Goal: Task Accomplishment & Management: Manage account settings

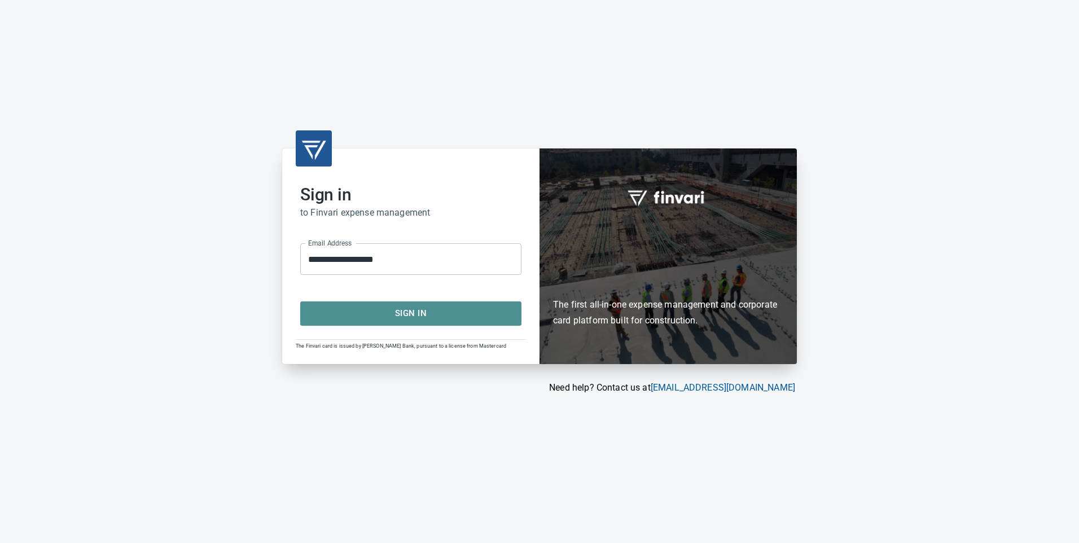
click at [412, 316] on span "Sign In" at bounding box center [411, 313] width 196 height 15
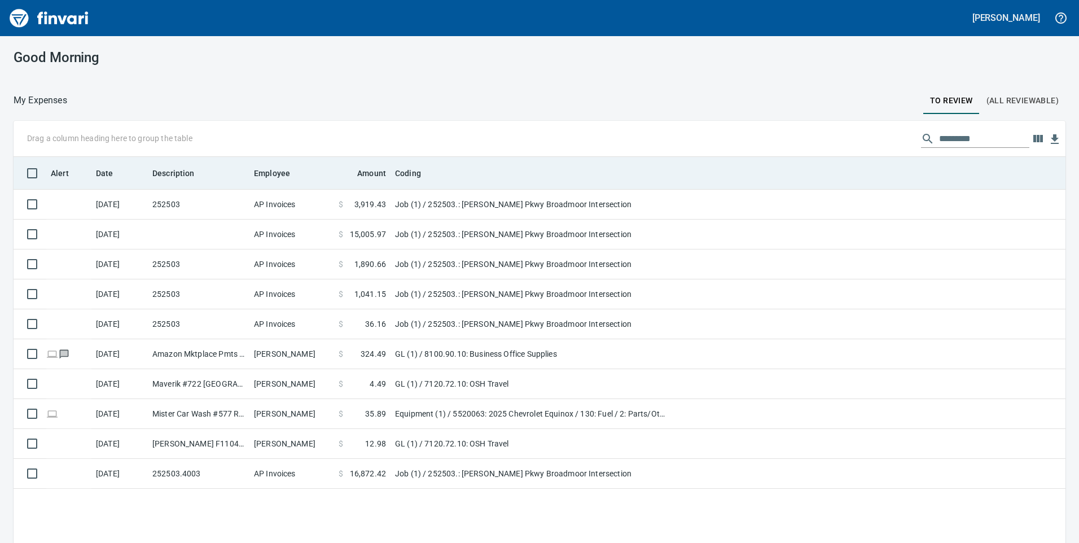
scroll to position [410, 1035]
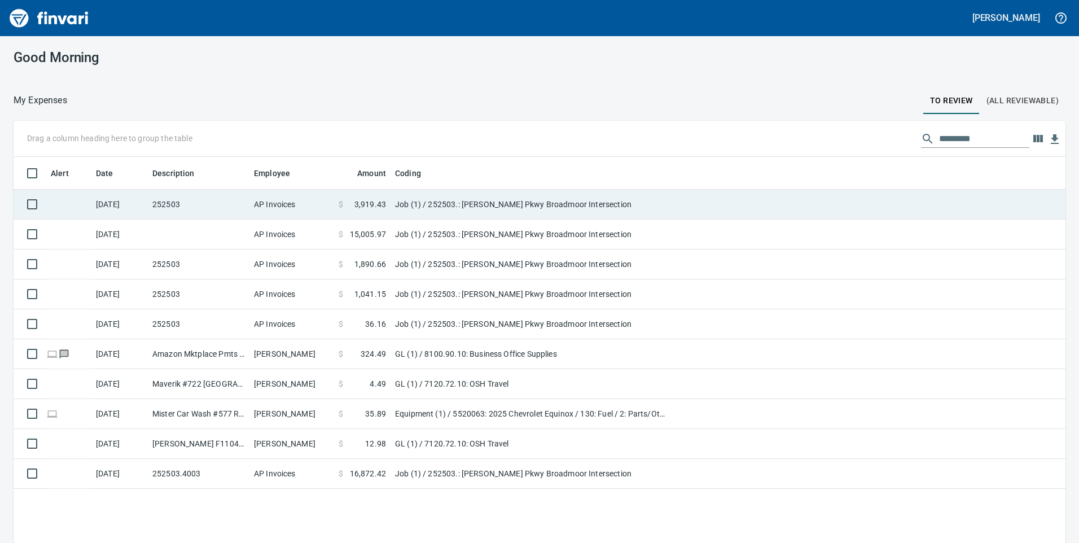
click at [589, 206] on td "Job (1) / 252503.: [PERSON_NAME] Pkwy Broadmoor Intersection" at bounding box center [532, 205] width 282 height 30
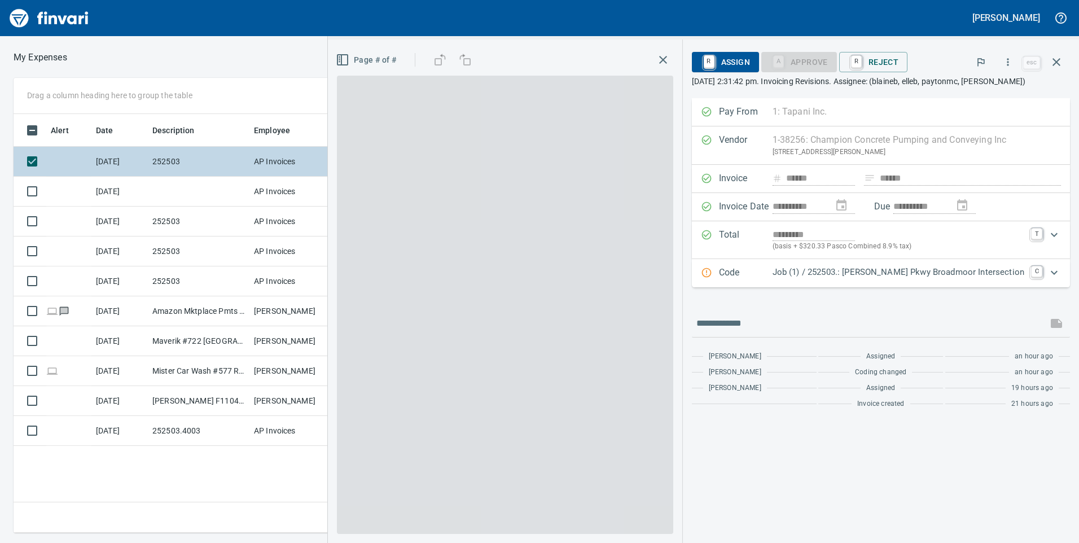
scroll to position [410, 762]
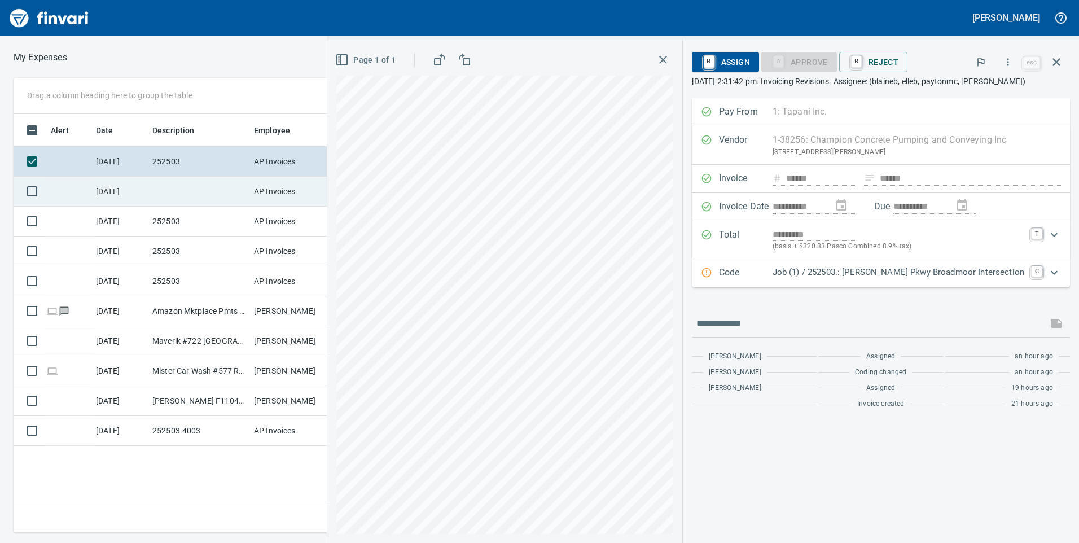
click at [290, 183] on td "AP Invoices" at bounding box center [292, 192] width 85 height 30
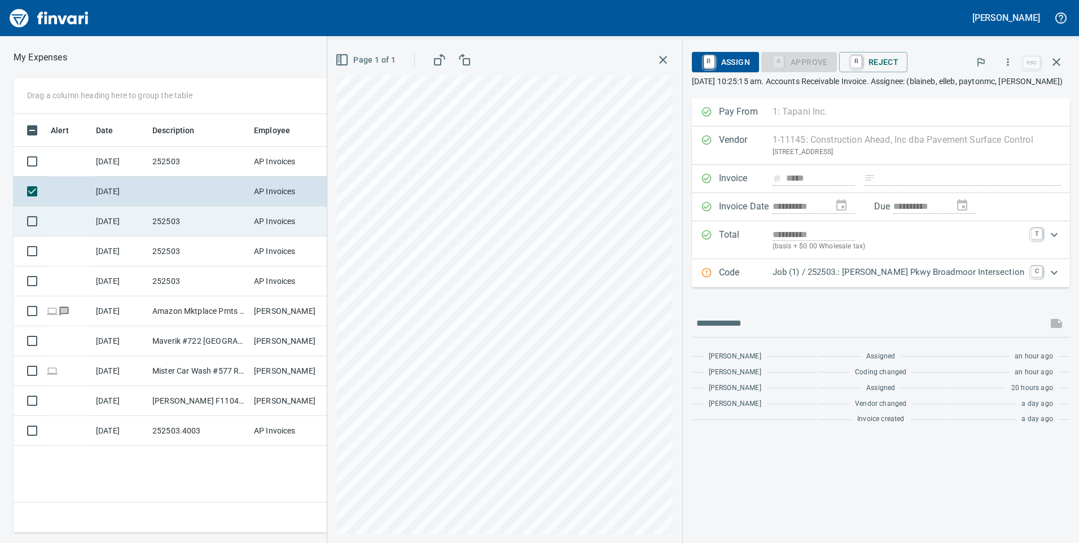
click at [308, 211] on td "AP Invoices" at bounding box center [292, 222] width 85 height 30
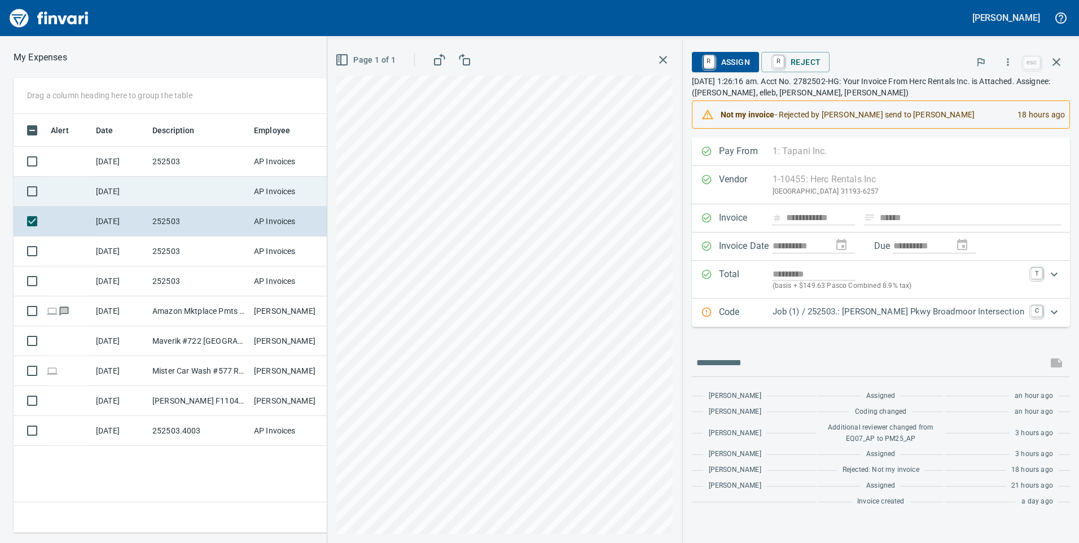
click at [316, 189] on td "AP Invoices" at bounding box center [292, 192] width 85 height 30
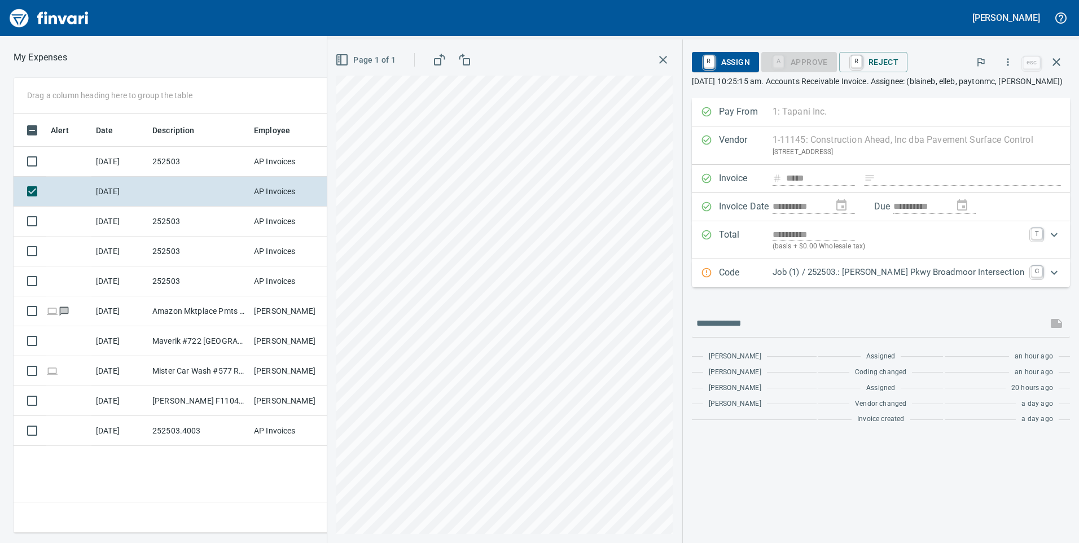
click at [1043, 282] on div "Expand" at bounding box center [1054, 272] width 27 height 27
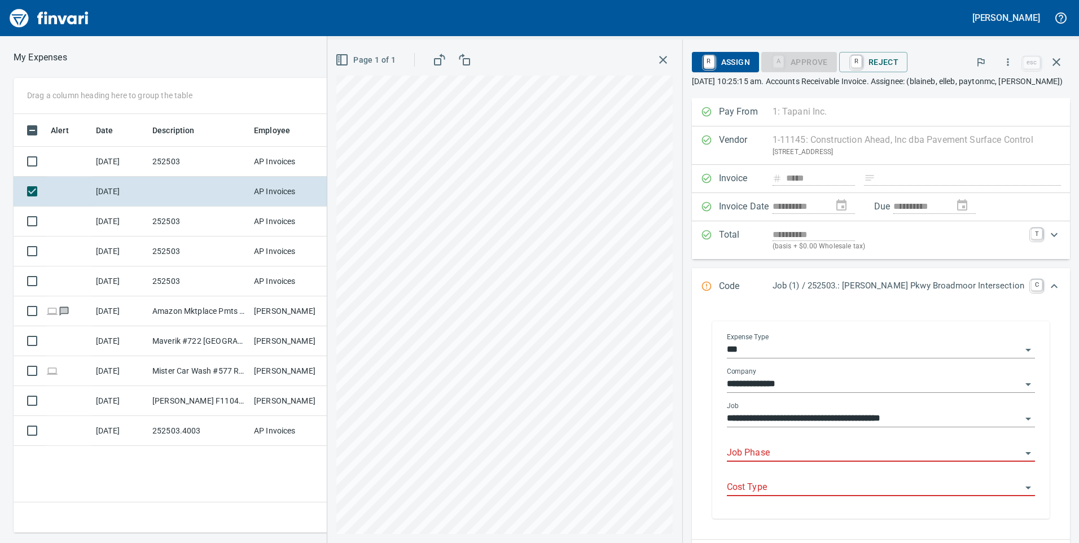
click at [781, 460] on input "Job Phase" at bounding box center [874, 453] width 295 height 16
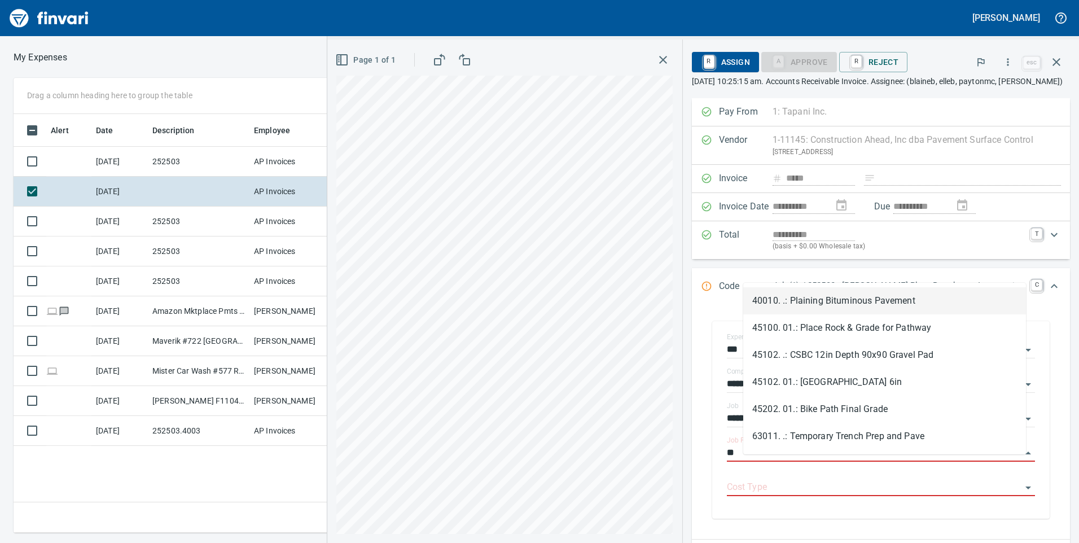
scroll to position [410, 762]
type input "***"
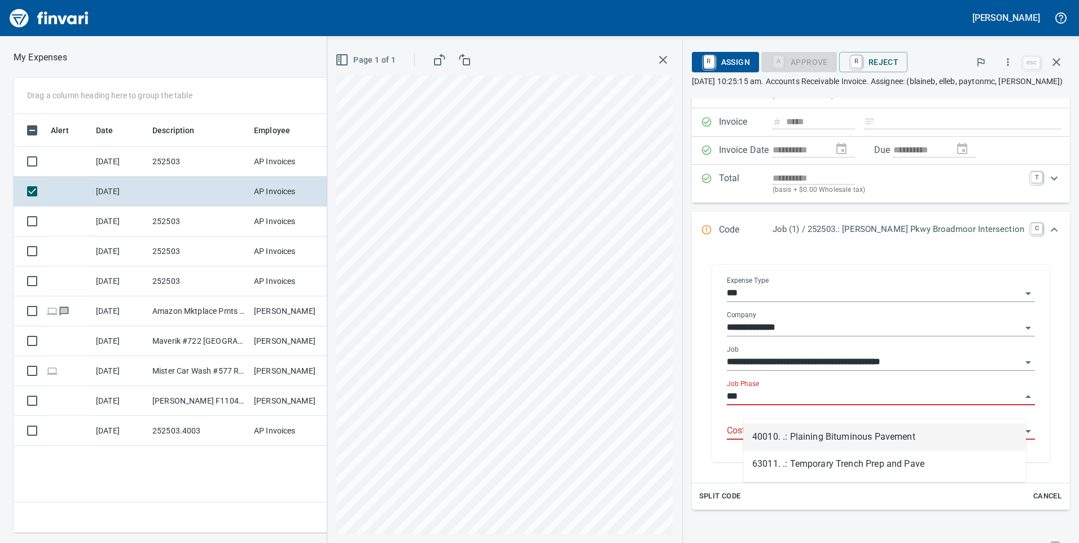
drag, startPoint x: 792, startPoint y: 401, endPoint x: 746, endPoint y: 401, distance: 45.7
click at [746, 401] on input "***" at bounding box center [874, 397] width 295 height 16
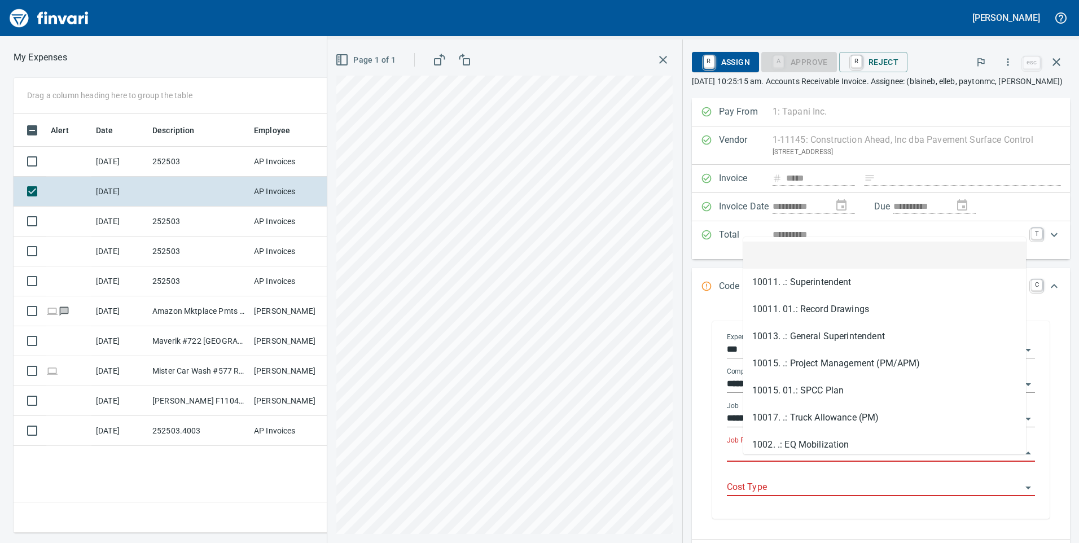
click at [799, 461] on input "Job Phase" at bounding box center [874, 453] width 295 height 16
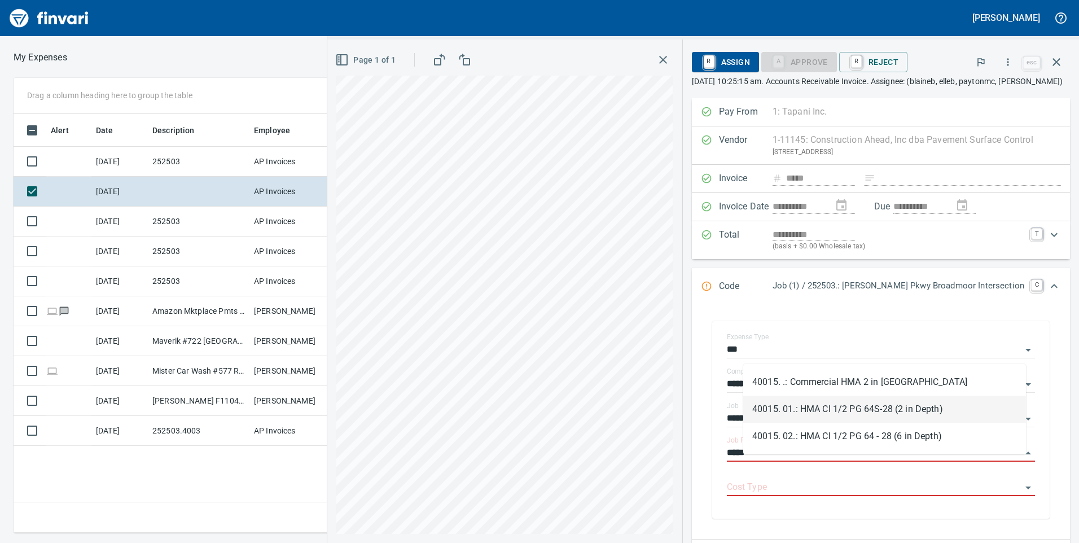
click at [801, 411] on li "40015. 01.: HMA Cl 1/2 PG 64S-28 (2 in Depth)" at bounding box center [885, 409] width 283 height 27
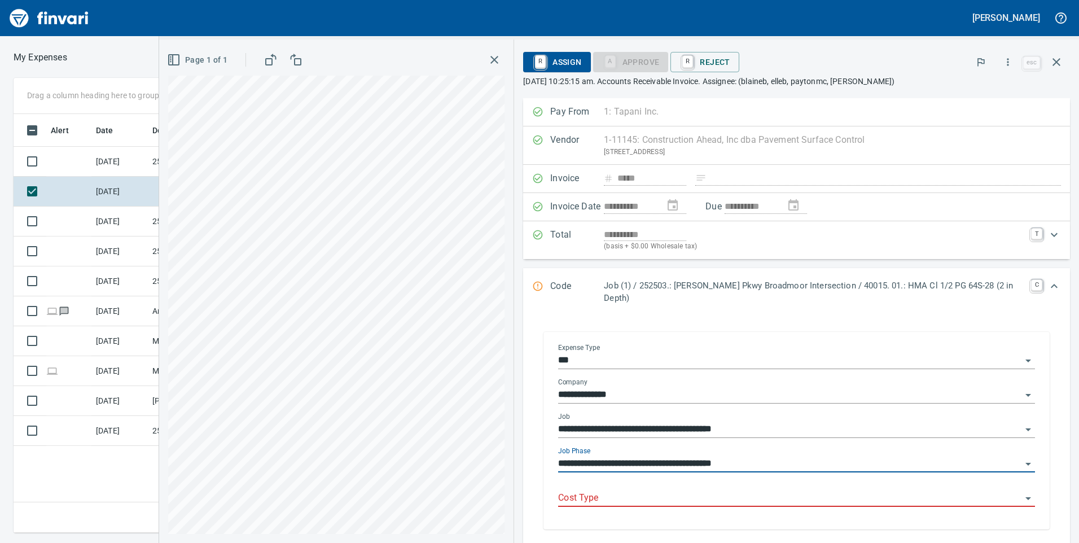
type input "**********"
click at [714, 491] on input "Cost Type" at bounding box center [790, 499] width 464 height 16
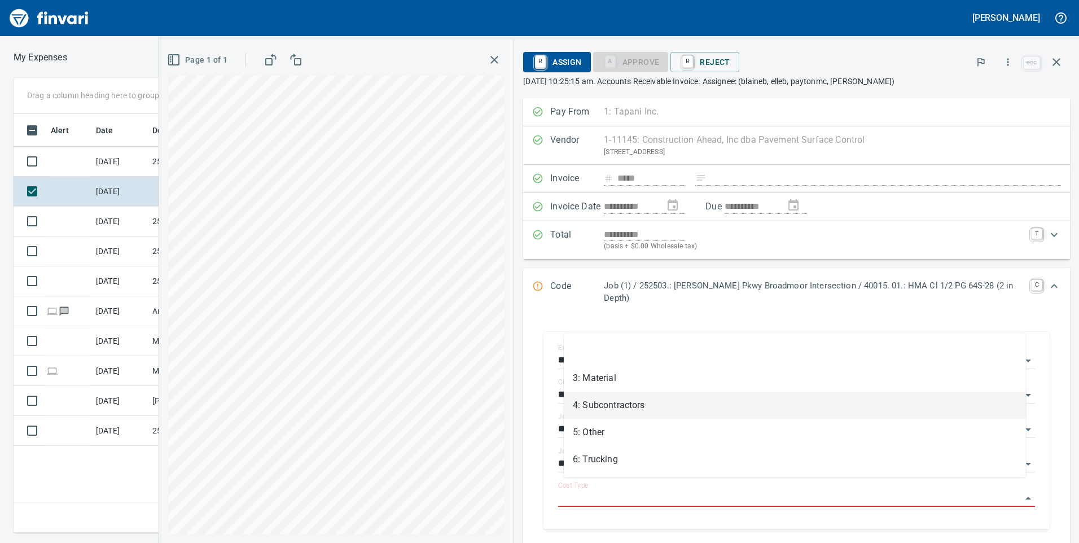
click at [666, 406] on li "4: Subcontractors" at bounding box center [795, 405] width 462 height 27
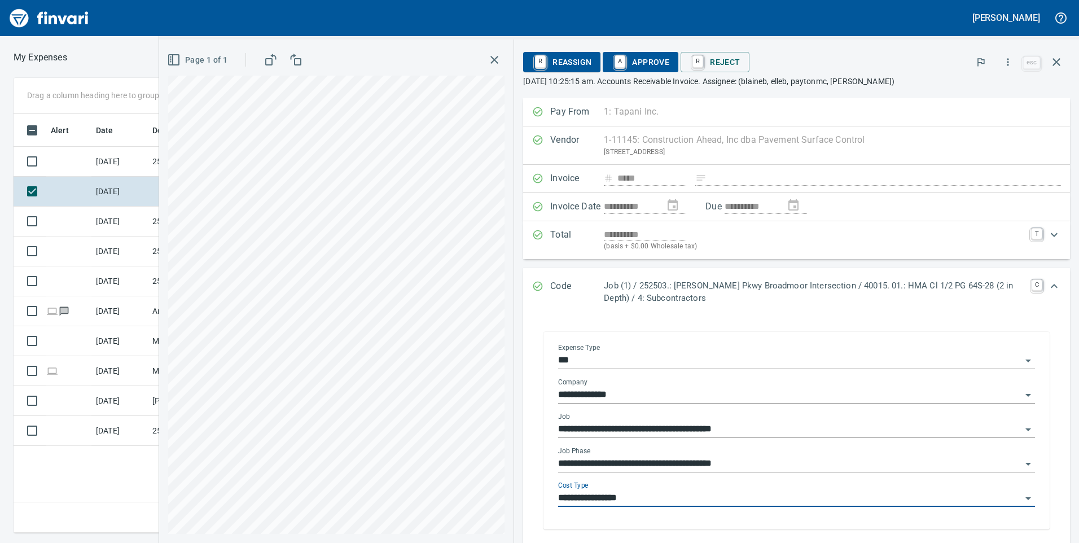
type input "**********"
click at [723, 457] on input "**********" at bounding box center [790, 464] width 464 height 16
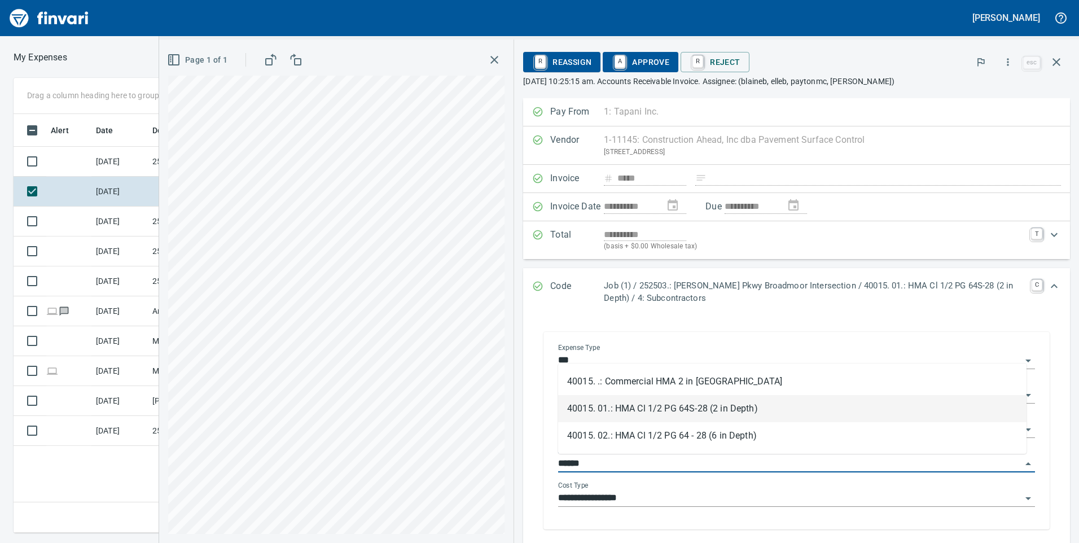
type input "**********"
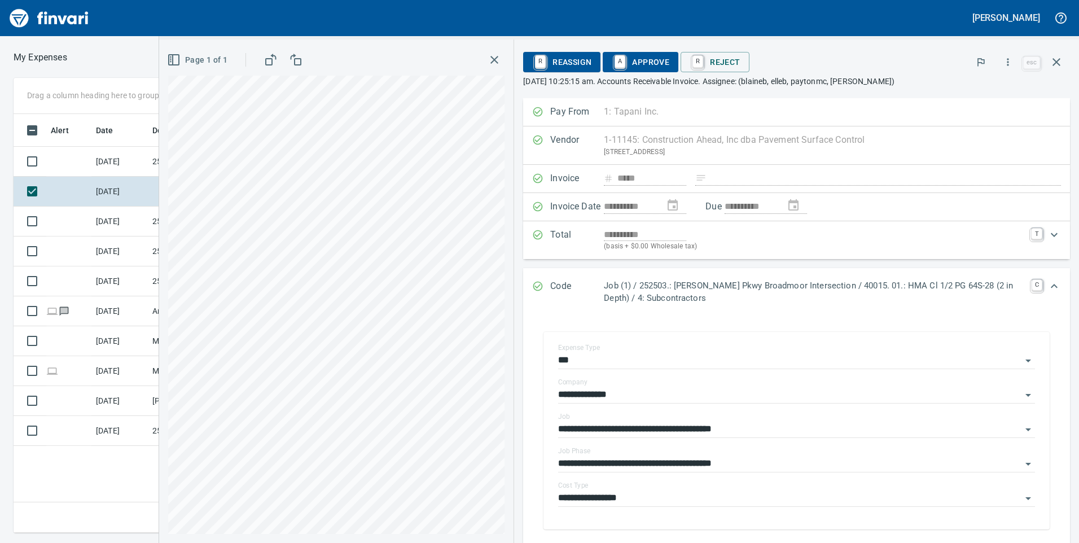
scroll to position [113, 0]
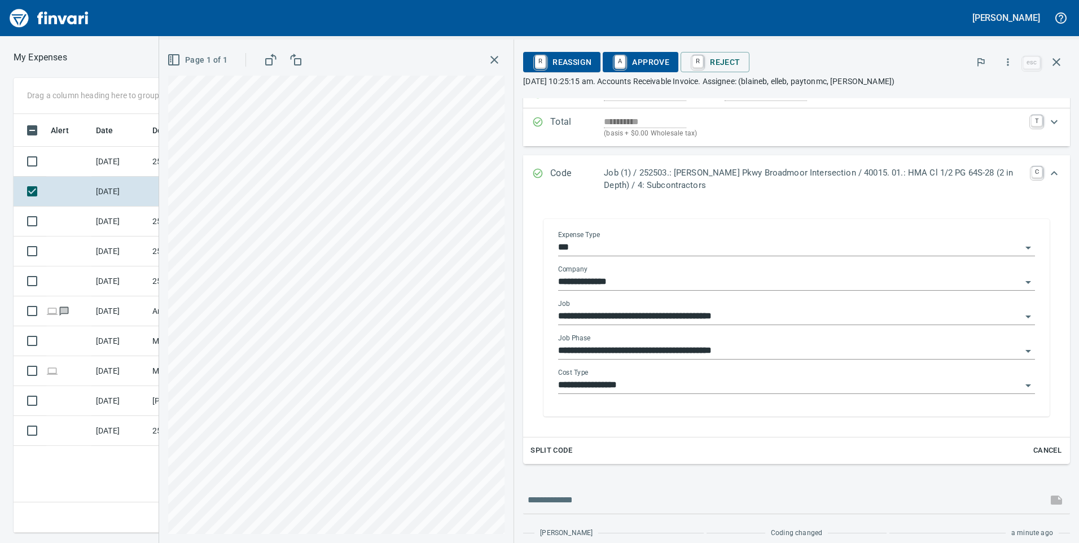
click at [657, 347] on input "**********" at bounding box center [790, 351] width 464 height 16
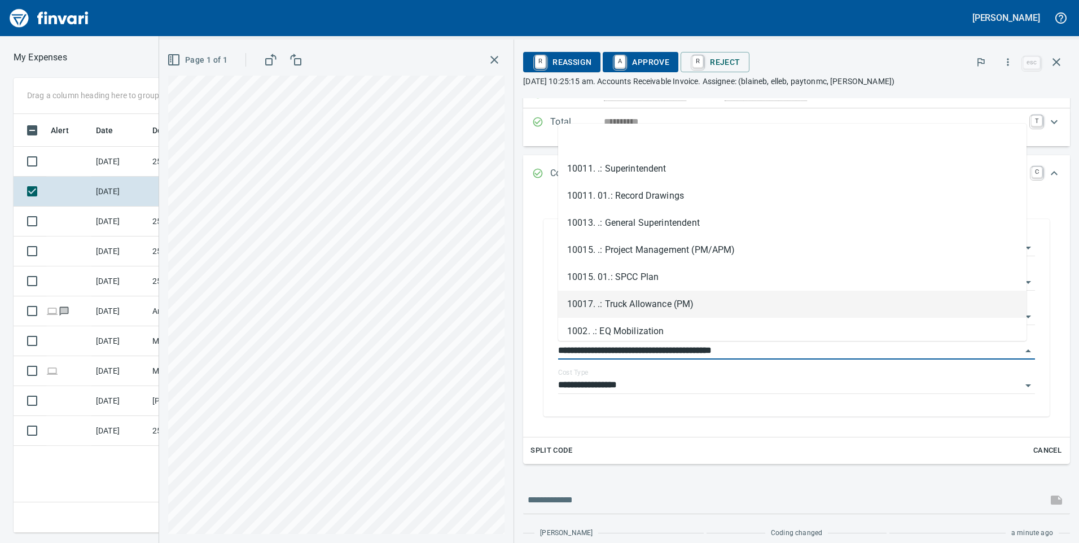
click at [631, 476] on div "**********" at bounding box center [796, 295] width 547 height 621
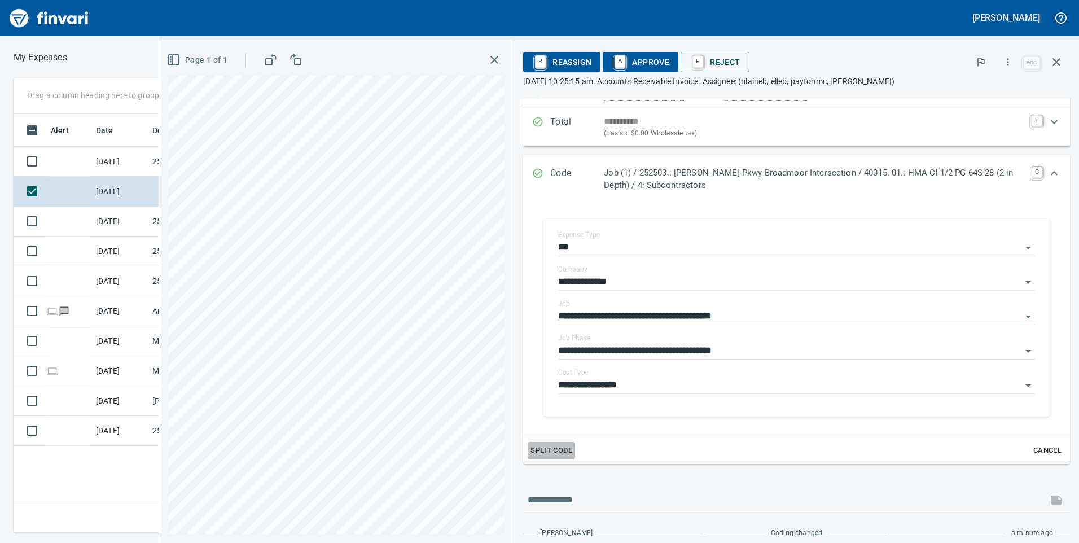
click at [561, 450] on span "Split Code" at bounding box center [552, 450] width 42 height 13
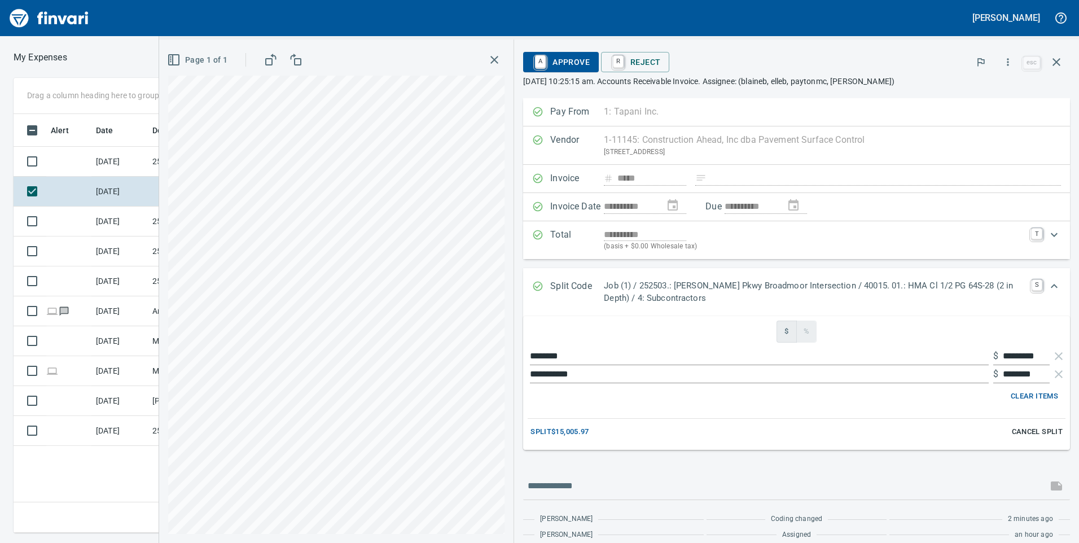
click at [806, 326] on span "%" at bounding box center [806, 331] width 11 height 13
type input "**"
click at [1004, 357] on input "**" at bounding box center [1016, 356] width 45 height 18
drag, startPoint x: 1005, startPoint y: 356, endPoint x: 980, endPoint y: 353, distance: 25.6
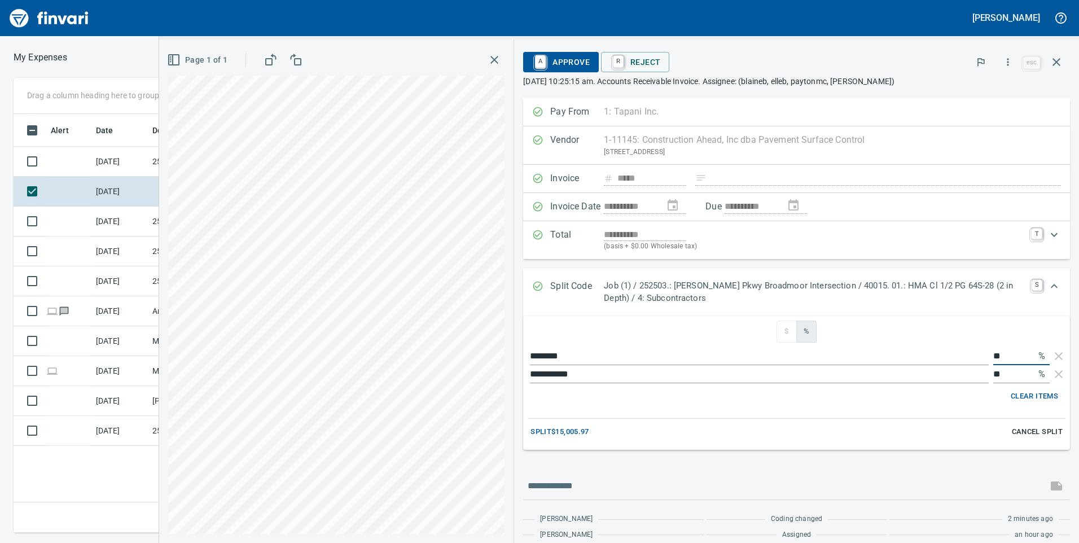
click at [980, 353] on div "******** ** %" at bounding box center [797, 356] width 538 height 18
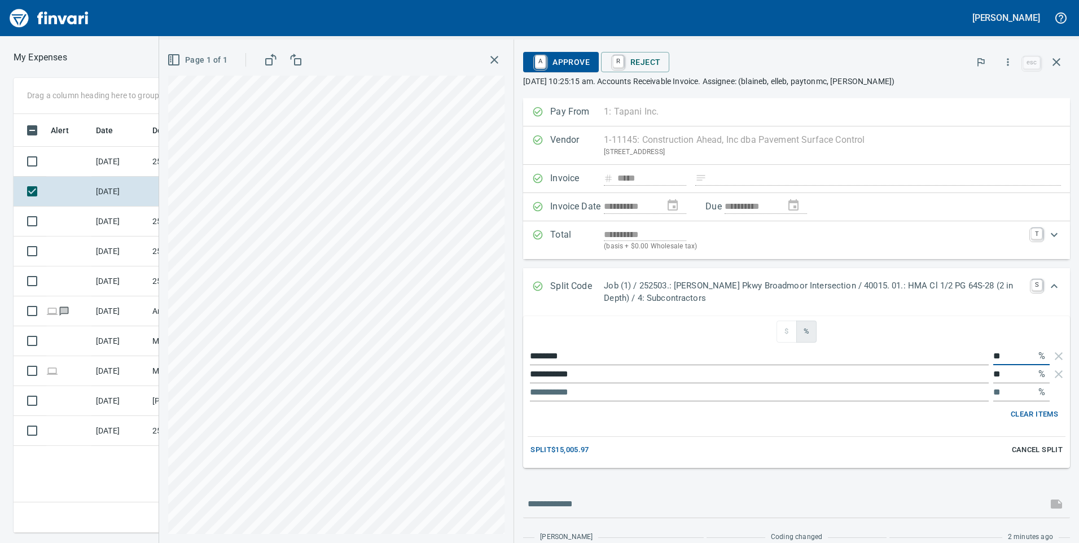
type input "**"
drag, startPoint x: 996, startPoint y: 368, endPoint x: 986, endPoint y: 370, distance: 10.9
click at [994, 370] on input "**" at bounding box center [1016, 374] width 45 height 18
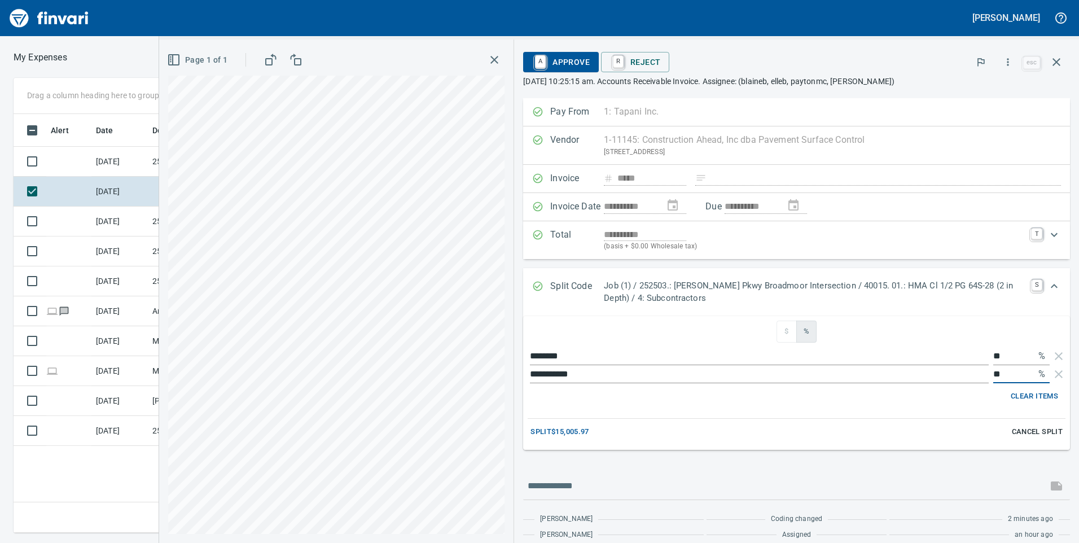
type input "**"
click at [838, 414] on div "**********" at bounding box center [796, 383] width 547 height 134
click at [568, 434] on span "Split $15,005.97" at bounding box center [560, 432] width 59 height 13
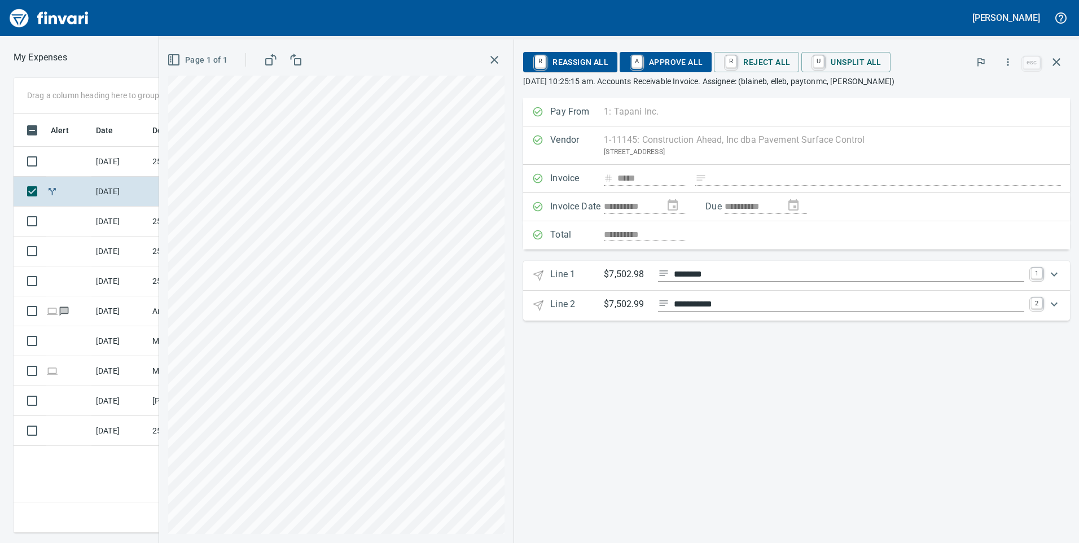
click at [616, 238] on div "**********" at bounding box center [796, 235] width 547 height 28
drag, startPoint x: 1030, startPoint y: 270, endPoint x: 1039, endPoint y: 282, distance: 14.9
click at [1031, 271] on link "1" at bounding box center [1036, 273] width 11 height 11
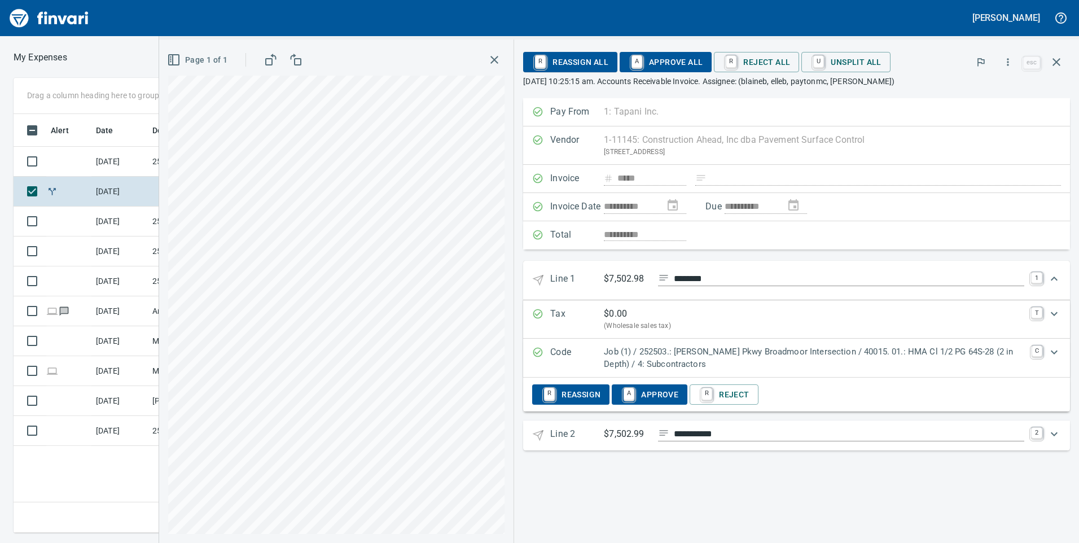
click at [1044, 427] on div "Expand" at bounding box center [1054, 434] width 27 height 27
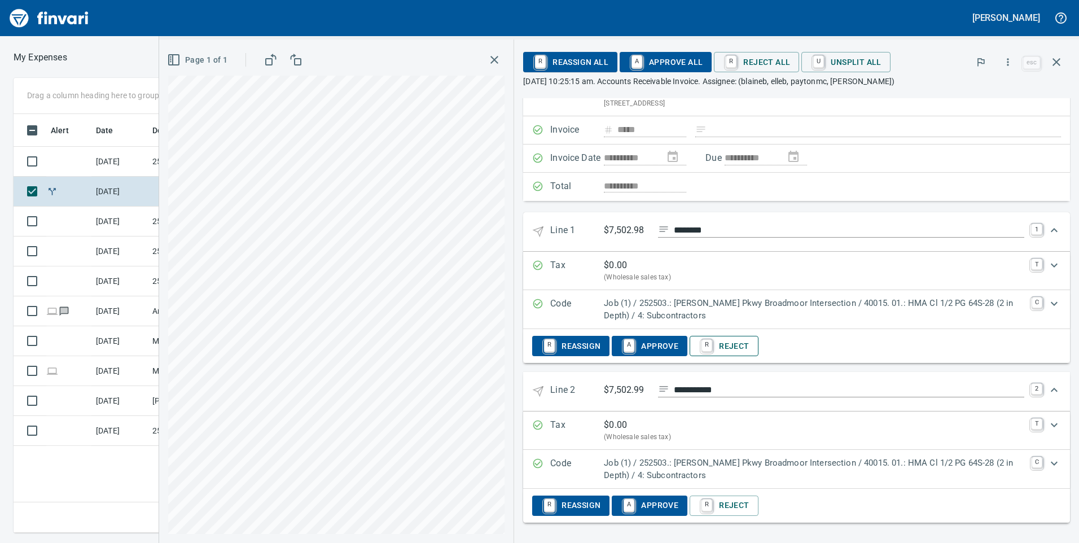
scroll to position [0, 0]
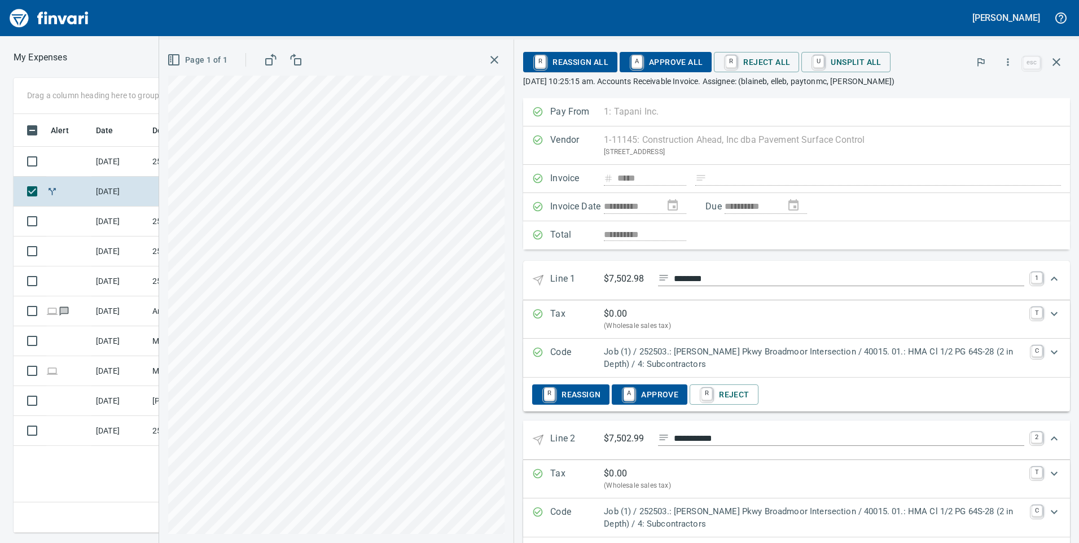
click at [628, 274] on p "$7,502.98" at bounding box center [626, 279] width 45 height 14
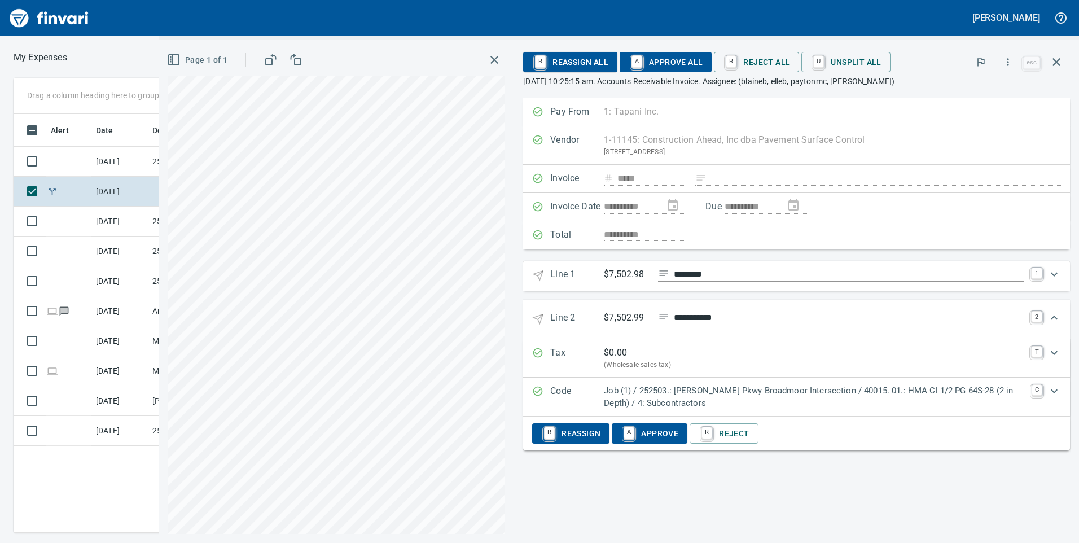
click at [611, 315] on p "$7,502.99" at bounding box center [626, 318] width 45 height 14
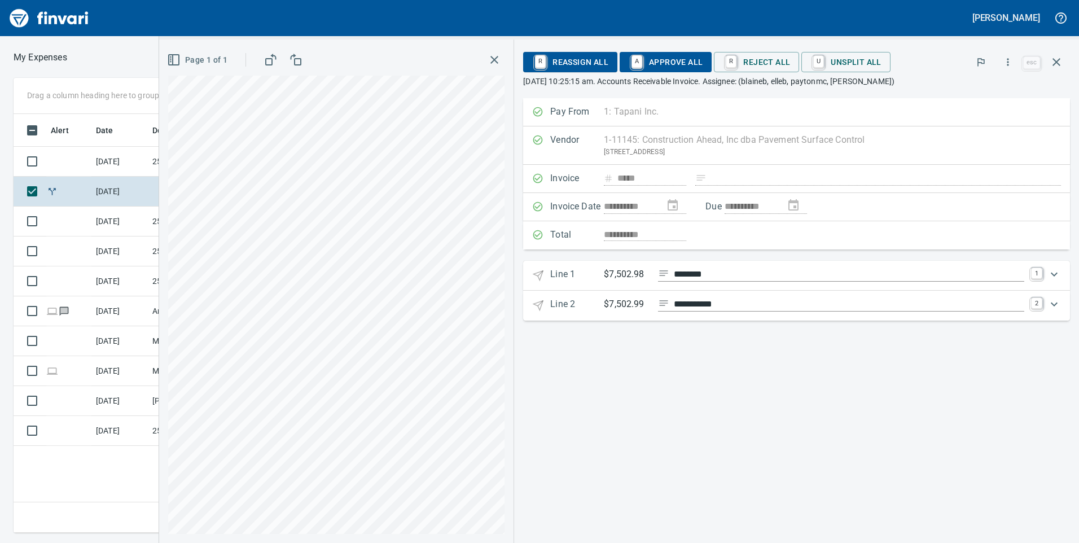
click at [615, 286] on 1 "Line 1 $7,502.98 ******** 1" at bounding box center [796, 276] width 547 height 30
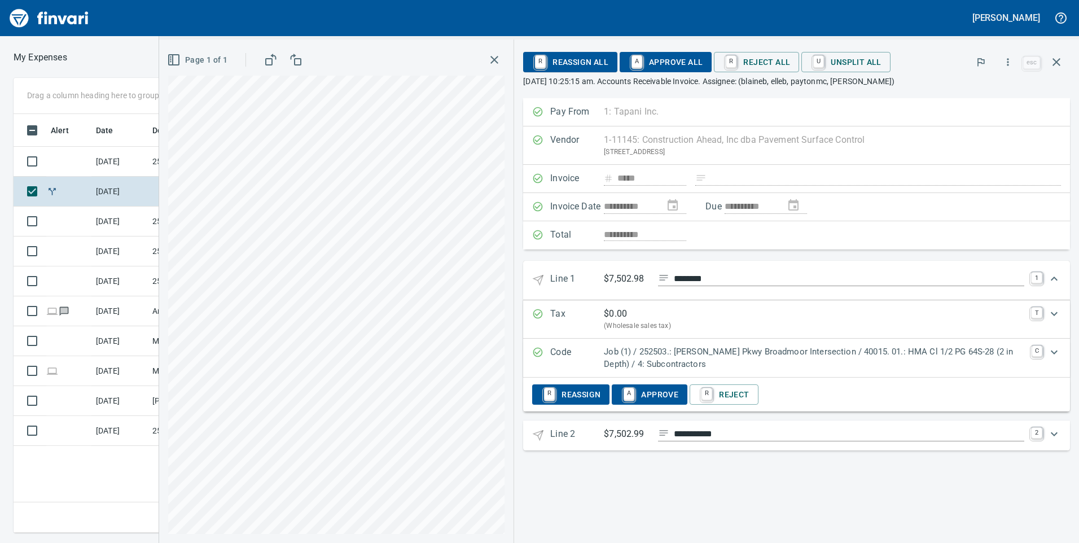
click at [838, 49] on div "R Reassign All A Approve All R Reject All U Unsplit All esc" at bounding box center [796, 62] width 547 height 27
click at [838, 54] on span "U Unsplit All" at bounding box center [846, 62] width 71 height 19
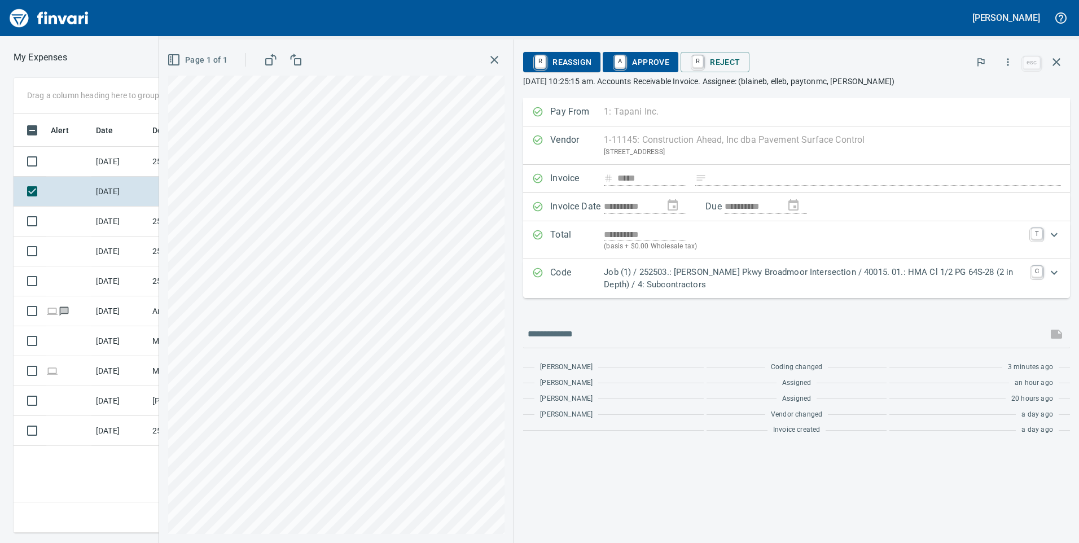
scroll to position [410, 762]
click at [1048, 265] on div "Expand" at bounding box center [1054, 272] width 27 height 27
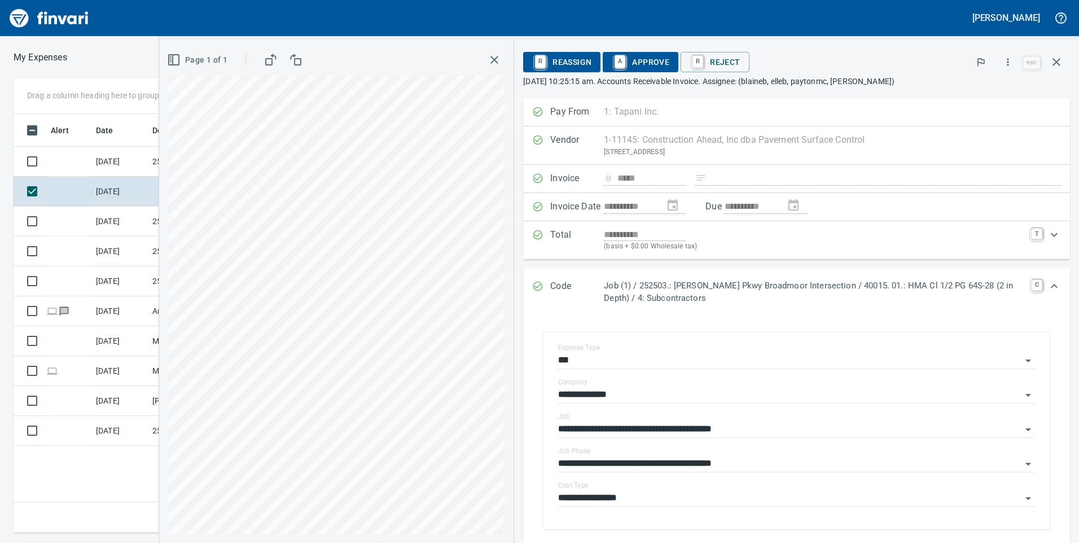
scroll to position [113, 0]
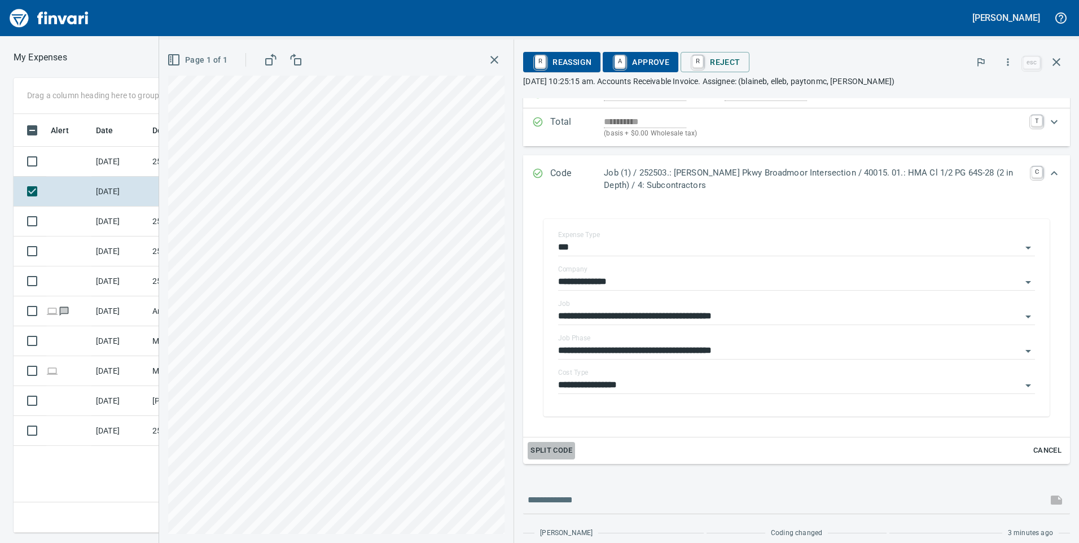
click at [568, 448] on span "Split Code" at bounding box center [552, 450] width 42 height 13
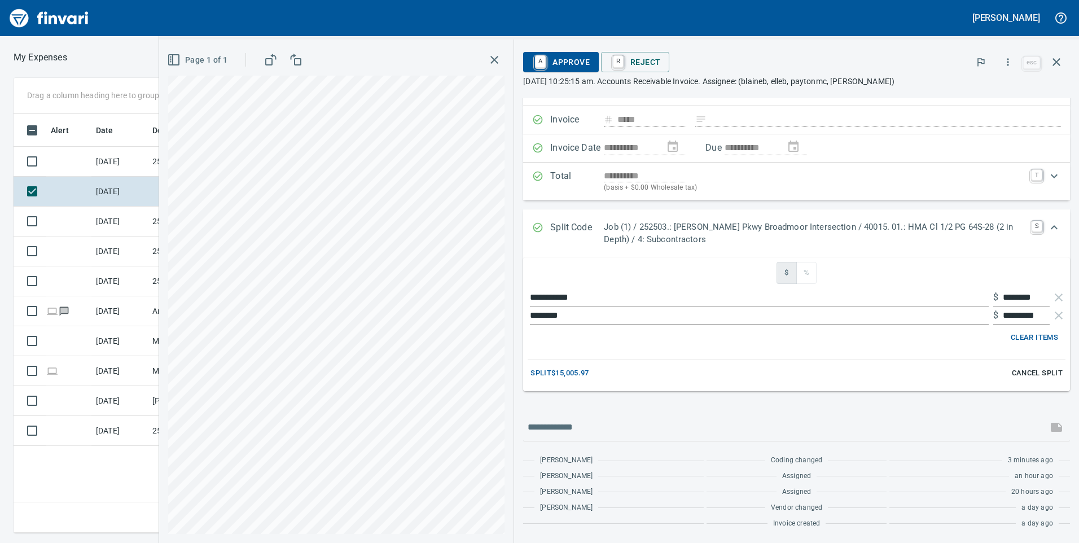
scroll to position [410, 762]
click at [563, 376] on span "Split $15,005.97" at bounding box center [560, 373] width 59 height 13
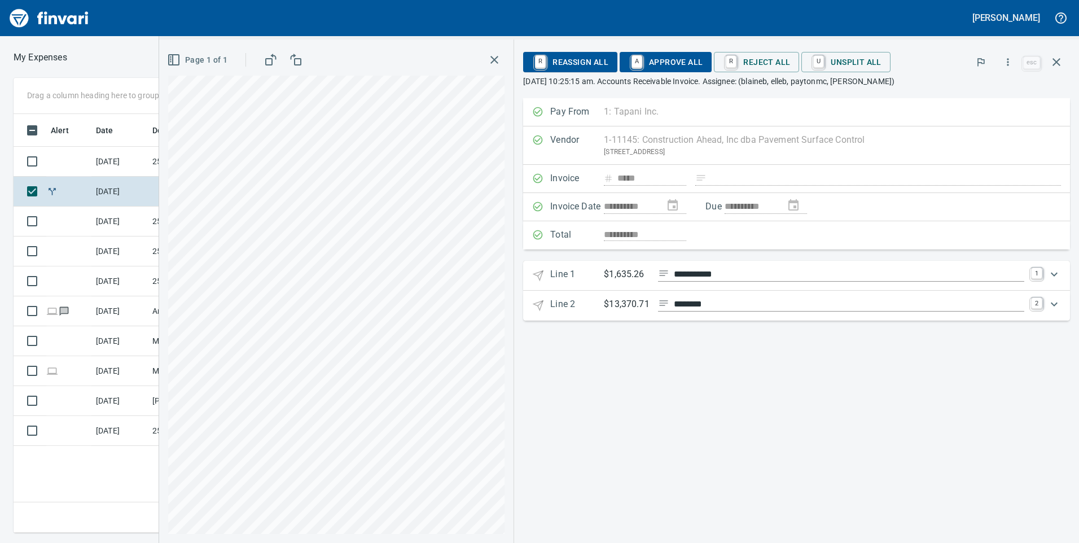
scroll to position [0, 0]
click at [1047, 273] on div "Expand" at bounding box center [1054, 274] width 27 height 27
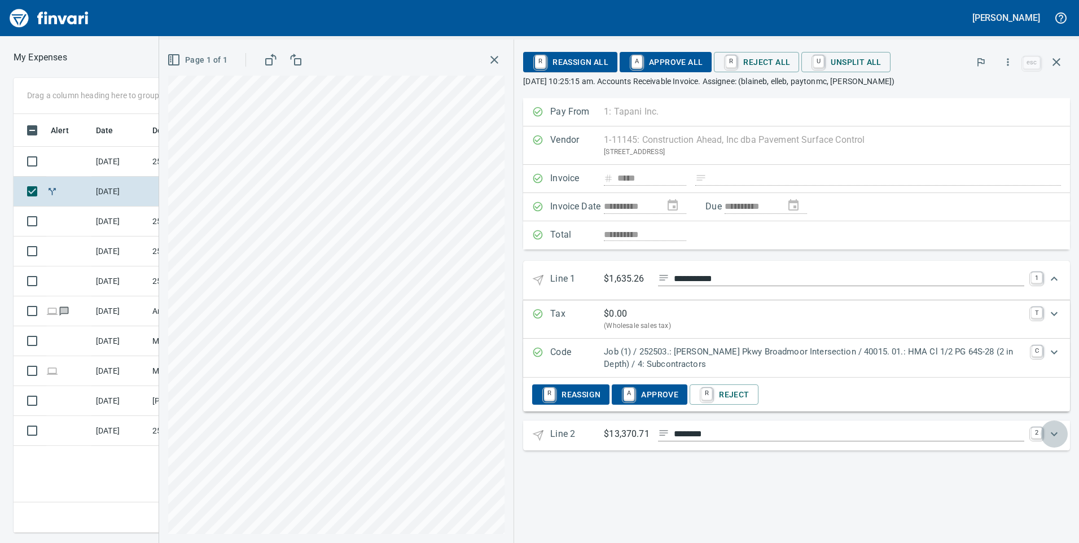
click at [1046, 430] on div "Expand" at bounding box center [1054, 434] width 27 height 27
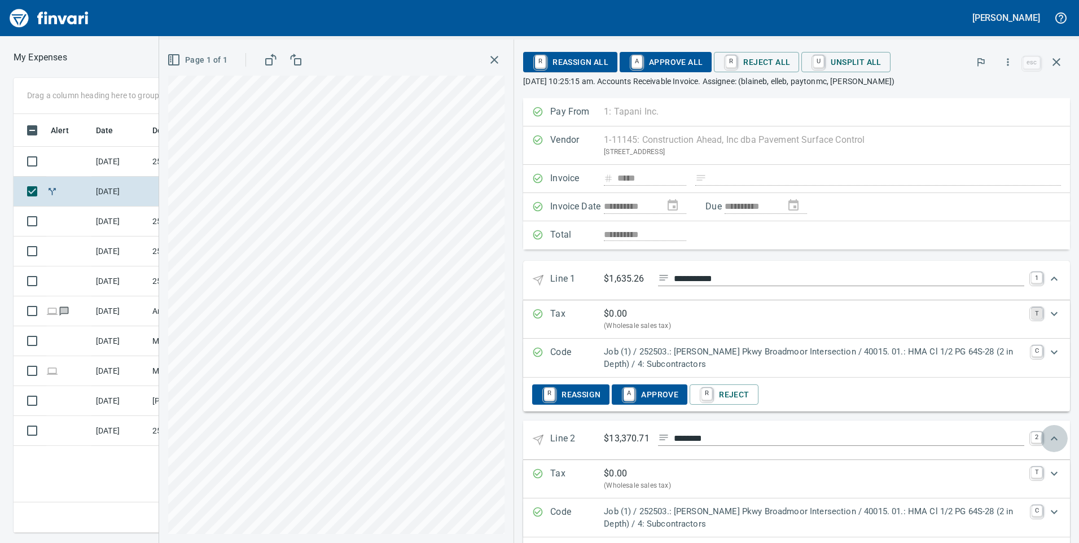
drag, startPoint x: 1044, startPoint y: 431, endPoint x: 1030, endPoint y: 308, distance: 124.4
click at [1044, 419] on div "**********" at bounding box center [796, 416] width 547 height 311
click at [1041, 289] on div "Expand" at bounding box center [1054, 278] width 27 height 27
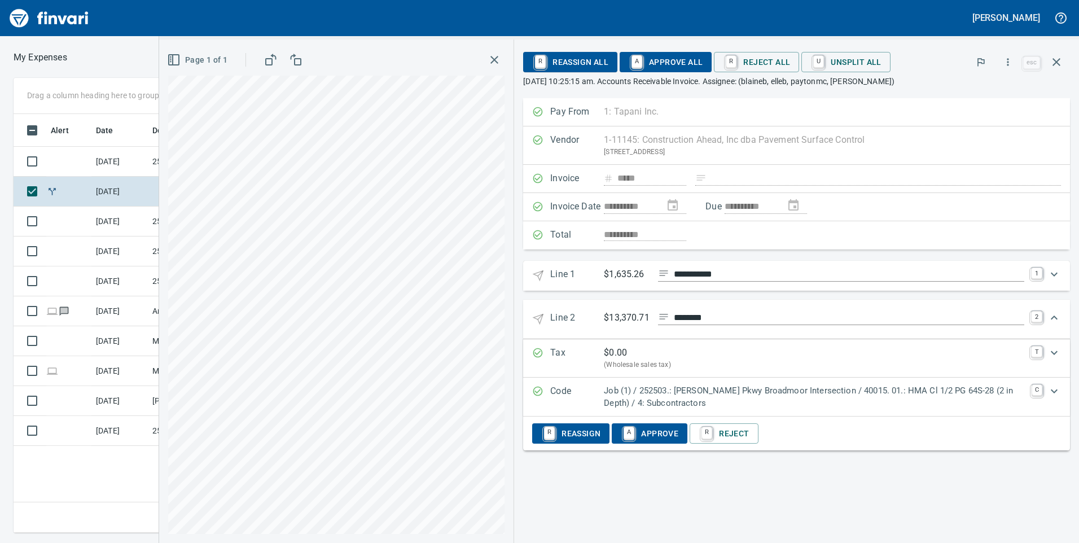
click at [1043, 327] on 2 "Line 2 $13,370.71 ******** 2" at bounding box center [796, 319] width 547 height 39
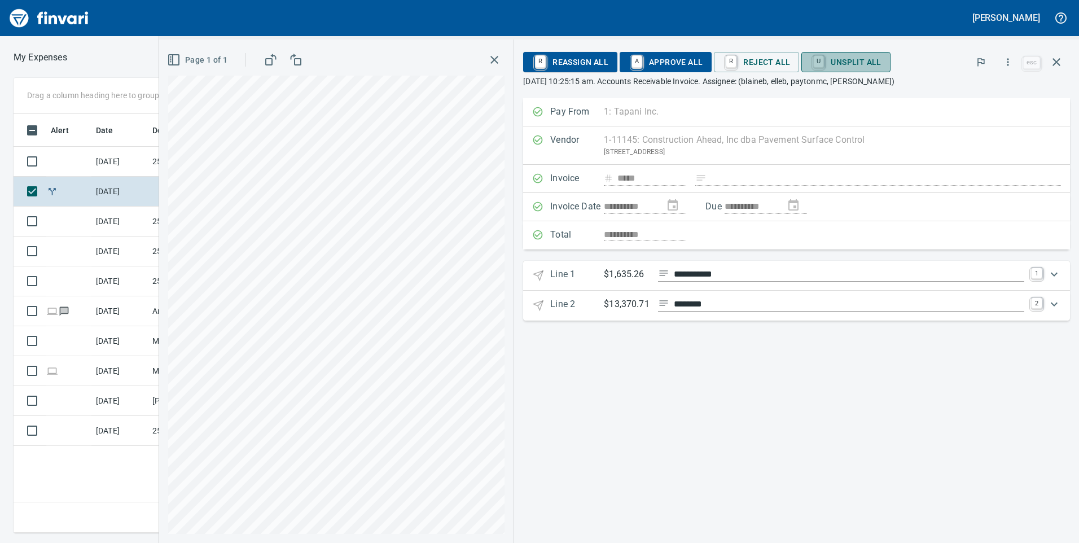
click at [840, 67] on span "U Unsplit All" at bounding box center [846, 62] width 71 height 19
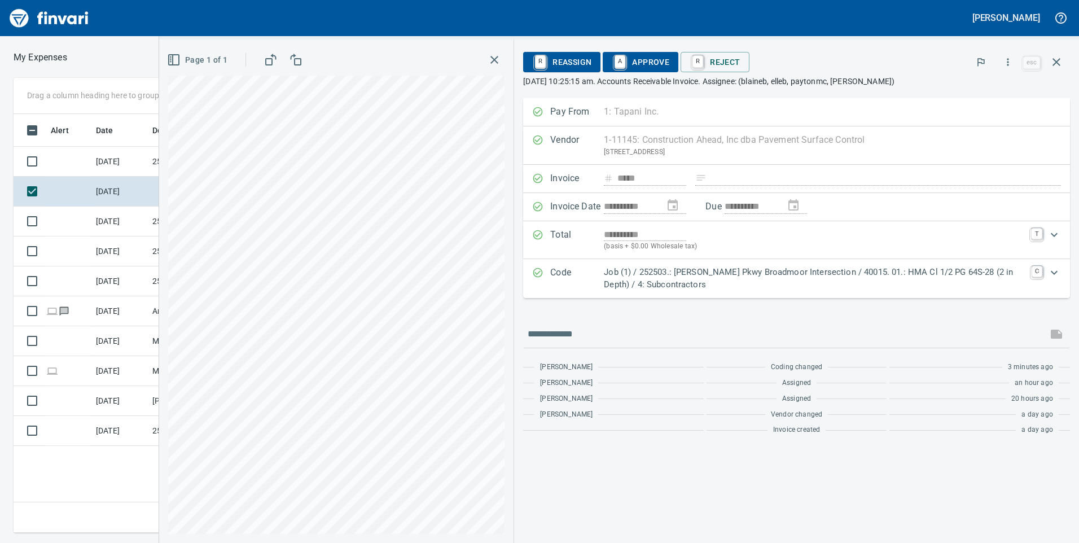
scroll to position [410, 762]
click at [1019, 285] on p "Job (1) / 252503.: Sandifur Pkwy Broadmoor Intersection / 40015. 01.: HMA Cl 1/…" at bounding box center [814, 278] width 421 height 25
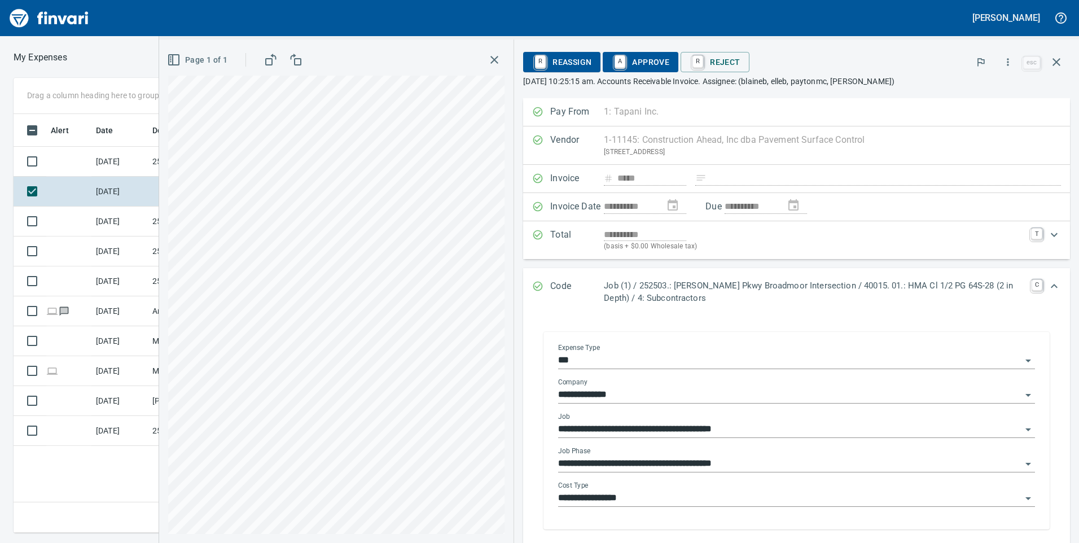
click at [624, 453] on div "**********" at bounding box center [796, 459] width 477 height 25
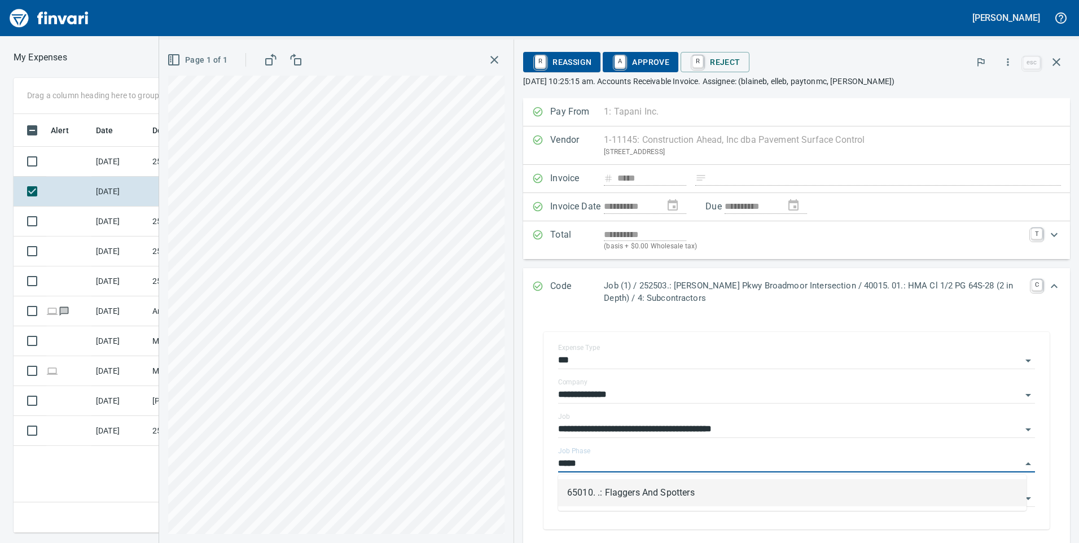
click at [634, 480] on li "65010. .: Flaggers And Spotters" at bounding box center [792, 492] width 469 height 27
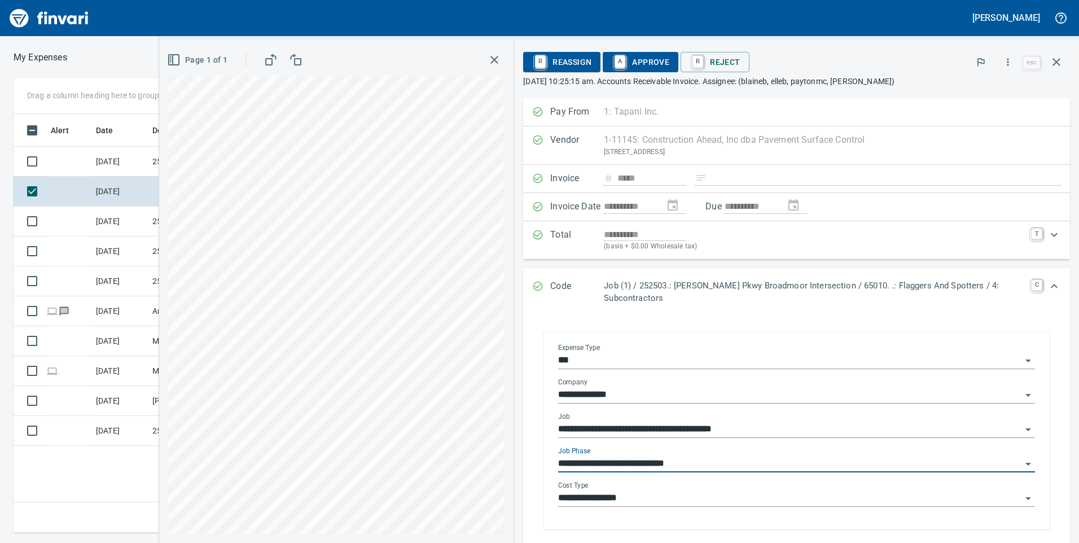
click at [634, 487] on div "**********" at bounding box center [796, 494] width 477 height 25
type input "**********"
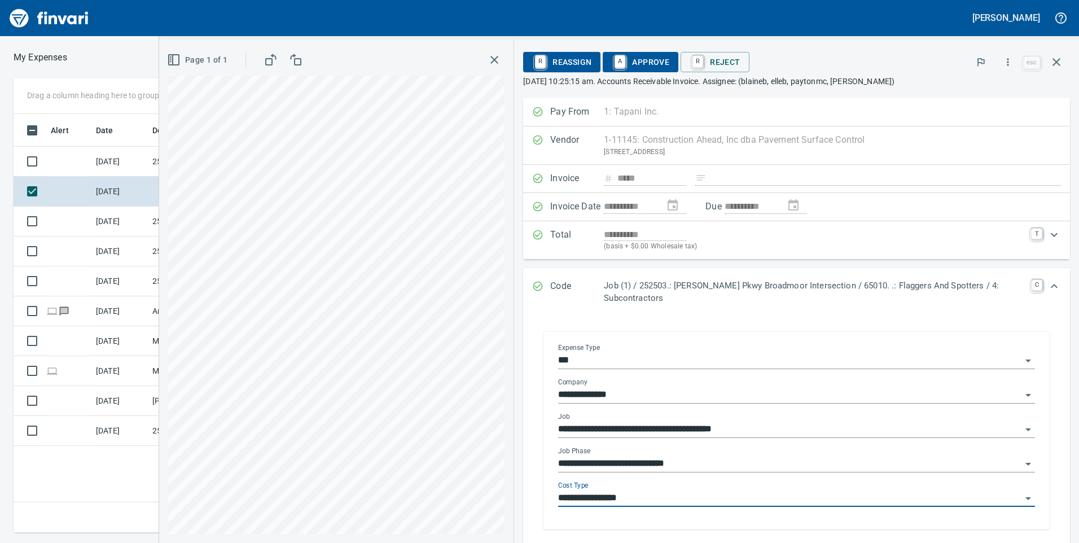
click at [634, 488] on div "**********" at bounding box center [796, 494] width 477 height 25
type input "*"
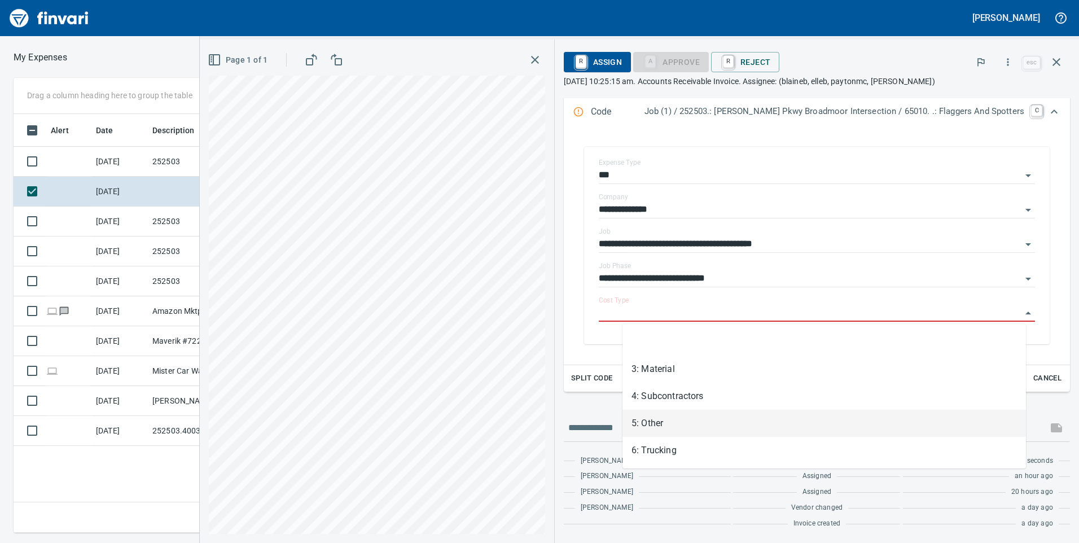
click at [647, 422] on li "5: Other" at bounding box center [825, 423] width 404 height 27
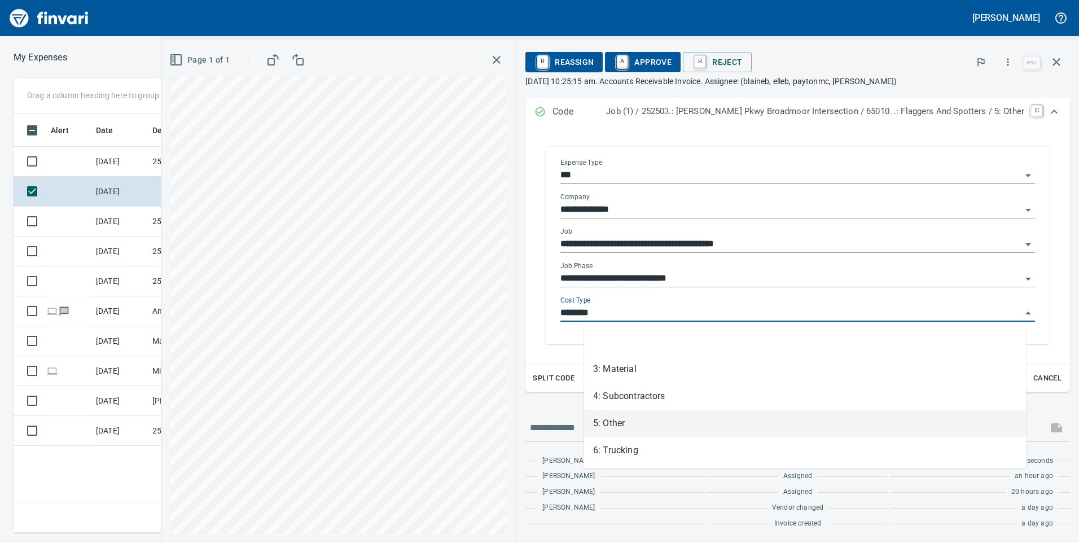
click at [662, 312] on input "********" at bounding box center [791, 313] width 461 height 16
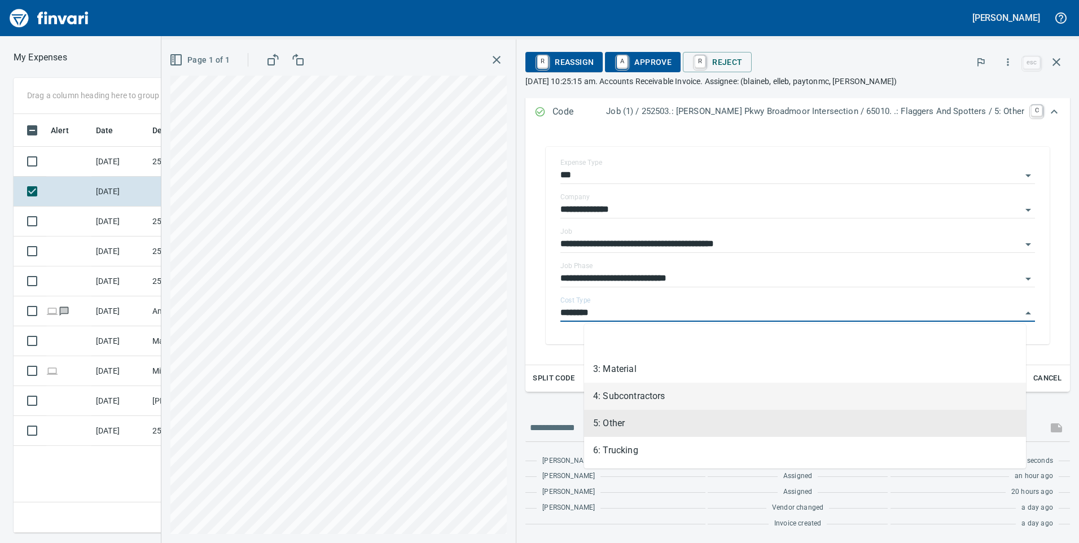
click at [646, 388] on li "4: Subcontractors" at bounding box center [805, 396] width 442 height 27
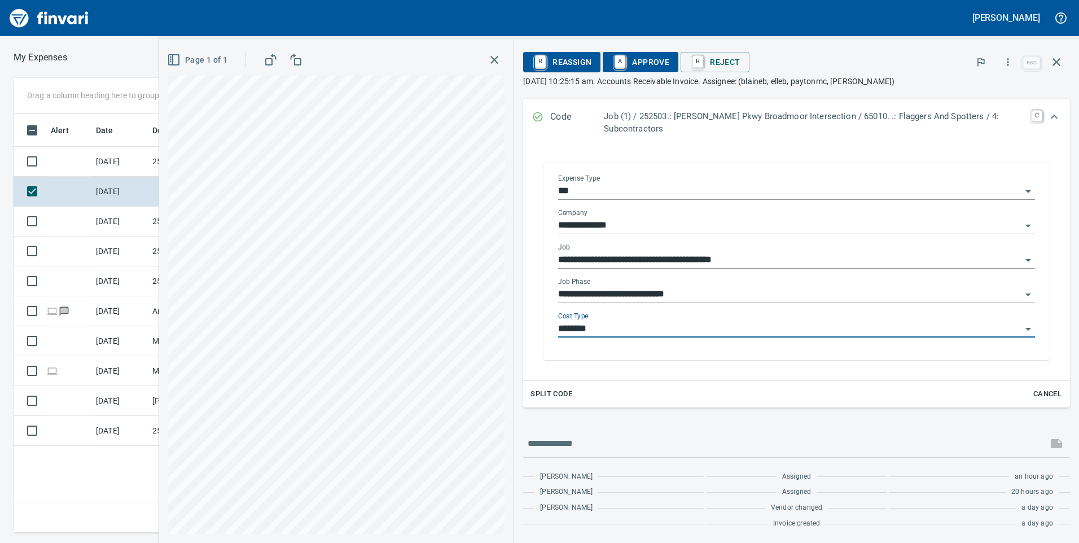
type input "**********"
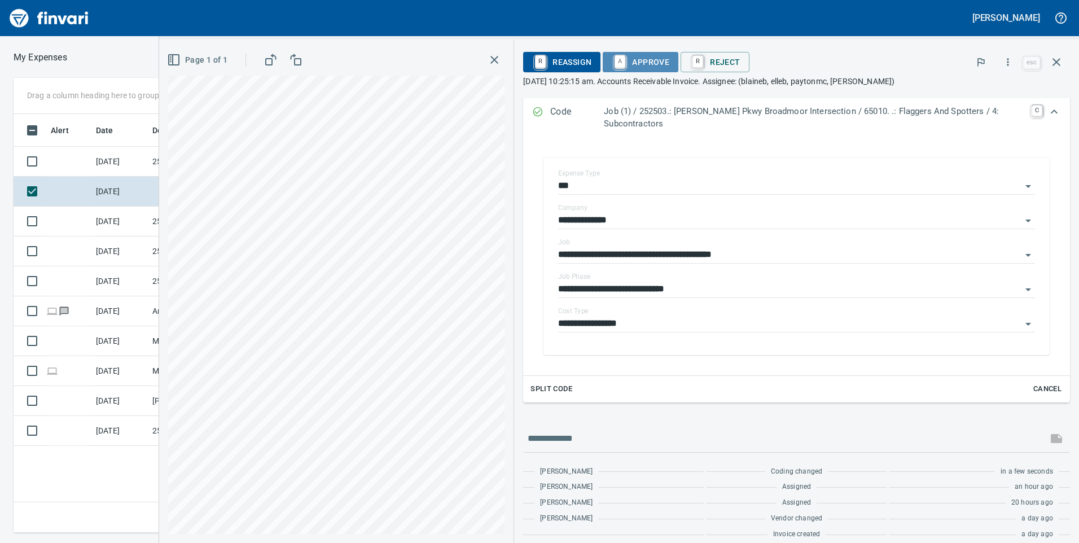
click at [630, 63] on span "A Approve" at bounding box center [641, 62] width 58 height 19
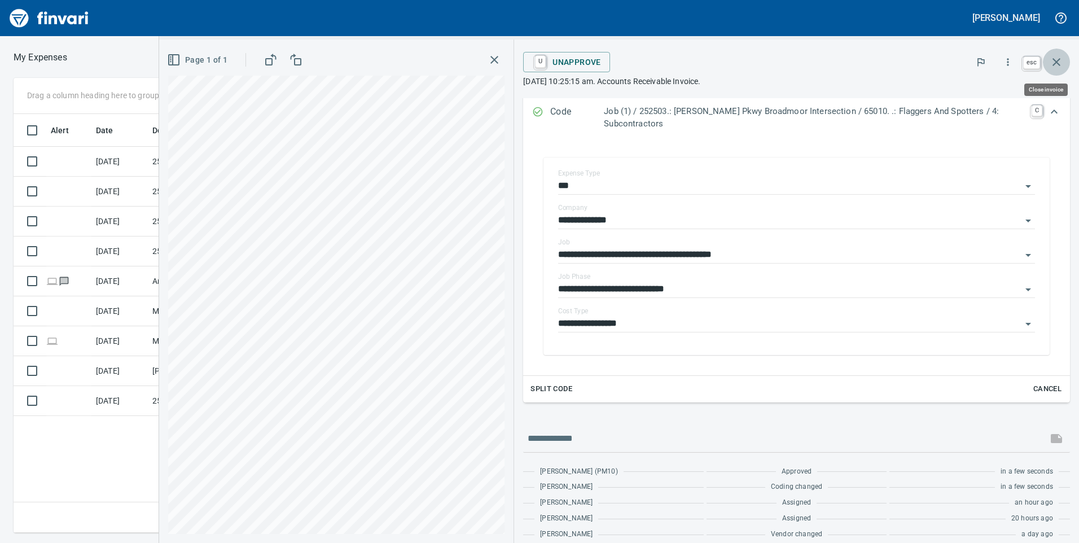
click at [1052, 63] on icon "button" at bounding box center [1057, 62] width 14 height 14
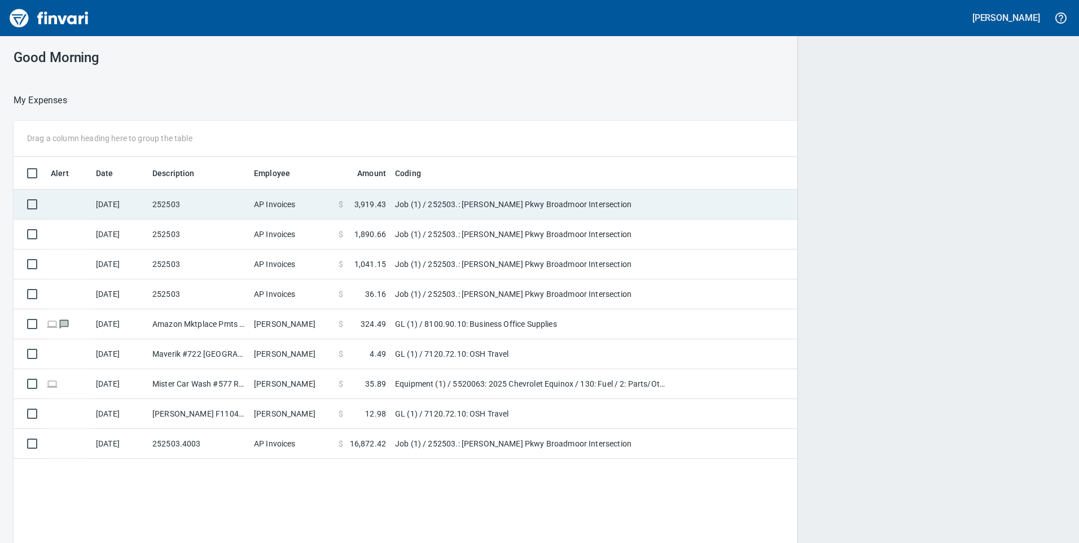
scroll to position [1, 1]
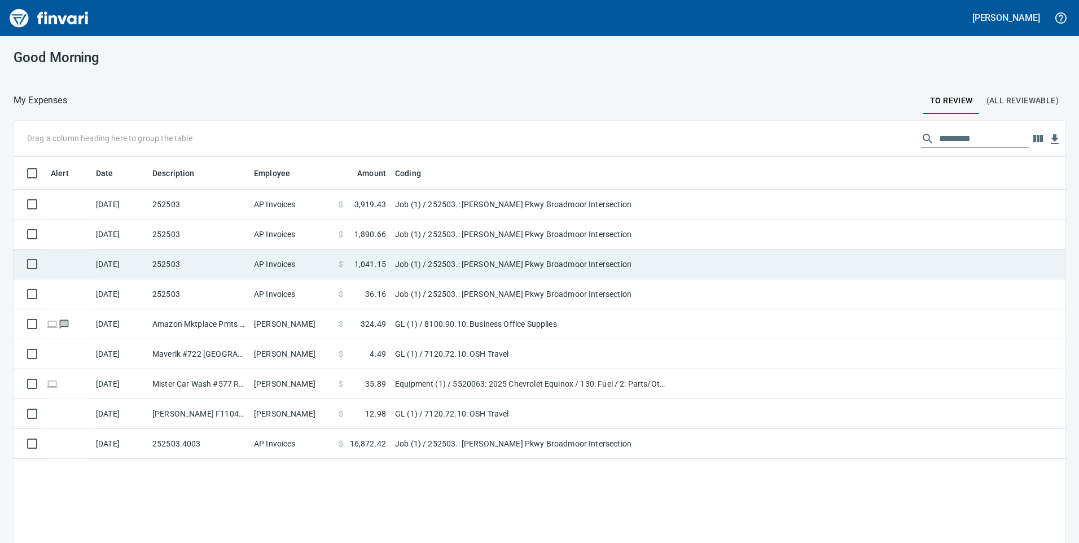
click at [352, 265] on span at bounding box center [348, 264] width 11 height 11
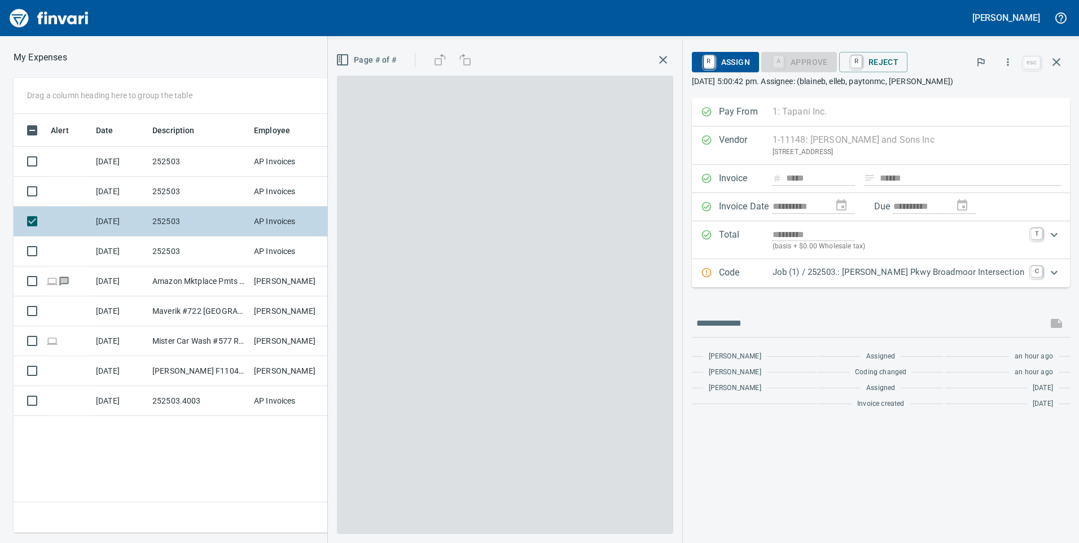
scroll to position [410, 762]
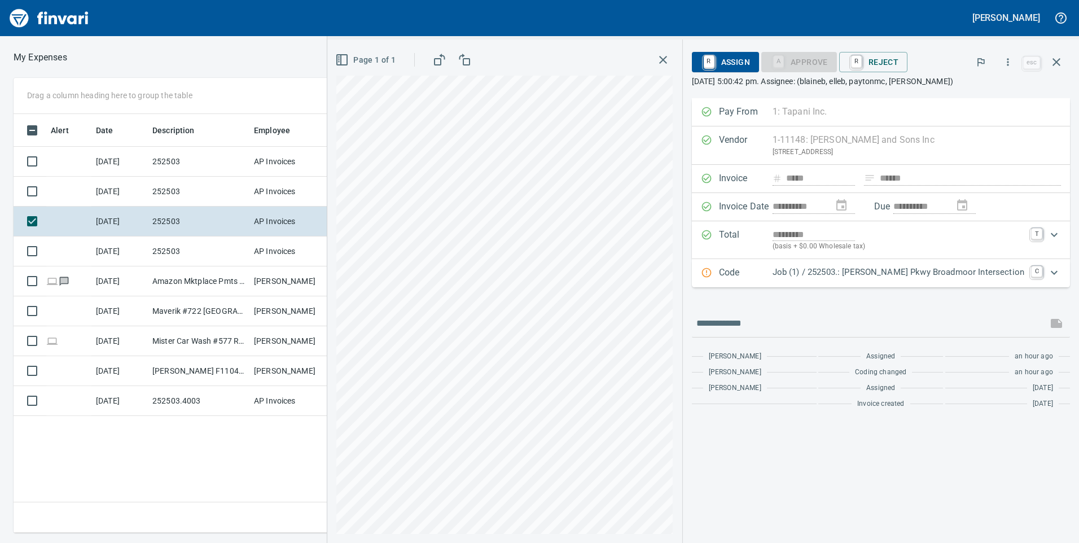
click at [954, 274] on p "Job (1) / 252503.: [PERSON_NAME] Pkwy Broadmoor Intersection" at bounding box center [899, 272] width 252 height 13
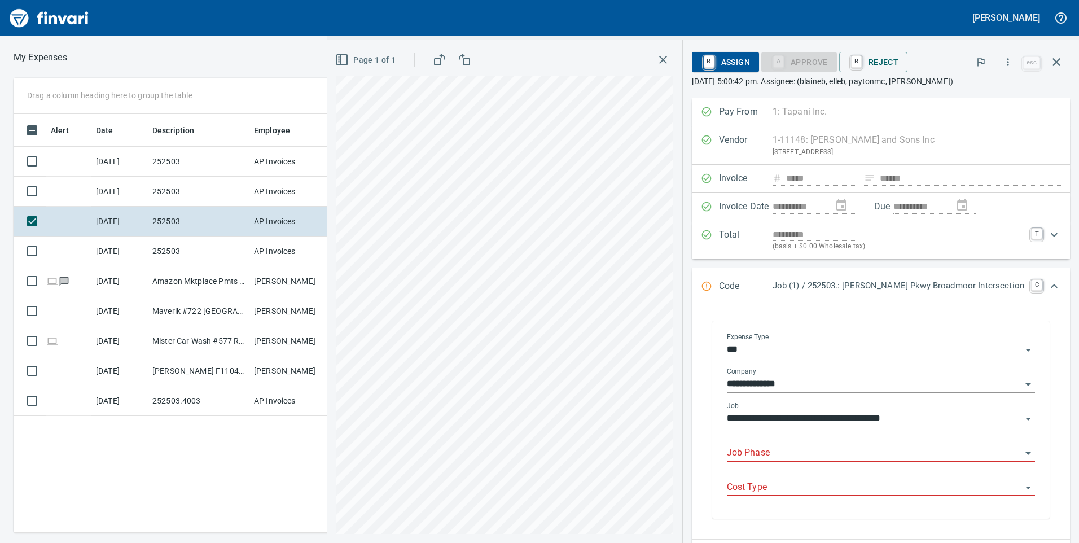
click at [795, 457] on input "Job Phase" at bounding box center [874, 453] width 295 height 16
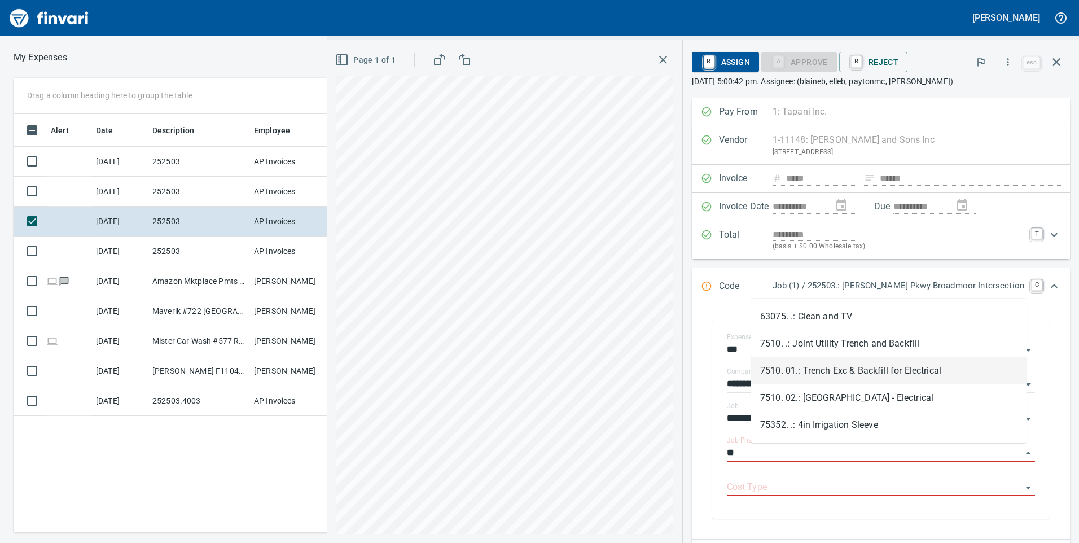
click at [863, 375] on li "7510. 01.: Trench Exc & Backfill for Electrical" at bounding box center [889, 370] width 276 height 27
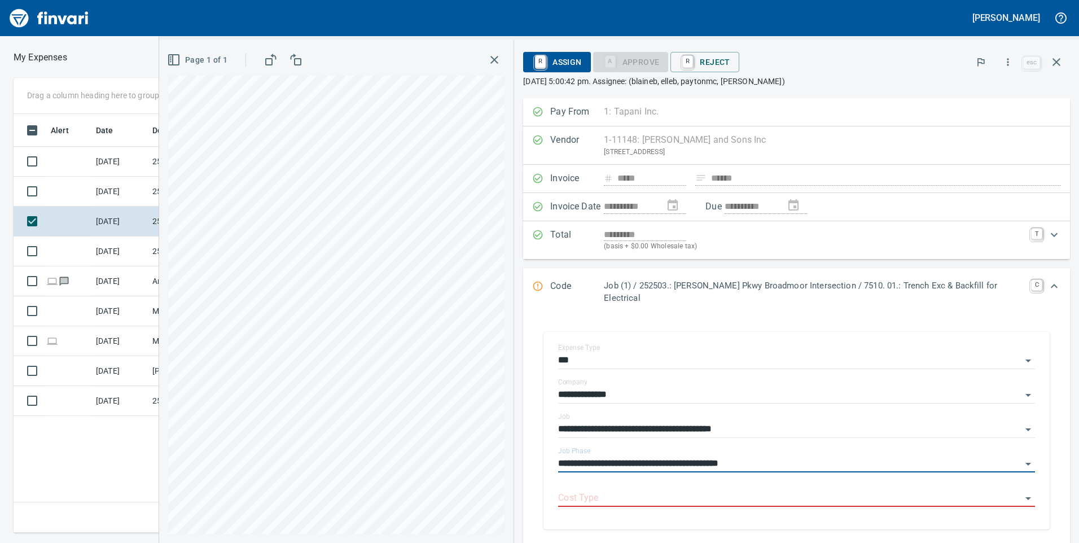
type input "**********"
click at [656, 491] on input "Cost Type" at bounding box center [790, 499] width 464 height 16
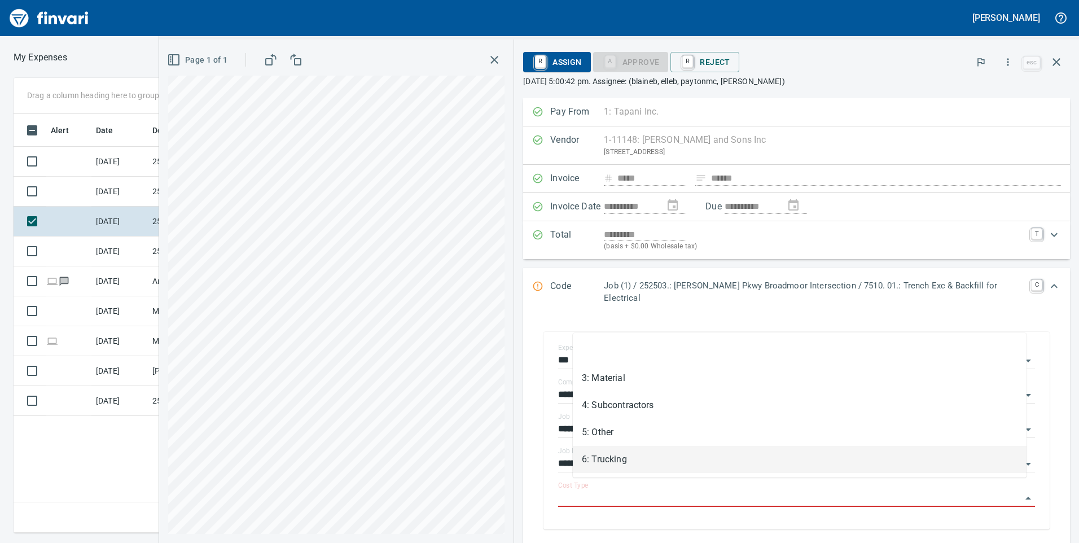
click at [637, 457] on li "6: Trucking" at bounding box center [800, 459] width 454 height 27
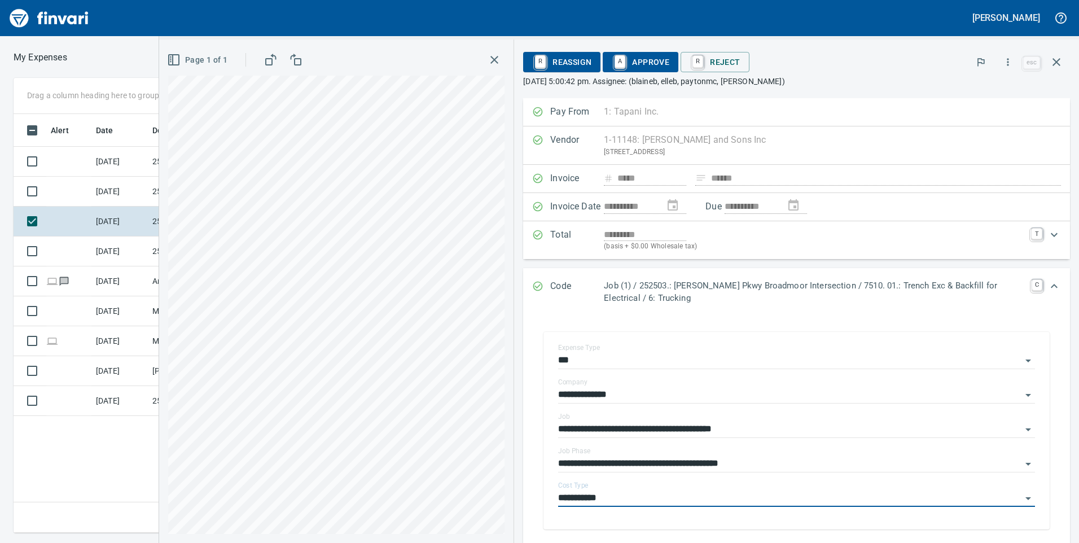
type input "**********"
click at [622, 64] on link "A" at bounding box center [620, 62] width 11 height 12
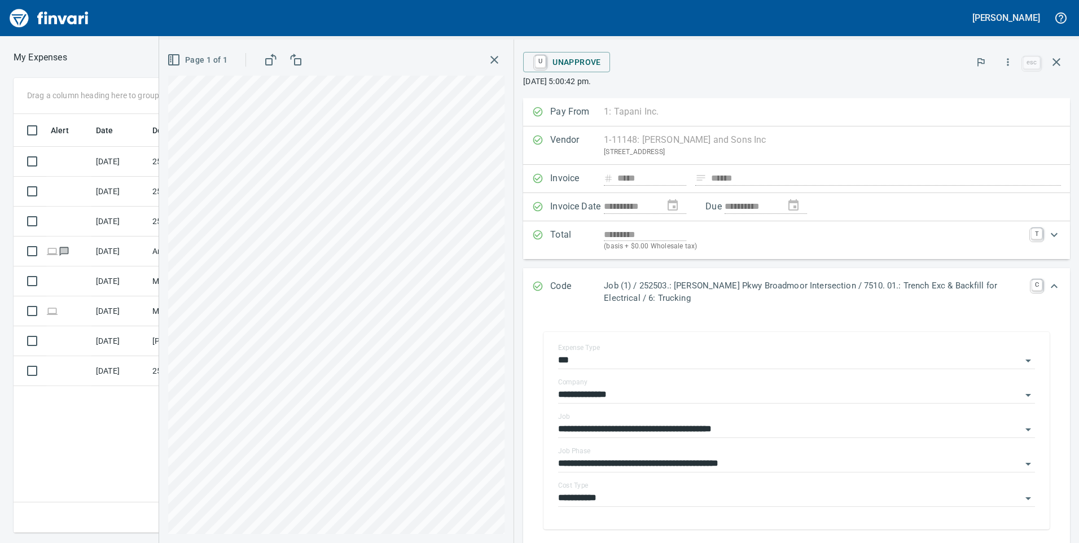
click at [504, 59] on button "button" at bounding box center [494, 60] width 20 height 20
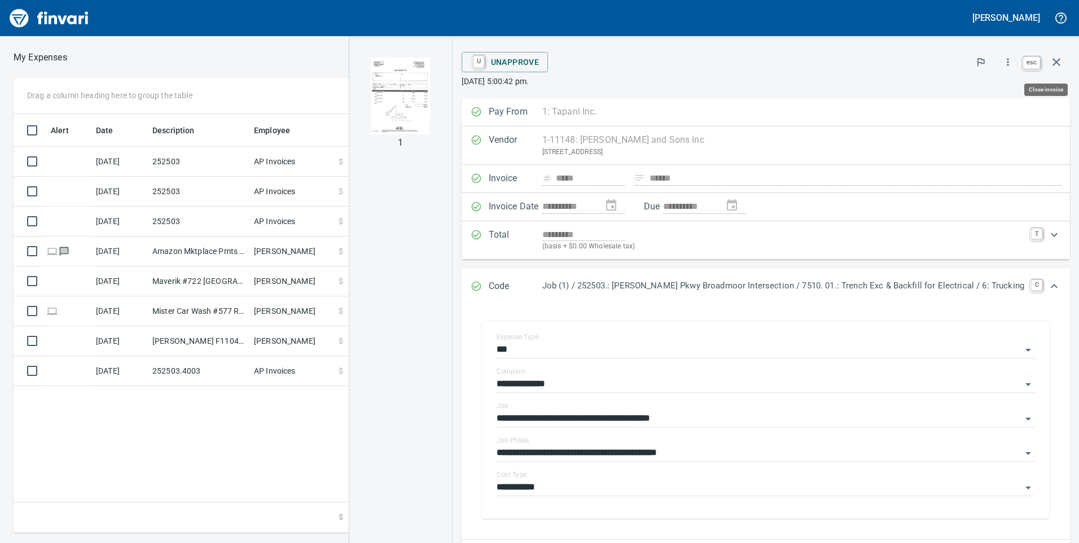
click at [1056, 60] on icon "button" at bounding box center [1057, 62] width 14 height 14
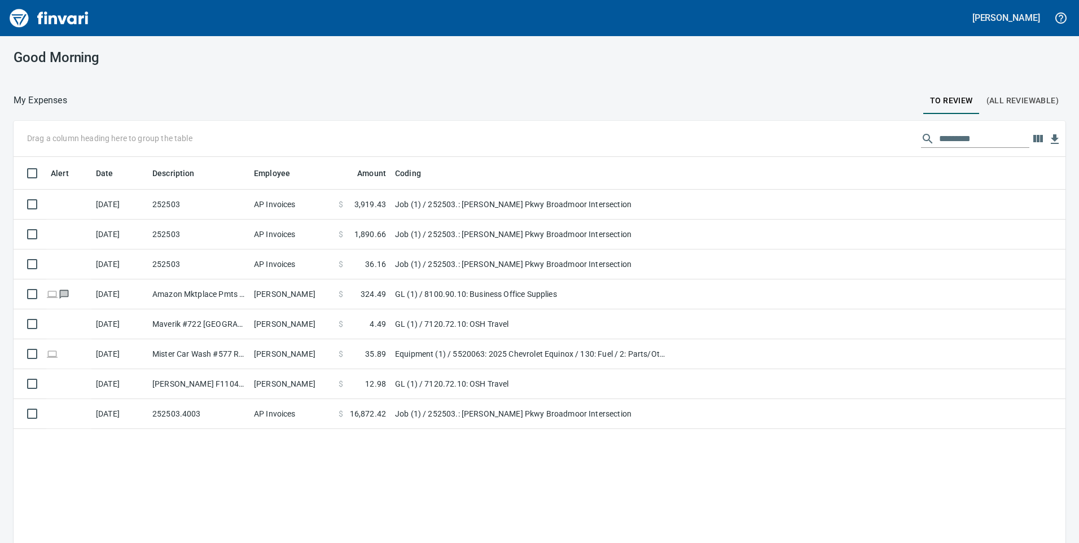
scroll to position [1, 1]
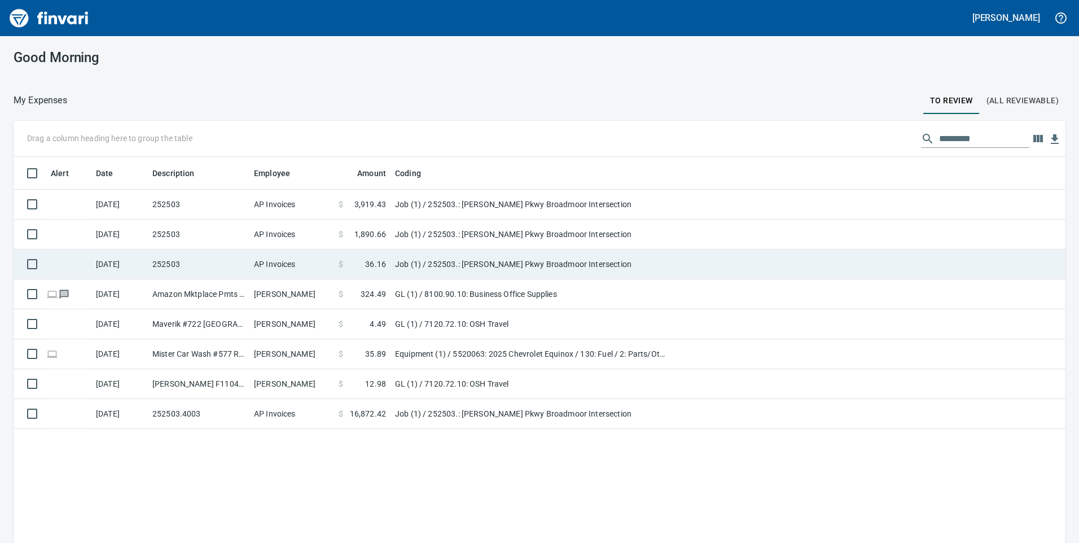
click at [371, 269] on span "36.16" at bounding box center [375, 264] width 21 height 11
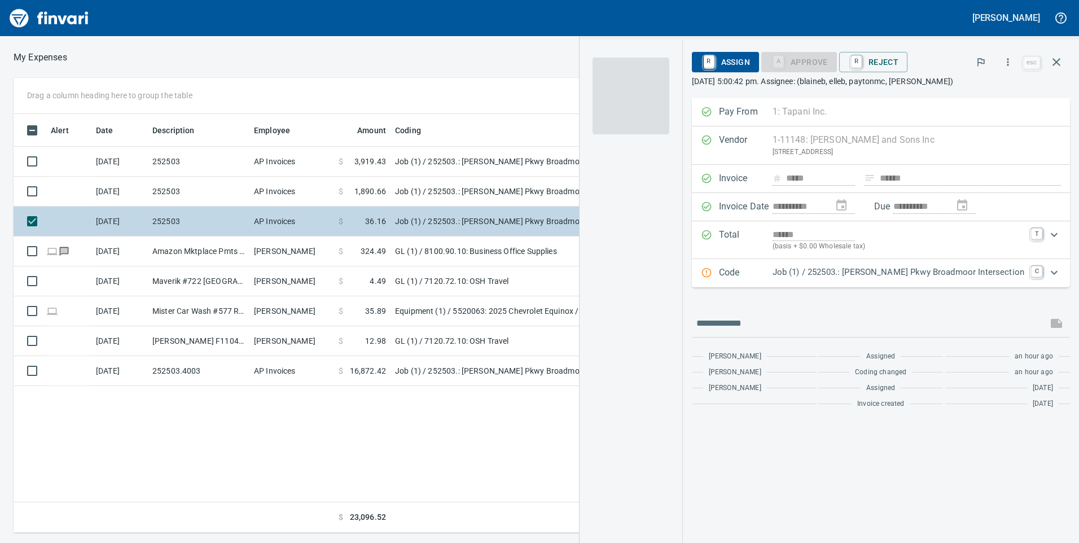
scroll to position [410, 762]
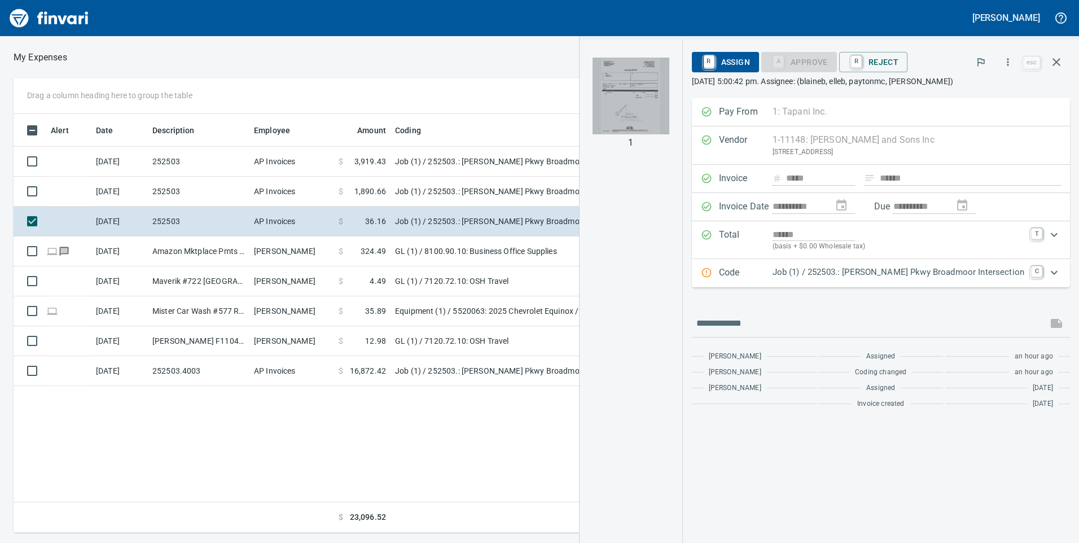
click at [670, 111] on img "button" at bounding box center [631, 96] width 77 height 77
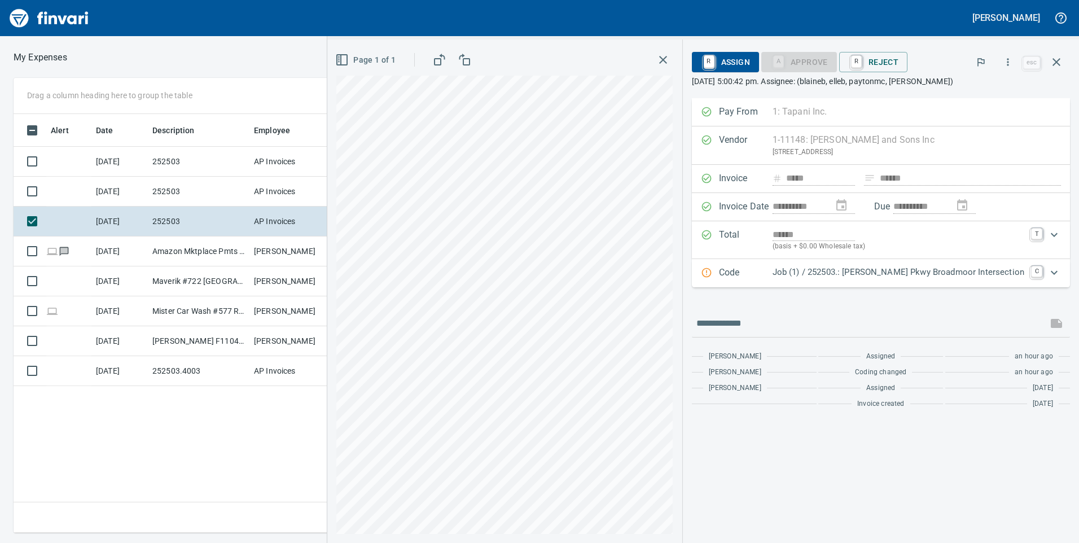
click at [877, 269] on p "Job (1) / 252503.: [PERSON_NAME] Pkwy Broadmoor Intersection" at bounding box center [899, 272] width 252 height 13
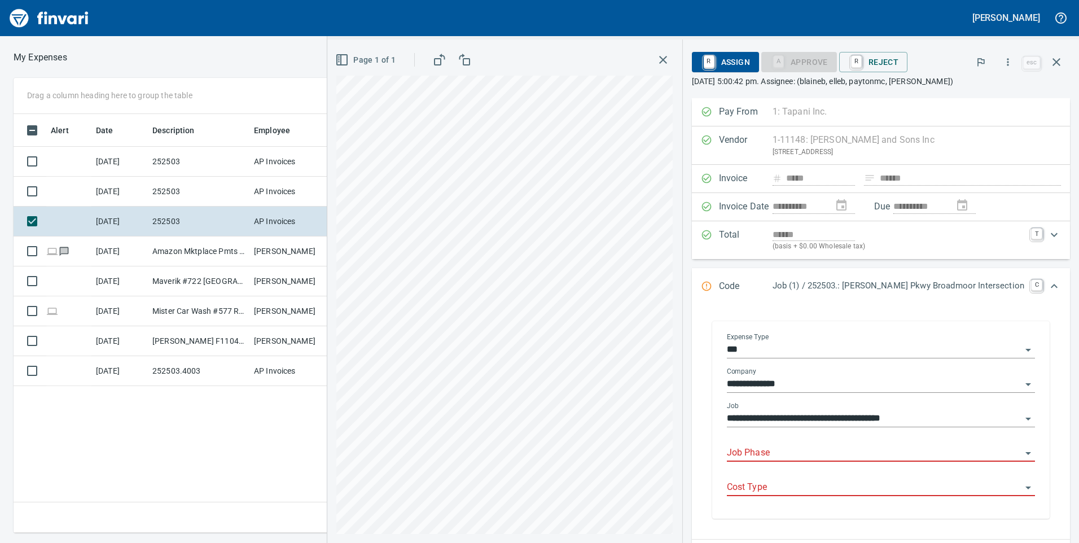
click at [849, 441] on div "Job Phase" at bounding box center [881, 448] width 308 height 25
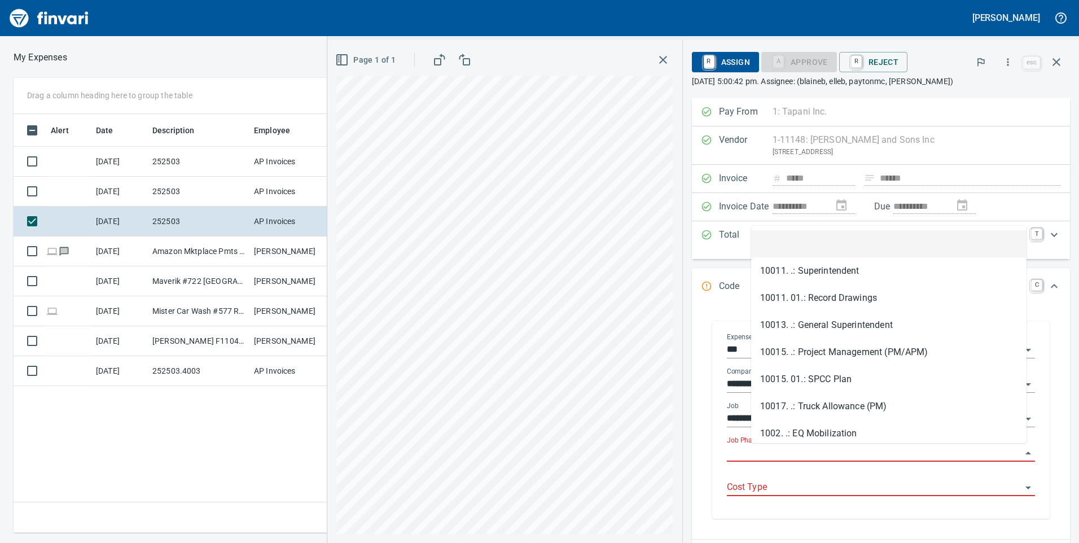
click at [847, 448] on input "Job Phase" at bounding box center [874, 453] width 295 height 16
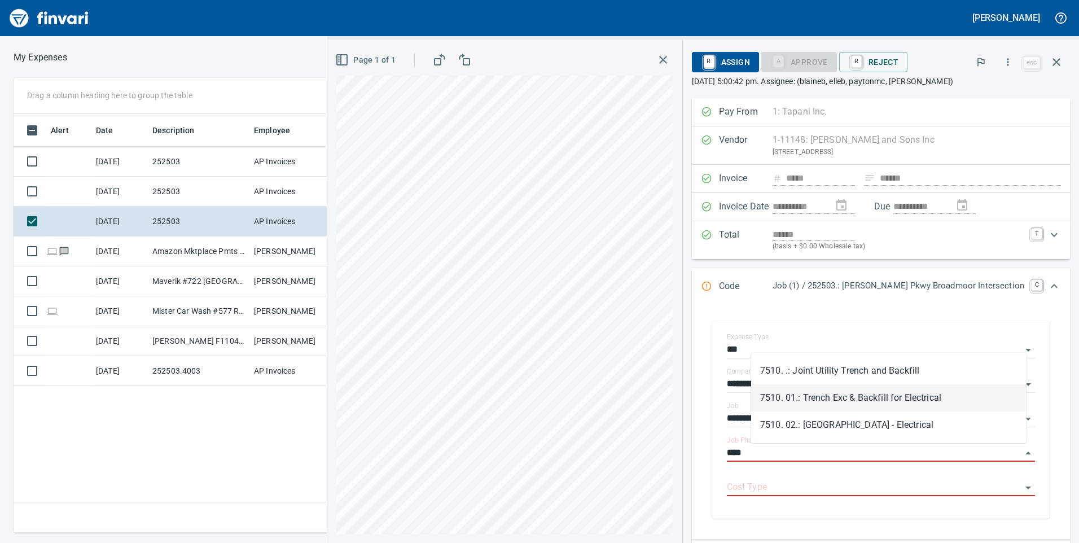
click at [871, 393] on li "7510. 01.: Trench Exc & Backfill for Electrical" at bounding box center [889, 397] width 276 height 27
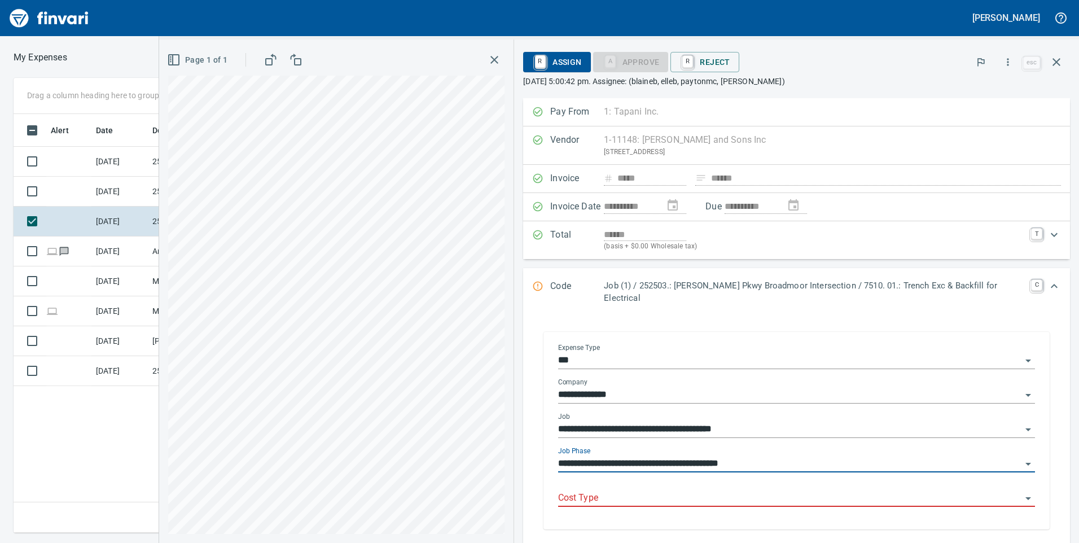
click at [868, 482] on div "Cost Type" at bounding box center [796, 494] width 477 height 25
type input "**********"
type input "*"
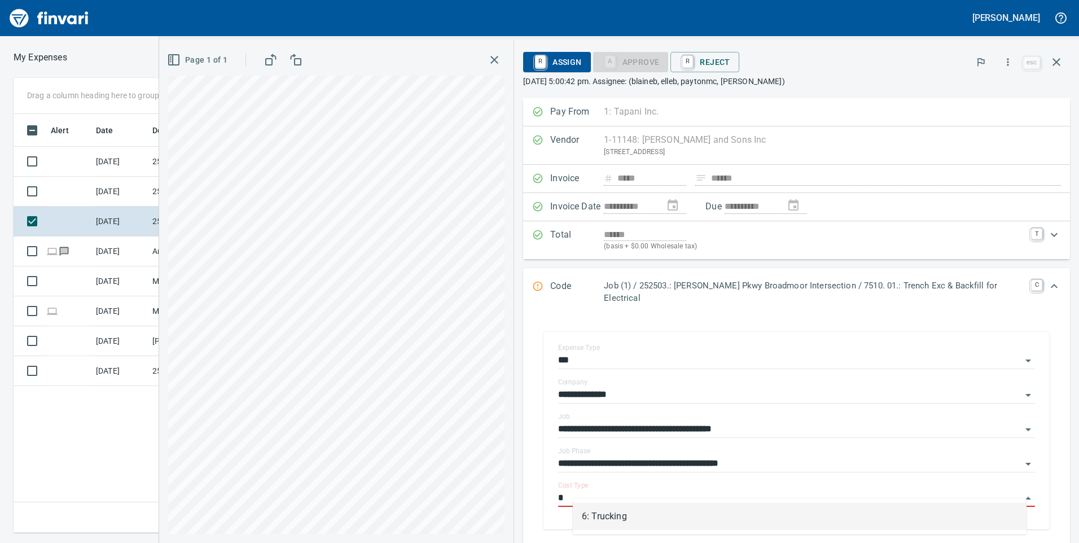
click at [624, 527] on li "6: Trucking" at bounding box center [800, 516] width 454 height 27
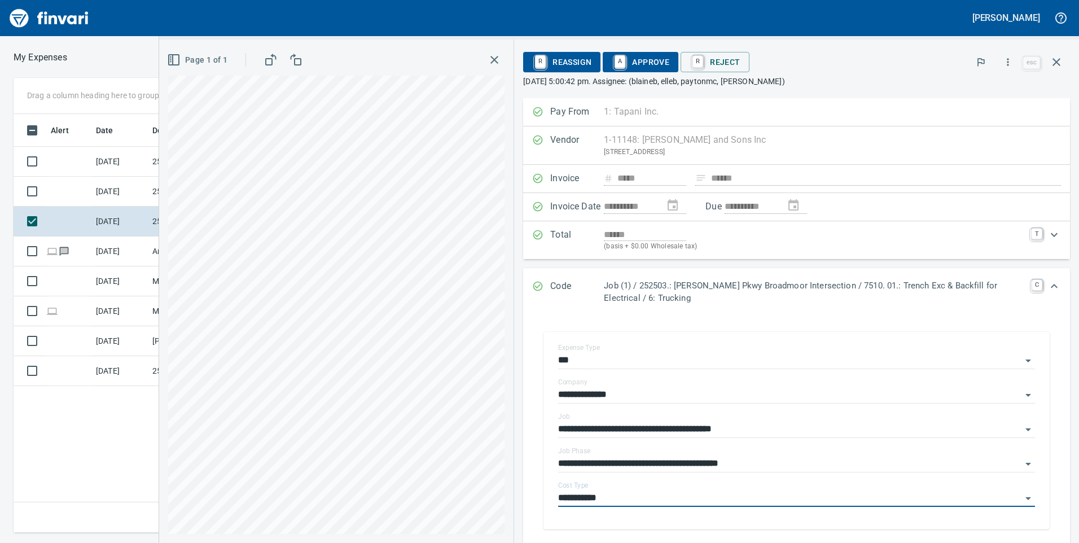
type input "**********"
click at [642, 67] on span "A Approve" at bounding box center [641, 62] width 58 height 19
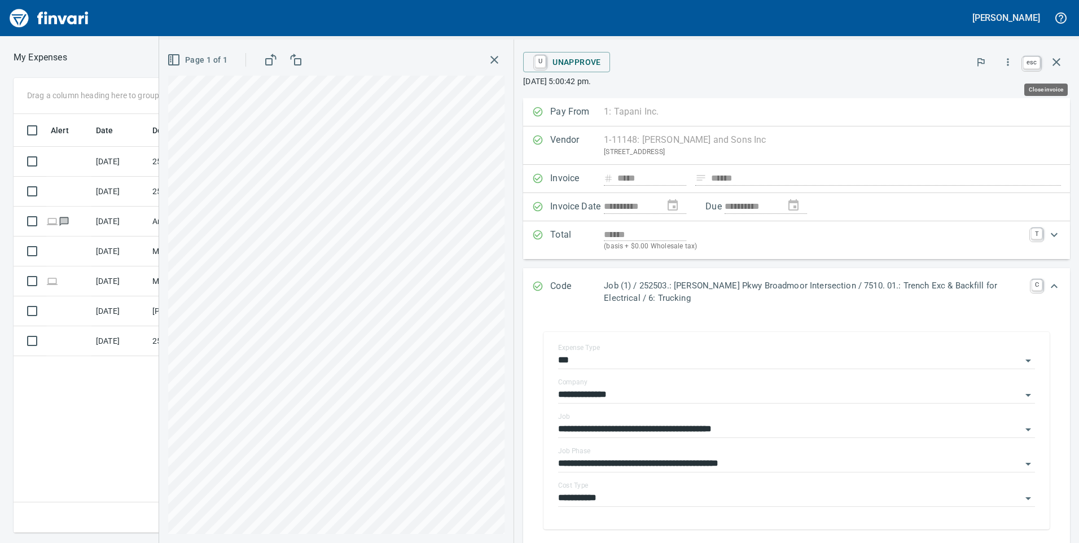
click at [1054, 60] on icon "button" at bounding box center [1057, 62] width 8 height 8
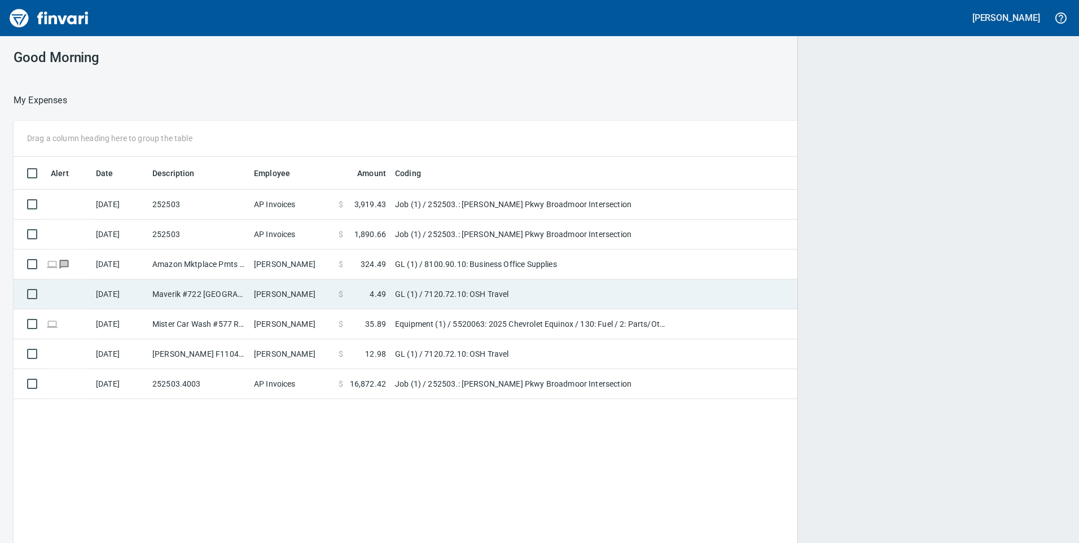
scroll to position [1, 1]
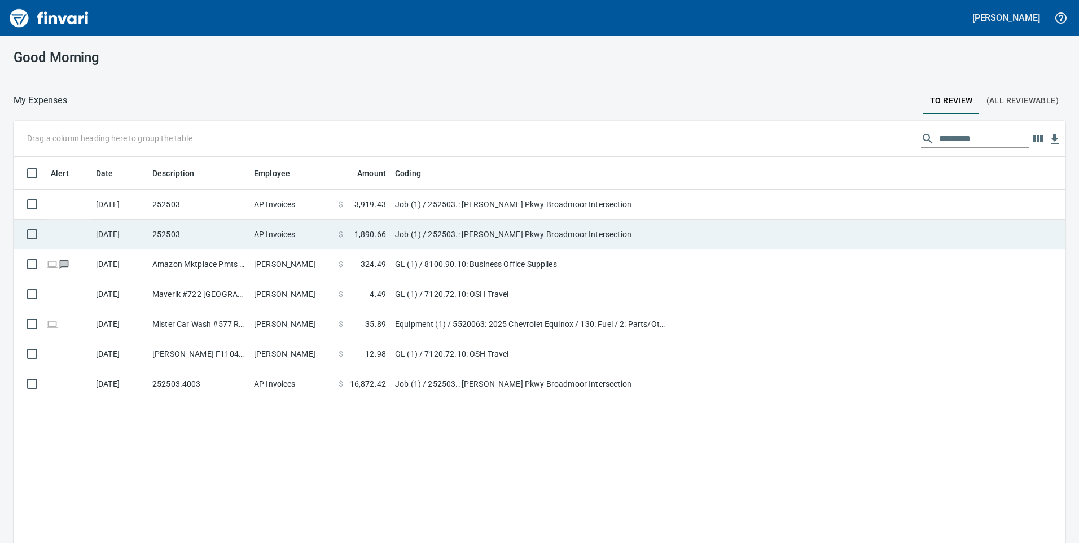
click at [314, 230] on td "AP Invoices" at bounding box center [292, 235] width 85 height 30
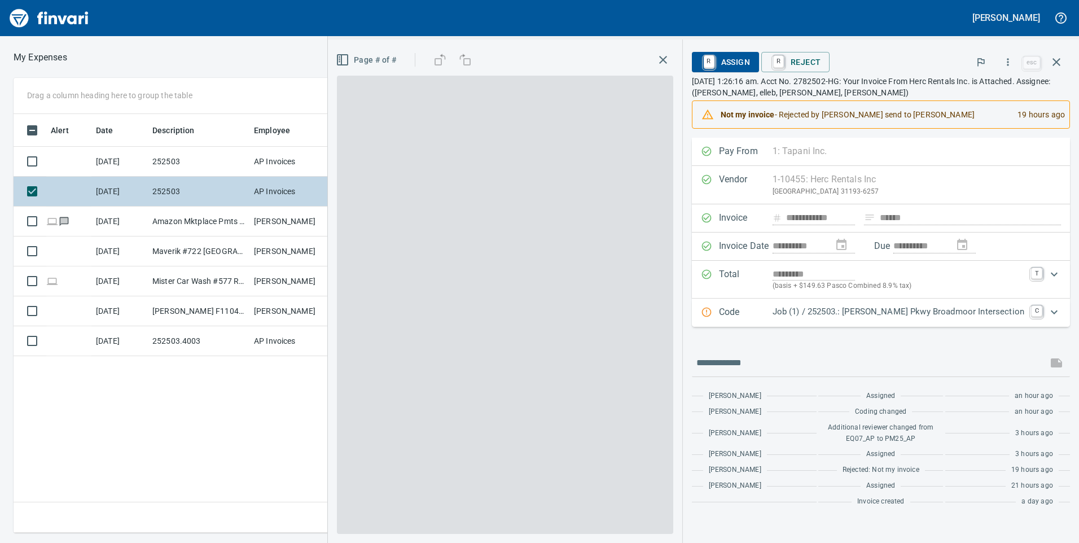
scroll to position [410, 762]
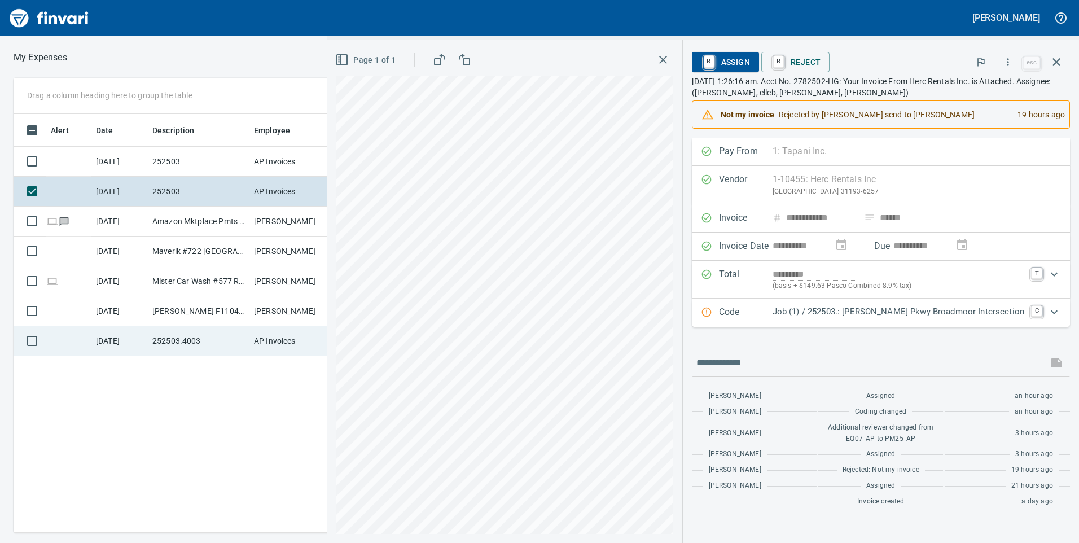
click at [283, 347] on td "AP Invoices" at bounding box center [292, 341] width 85 height 30
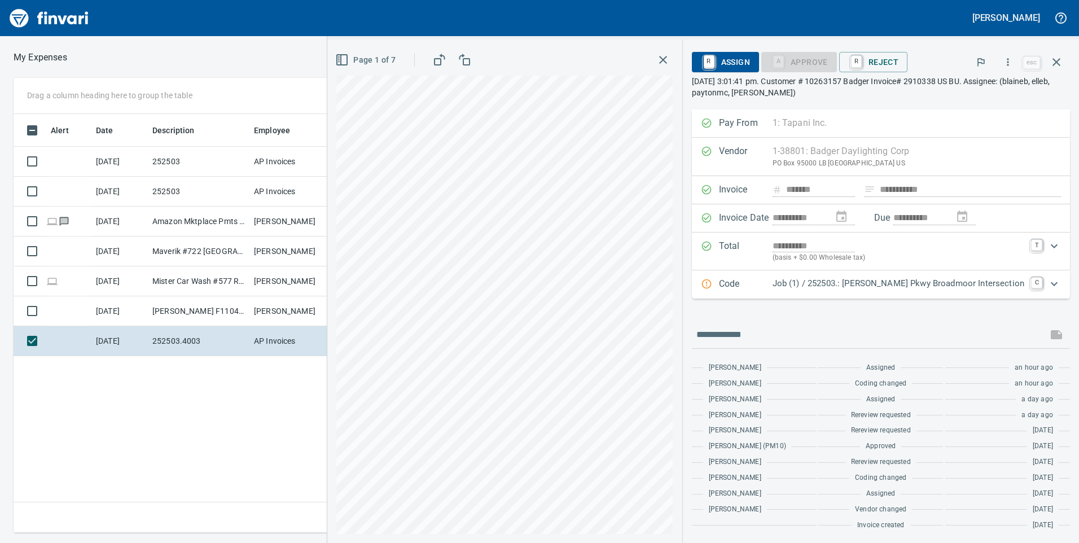
scroll to position [410, 762]
click at [1031, 281] on link "C" at bounding box center [1036, 283] width 11 height 11
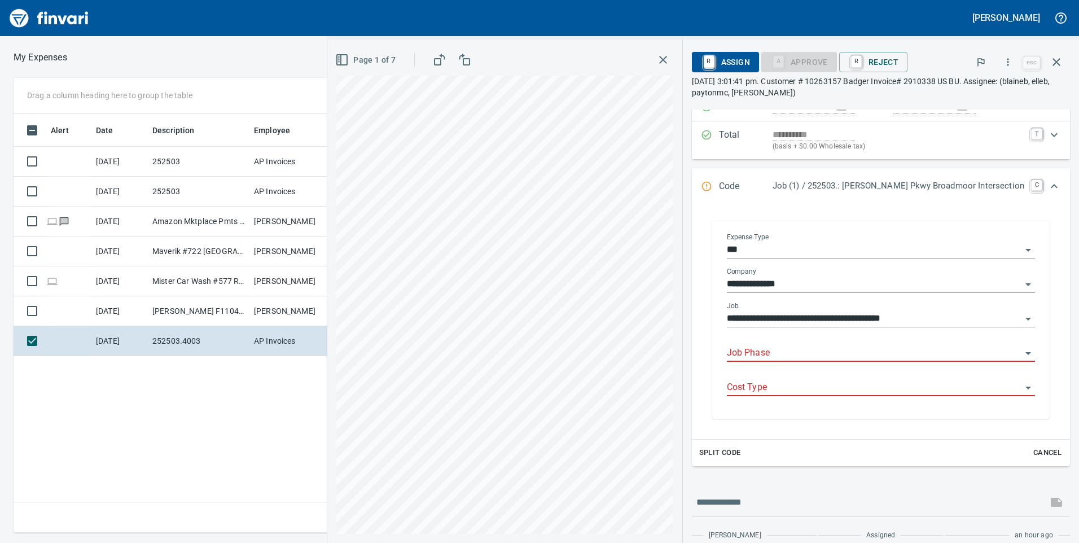
scroll to position [55, 0]
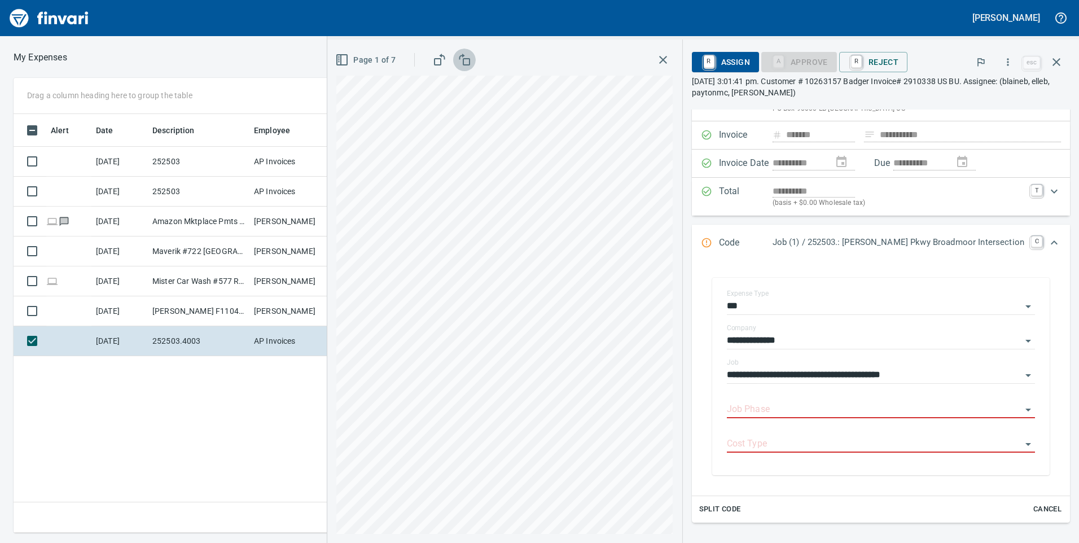
click at [470, 64] on rect "button" at bounding box center [467, 62] width 6 height 6
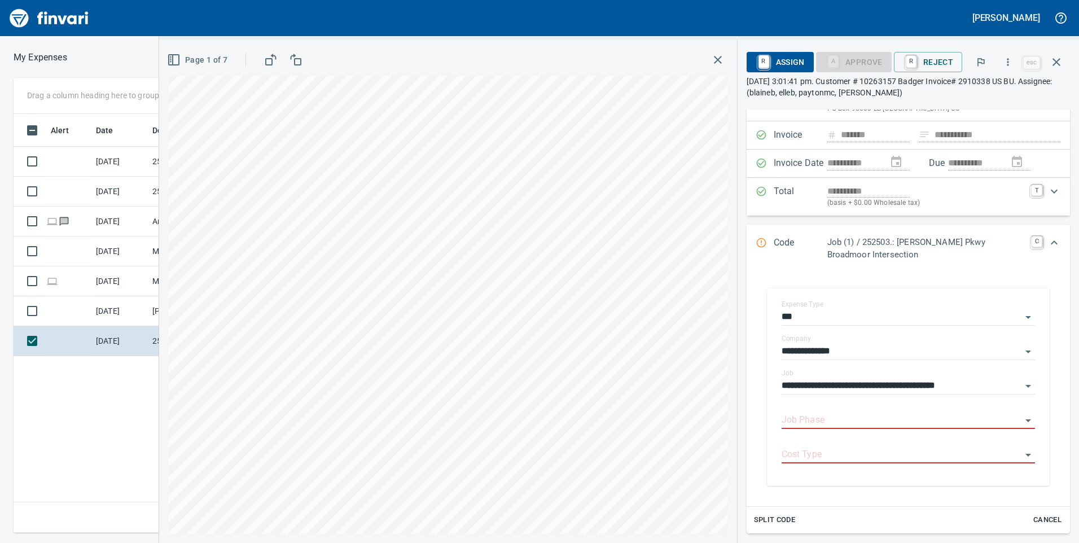
click at [465, 58] on div "Page 1 of 7" at bounding box center [448, 60] width 560 height 23
click at [274, 59] on icon "button" at bounding box center [271, 60] width 14 height 14
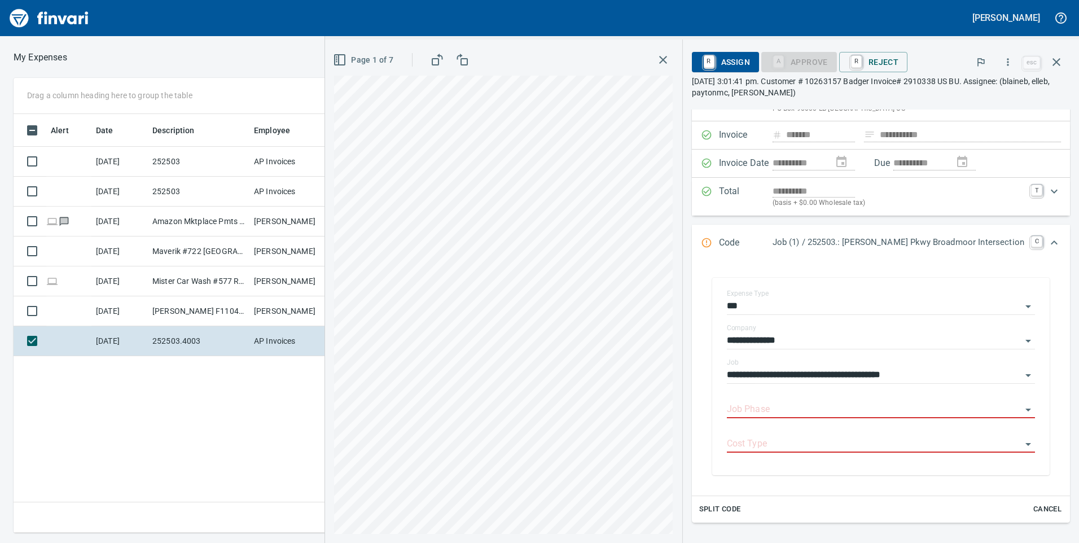
click at [394, 62] on span "Page 1 of 7" at bounding box center [364, 60] width 58 height 14
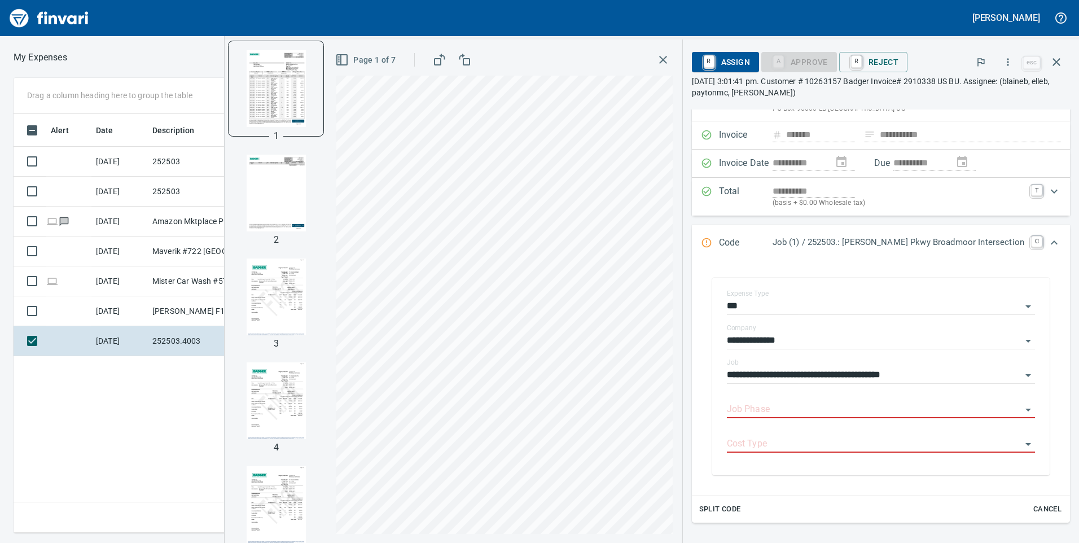
scroll to position [0, 0]
click at [137, 396] on div "Alert Date Description Employee Amount Coding 9/4/2025 252503 AP Invoices $ 3,9…" at bounding box center [399, 323] width 770 height 419
click at [670, 58] on icon "button" at bounding box center [664, 60] width 14 height 14
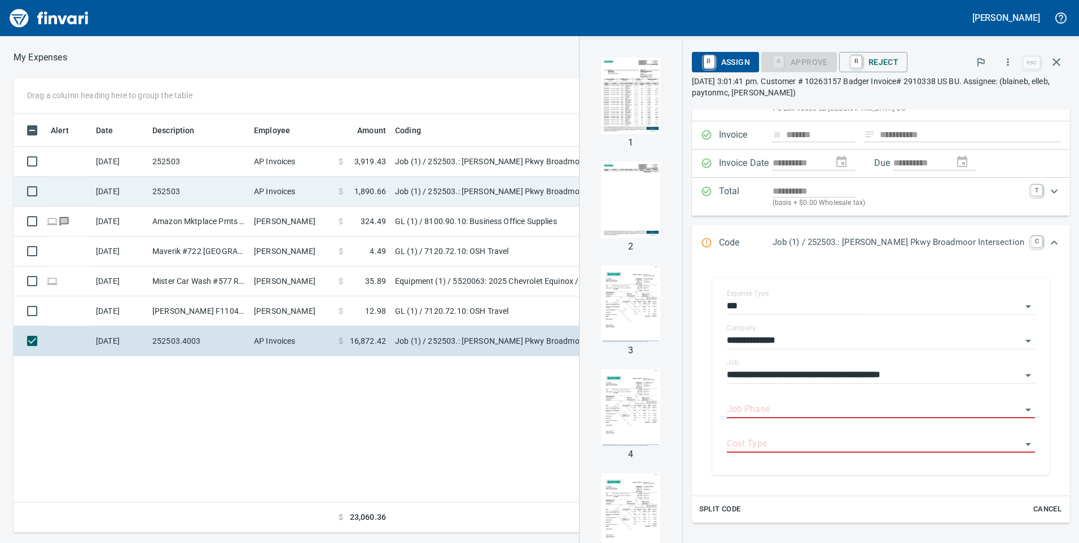
click at [351, 199] on td "$ 1,890.66" at bounding box center [362, 192] width 56 height 30
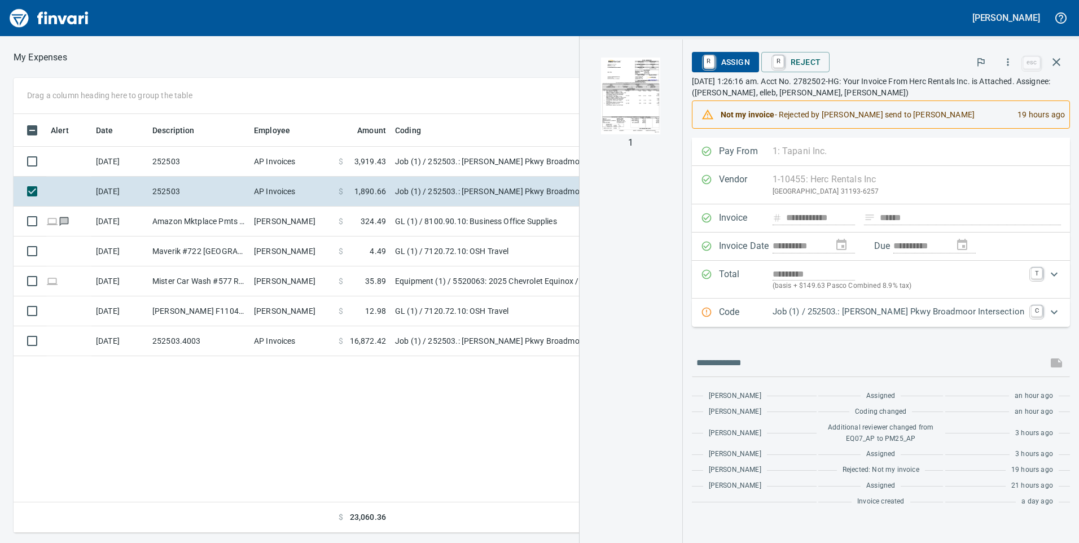
click at [670, 108] on img "button" at bounding box center [631, 96] width 77 height 77
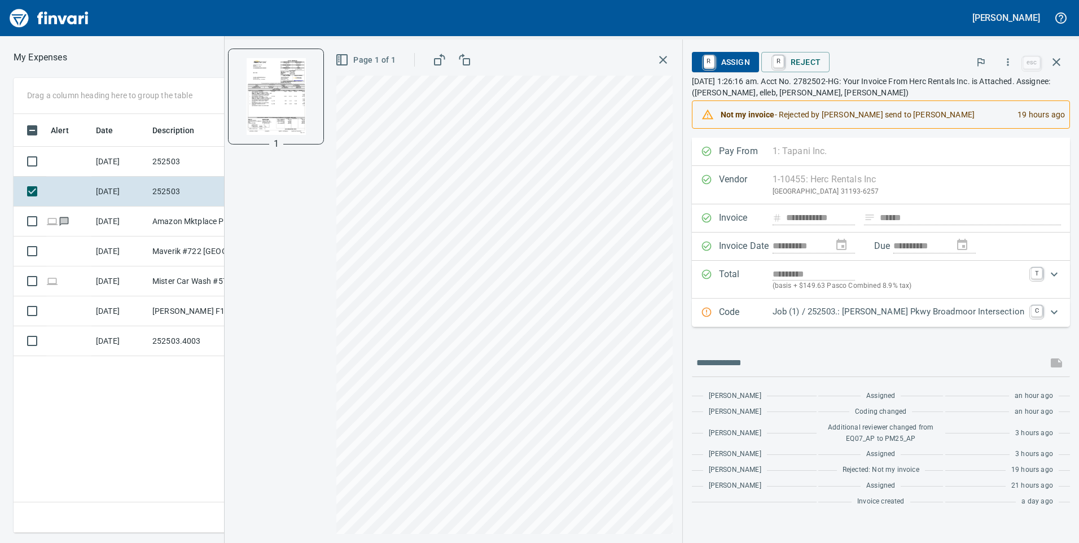
click at [1047, 311] on div "Expand" at bounding box center [1054, 312] width 27 height 27
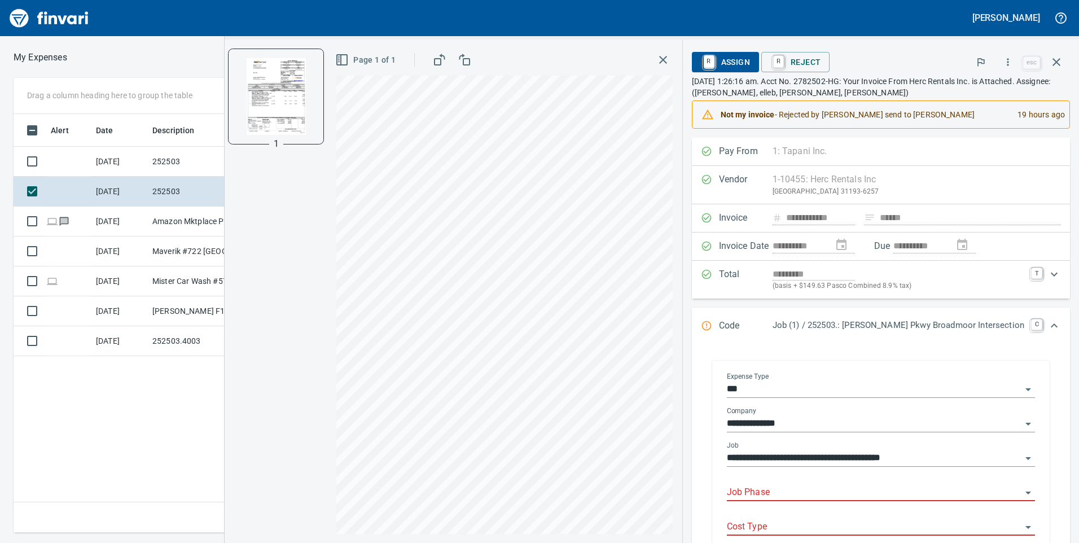
scroll to position [410, 762]
click at [818, 491] on input "Job Phase" at bounding box center [874, 493] width 295 height 16
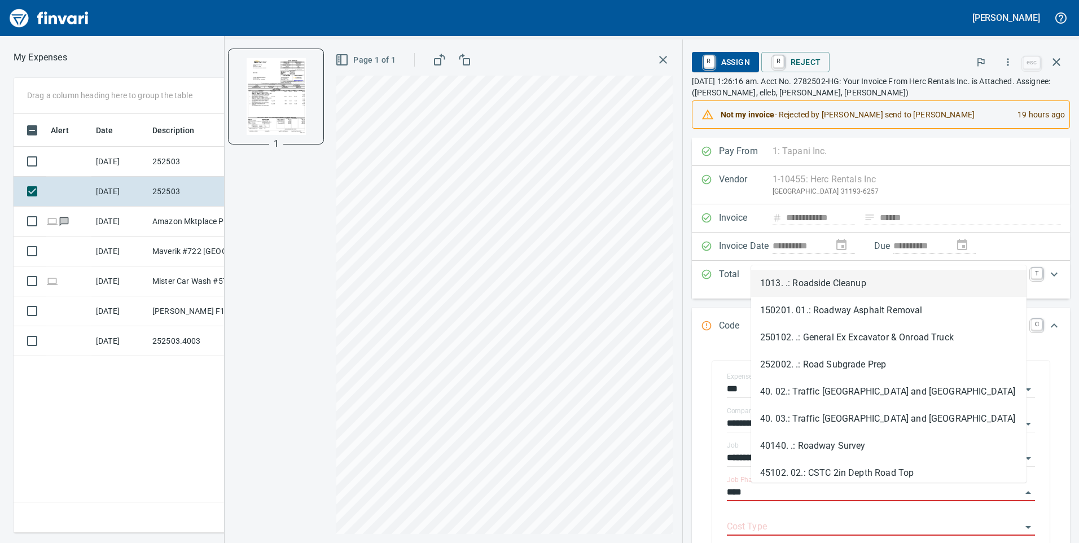
click at [872, 277] on li "1013. .: Roadside Cleanup" at bounding box center [889, 283] width 276 height 27
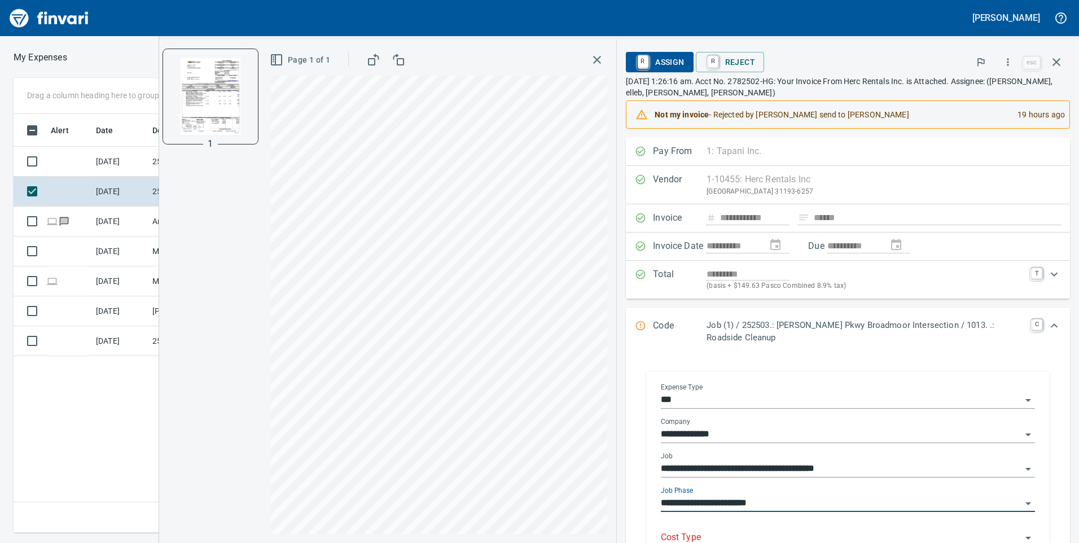
type input "**********"
click at [808, 520] on div "**********" at bounding box center [848, 504] width 374 height 34
click at [807, 529] on div "Cost Type" at bounding box center [848, 533] width 374 height 25
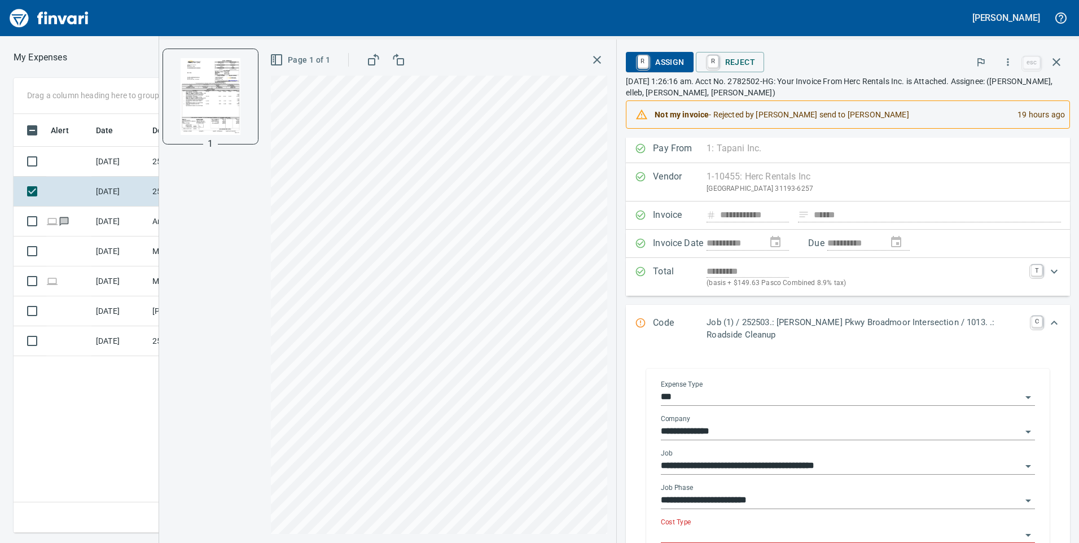
click at [807, 529] on input "Cost Type" at bounding box center [841, 535] width 361 height 16
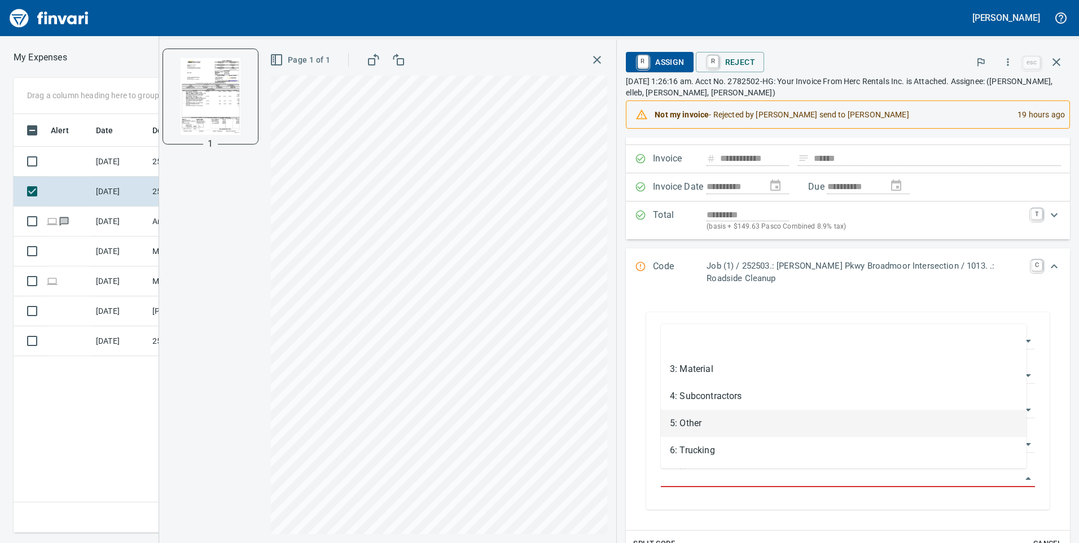
click at [731, 422] on li "5: Other" at bounding box center [844, 423] width 366 height 27
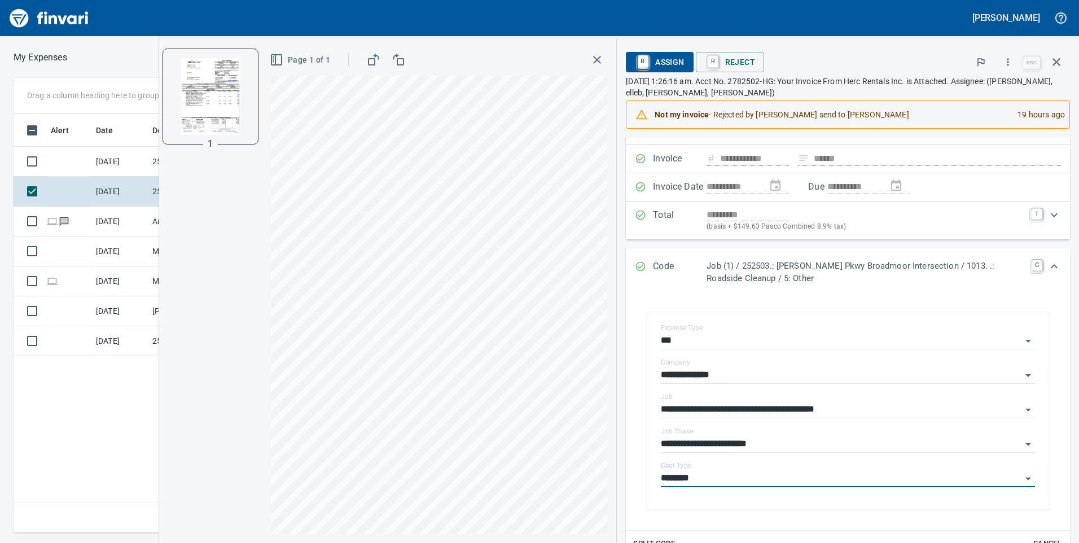
type input "********"
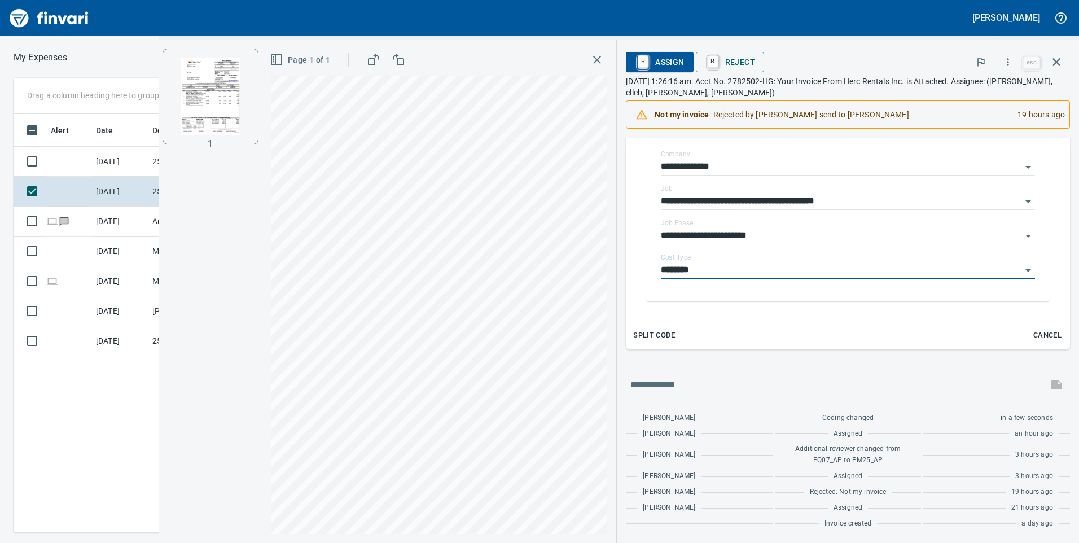
scroll to position [0, 0]
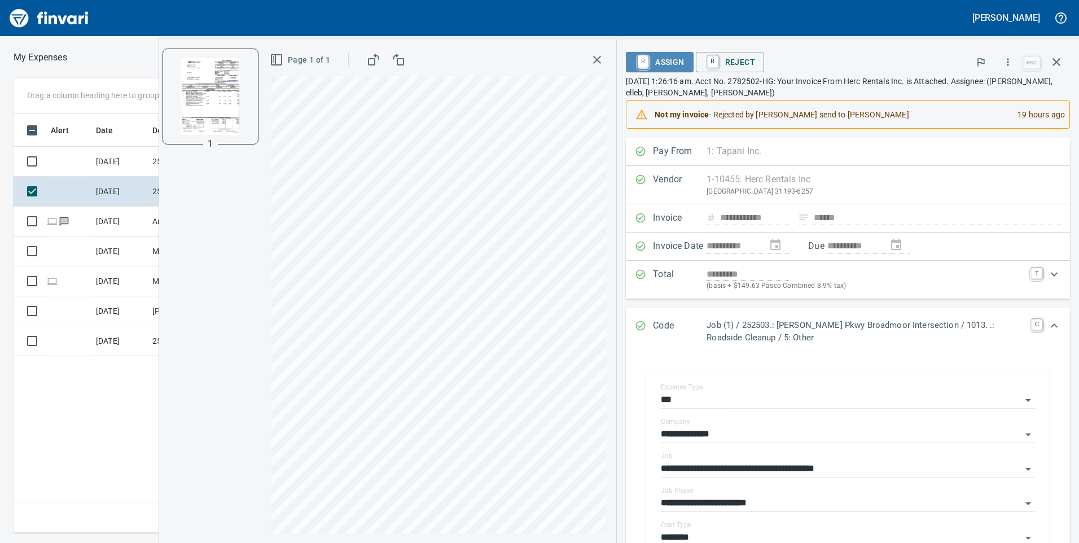
click at [681, 60] on span "R Assign" at bounding box center [659, 62] width 49 height 19
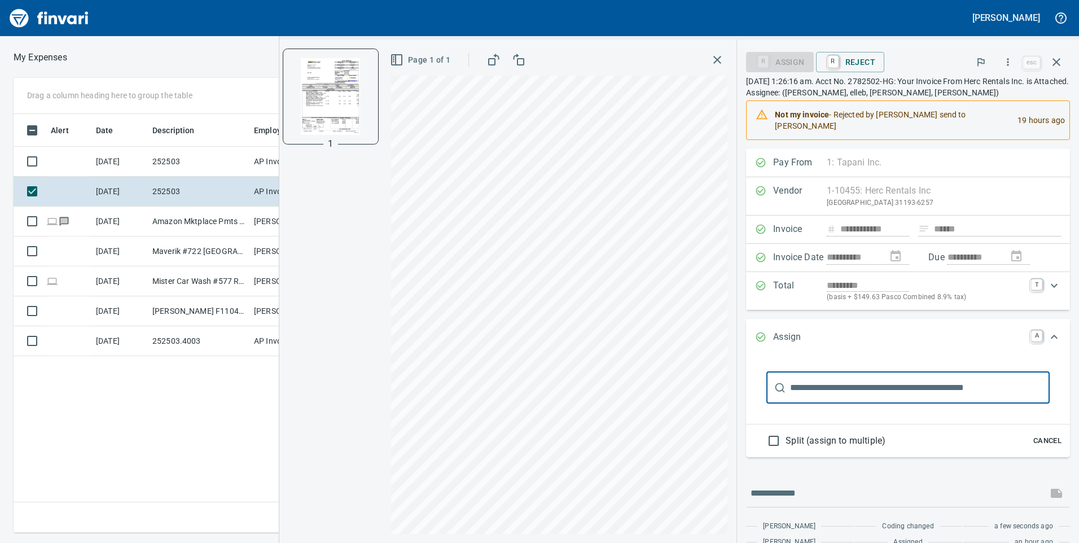
scroll to position [56, 0]
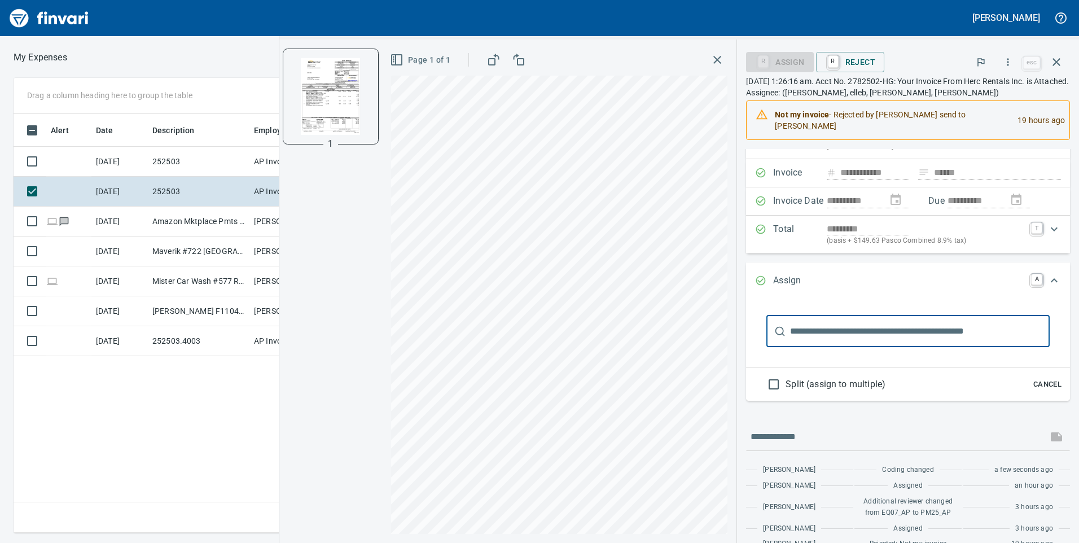
click at [866, 333] on input "text" at bounding box center [920, 332] width 260 height 32
type input "*"
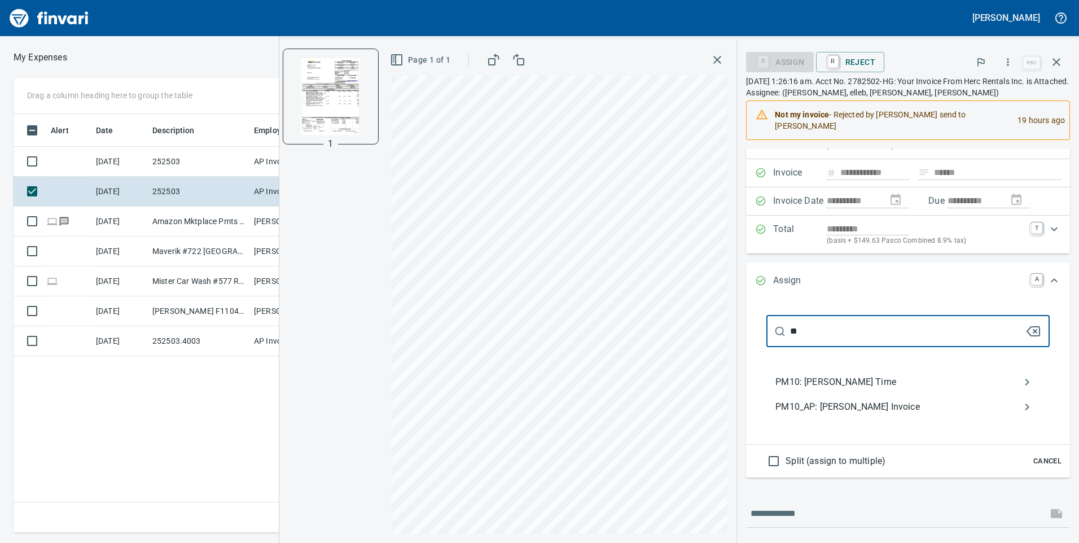
type input "*"
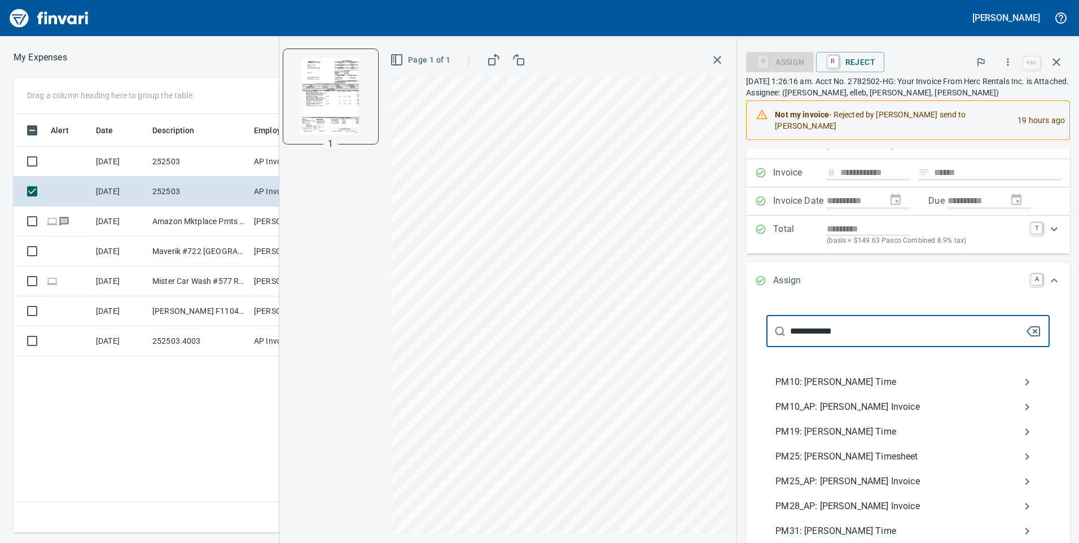
scroll to position [0, 0]
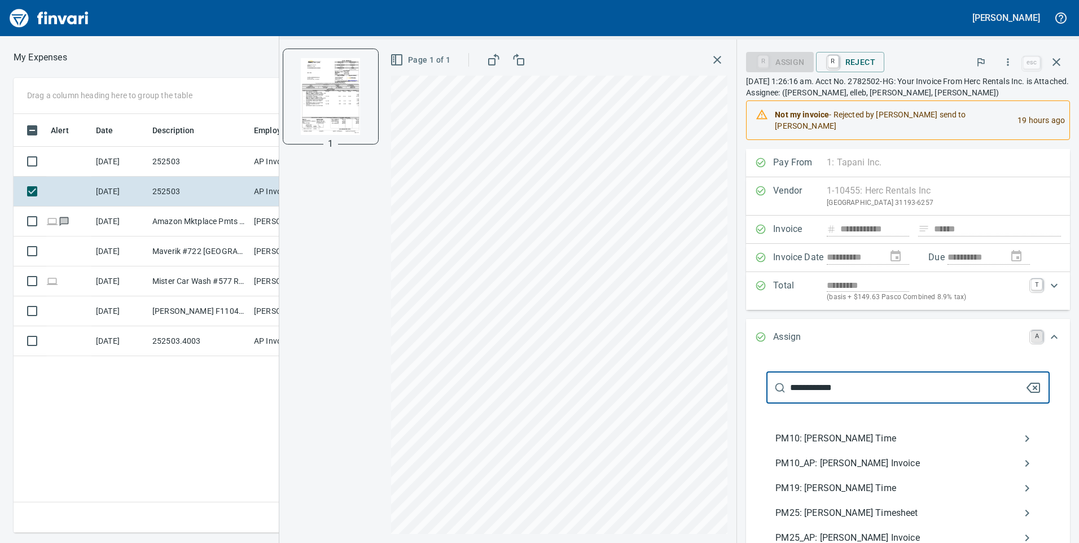
type input "**********"
click at [1031, 338] on link "A" at bounding box center [1036, 336] width 11 height 11
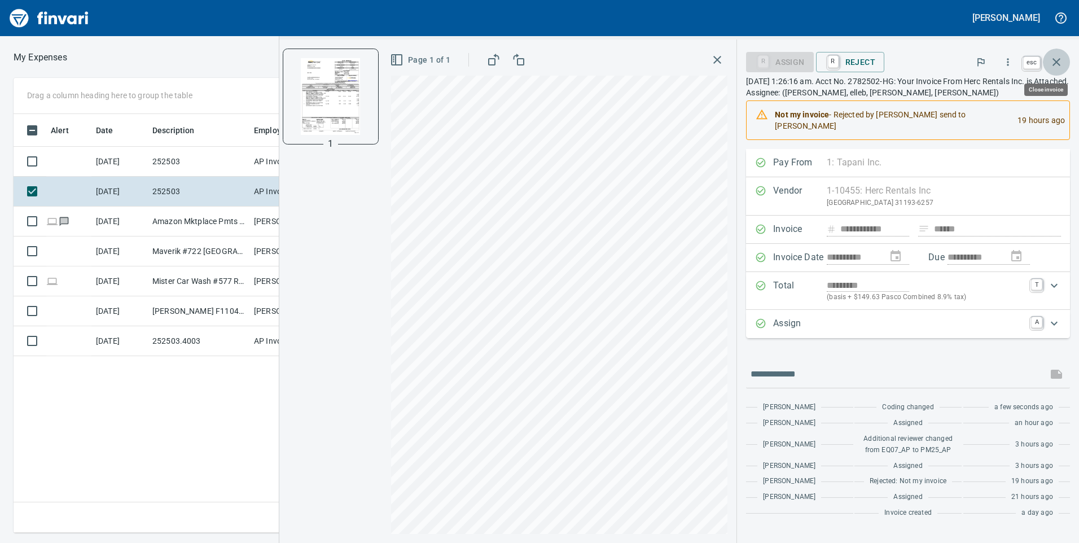
click at [1059, 58] on icon "button" at bounding box center [1057, 62] width 14 height 14
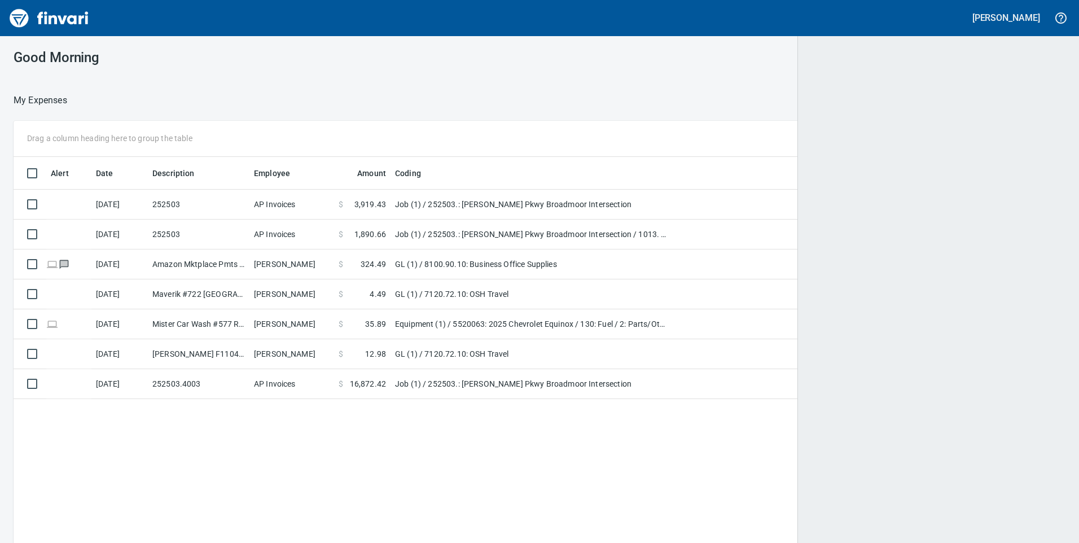
scroll to position [410, 1028]
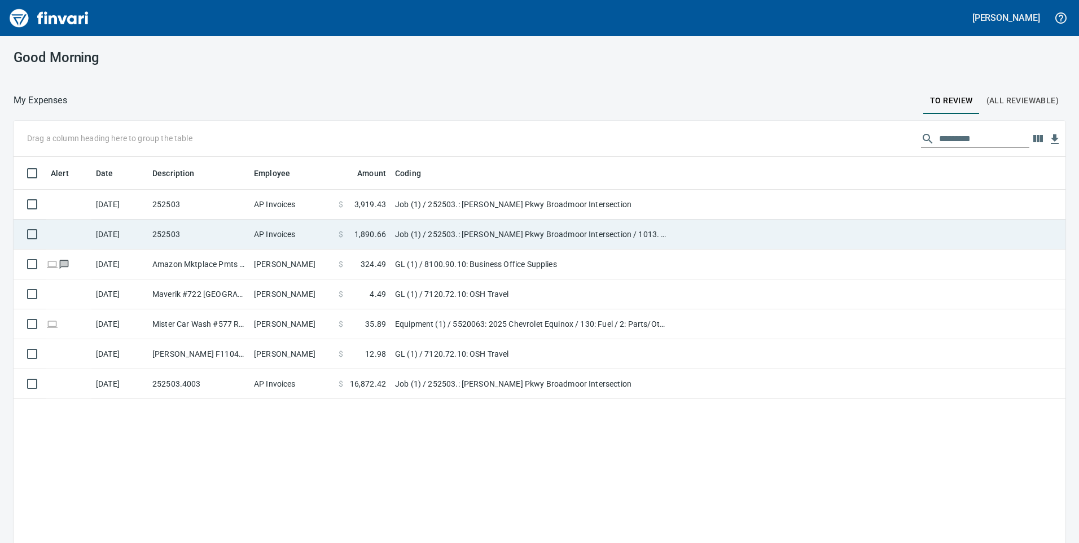
click at [430, 233] on td "Job (1) / 252503.: [PERSON_NAME] Pkwy Broadmoor Intersection / 1013. .: Roadsid…" at bounding box center [532, 235] width 282 height 30
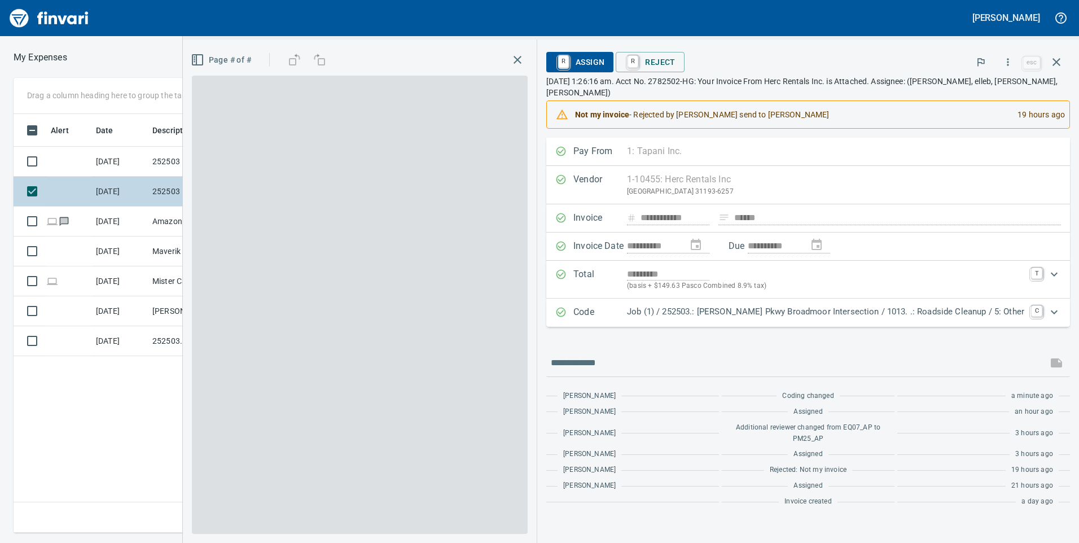
scroll to position [410, 762]
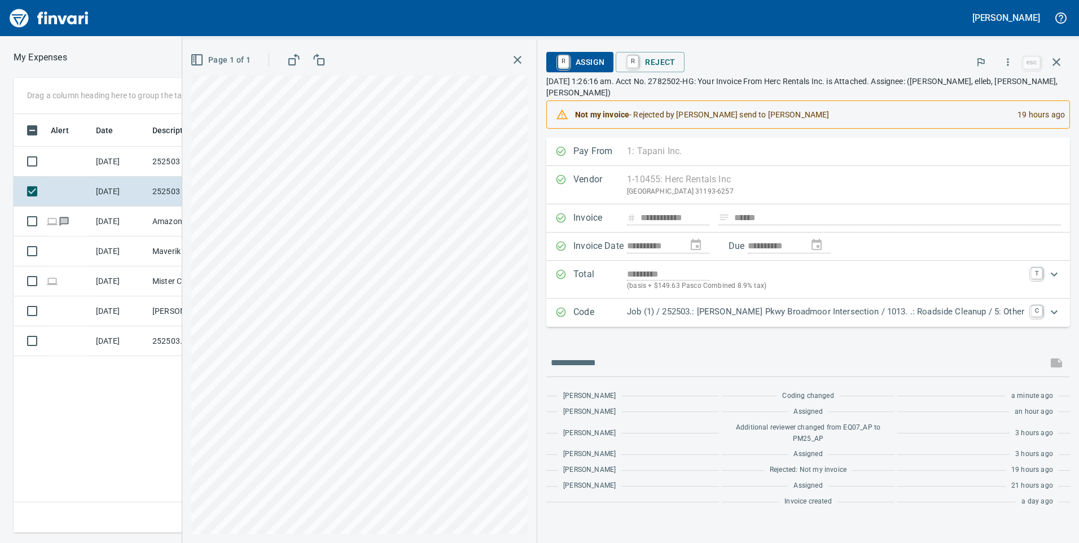
click at [1021, 312] on p "Job (1) / 252503.: [PERSON_NAME] Pkwy Broadmoor Intersection / 1013. .: Roadsid…" at bounding box center [825, 311] width 397 height 13
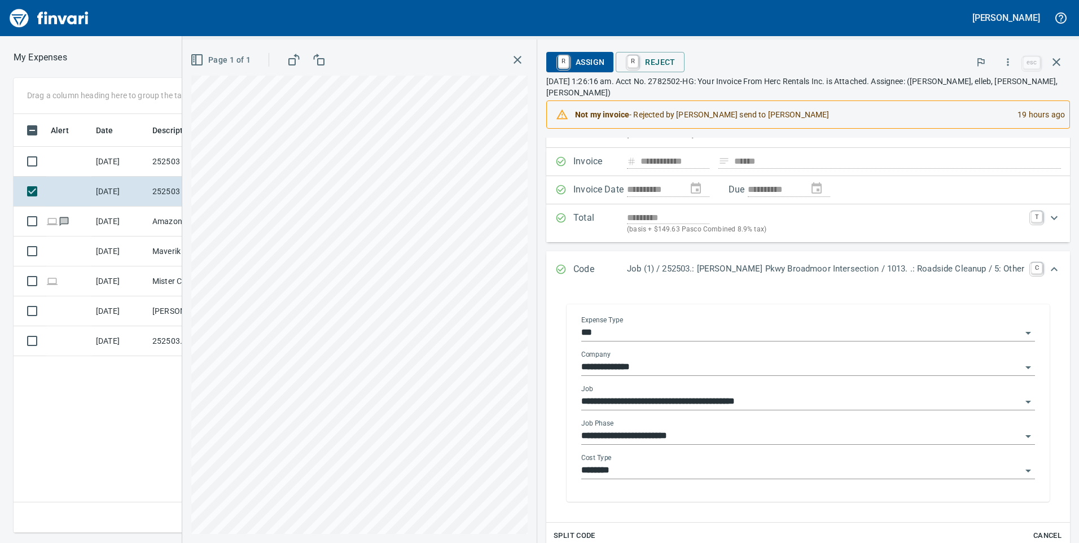
scroll to position [169, 0]
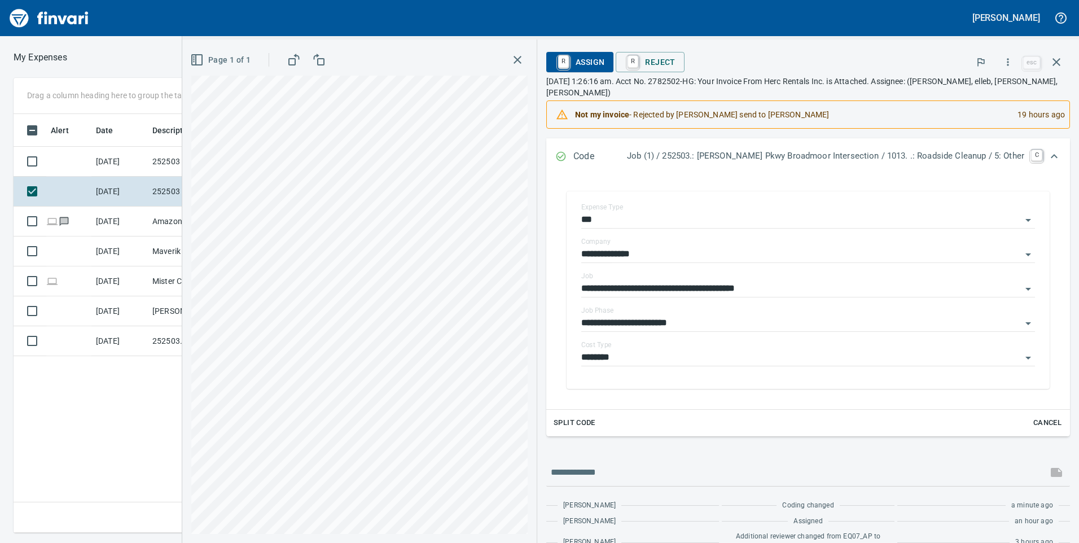
click at [1041, 159] on div "Expand" at bounding box center [1054, 156] width 27 height 27
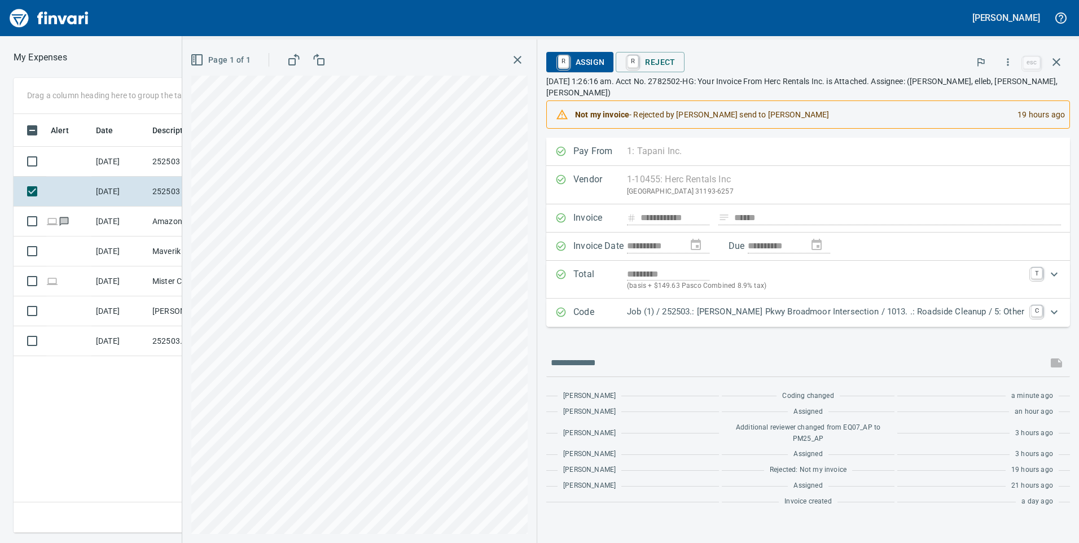
scroll to position [410, 762]
click at [1060, 65] on icon "button" at bounding box center [1057, 62] width 8 height 8
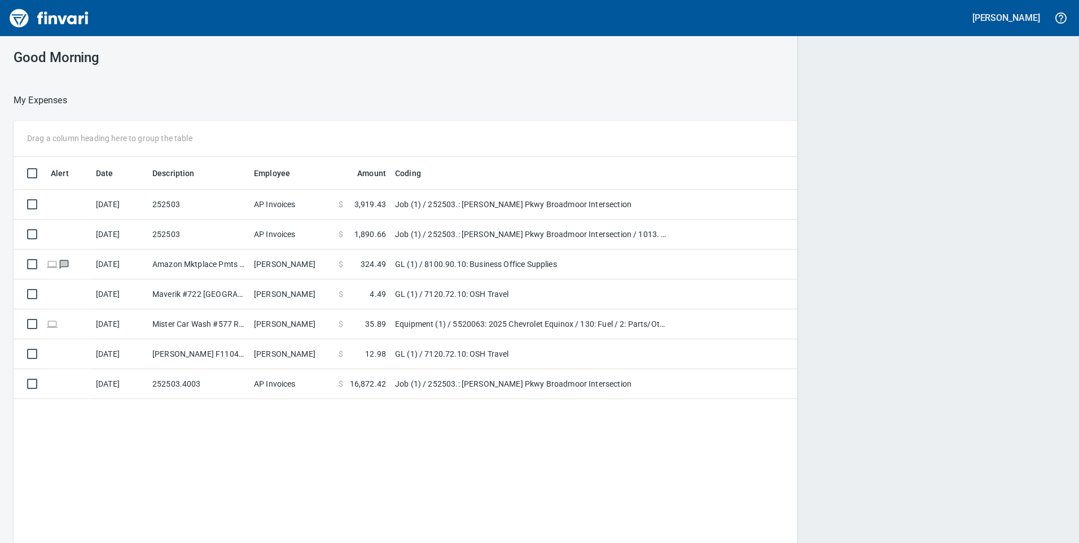
scroll to position [1, 1]
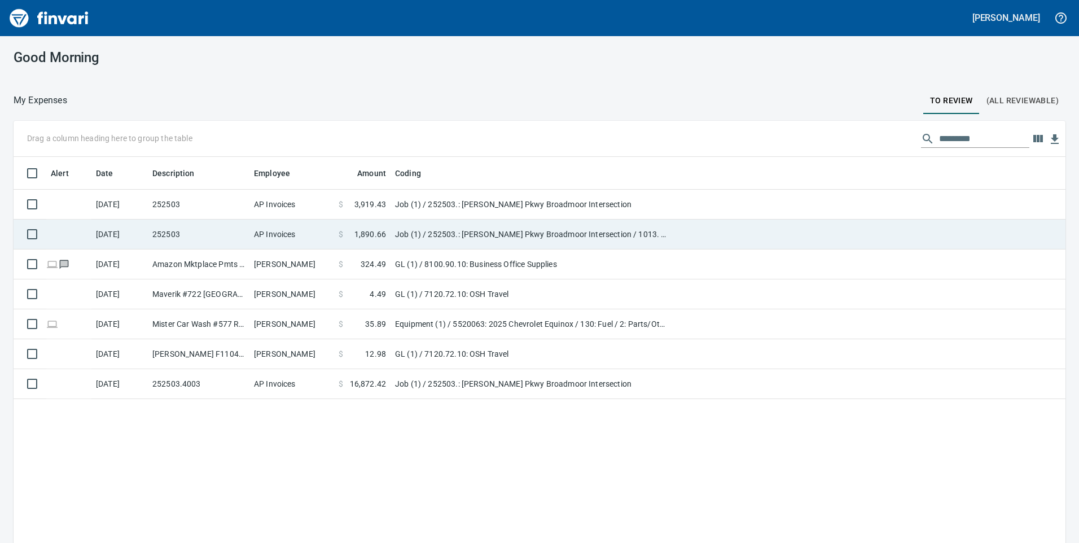
click at [453, 229] on td "Job (1) / 252503.: [PERSON_NAME] Pkwy Broadmoor Intersection / 1013. .: Roadsid…" at bounding box center [532, 235] width 282 height 30
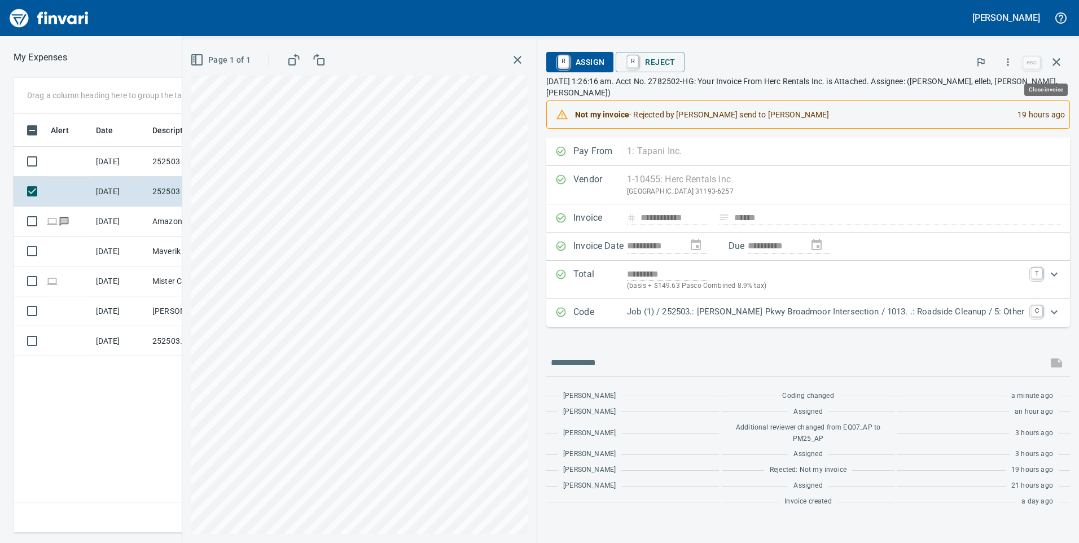
scroll to position [410, 762]
click at [826, 310] on p "Job (1) / 252503.: [PERSON_NAME] Pkwy Broadmoor Intersection / 1013. .: Roadsid…" at bounding box center [825, 311] width 397 height 13
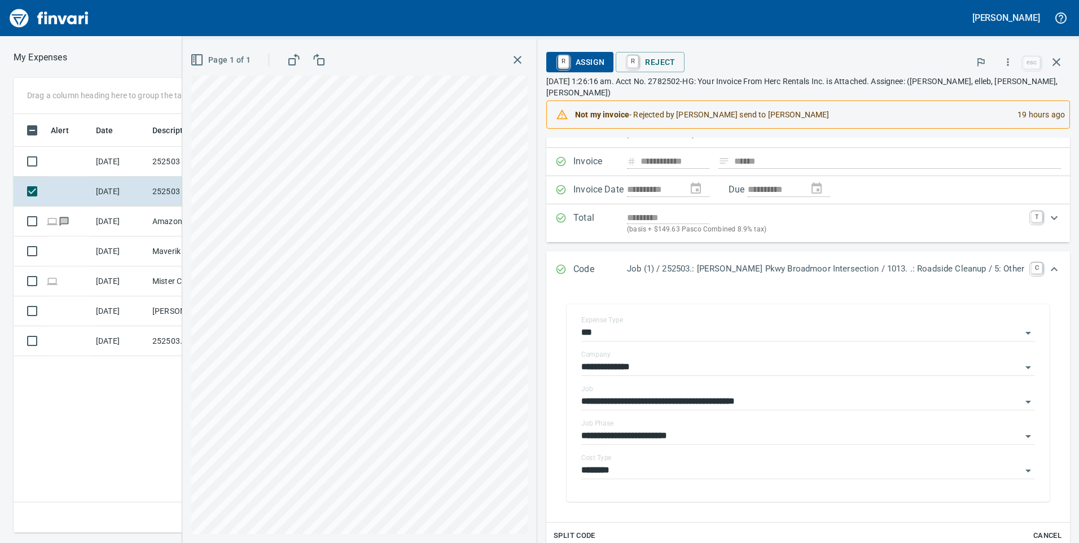
scroll to position [0, 0]
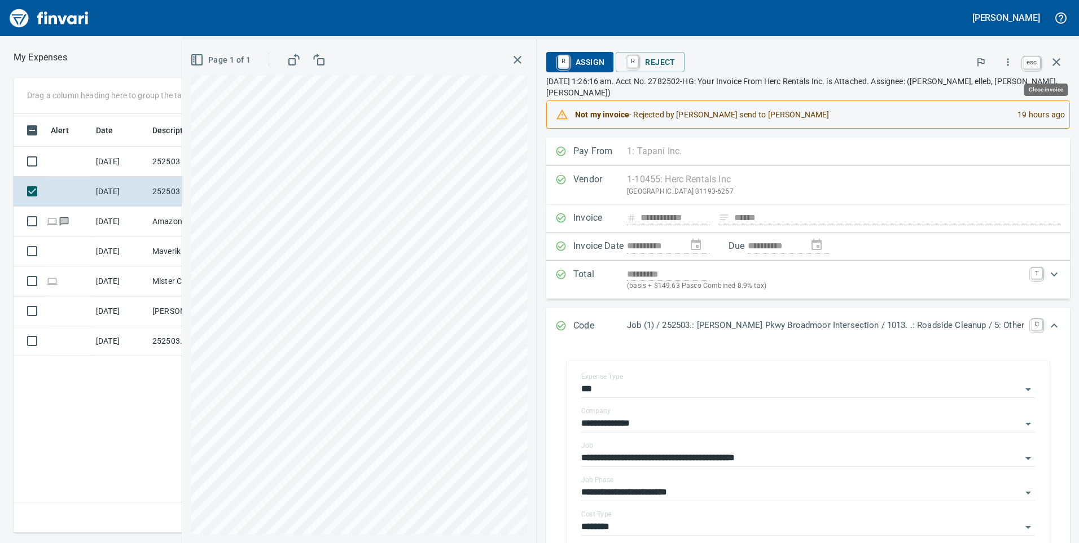
click at [1058, 62] on icon "button" at bounding box center [1057, 62] width 8 height 8
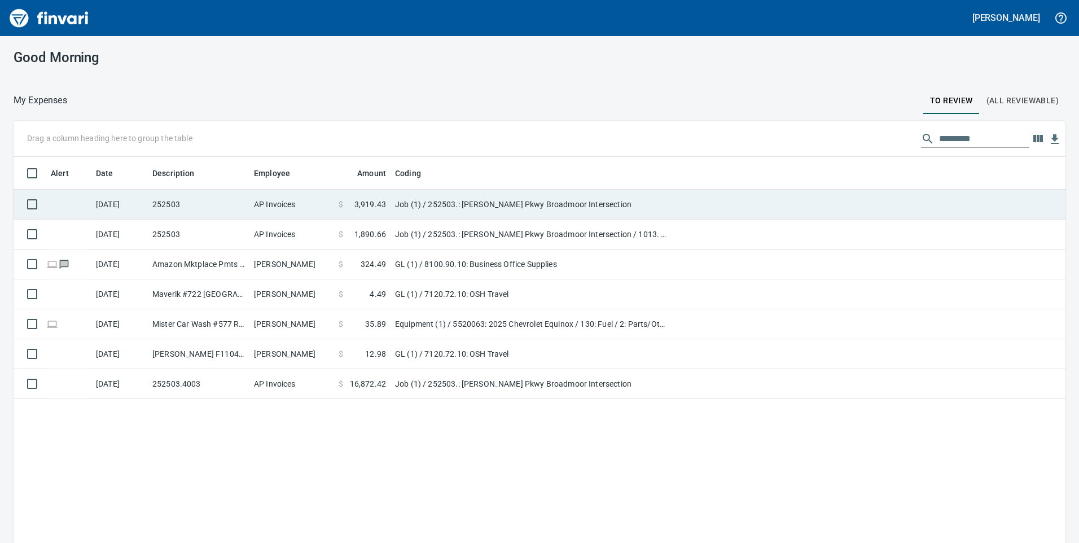
scroll to position [1, 1]
click at [469, 199] on td "Job (1) / 252503.: [PERSON_NAME] Pkwy Broadmoor Intersection" at bounding box center [532, 205] width 282 height 30
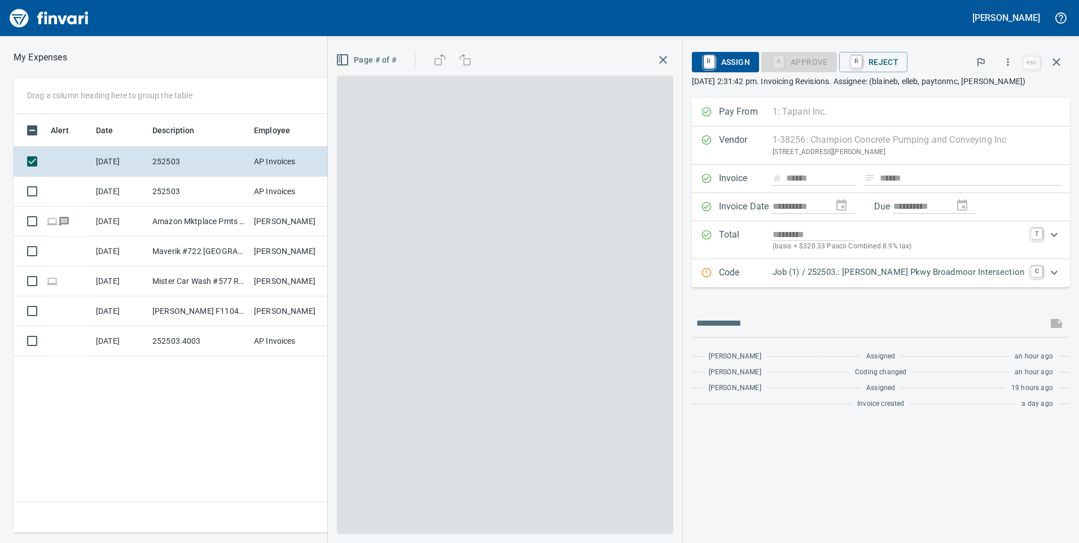
scroll to position [410, 762]
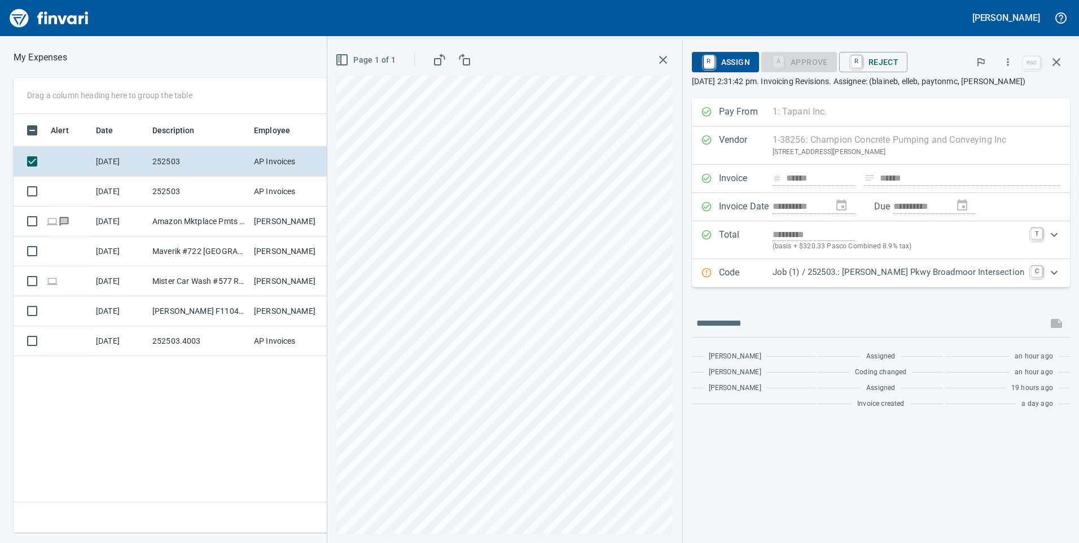
click at [946, 273] on div "Code Job (1) / 252503.: Sandifur Pkwy Broadmoor Intersection C" at bounding box center [881, 273] width 378 height 28
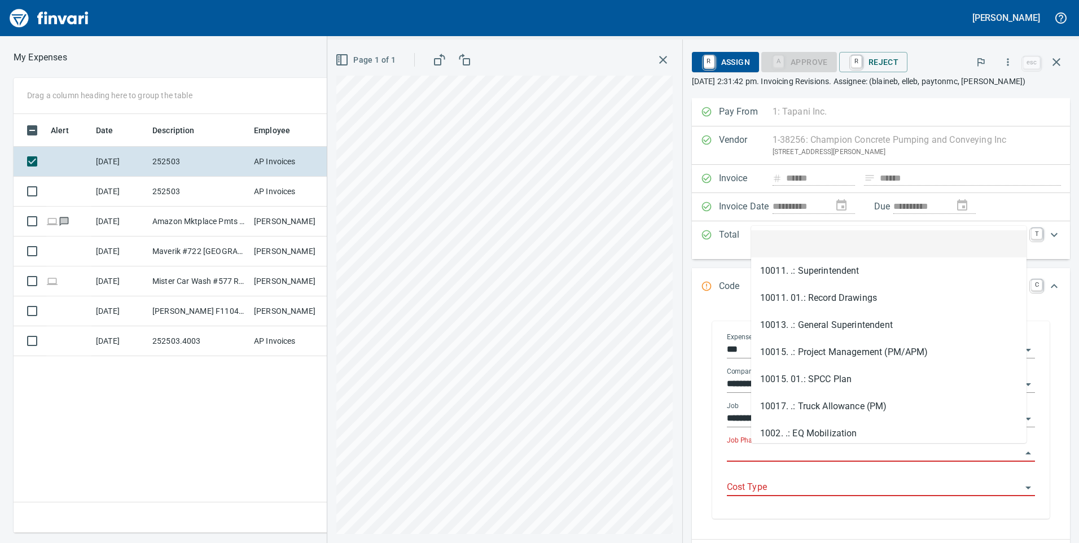
click at [828, 451] on input "Job Phase" at bounding box center [874, 453] width 295 height 16
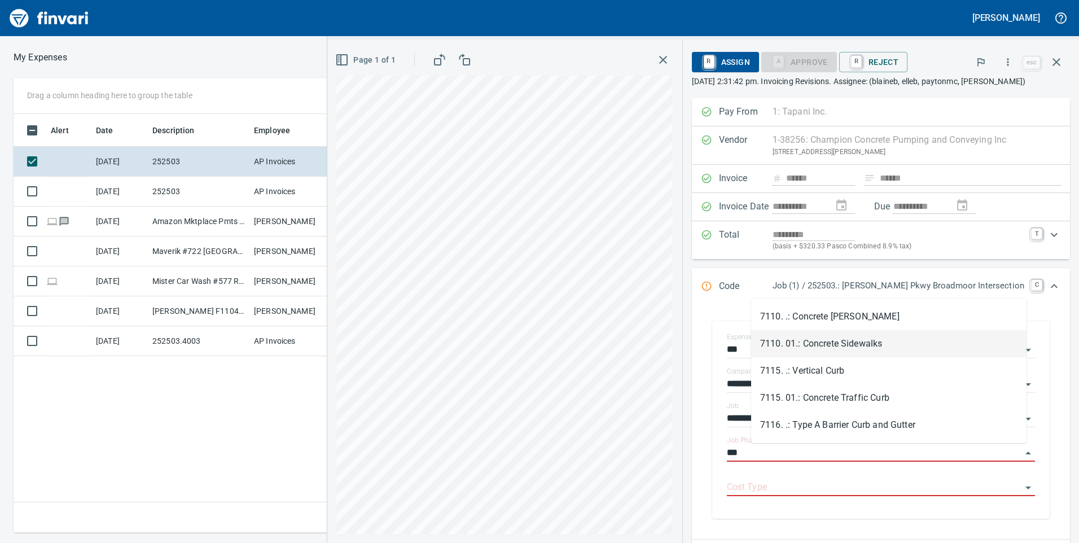
click at [856, 338] on li "7110. 01.: Concrete Sidewalks" at bounding box center [889, 343] width 276 height 27
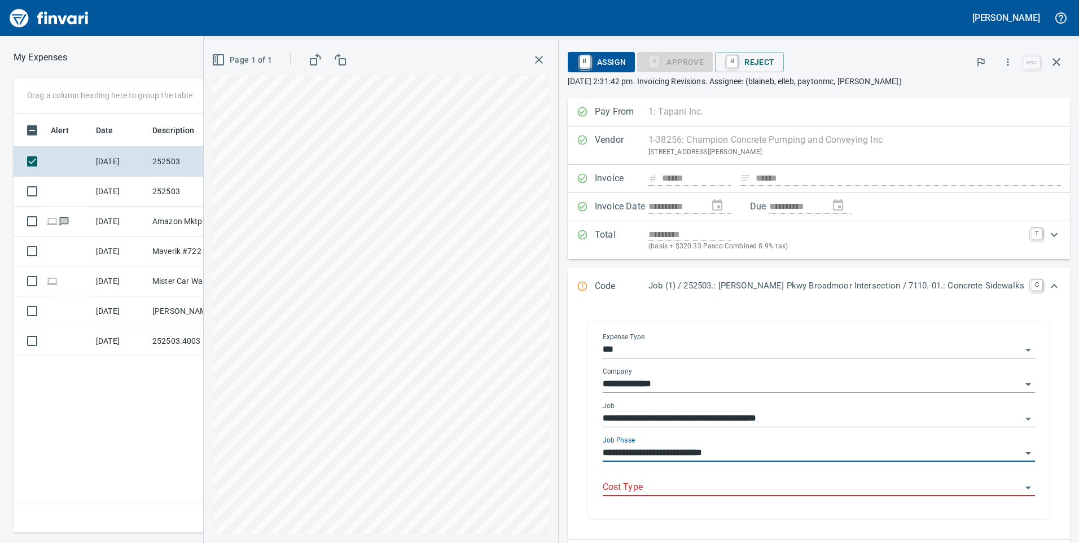
type input "**********"
click at [824, 482] on input "Cost Type" at bounding box center [812, 488] width 419 height 16
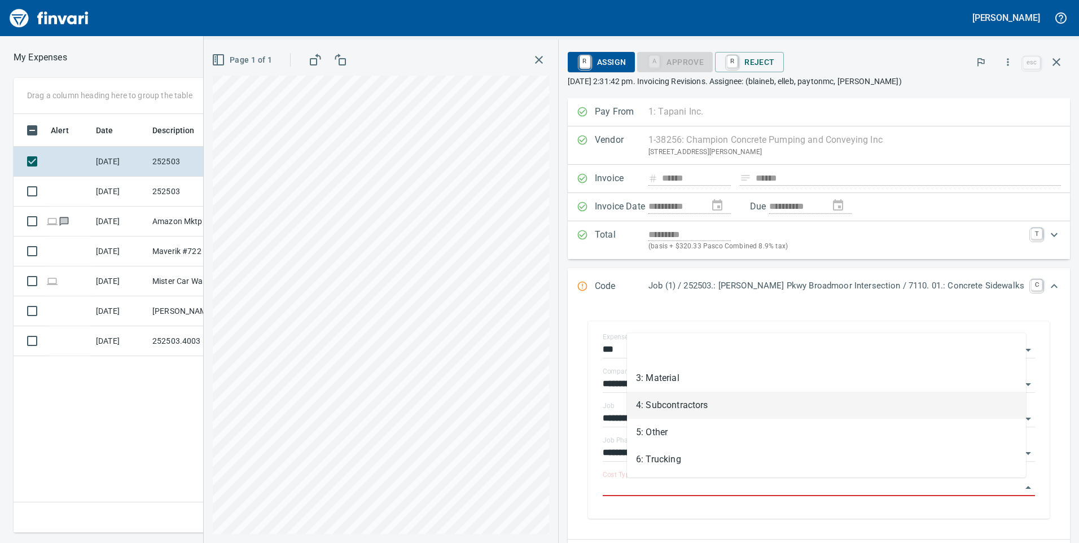
click at [720, 408] on li "4: Subcontractors" at bounding box center [826, 405] width 399 height 27
type input "**********"
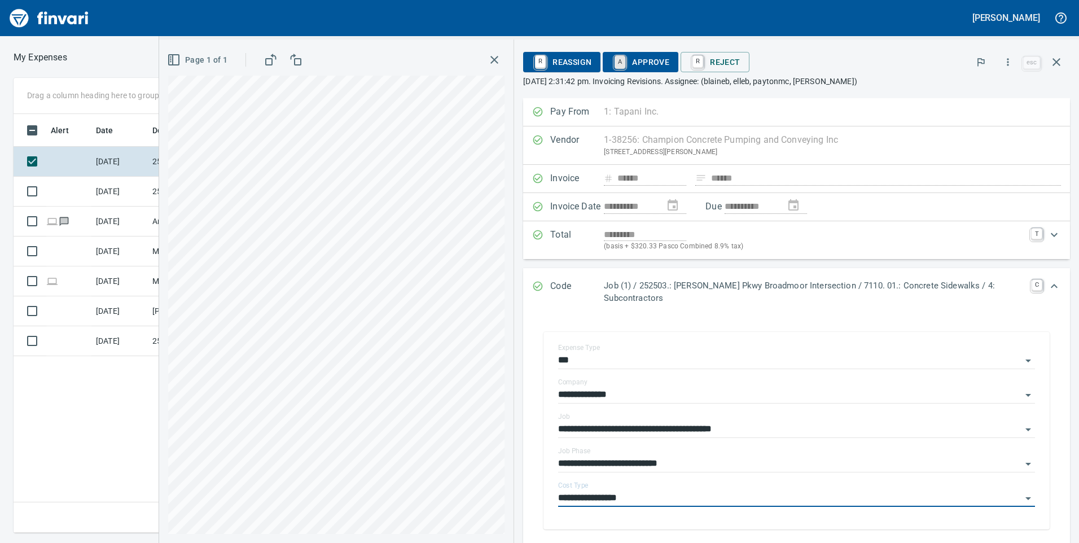
click at [622, 64] on link "A" at bounding box center [620, 62] width 11 height 12
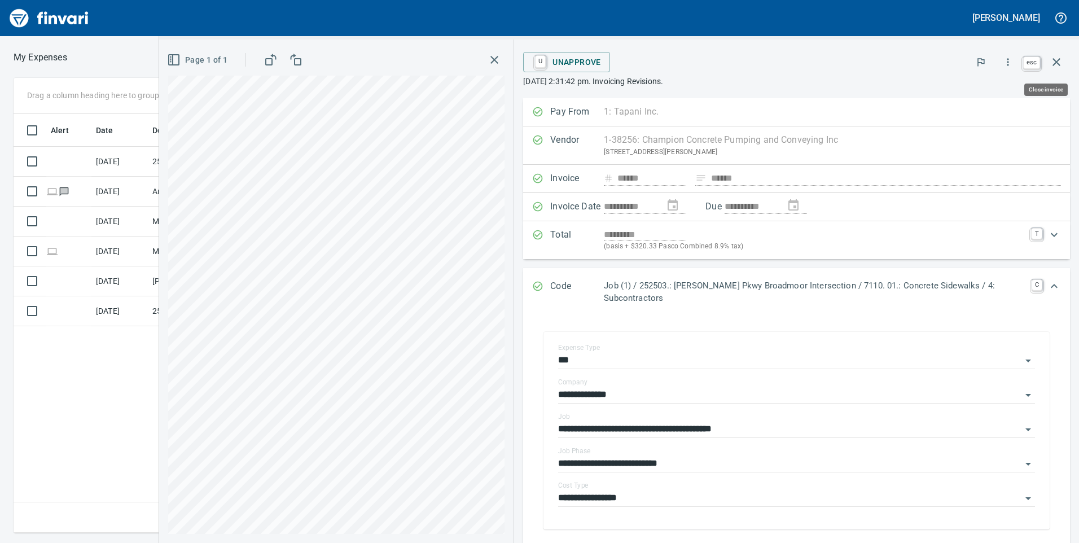
click at [1059, 60] on icon "button" at bounding box center [1057, 62] width 8 height 8
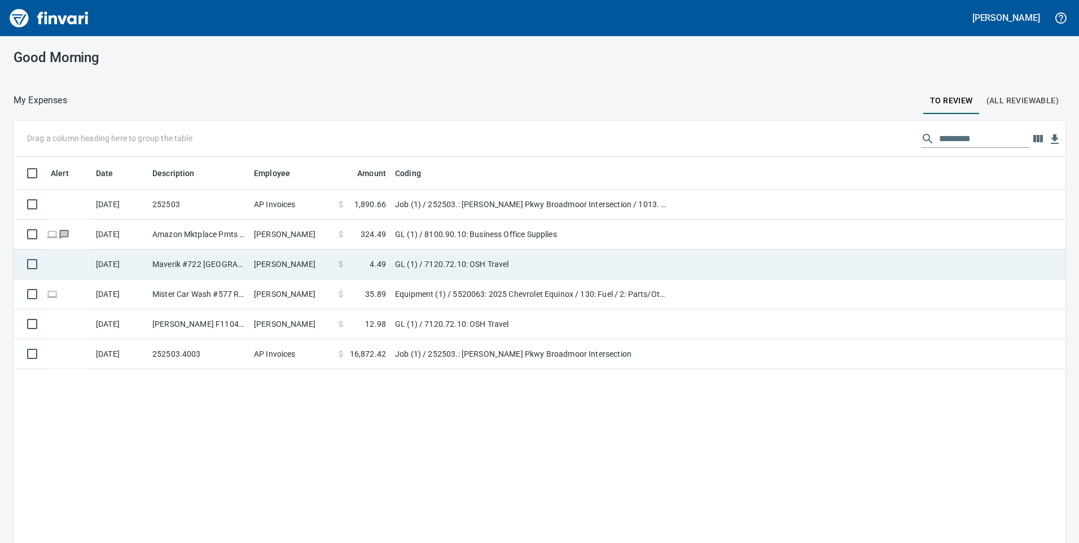
scroll to position [1, 1]
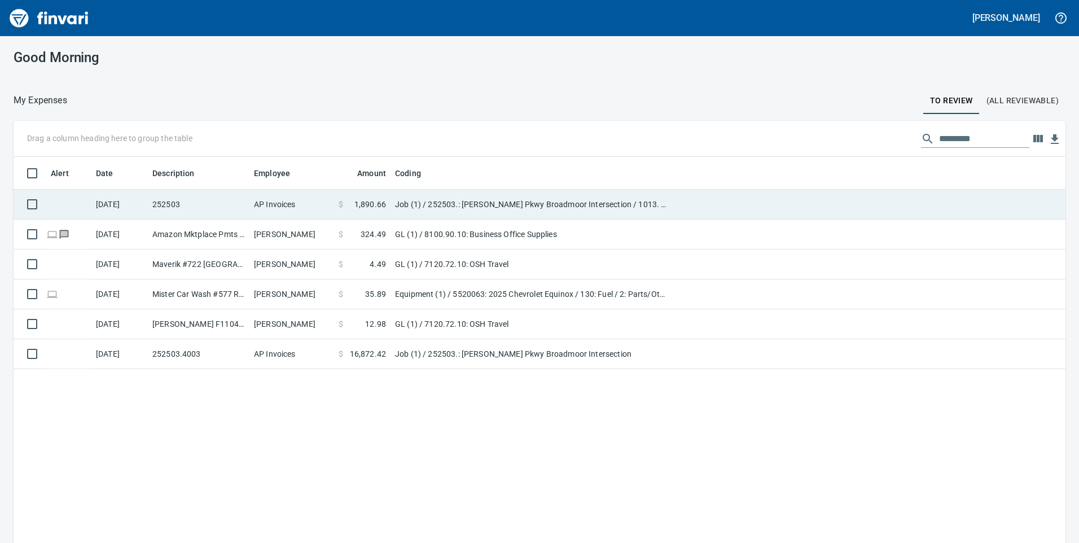
click at [493, 208] on td "Job (1) / 252503.: [PERSON_NAME] Pkwy Broadmoor Intersection / 1013. .: Roadsid…" at bounding box center [532, 205] width 282 height 30
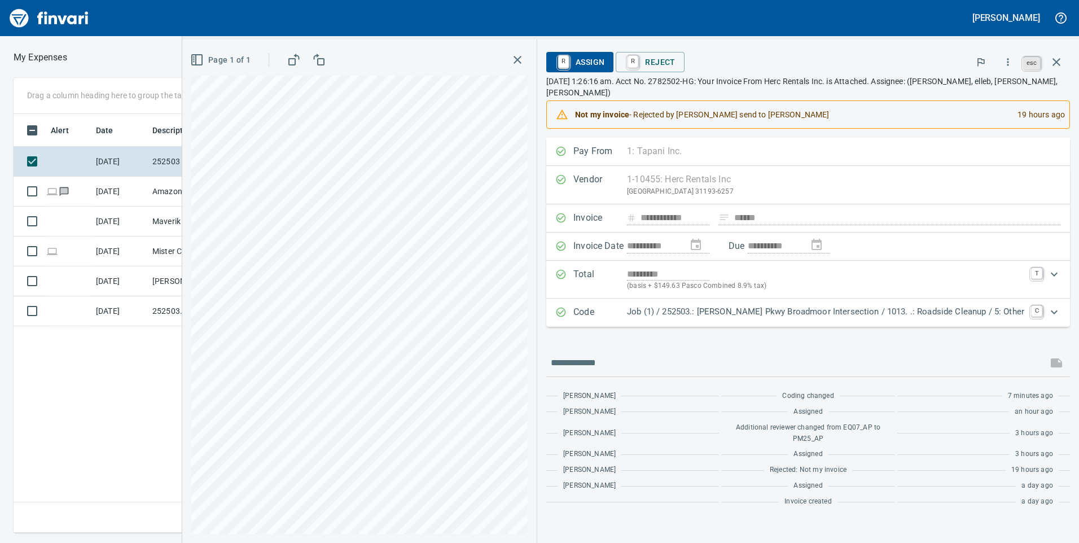
scroll to position [410, 762]
click at [1057, 58] on icon "button" at bounding box center [1057, 62] width 14 height 14
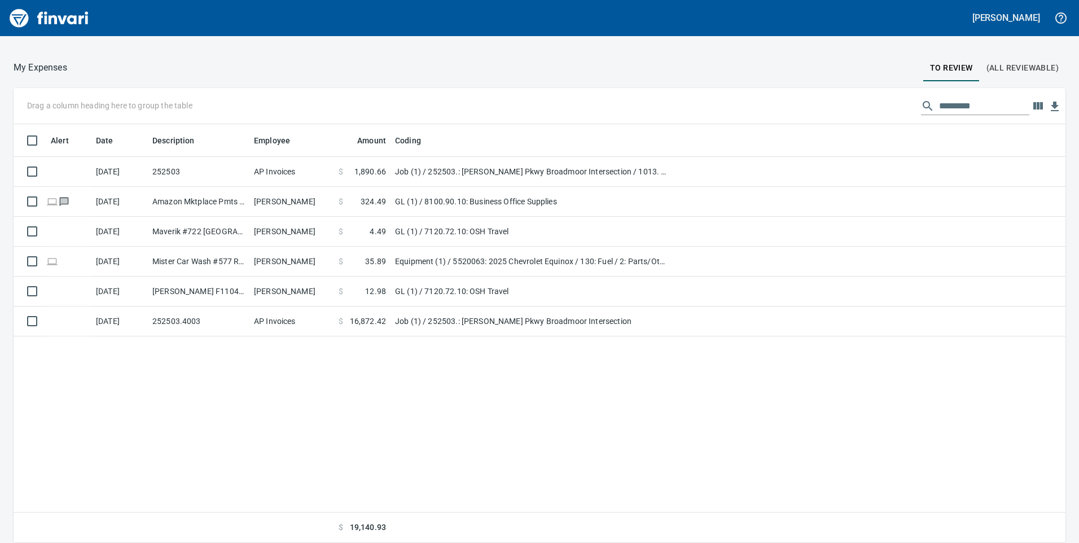
scroll to position [410, 1035]
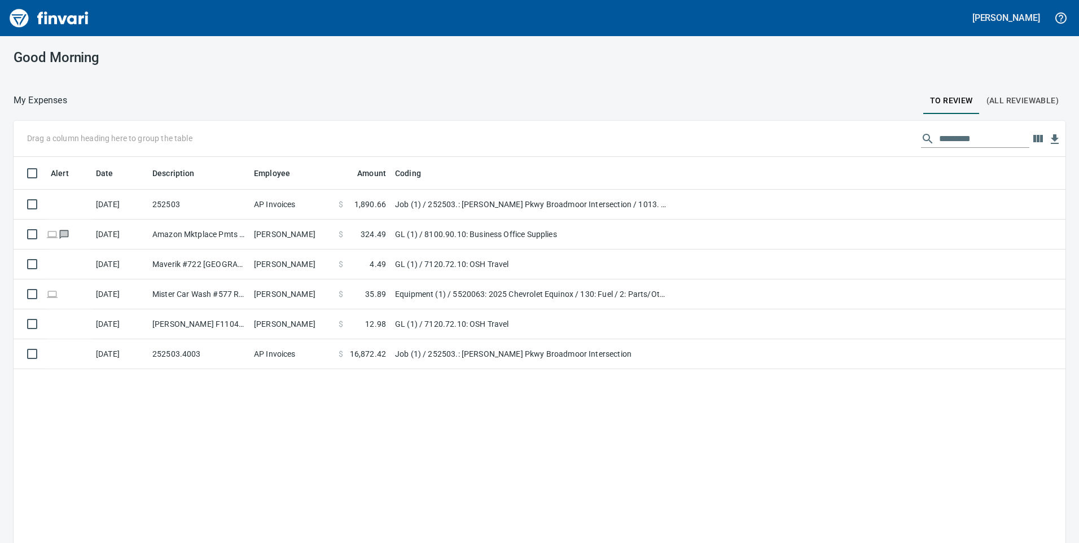
scroll to position [410, 1035]
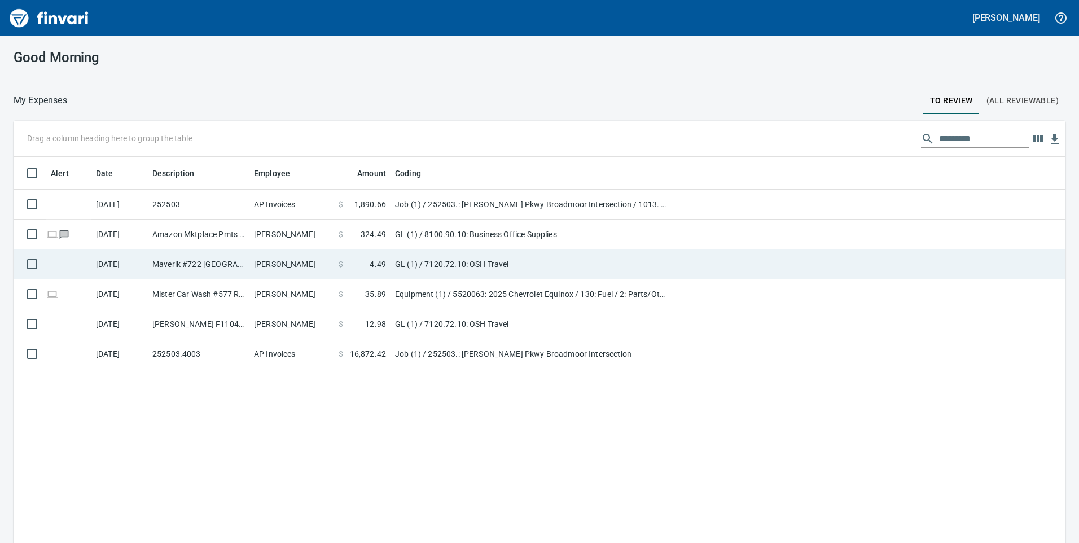
scroll to position [410, 1035]
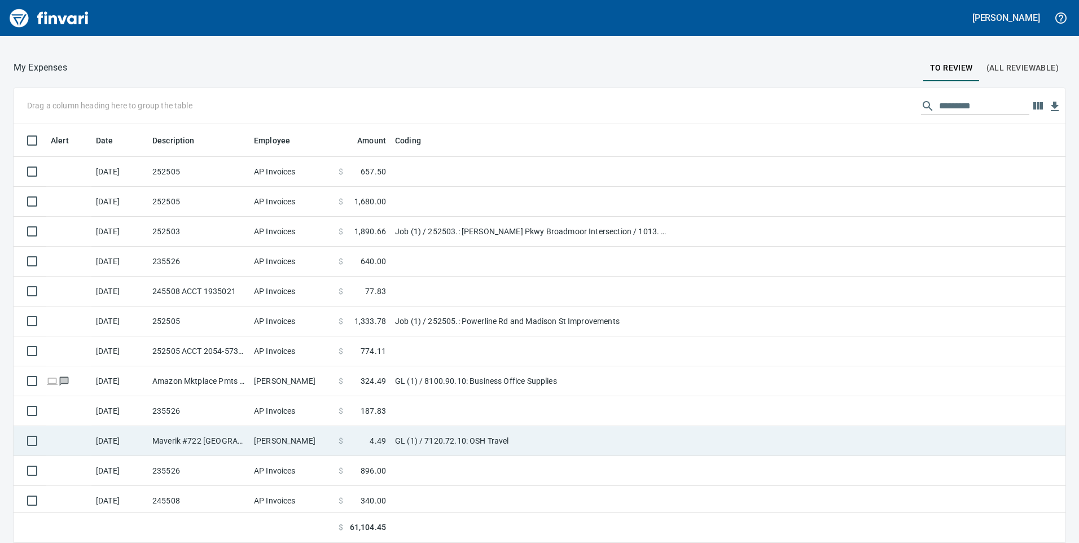
scroll to position [169, 0]
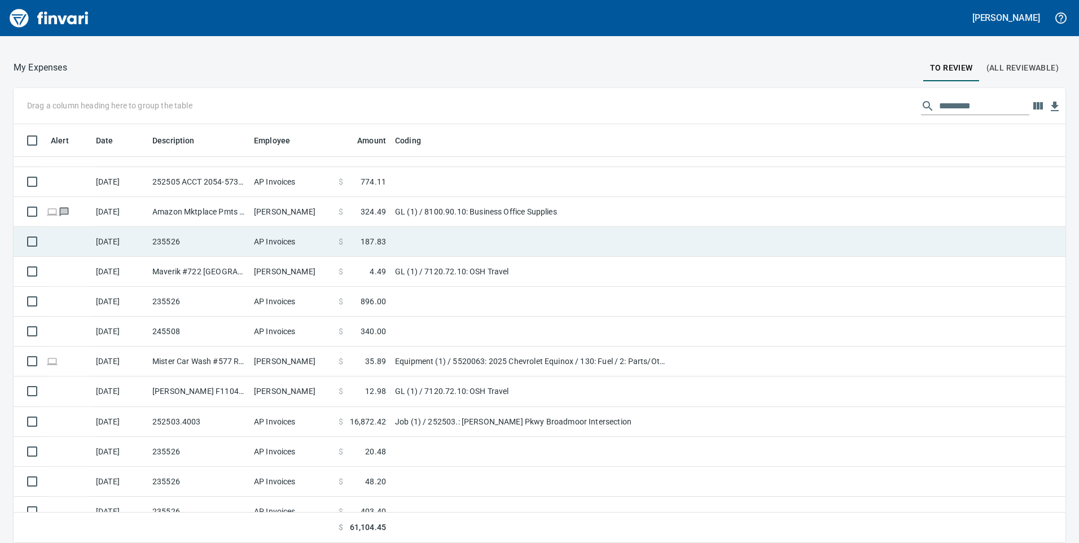
click at [152, 245] on td "235526" at bounding box center [199, 242] width 102 height 30
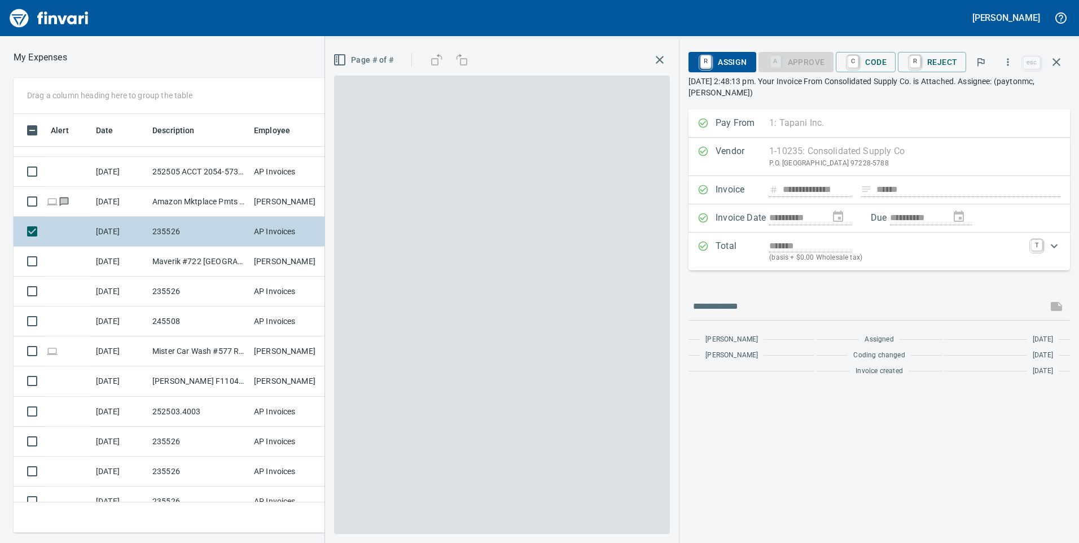
scroll to position [410, 753]
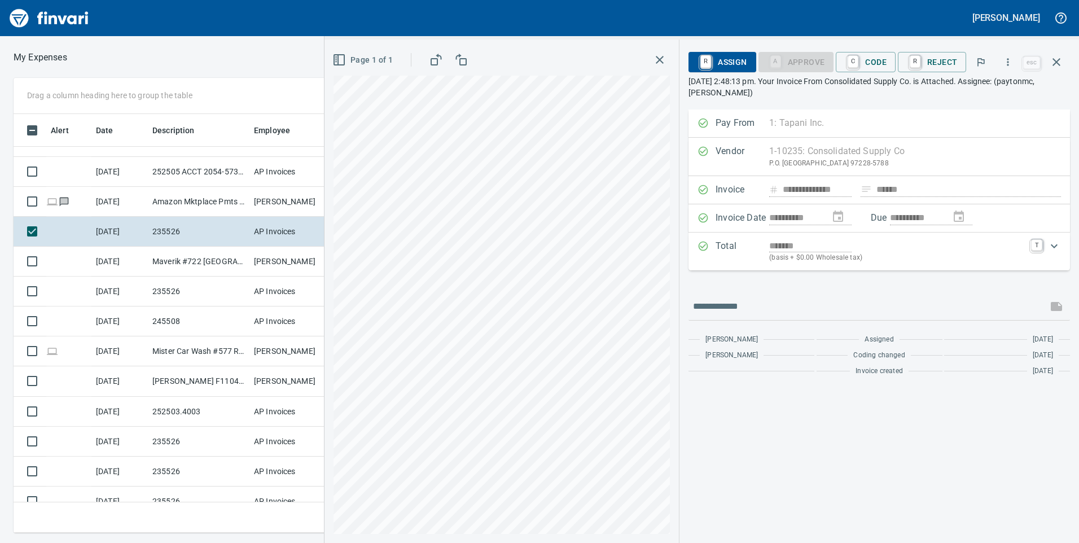
click at [1050, 248] on icon "Expand" at bounding box center [1055, 246] width 14 height 14
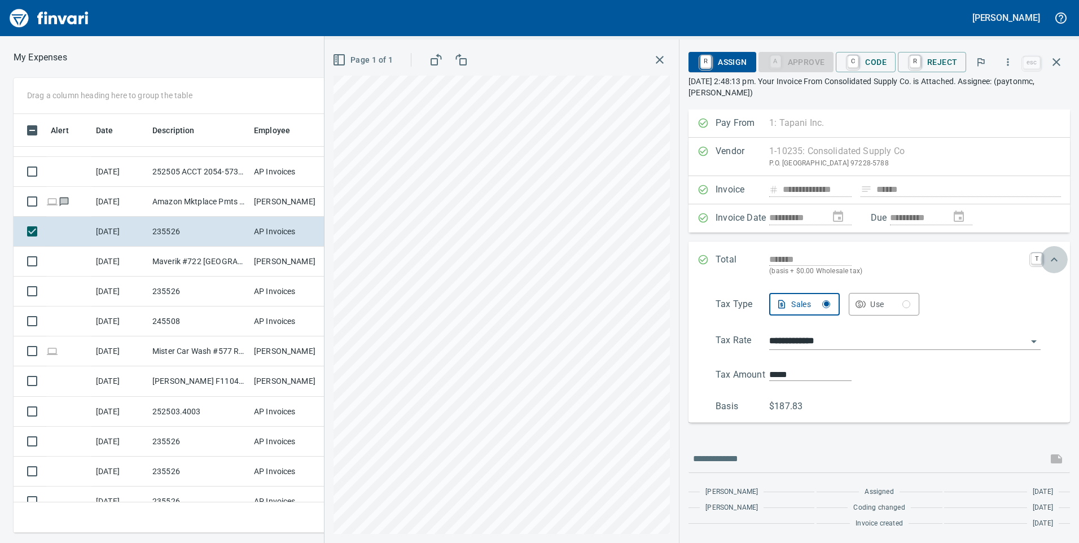
click at [1060, 261] on icon "Expand" at bounding box center [1055, 260] width 14 height 14
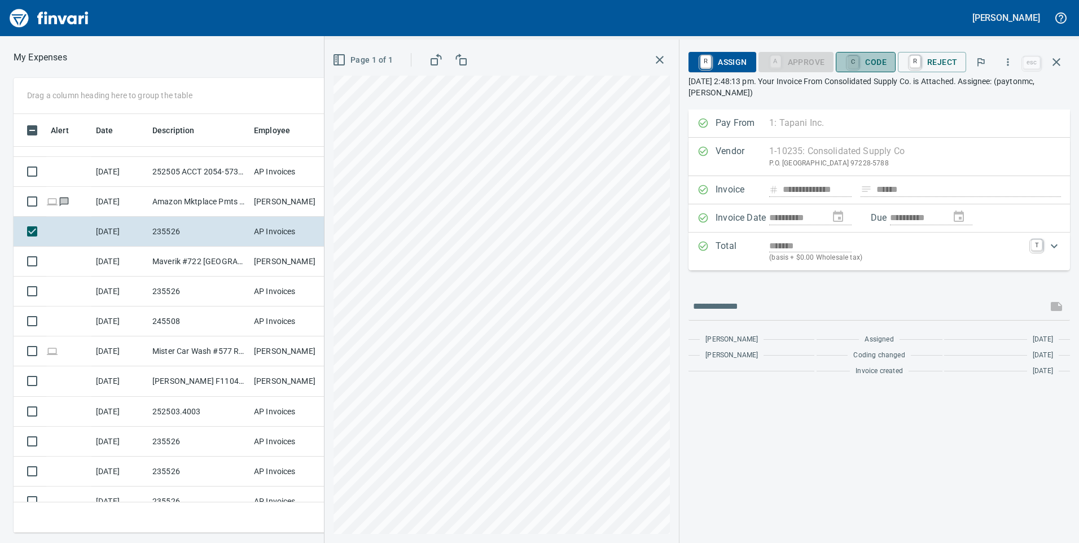
click at [859, 64] on link "C" at bounding box center [853, 62] width 11 height 12
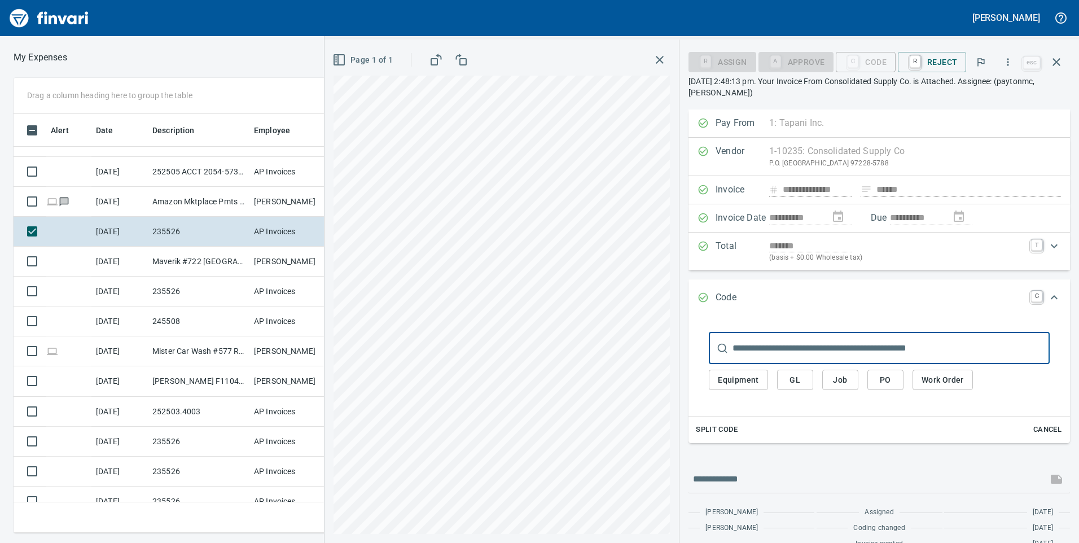
click at [833, 356] on input "text" at bounding box center [891, 349] width 317 height 32
click at [756, 351] on input "text" at bounding box center [891, 349] width 317 height 32
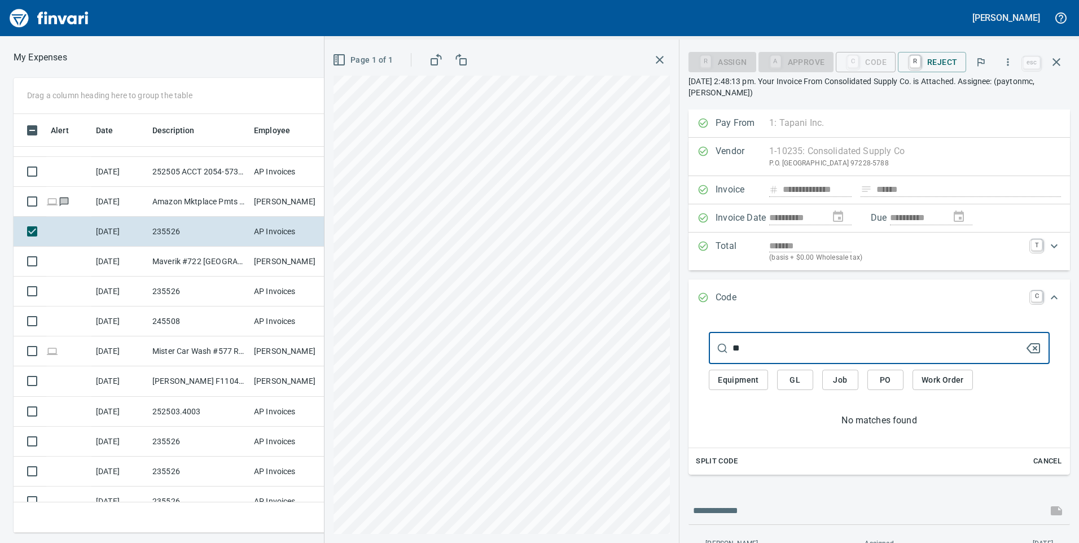
type input "*"
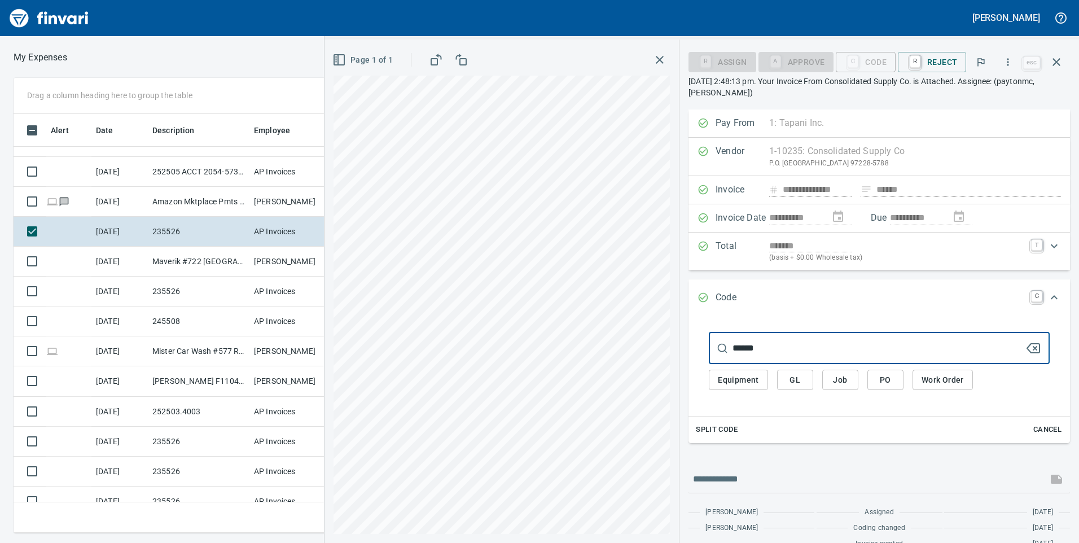
type input "******"
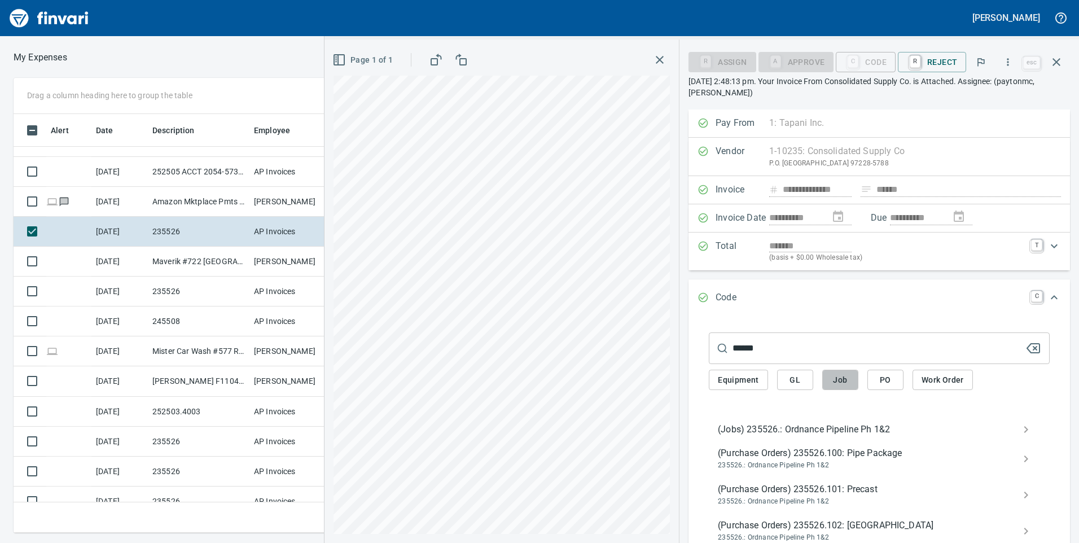
click at [842, 375] on span "Job" at bounding box center [841, 380] width 18 height 14
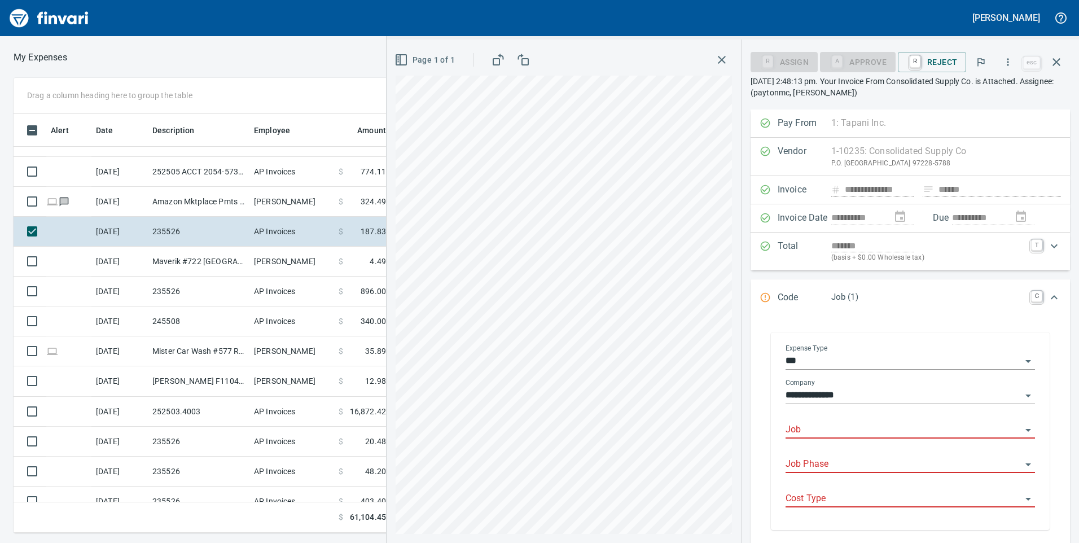
click at [853, 440] on div "Job" at bounding box center [911, 430] width 250 height 34
click at [855, 435] on input "Job" at bounding box center [904, 430] width 236 height 16
click at [859, 443] on div "235526.: Ordnance Pipeline Ph 1&2" at bounding box center [907, 459] width 239 height 36
click at [857, 452] on li "235526.: Ordnance Pipeline Ph 1&2" at bounding box center [907, 458] width 239 height 27
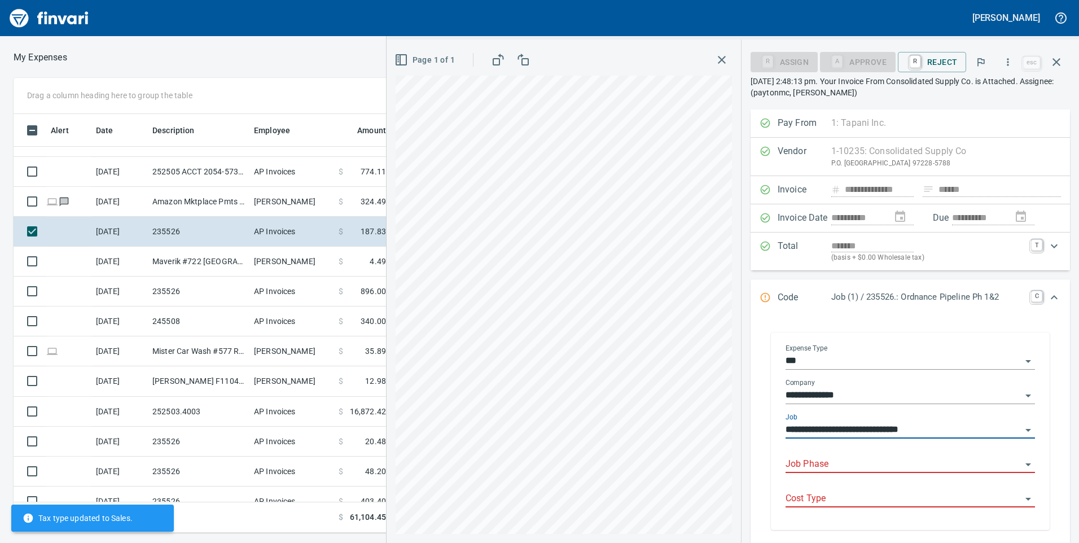
type input "**********"
click at [857, 461] on input "Job Phase" at bounding box center [904, 465] width 236 height 16
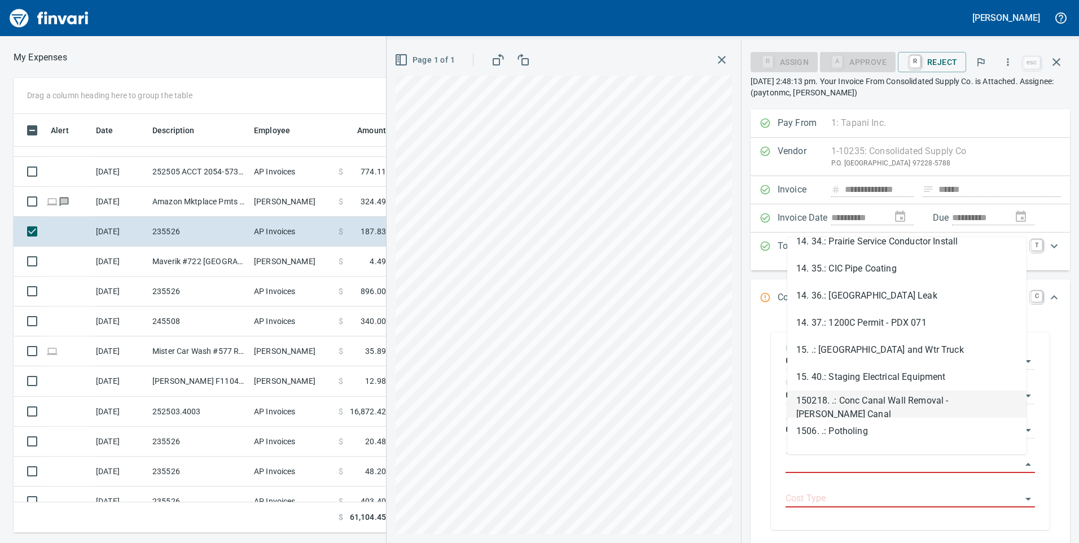
scroll to position [1637, 0]
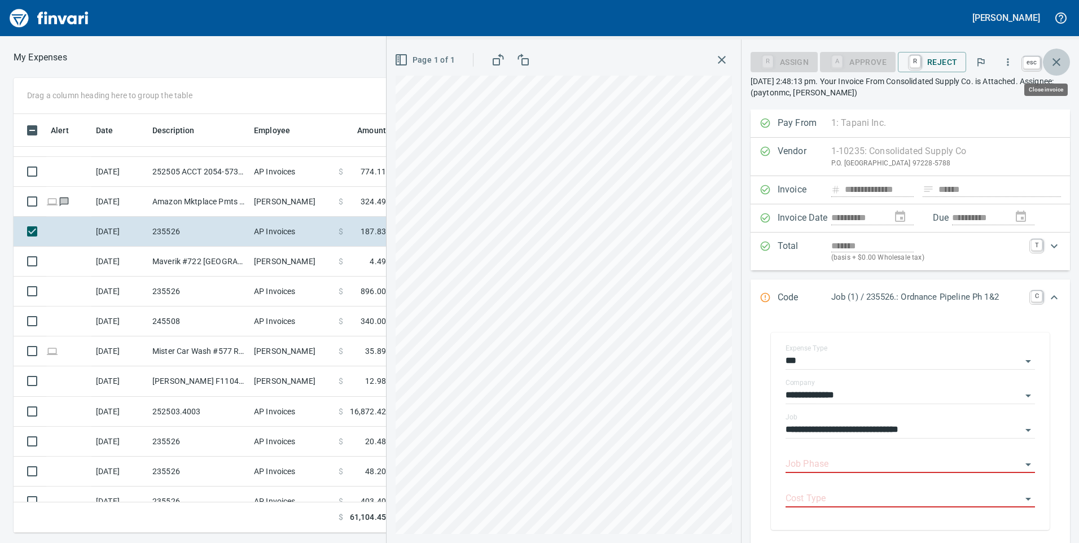
click at [1056, 58] on icon "button" at bounding box center [1057, 62] width 14 height 14
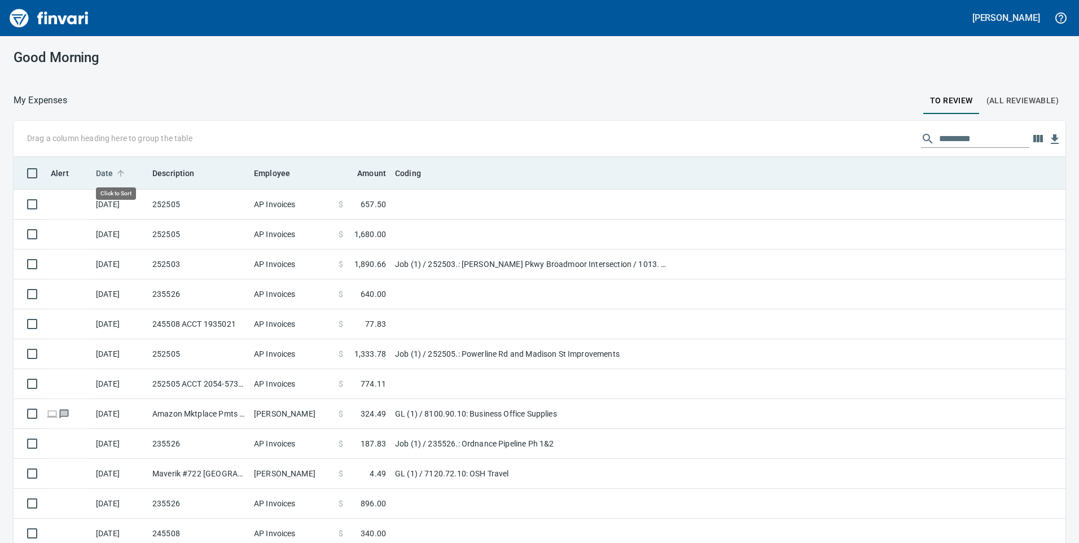
click at [108, 171] on span "Date" at bounding box center [105, 174] width 18 height 14
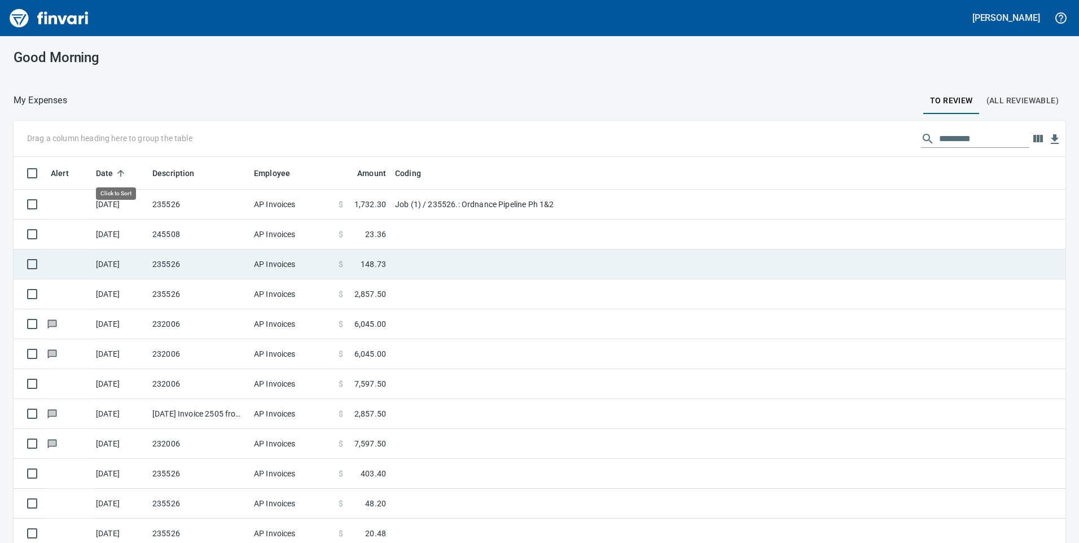
scroll to position [410, 1027]
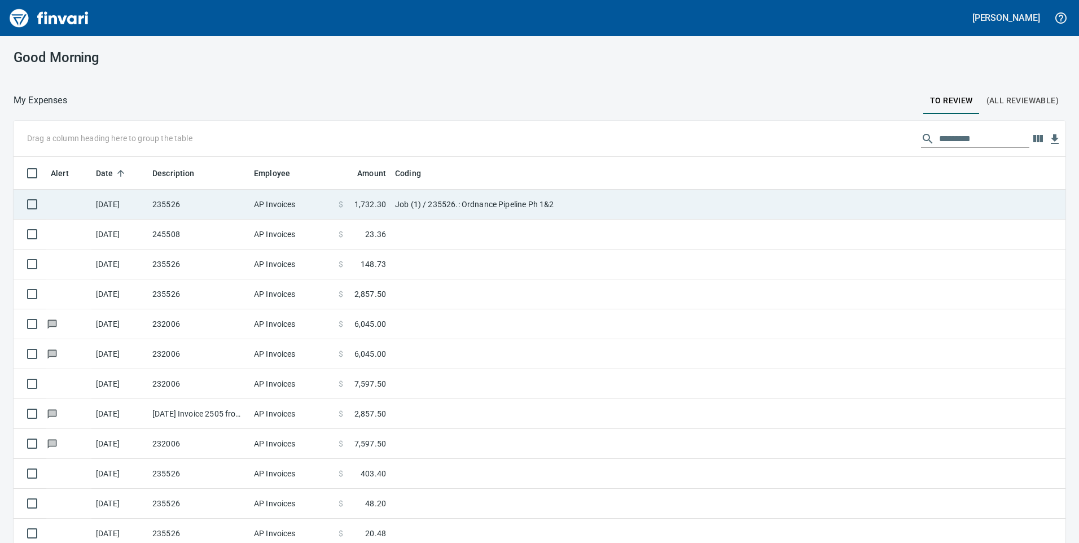
click at [169, 214] on td "235526" at bounding box center [199, 205] width 102 height 30
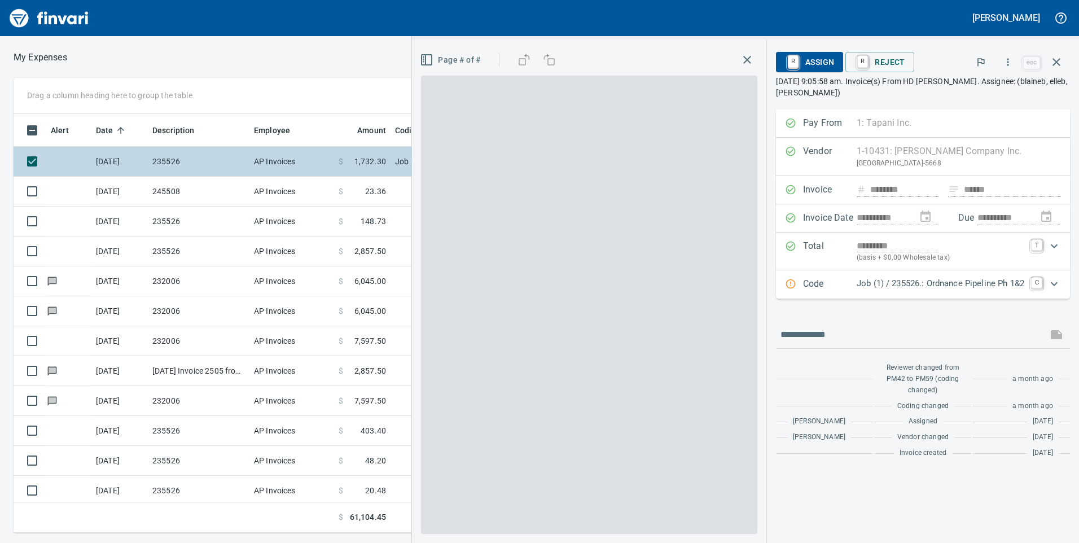
scroll to position [410, 753]
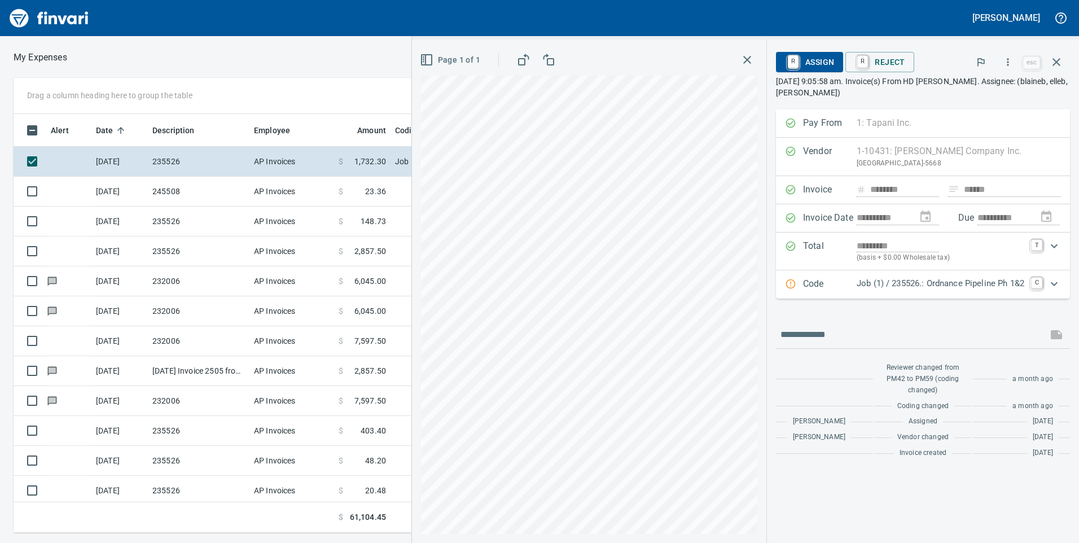
click at [942, 288] on p "Job (1) / 235526.: Ordnance Pipeline Ph 1&2" at bounding box center [941, 283] width 168 height 13
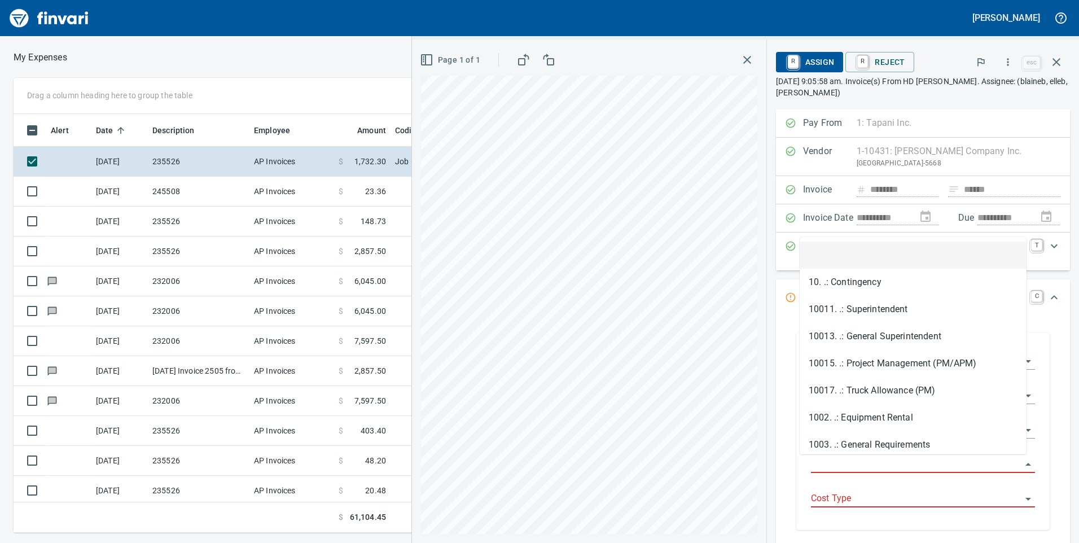
click at [863, 457] on input "Job Phase" at bounding box center [916, 465] width 211 height 16
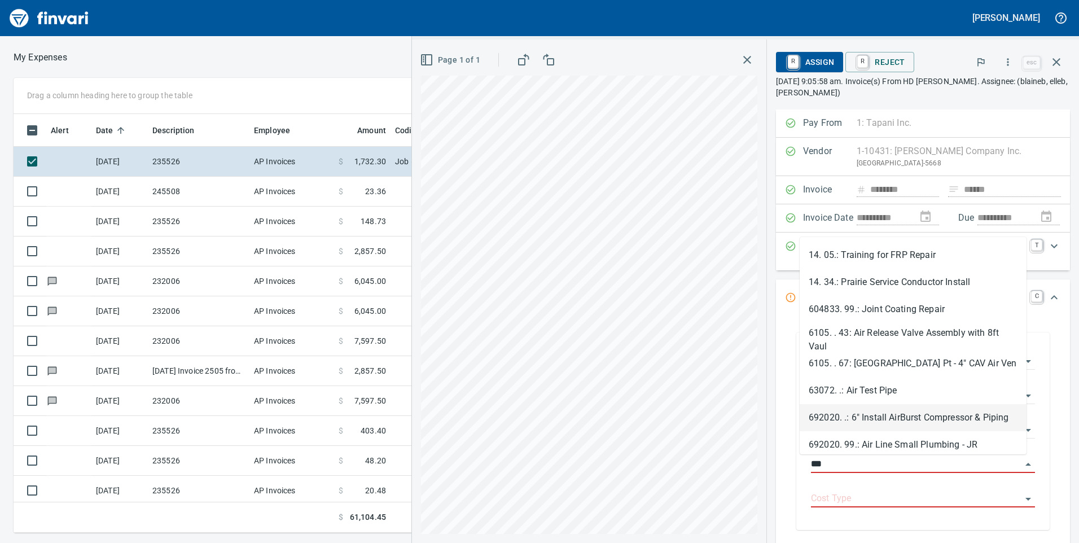
scroll to position [8, 0]
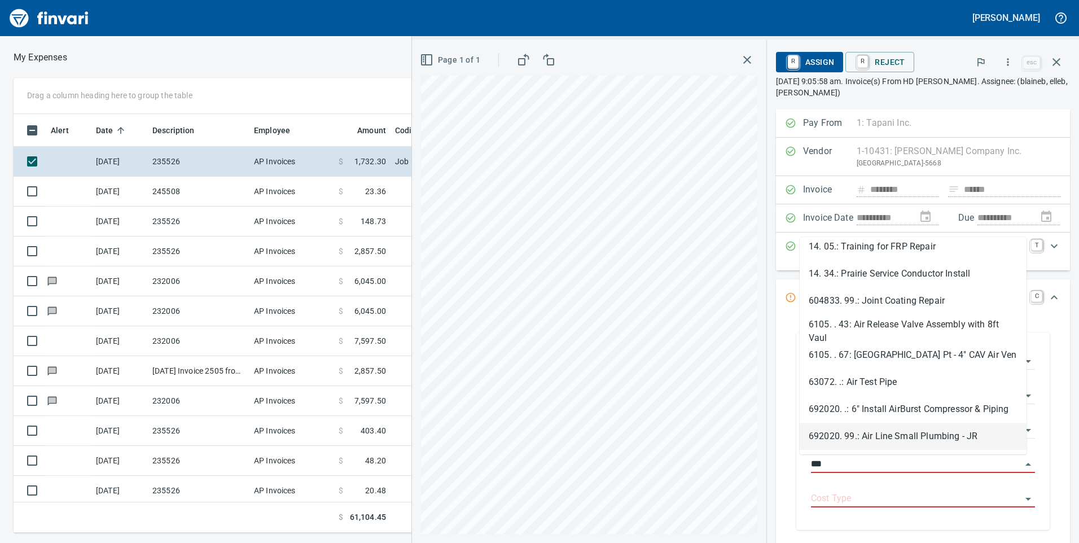
click at [919, 445] on li "692020. 99.: Air Line Small Plumbing - JR" at bounding box center [913, 436] width 227 height 27
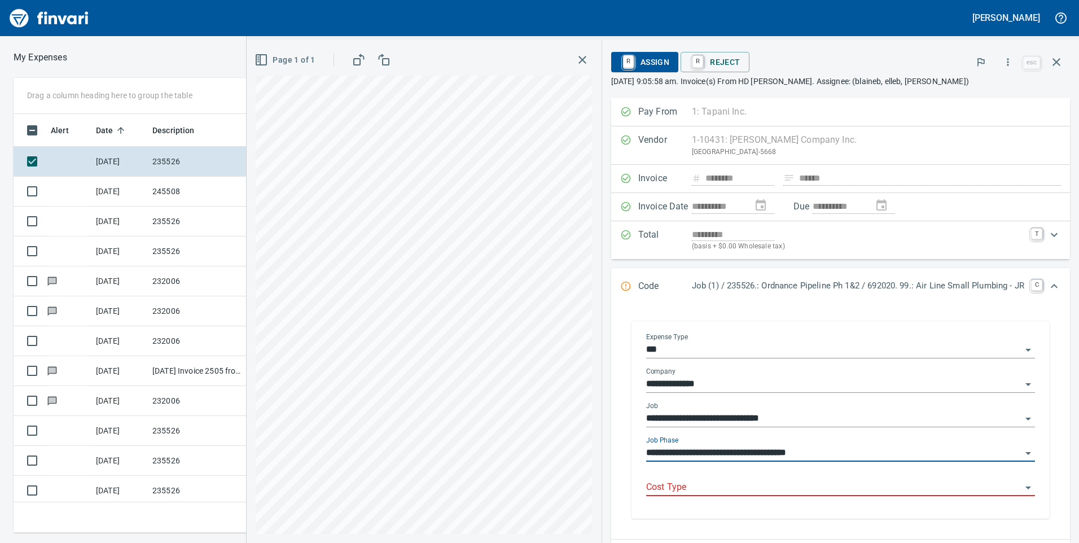
type input "**********"
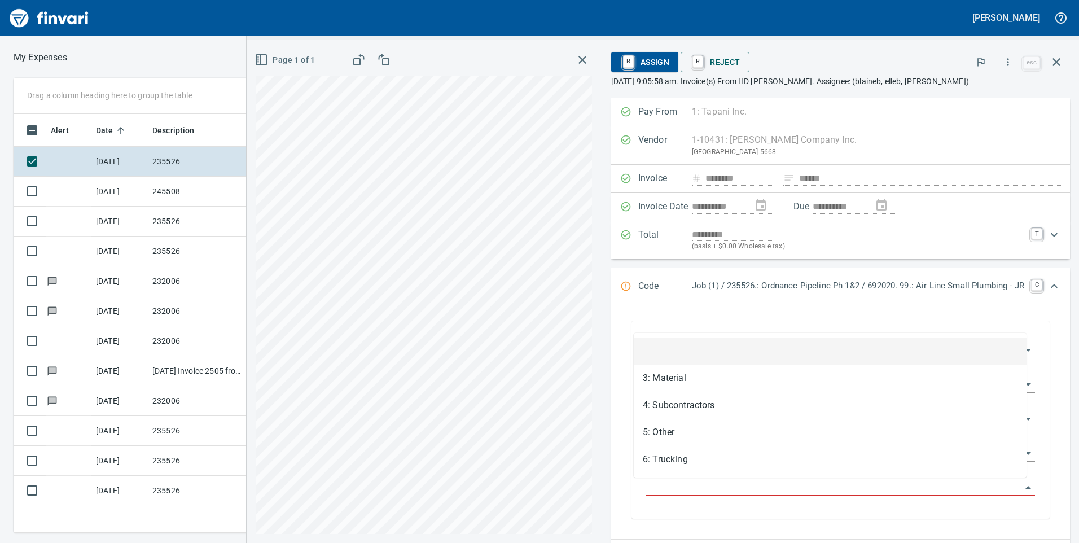
click at [865, 492] on input "Cost Type" at bounding box center [833, 488] width 375 height 16
click at [711, 383] on li "3: Material" at bounding box center [830, 378] width 393 height 27
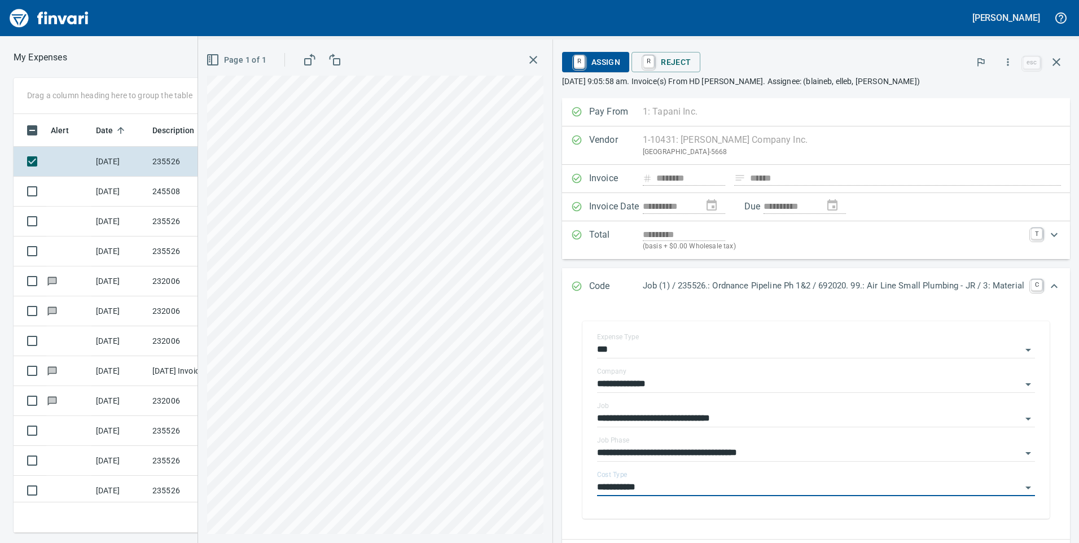
type input "**********"
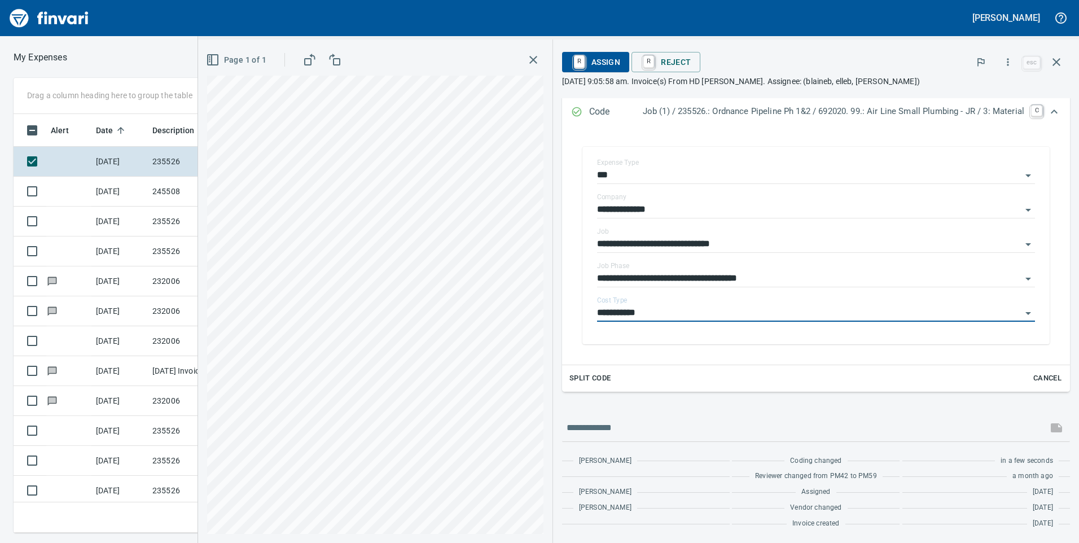
scroll to position [118, 0]
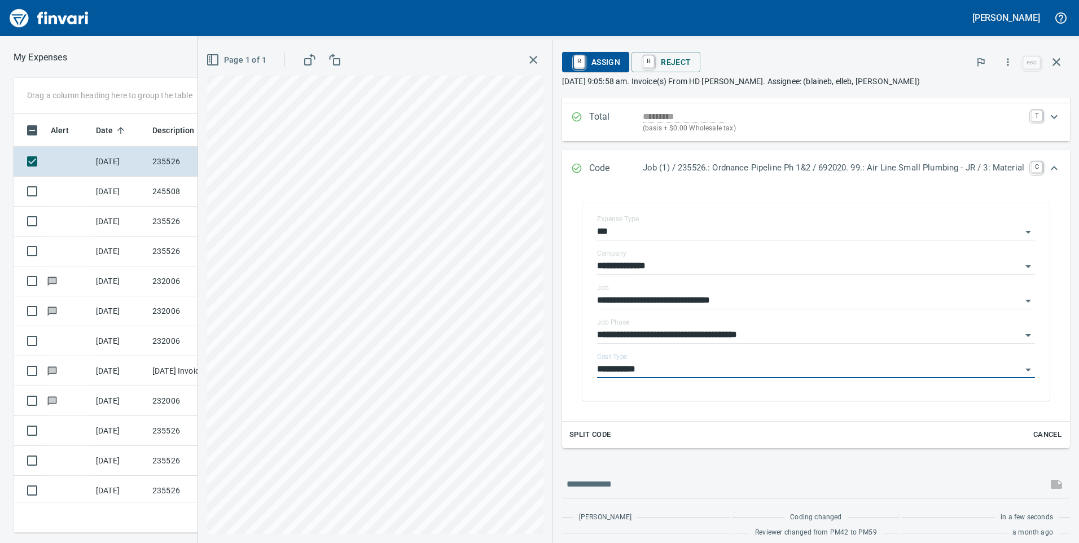
click at [1041, 177] on div "Expand" at bounding box center [1054, 168] width 27 height 27
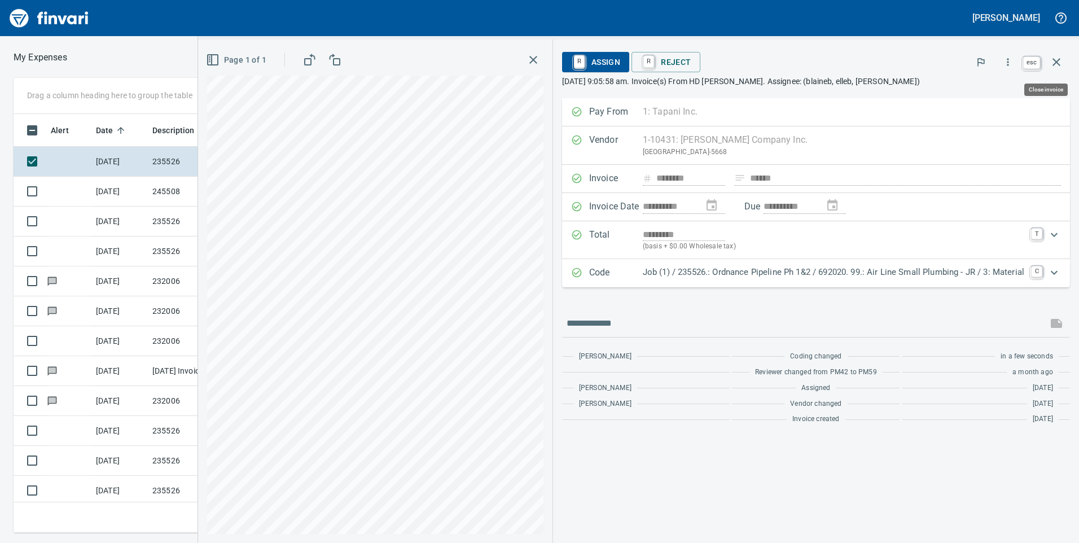
scroll to position [410, 753]
click at [1057, 67] on icon "button" at bounding box center [1057, 62] width 14 height 14
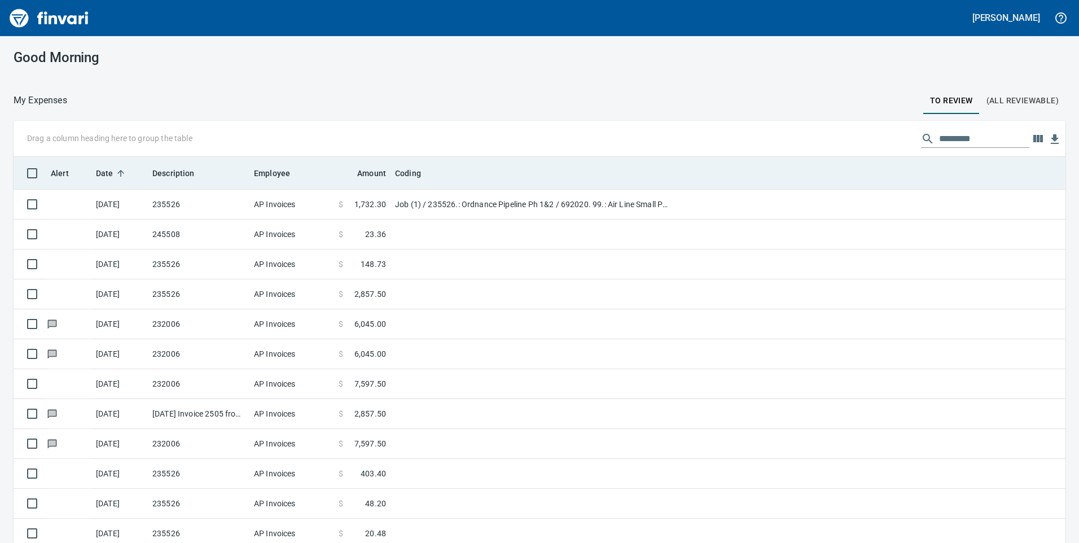
scroll to position [1, 1]
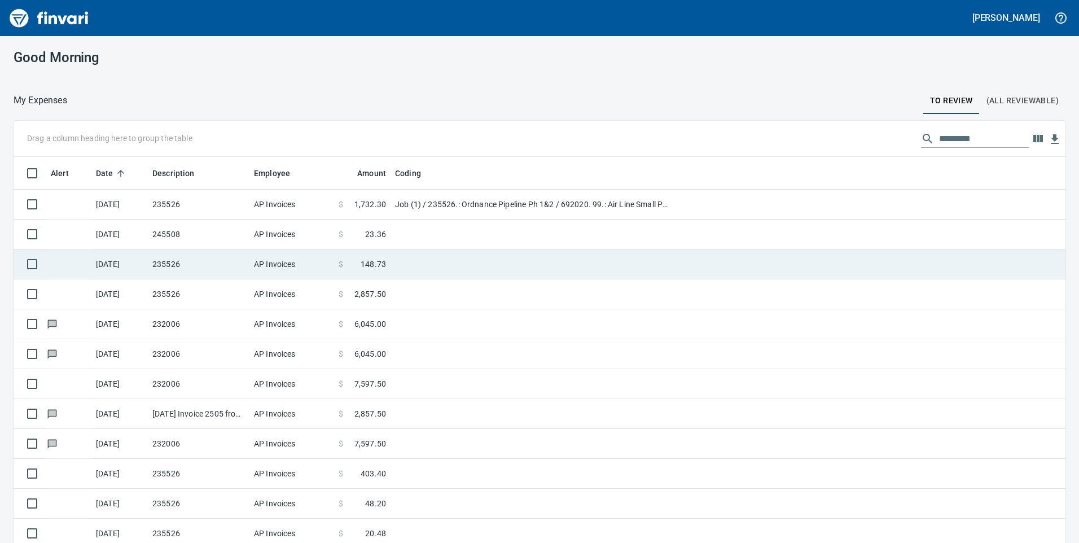
click at [289, 270] on td "AP Invoices" at bounding box center [292, 265] width 85 height 30
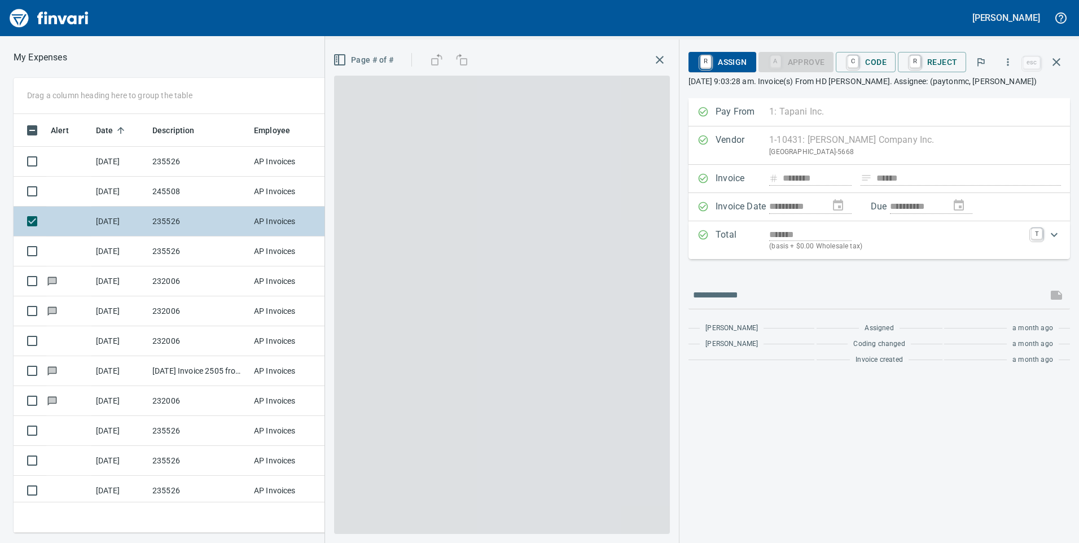
scroll to position [410, 753]
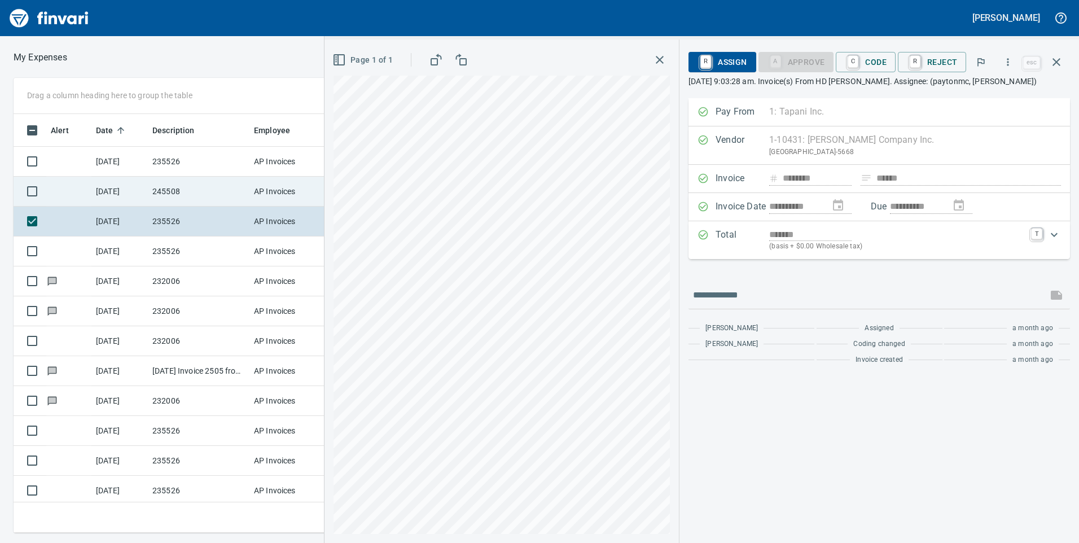
click at [274, 202] on td "AP Invoices" at bounding box center [292, 192] width 85 height 30
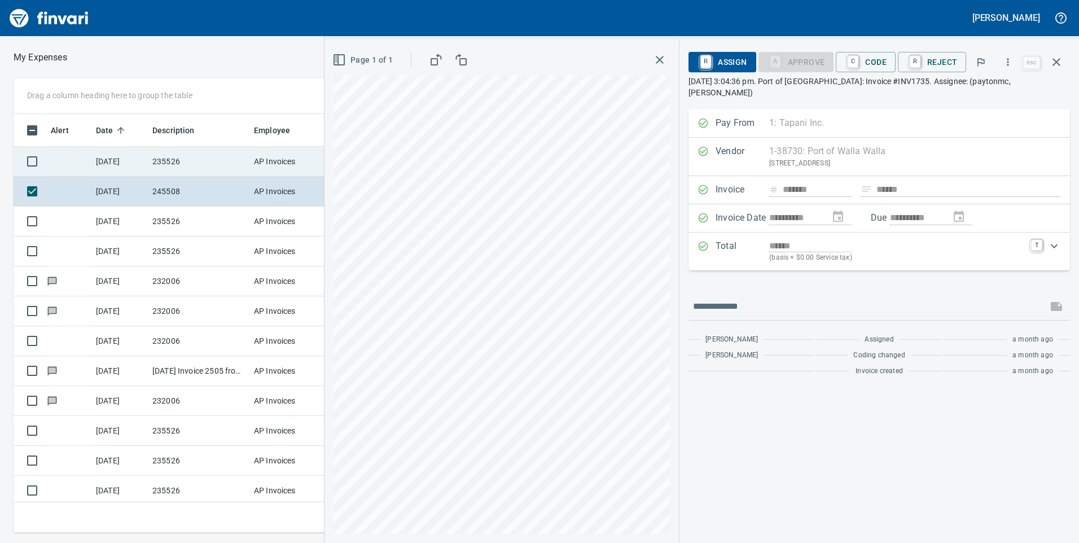
click at [281, 168] on td "AP Invoices" at bounding box center [292, 162] width 85 height 30
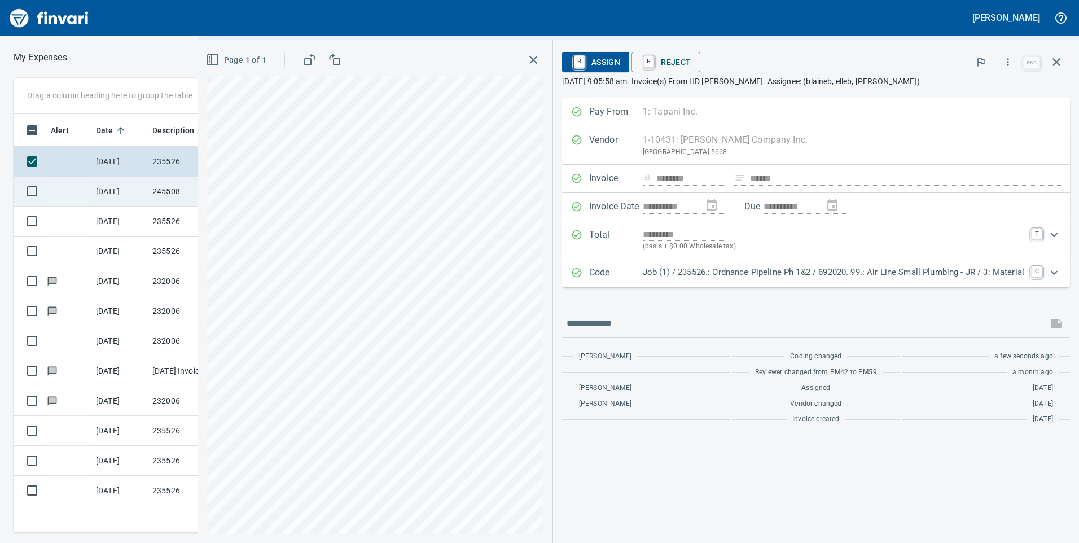
click at [169, 190] on td "245508" at bounding box center [199, 192] width 102 height 30
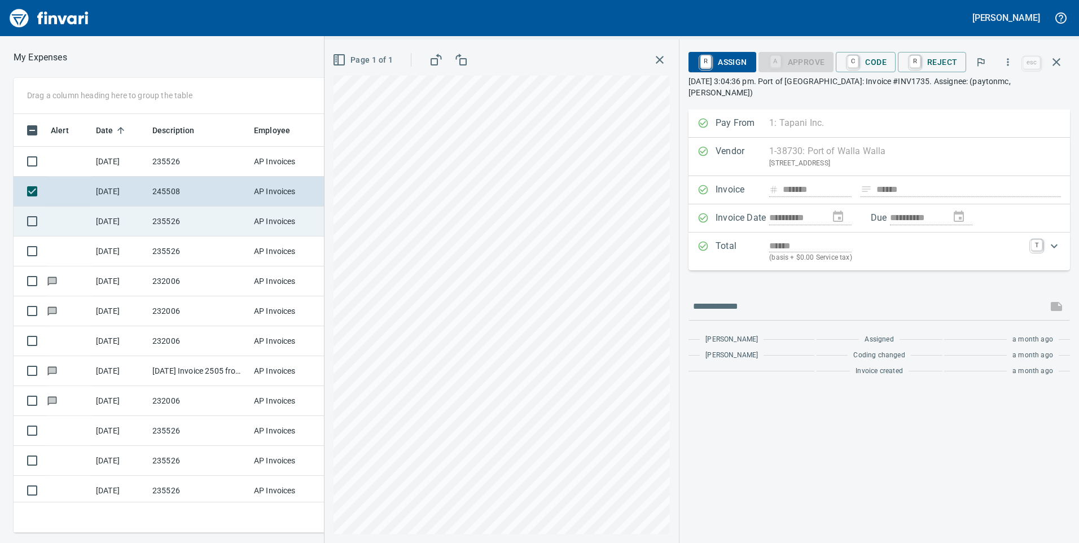
click at [221, 214] on td "235526" at bounding box center [199, 222] width 102 height 30
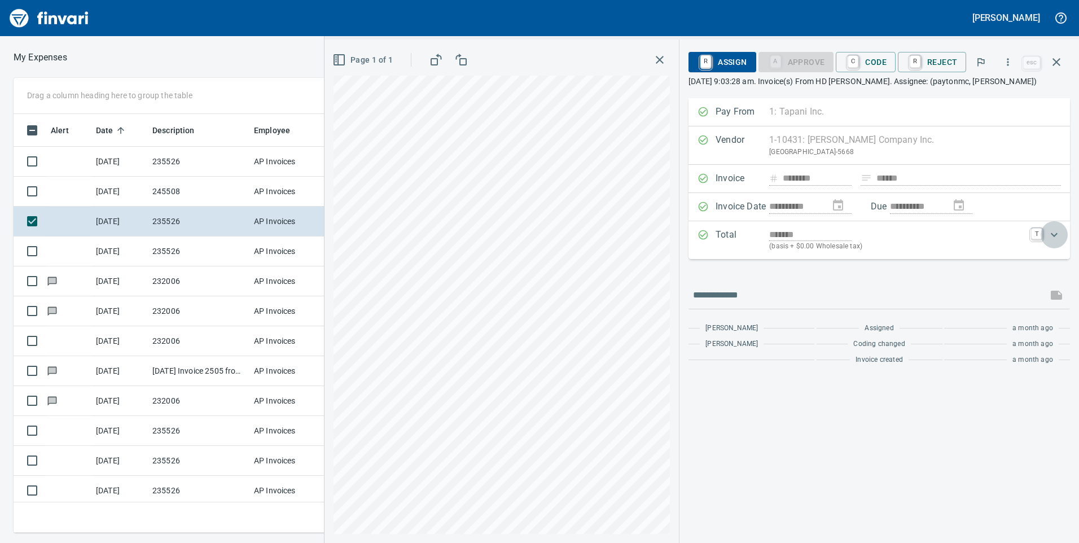
click at [1047, 231] on div "Expand" at bounding box center [1054, 234] width 27 height 27
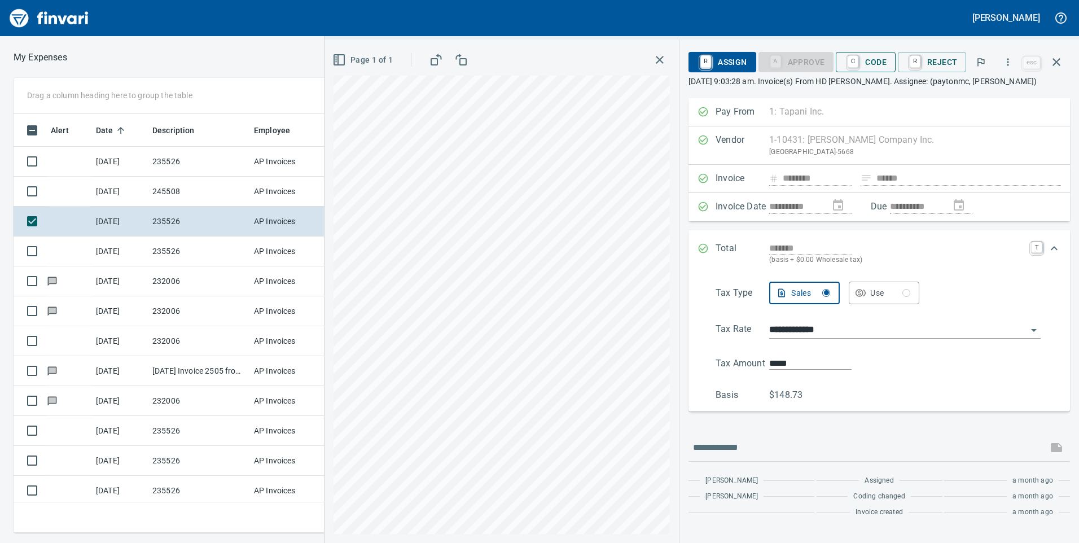
click at [875, 60] on span "C Code" at bounding box center [866, 62] width 42 height 19
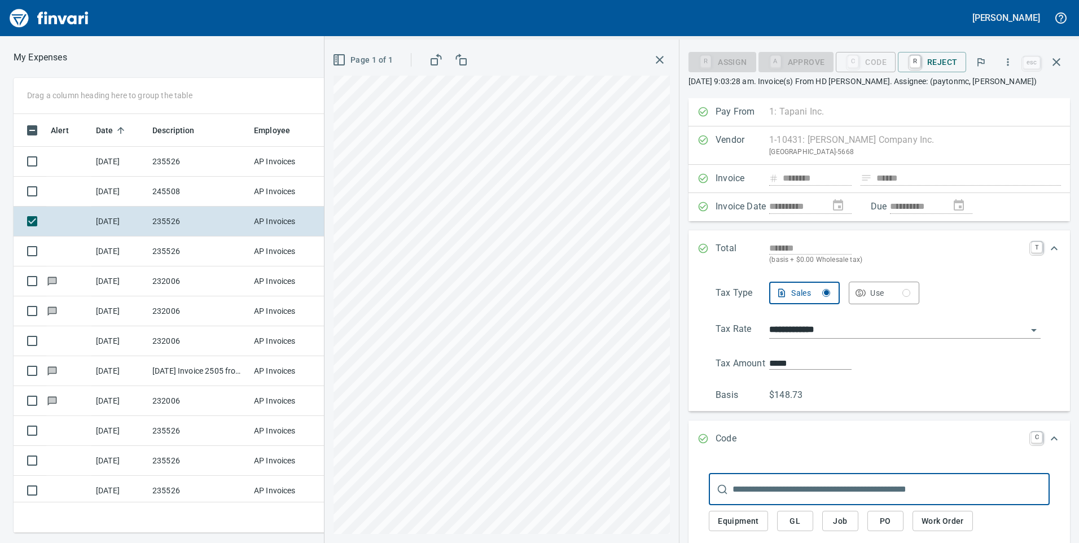
scroll to position [56, 0]
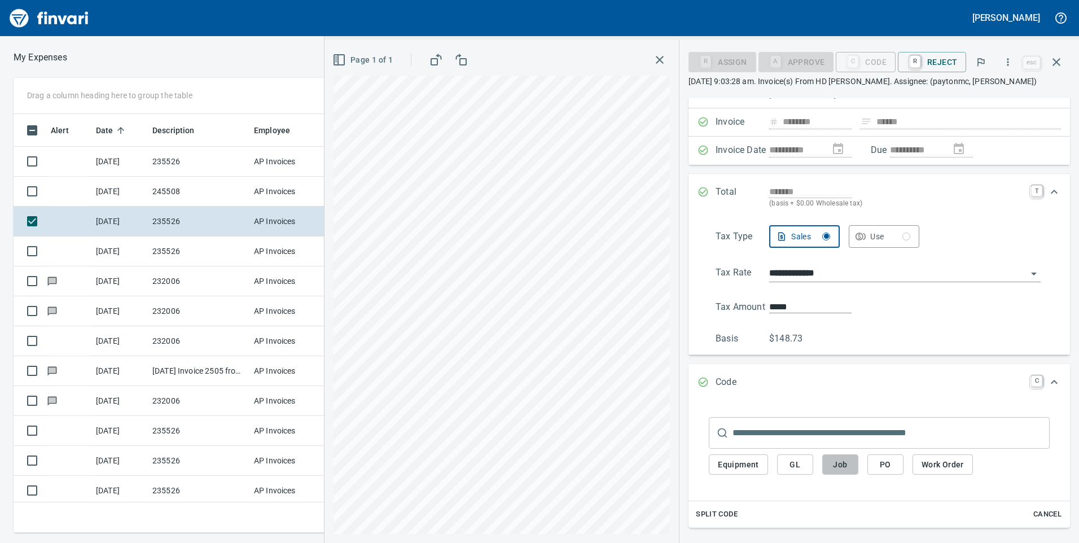
click at [830, 475] on button "Job" at bounding box center [841, 464] width 36 height 21
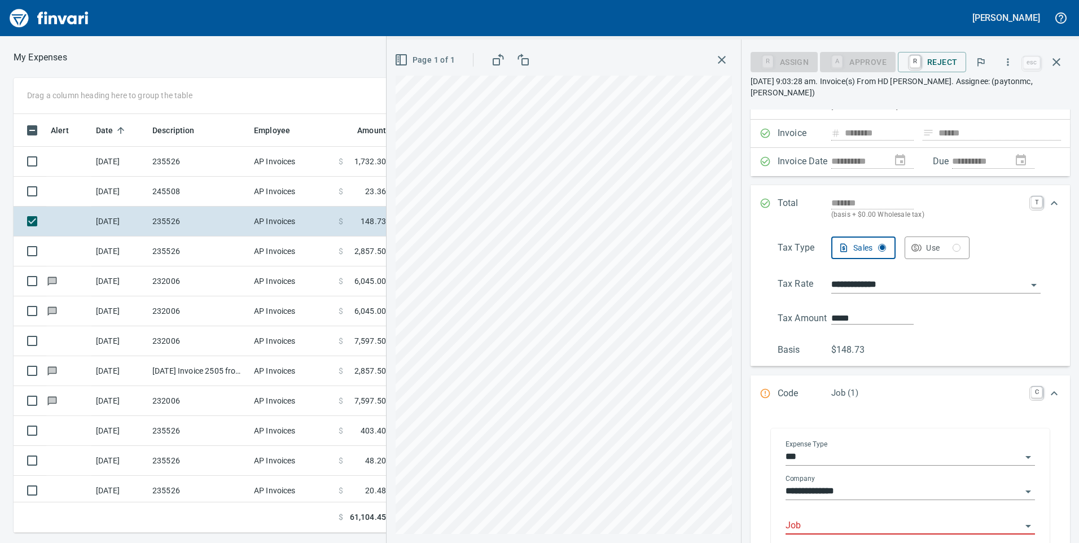
scroll to position [410, 753]
click at [834, 518] on input "Job" at bounding box center [904, 526] width 236 height 16
click at [850, 489] on li "235526.: Ordnance Pipeline Ph 1&2" at bounding box center [907, 486] width 239 height 27
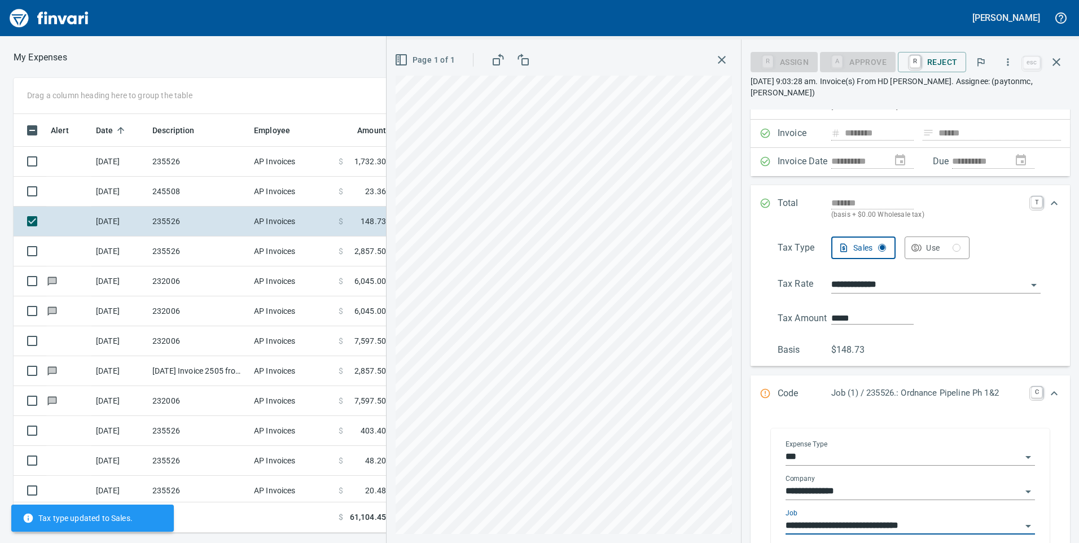
scroll to position [169, 0]
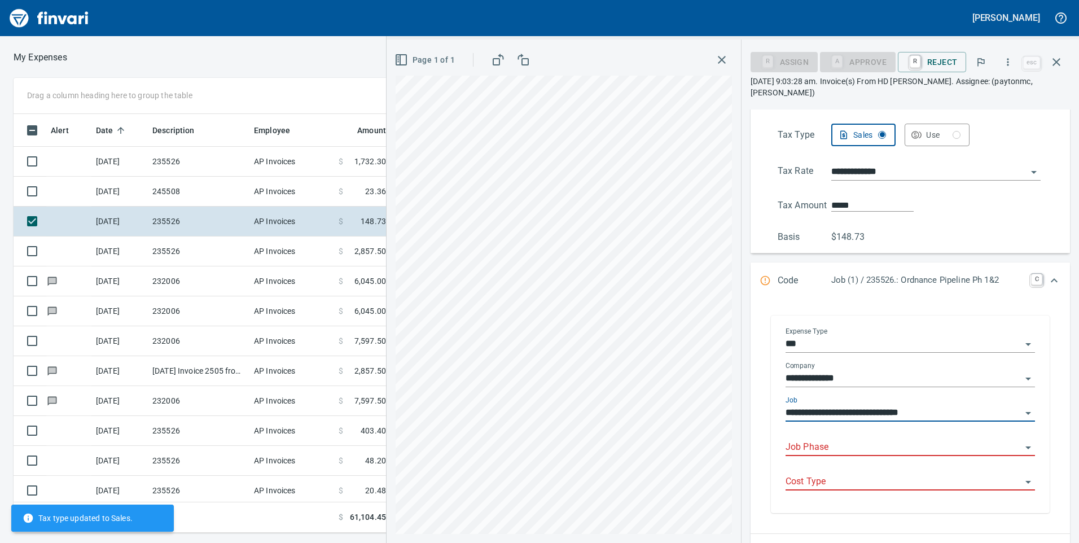
type input "**********"
click at [898, 440] on input "Job Phase" at bounding box center [904, 448] width 236 height 16
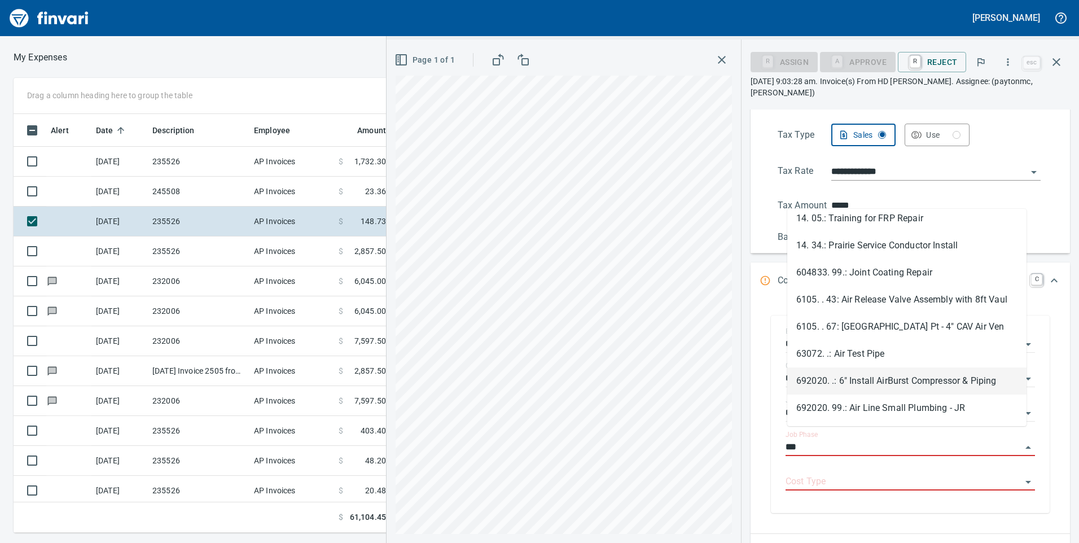
scroll to position [0, 0]
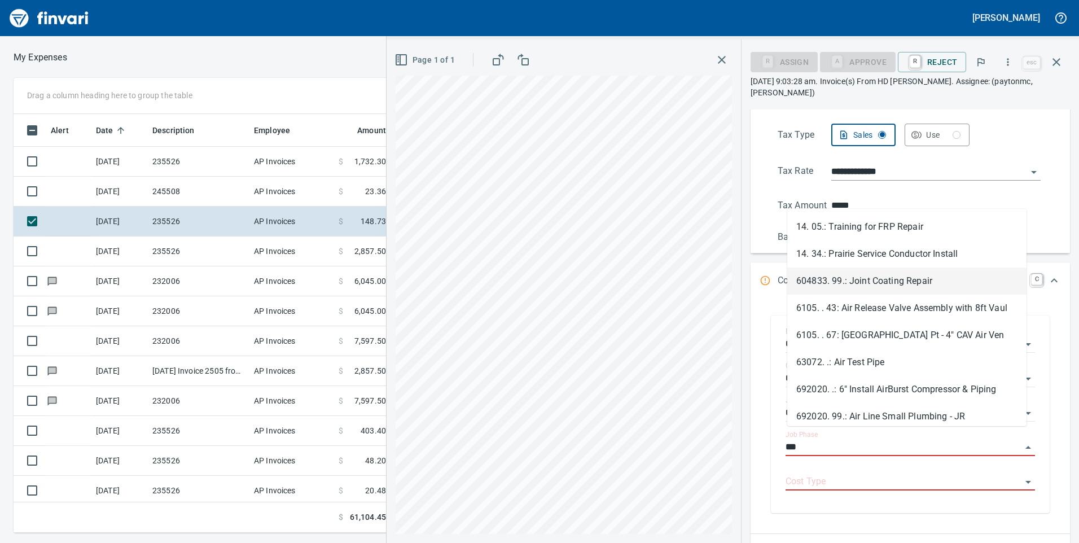
type input "***"
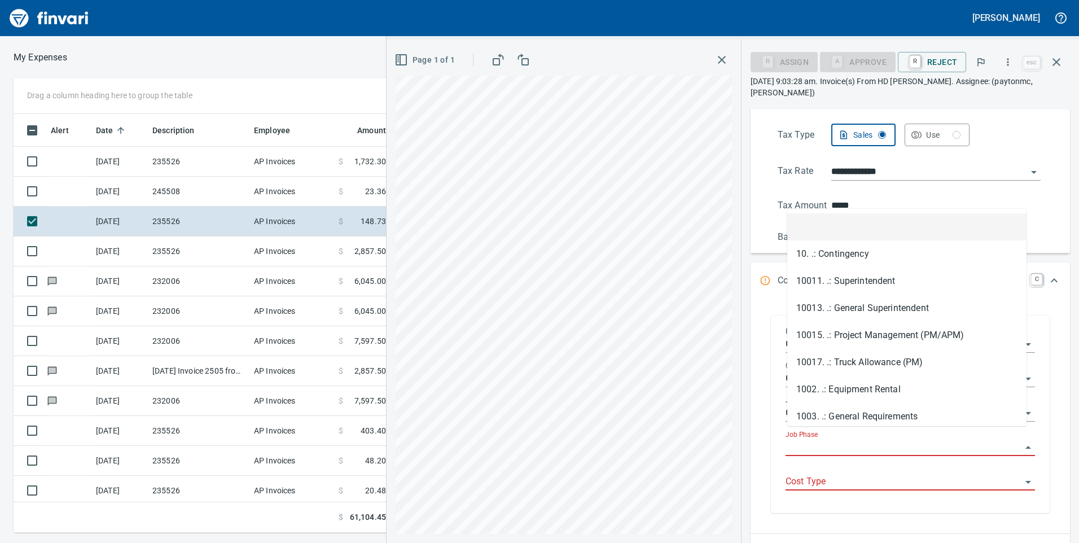
scroll to position [410, 753]
click at [873, 440] on input "Job Phase" at bounding box center [904, 448] width 236 height 16
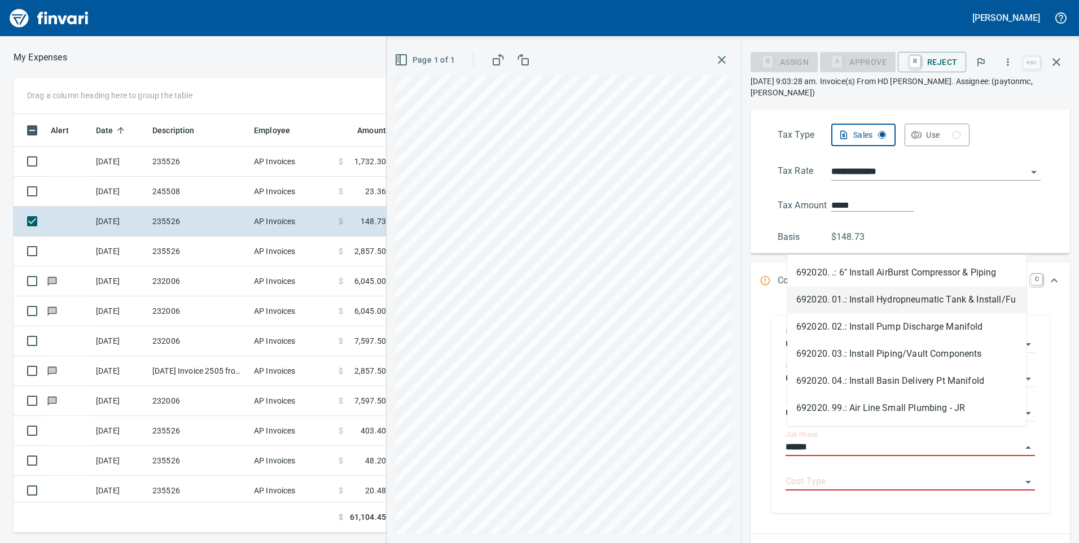
click at [856, 298] on li "692020. 01.: Install Hydropneumatic Tank & Install/Fu" at bounding box center [907, 299] width 239 height 27
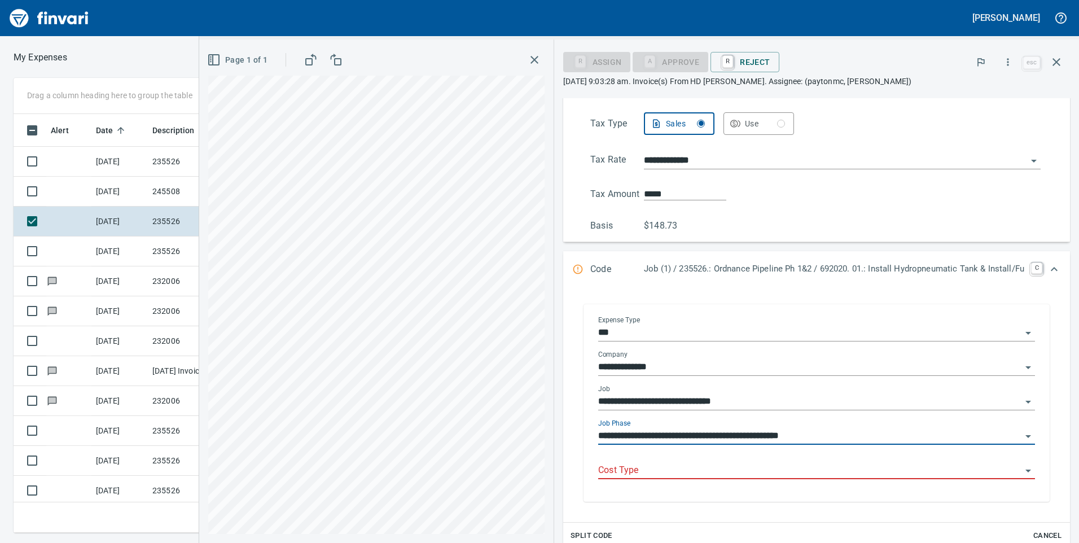
type input "**********"
click at [876, 470] on input "Cost Type" at bounding box center [809, 471] width 423 height 16
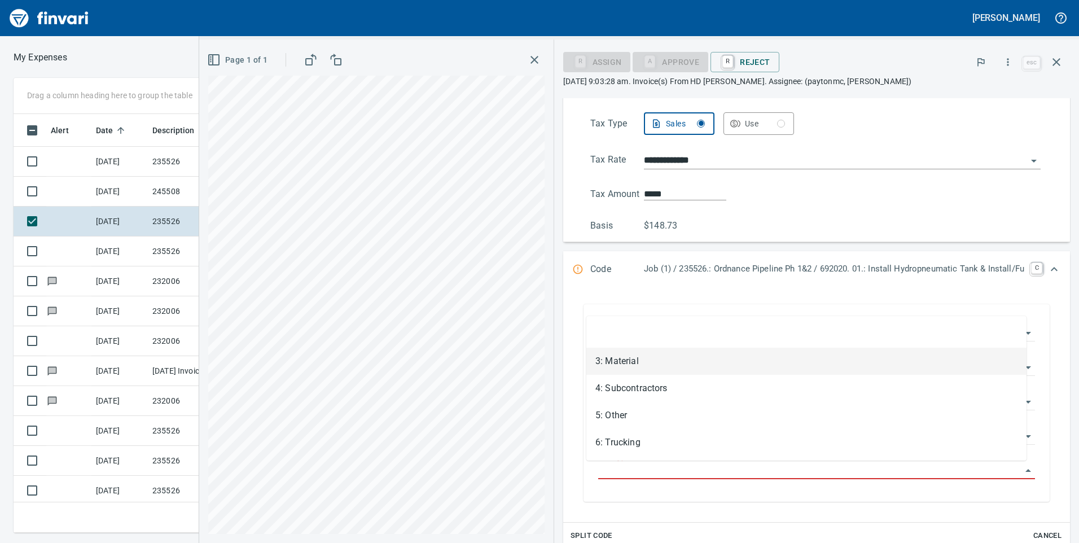
click at [632, 357] on li "3: Material" at bounding box center [807, 361] width 440 height 27
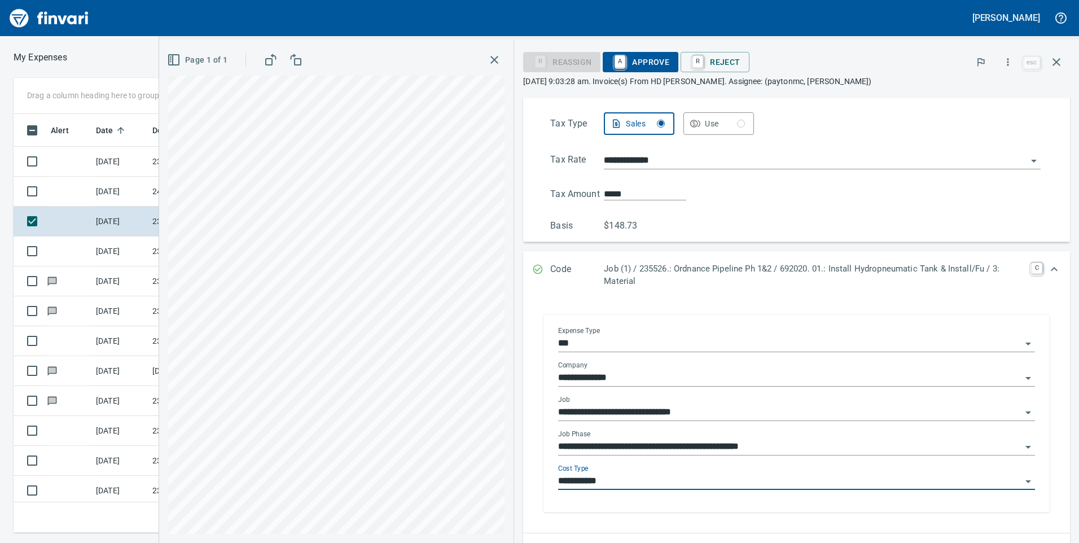
type input "**********"
click at [645, 66] on span "A Approve" at bounding box center [641, 62] width 58 height 19
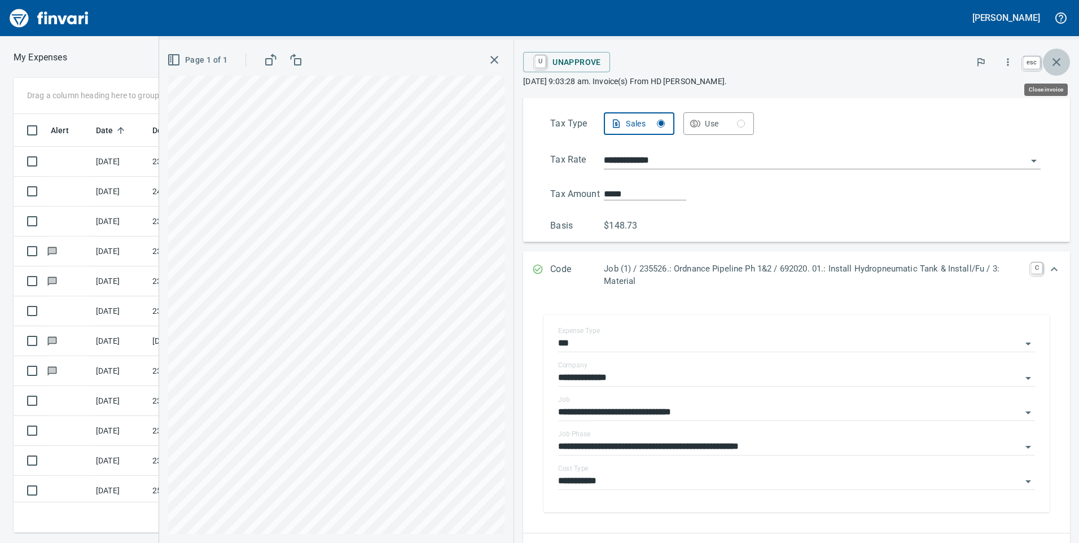
click at [1057, 64] on icon "button" at bounding box center [1057, 62] width 14 height 14
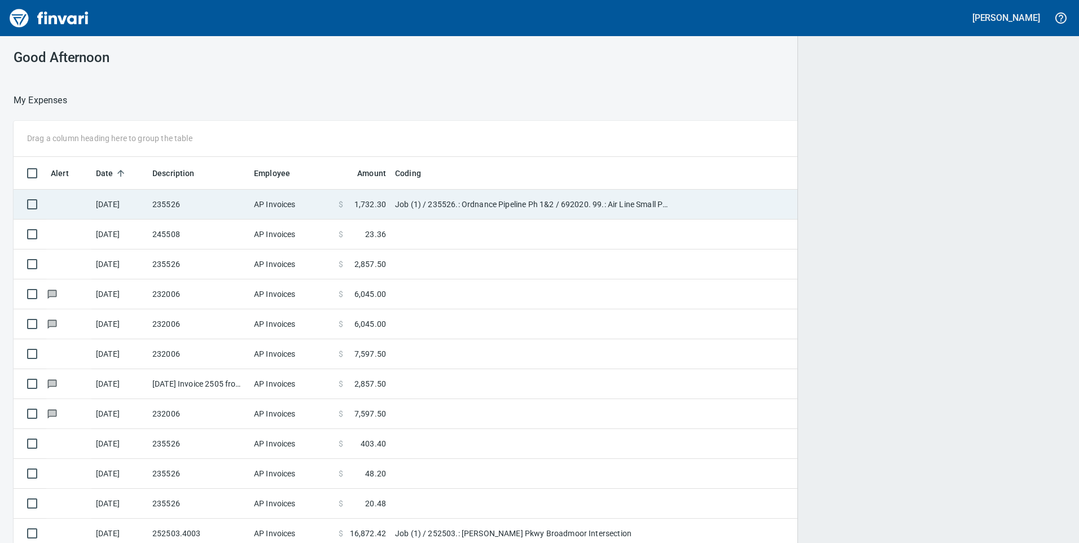
scroll to position [410, 1020]
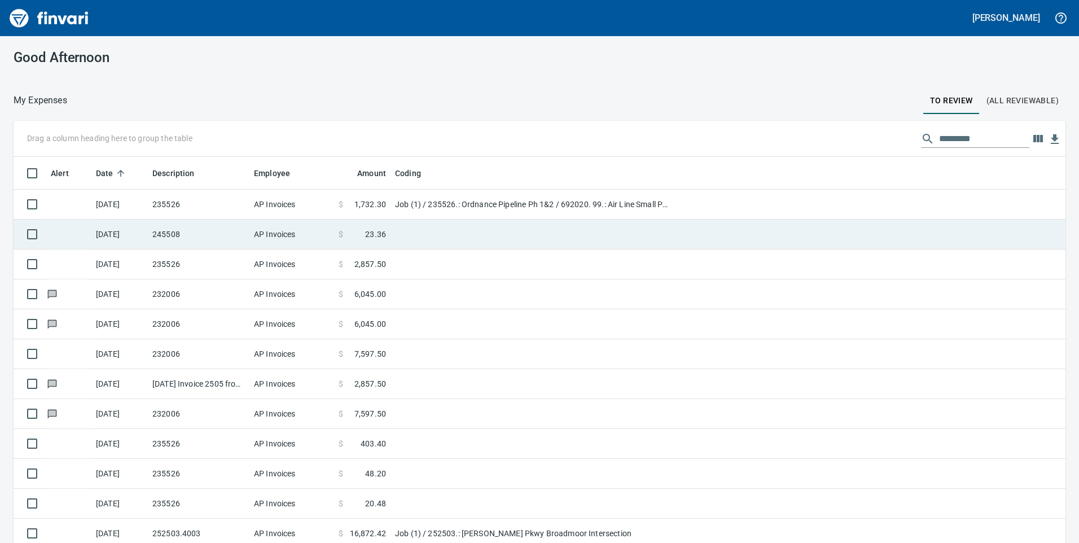
click at [233, 235] on td "245508" at bounding box center [199, 235] width 102 height 30
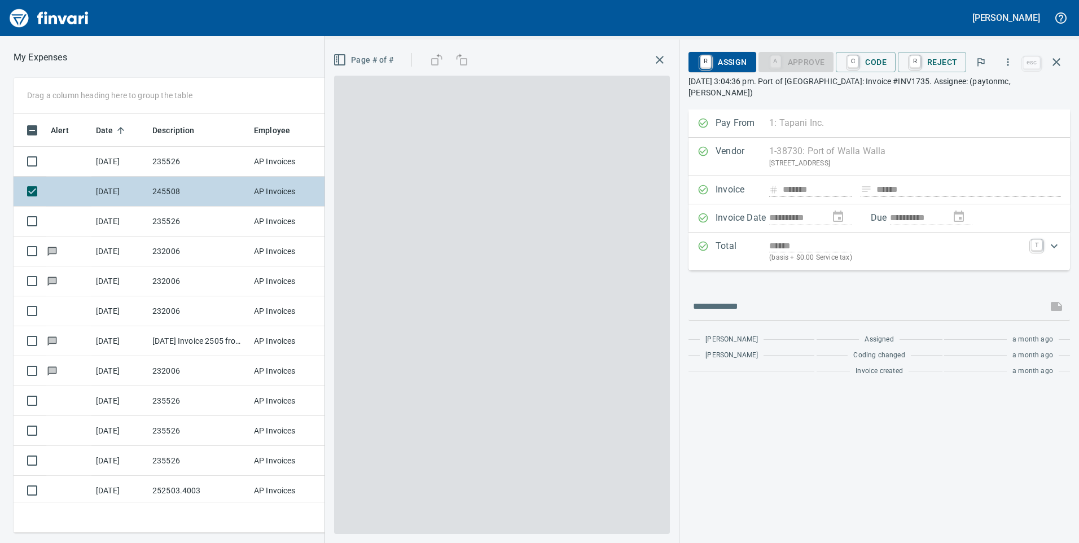
scroll to position [410, 753]
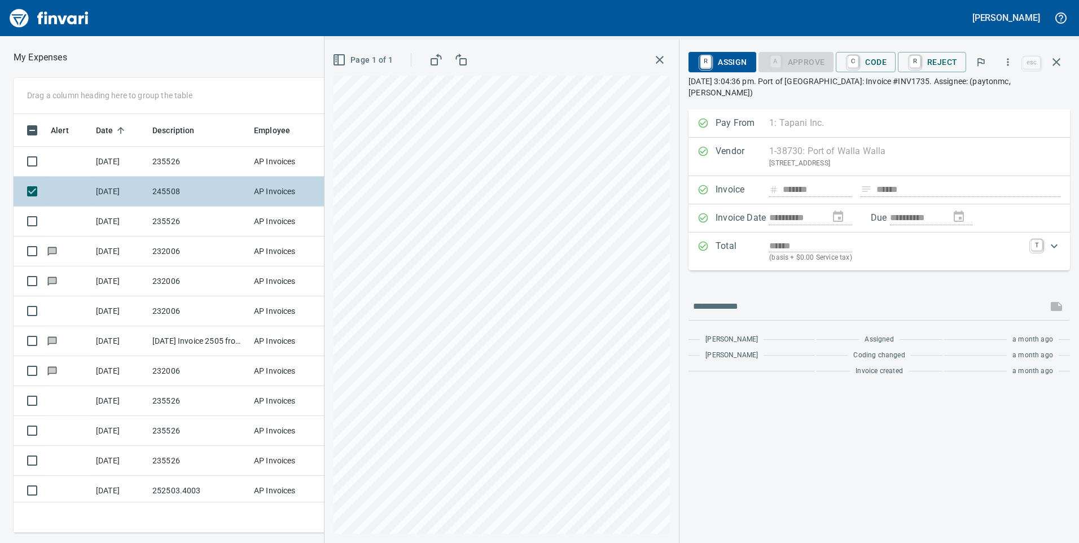
click at [233, 235] on td "235526" at bounding box center [199, 222] width 102 height 30
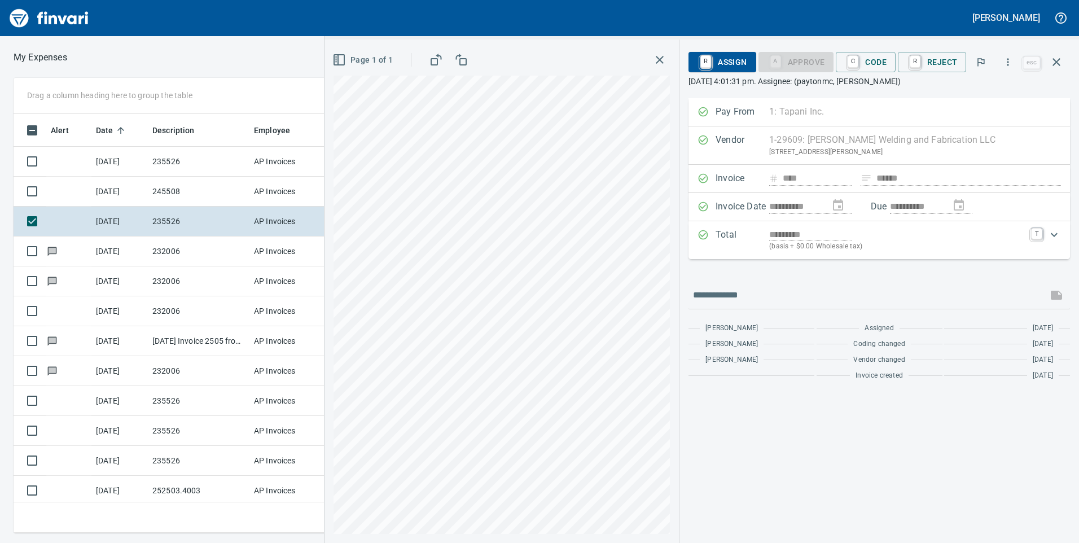
scroll to position [410, 753]
click at [1057, 67] on icon "button" at bounding box center [1057, 62] width 14 height 14
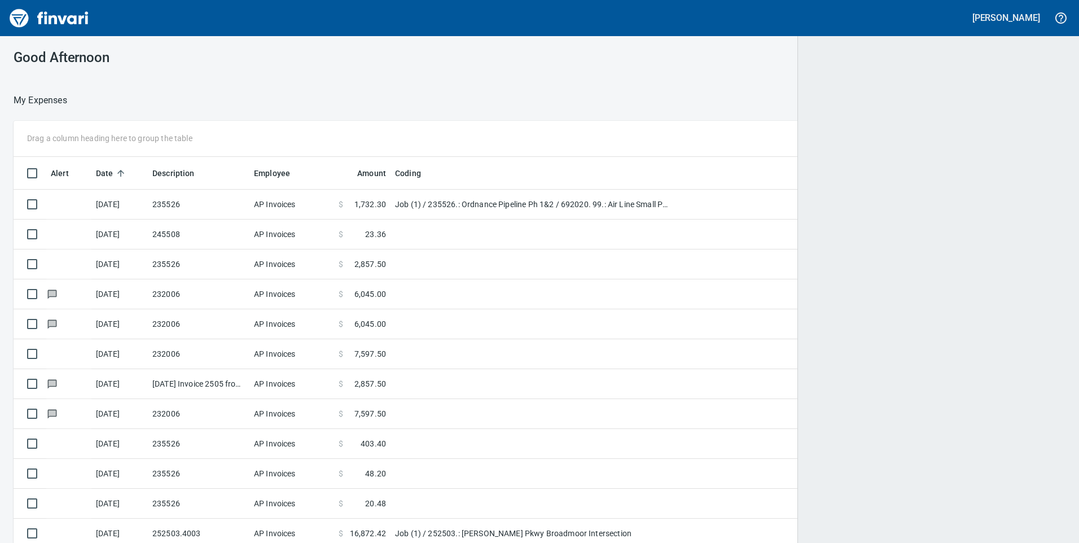
scroll to position [1, 1]
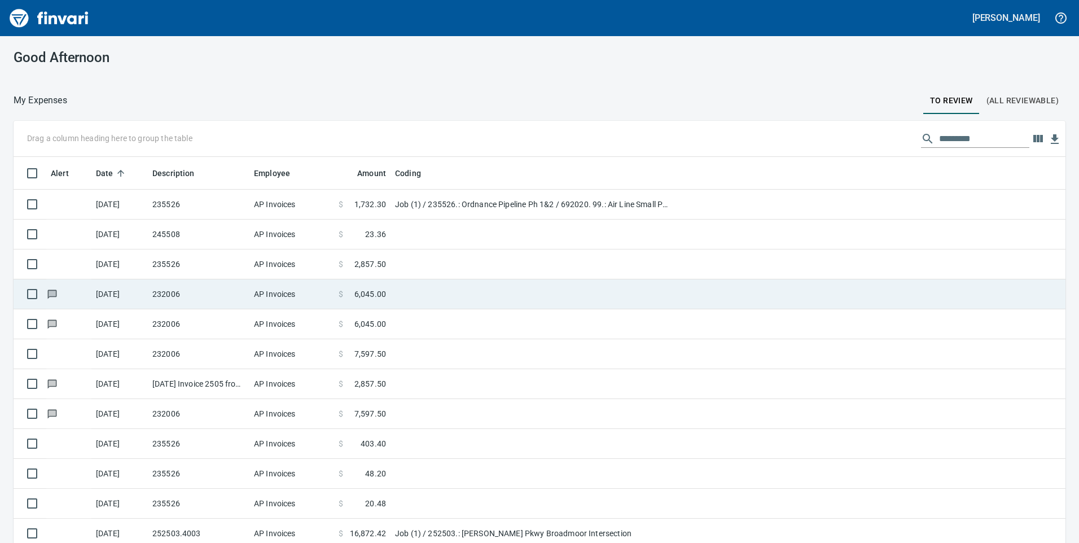
click at [438, 292] on td at bounding box center [532, 294] width 282 height 30
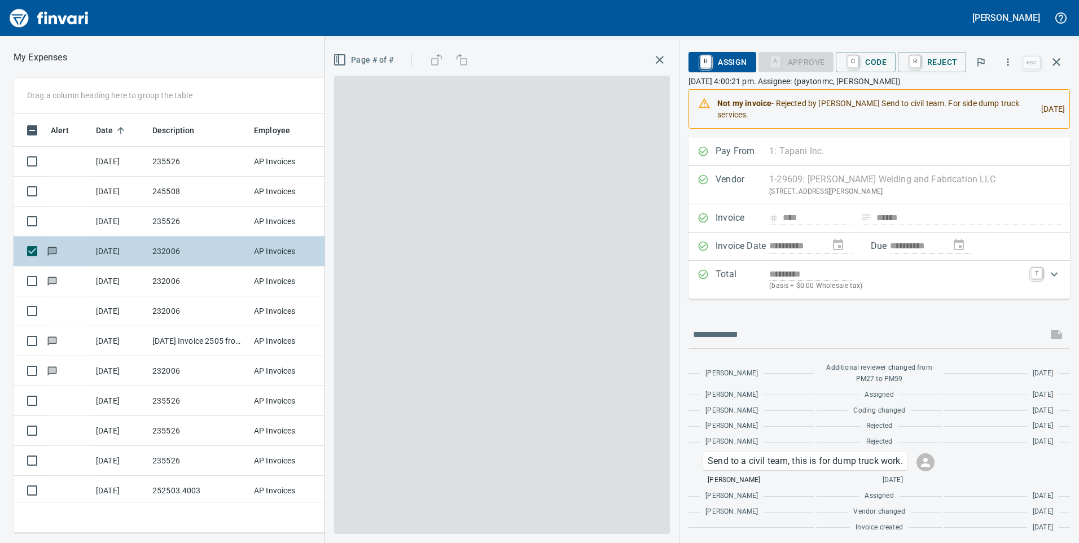
scroll to position [410, 753]
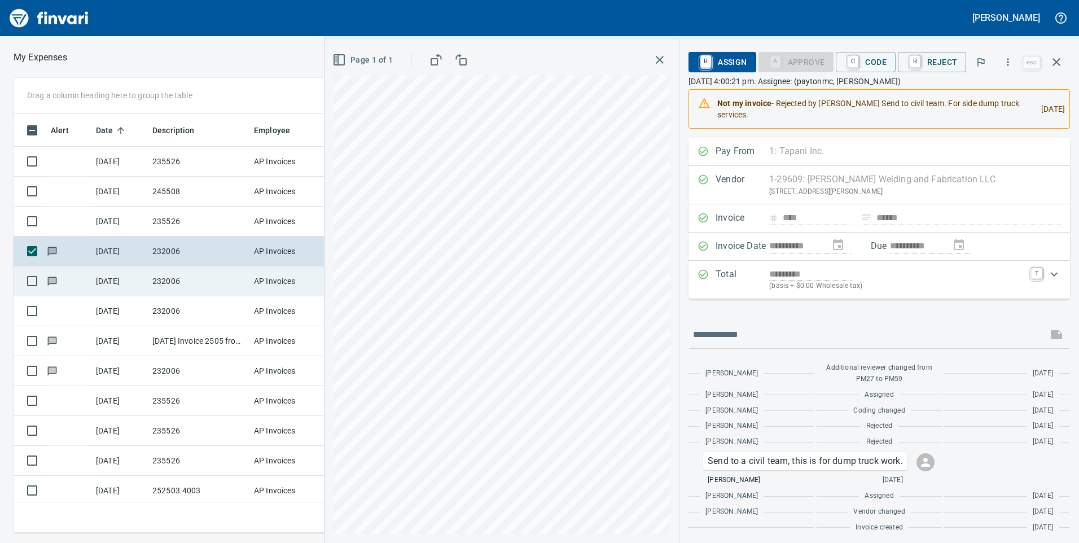
click at [300, 282] on td "AP Invoices" at bounding box center [292, 281] width 85 height 30
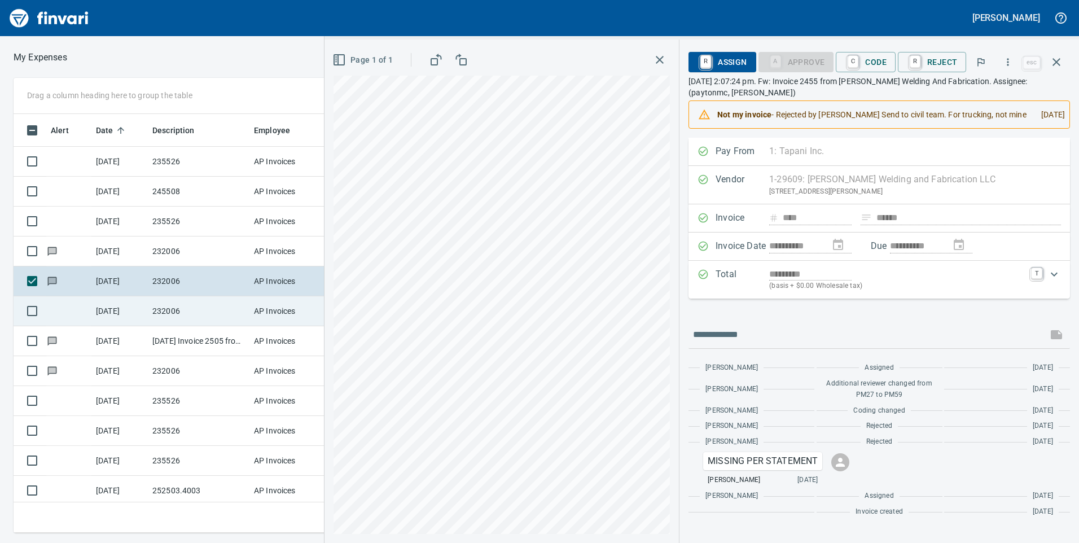
click at [289, 313] on td "AP Invoices" at bounding box center [292, 311] width 85 height 30
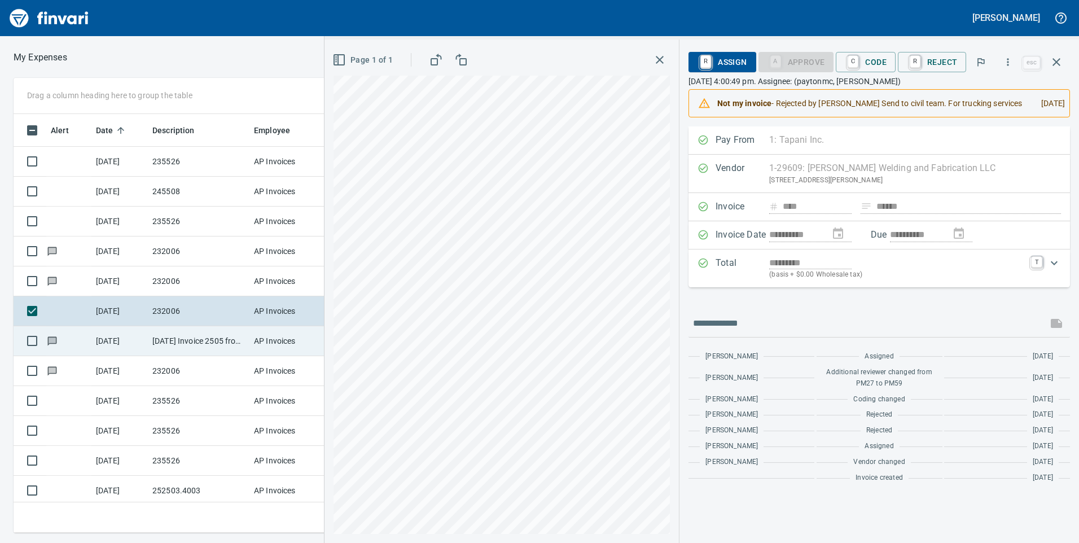
click at [277, 343] on td "AP Invoices" at bounding box center [292, 341] width 85 height 30
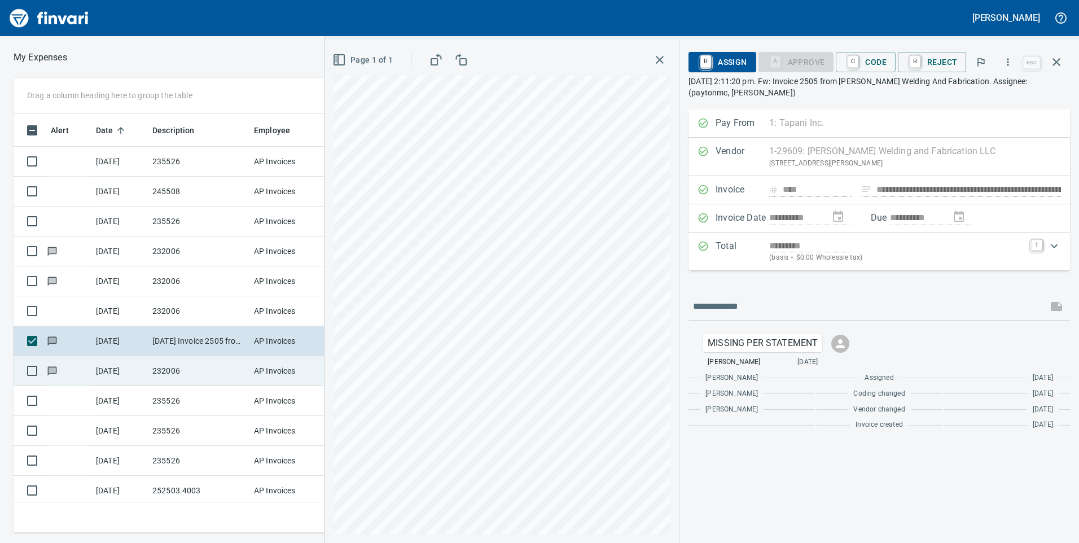
click at [275, 369] on td "AP Invoices" at bounding box center [292, 371] width 85 height 30
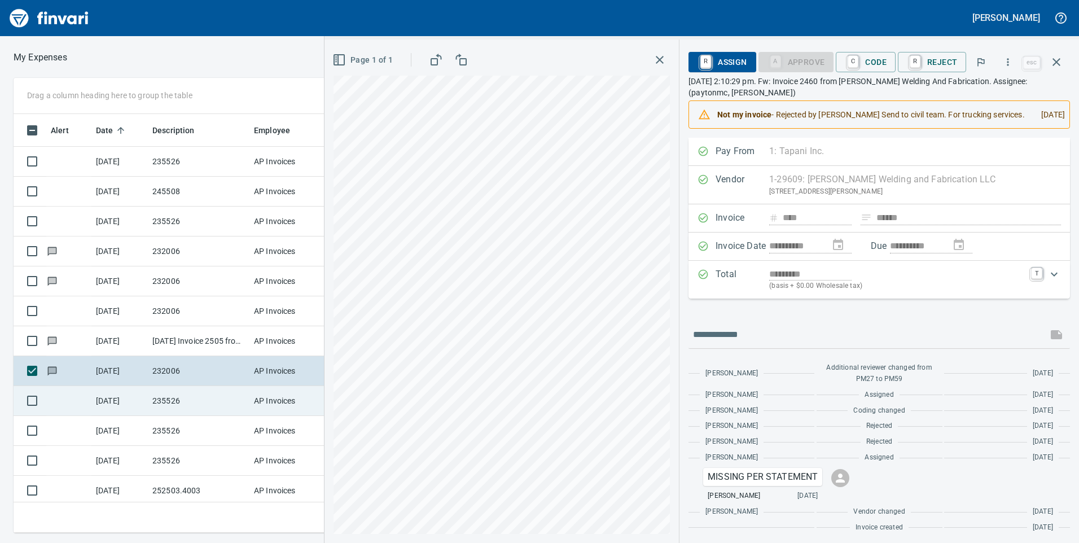
click at [279, 388] on td "AP Invoices" at bounding box center [292, 401] width 85 height 30
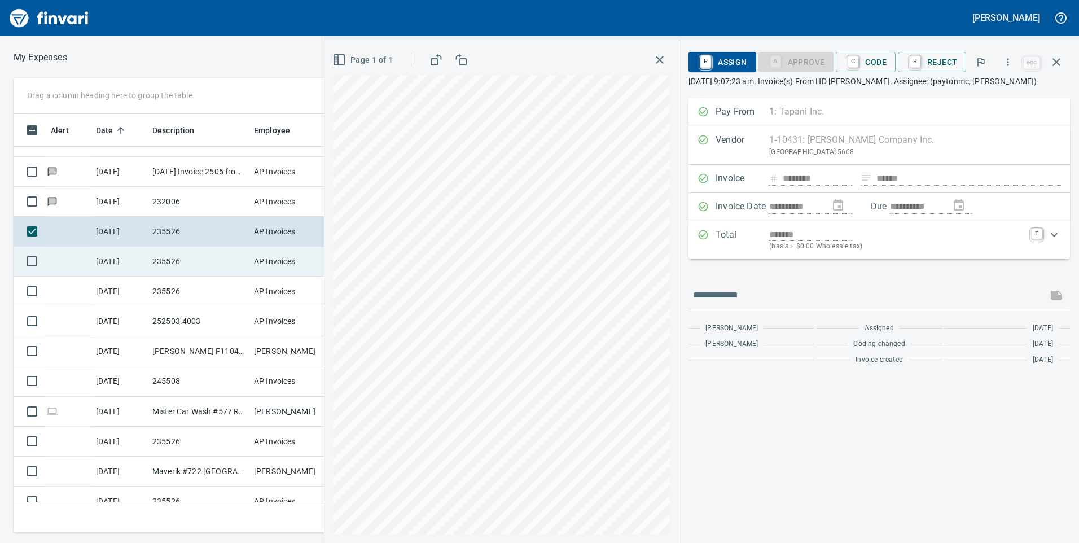
scroll to position [113, 0]
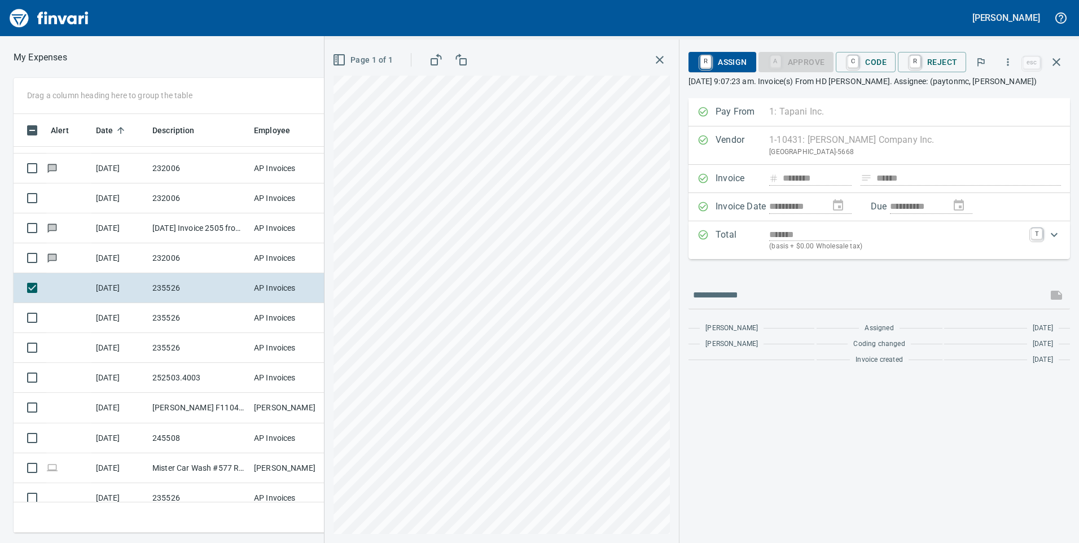
click at [864, 233] on div "*******" at bounding box center [897, 234] width 255 height 13
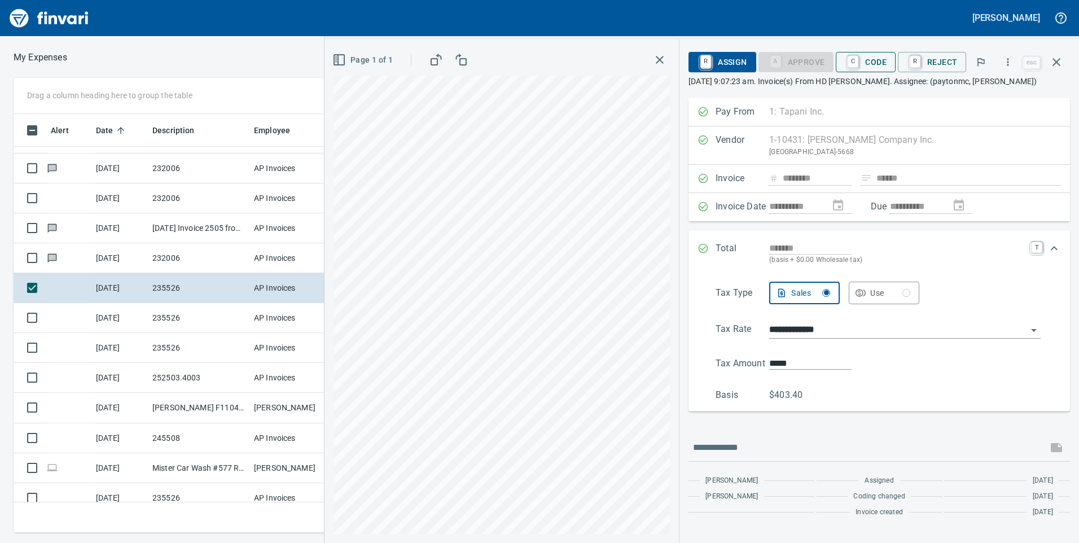
click at [880, 69] on span "C Code" at bounding box center [866, 62] width 42 height 19
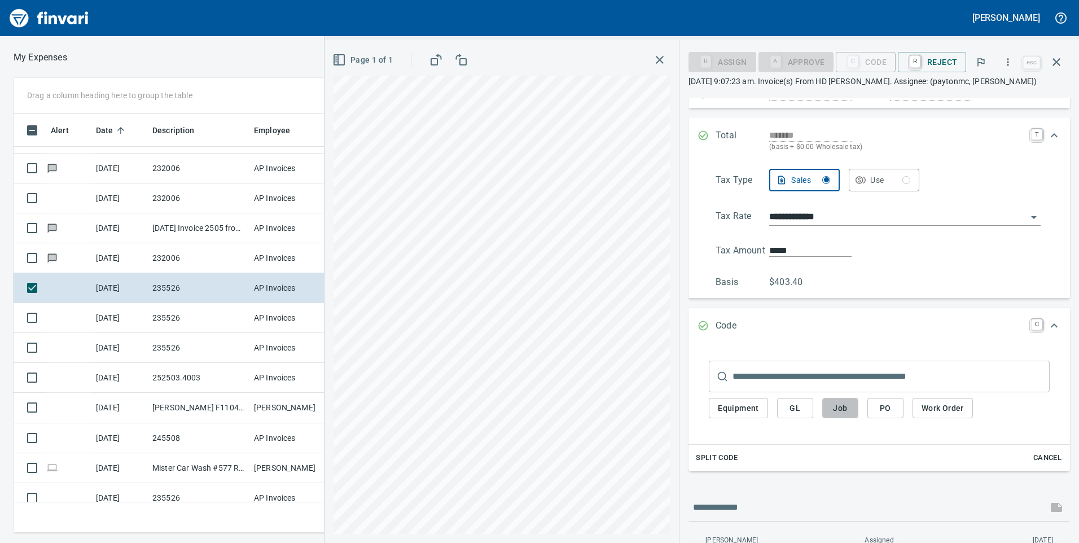
click at [845, 408] on span "Job" at bounding box center [841, 408] width 18 height 14
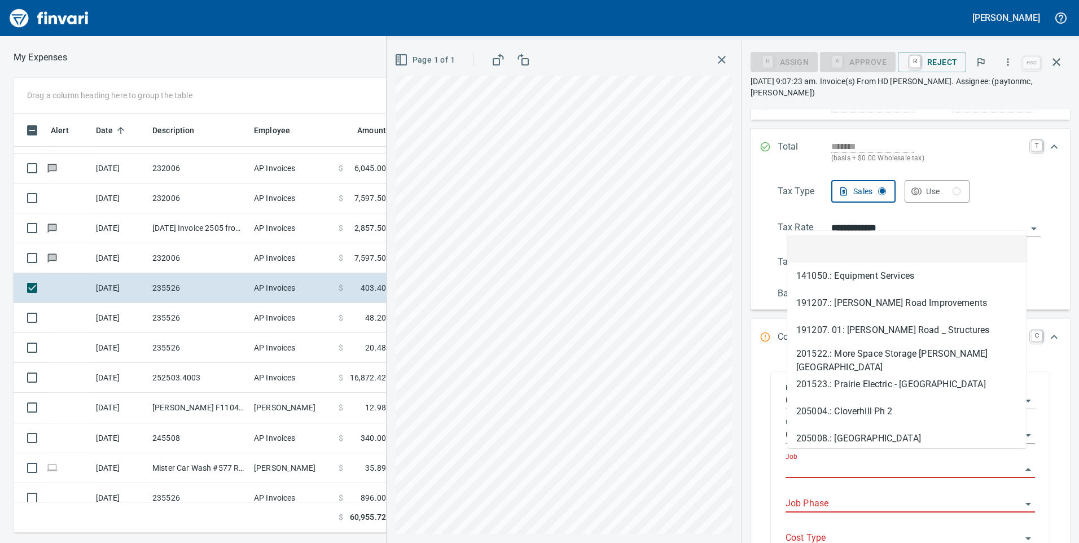
click at [845, 462] on input "Job" at bounding box center [904, 470] width 236 height 16
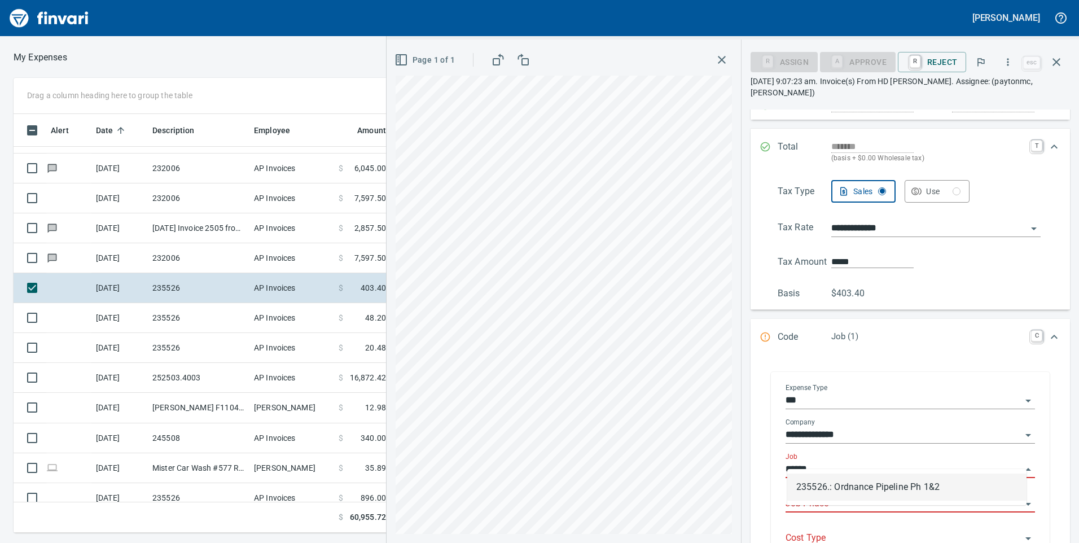
scroll to position [410, 753]
click at [860, 489] on li "235526.: Ordnance Pipeline Ph 1&2" at bounding box center [907, 487] width 239 height 27
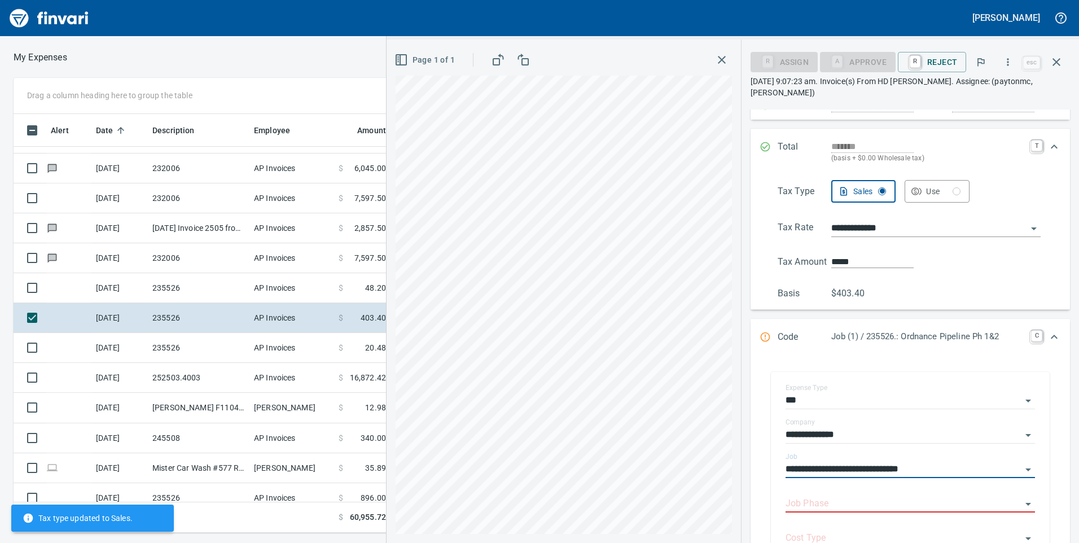
type input "**********"
click at [867, 487] on div "Job Phase" at bounding box center [911, 499] width 250 height 25
click at [868, 496] on input "Job Phase" at bounding box center [904, 504] width 236 height 16
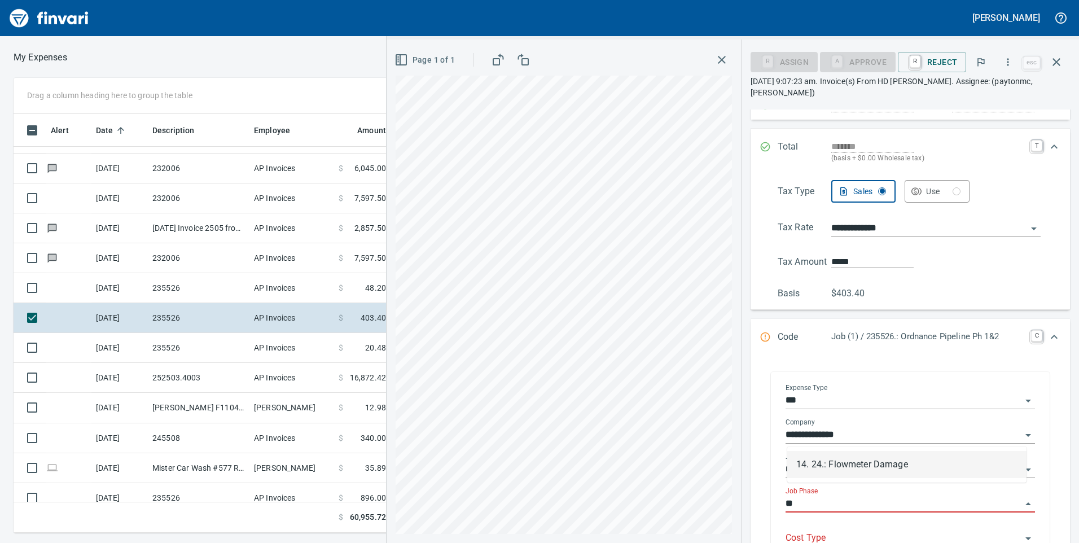
type input "*"
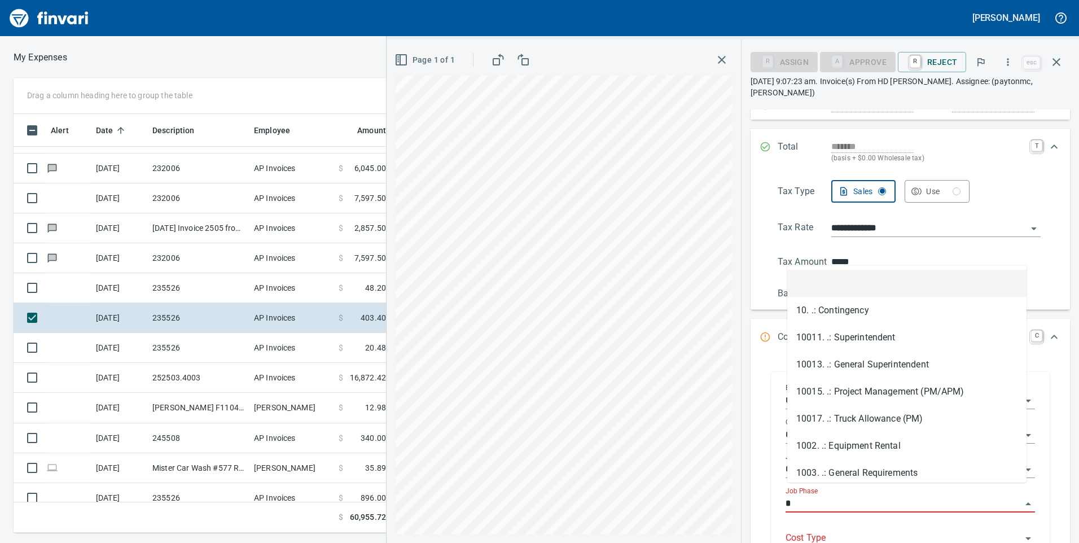
type input "**"
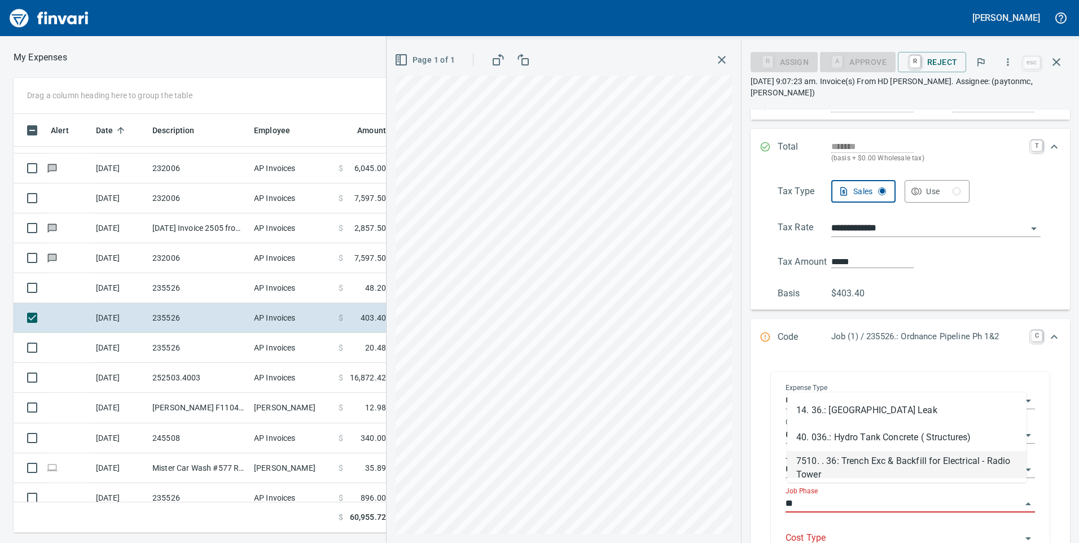
click at [1008, 496] on input "**" at bounding box center [904, 504] width 236 height 16
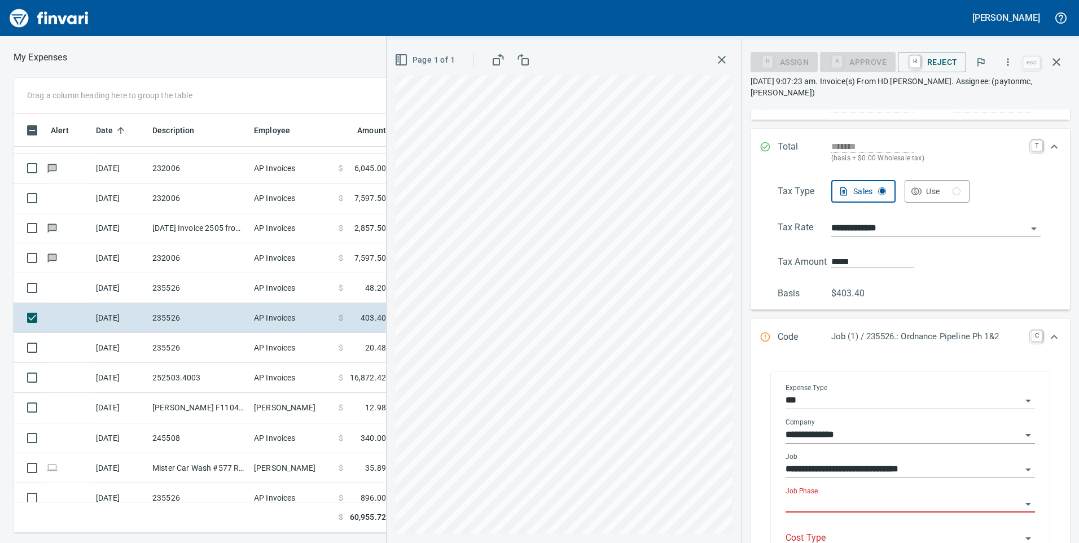
click at [865, 487] on div "Job Phase" at bounding box center [911, 499] width 250 height 25
type input "*****"
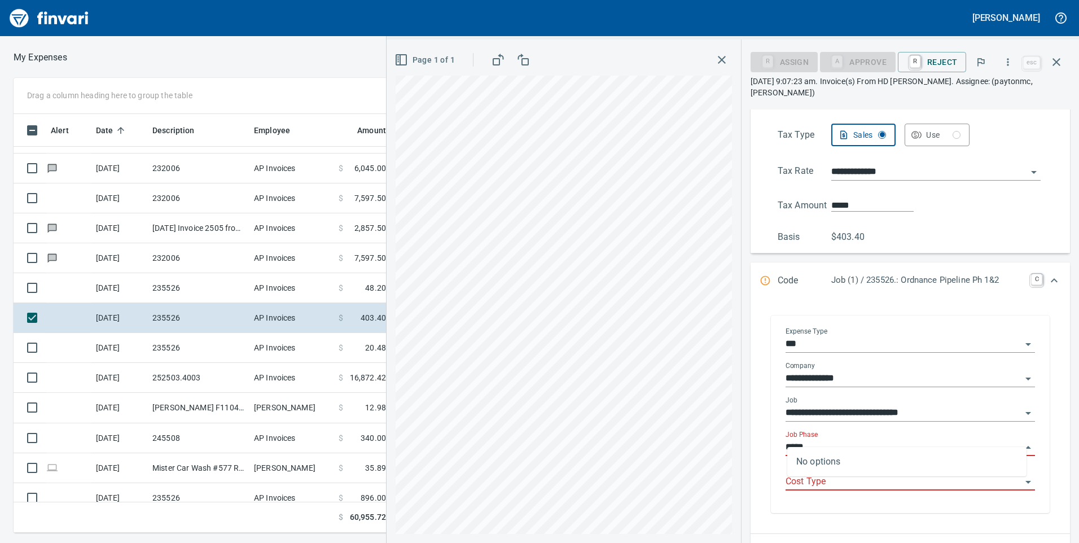
drag, startPoint x: 878, startPoint y: 431, endPoint x: 782, endPoint y: 419, distance: 96.8
click at [782, 419] on div "**********" at bounding box center [911, 415] width 268 height 195
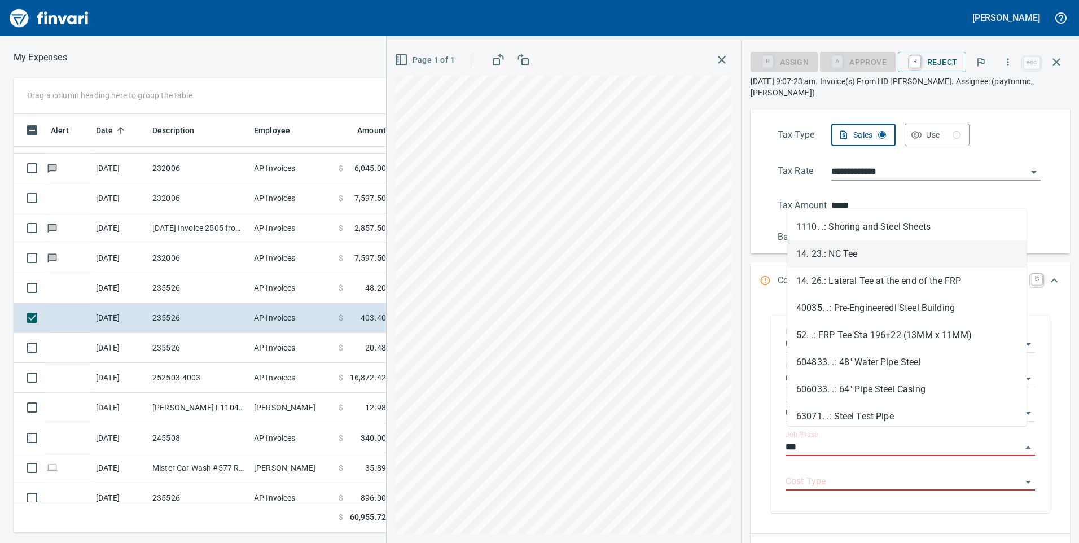
click at [903, 255] on li "14. 23.: NC Tee" at bounding box center [907, 254] width 239 height 27
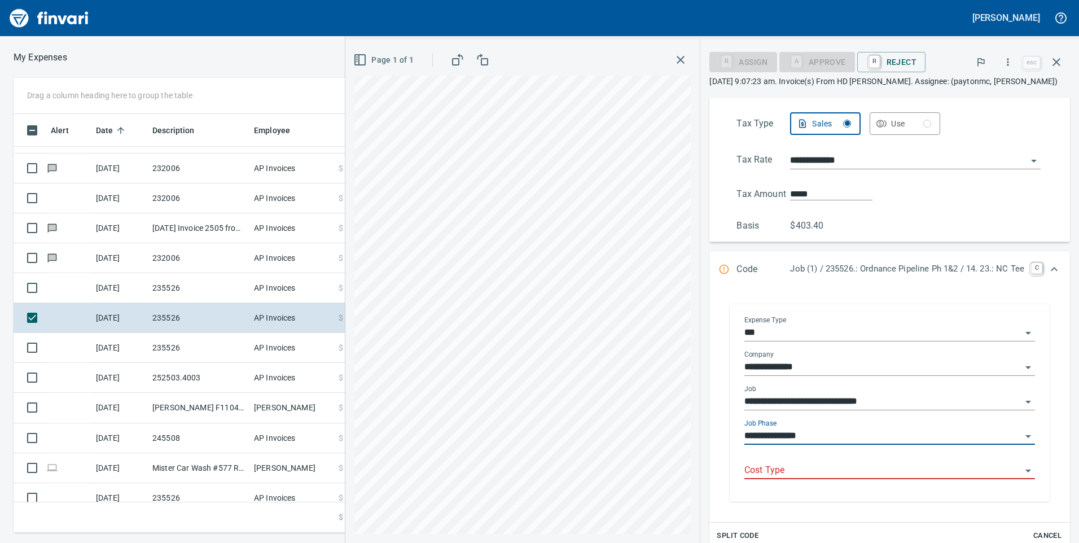
type input "**********"
click at [858, 466] on input "Cost Type" at bounding box center [883, 471] width 277 height 16
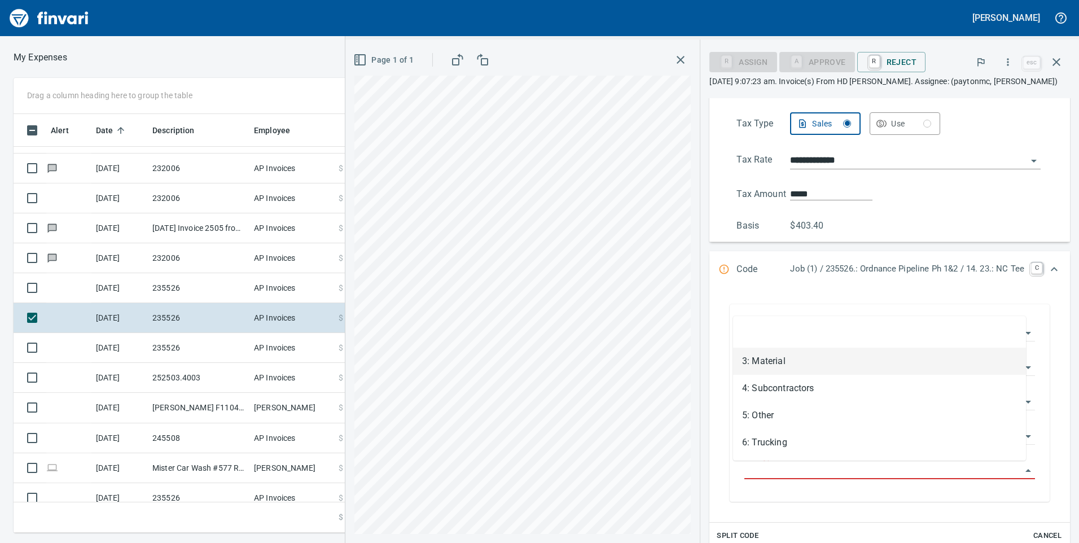
click at [811, 361] on li "3: Material" at bounding box center [879, 361] width 293 height 27
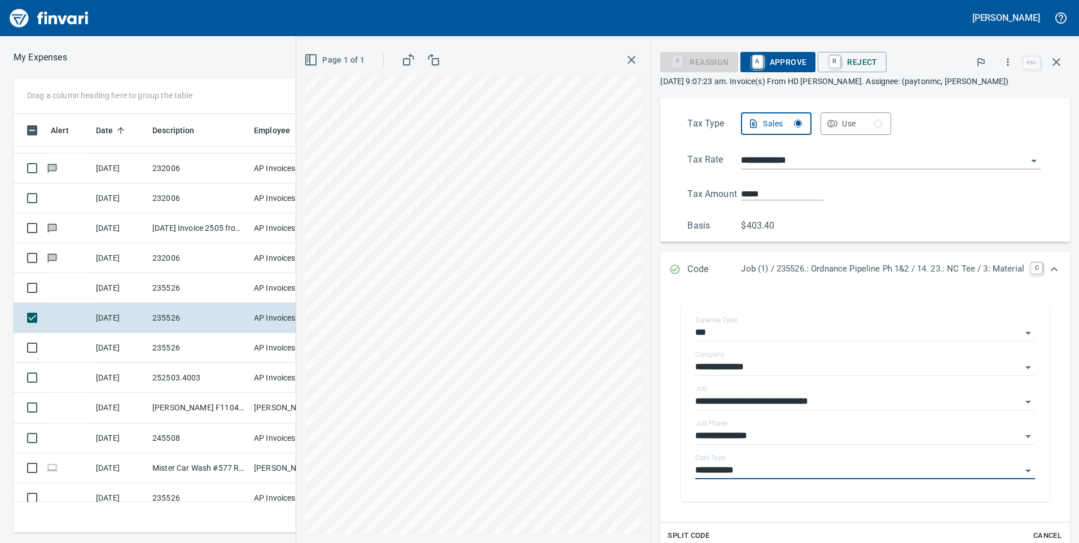
type input "**********"
click at [794, 59] on span "A Approve" at bounding box center [779, 62] width 58 height 19
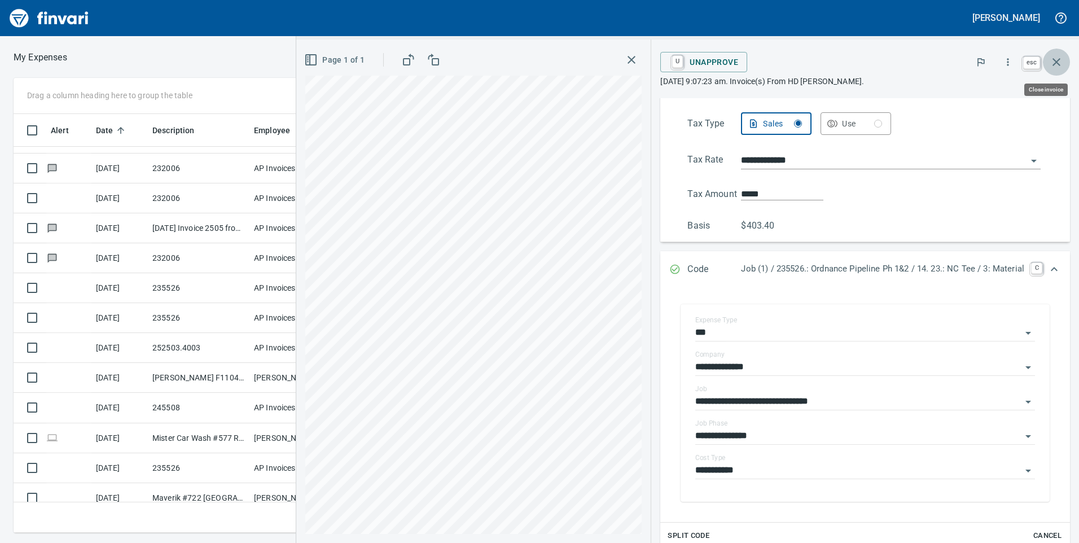
click at [1056, 63] on icon "button" at bounding box center [1057, 62] width 8 height 8
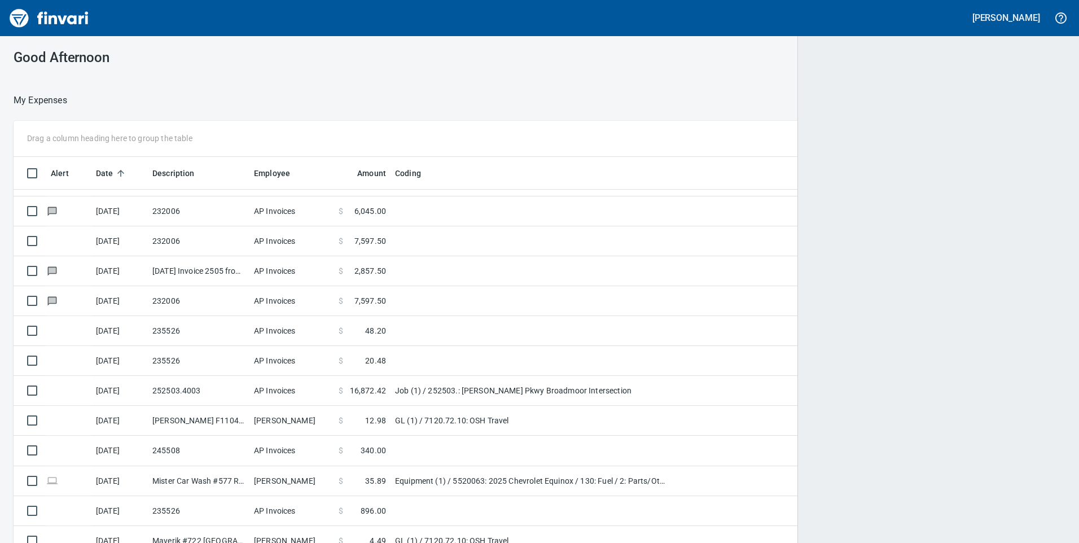
scroll to position [1, 1]
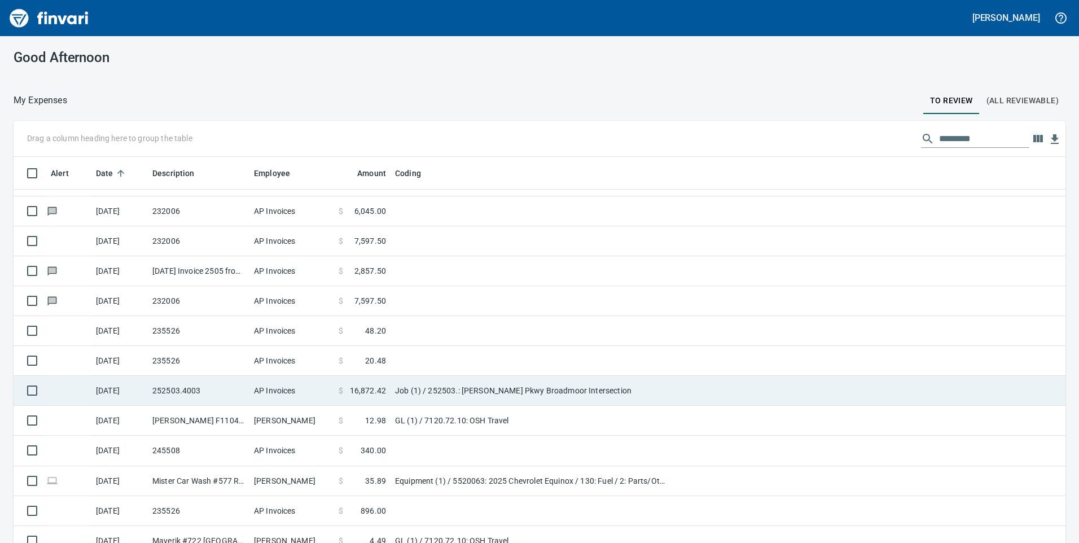
click at [380, 342] on td "$ 48.20" at bounding box center [362, 331] width 56 height 30
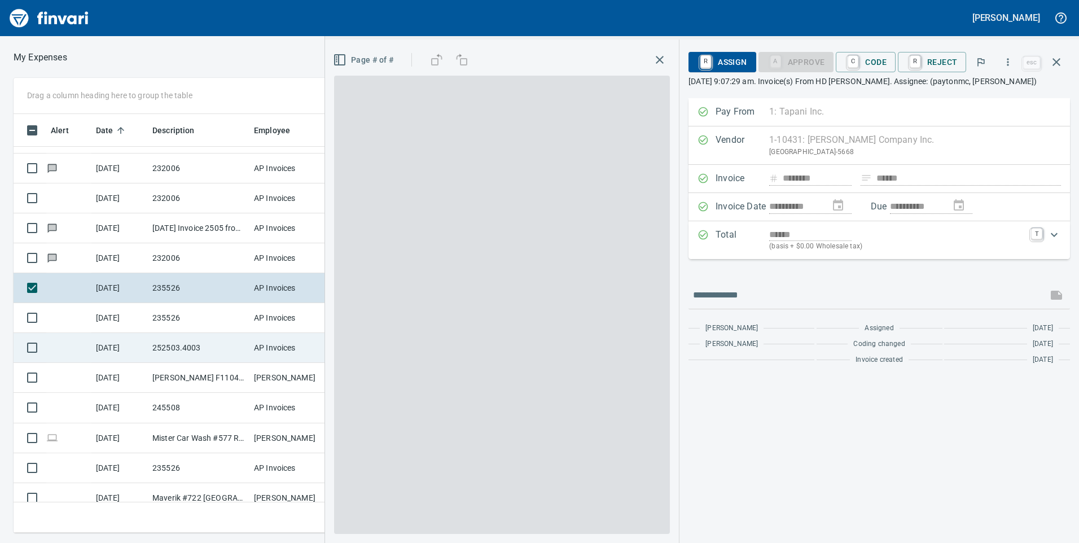
scroll to position [410, 753]
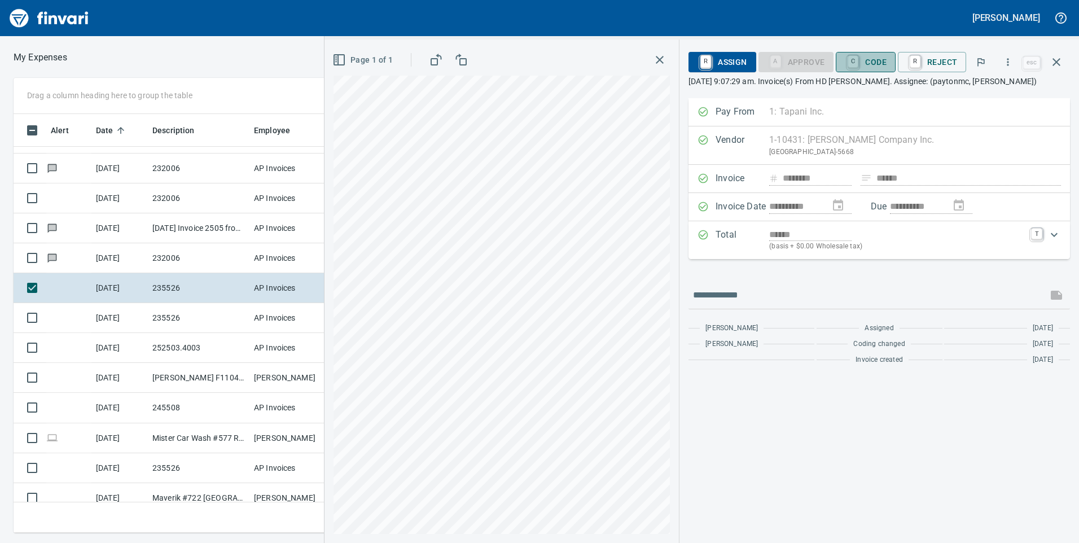
click at [878, 66] on span "C Code" at bounding box center [866, 62] width 42 height 19
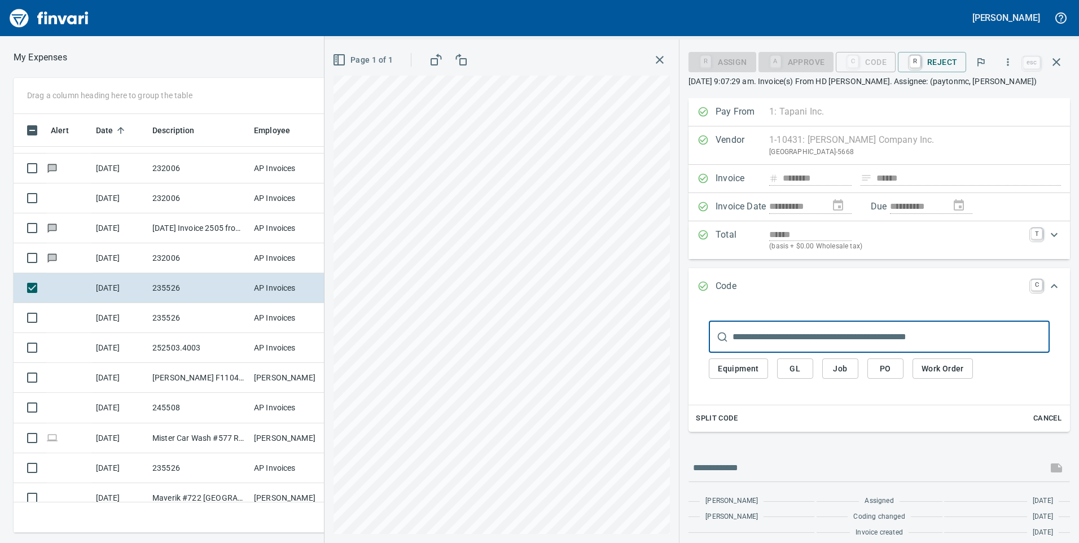
click at [839, 362] on span "Job" at bounding box center [841, 369] width 18 height 14
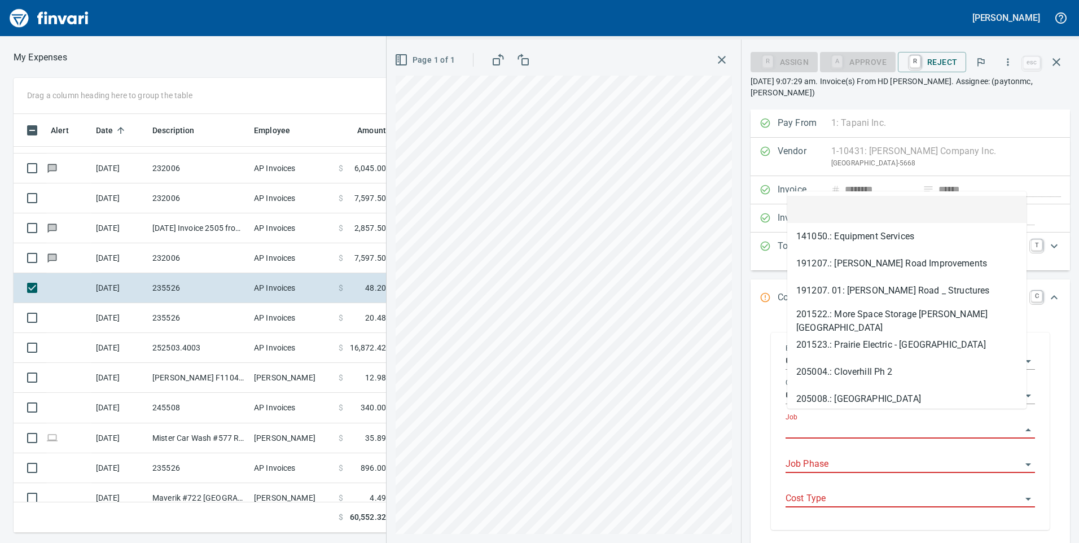
click at [841, 410] on body "[PERSON_NAME] My Expenses To Review (All Reviewable) Drag a column heading here…" at bounding box center [539, 271] width 1079 height 543
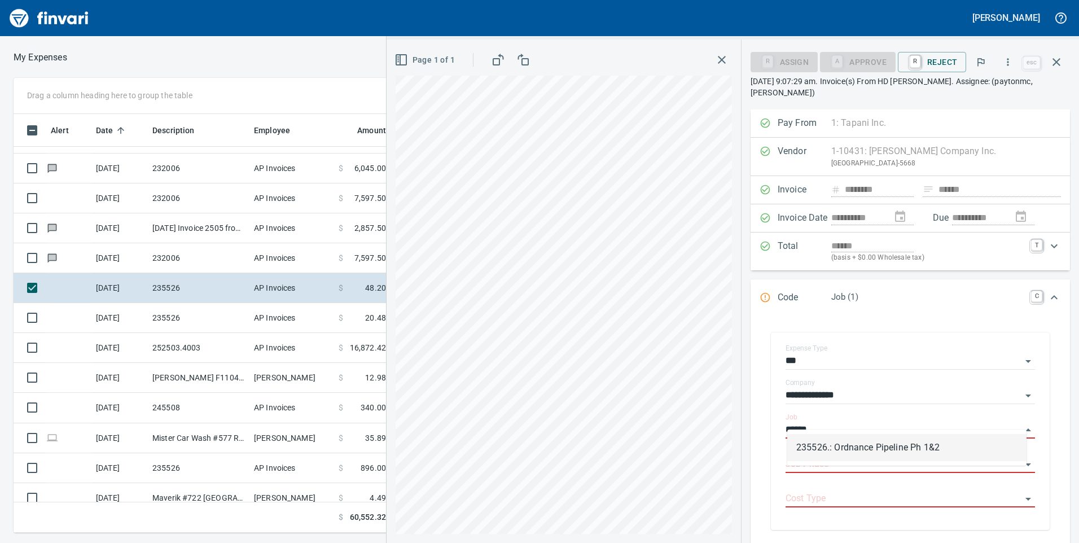
click at [846, 435] on li "235526.: Ordnance Pipeline Ph 1&2" at bounding box center [907, 447] width 239 height 27
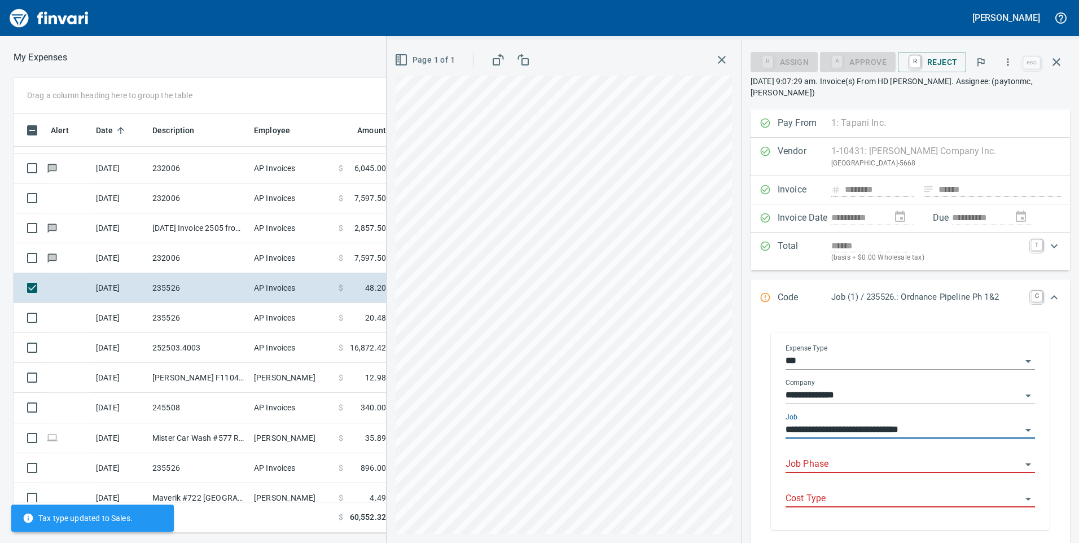
type input "**********"
click at [842, 457] on input "Job Phase" at bounding box center [904, 465] width 236 height 16
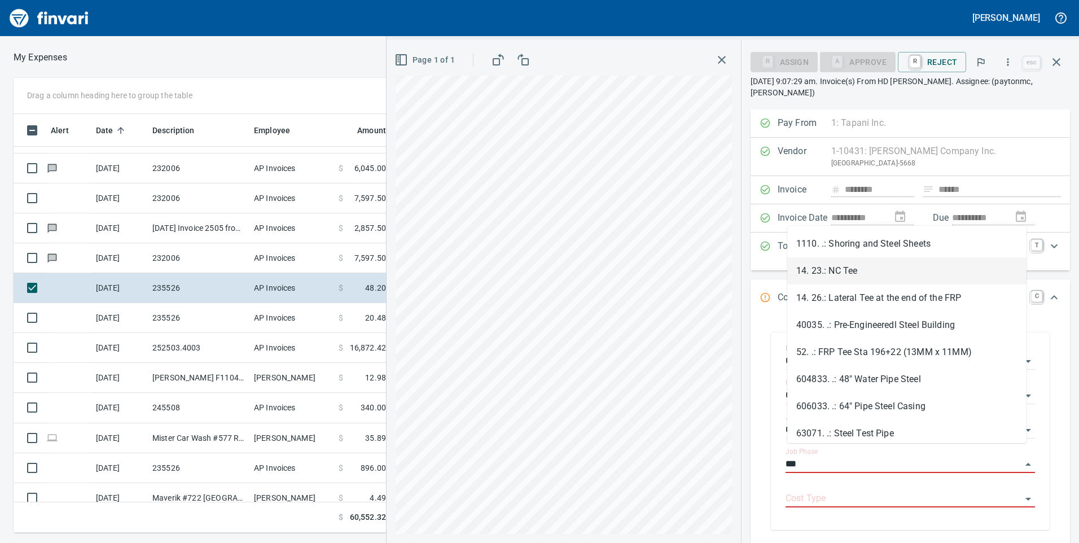
click at [872, 279] on li "14. 23.: NC Tee" at bounding box center [907, 270] width 239 height 27
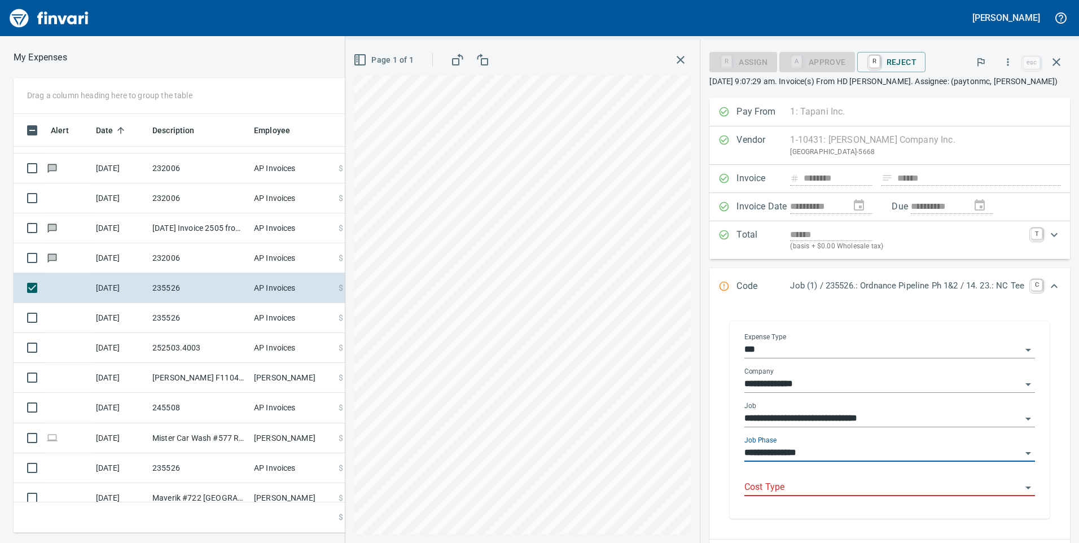
type input "**********"
click at [853, 485] on input "Cost Type" at bounding box center [883, 488] width 277 height 16
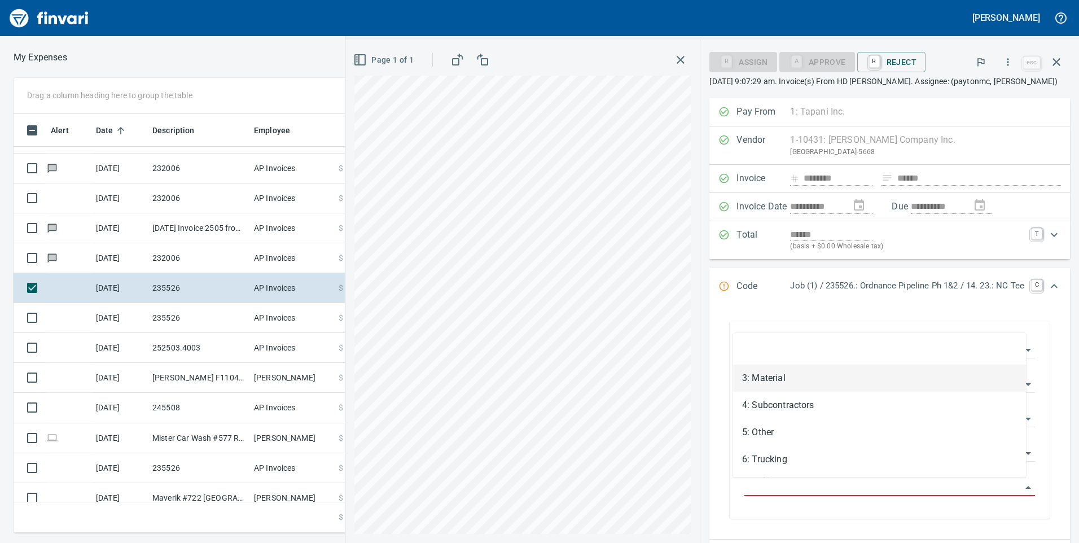
click at [810, 373] on li "3: Material" at bounding box center [879, 378] width 293 height 27
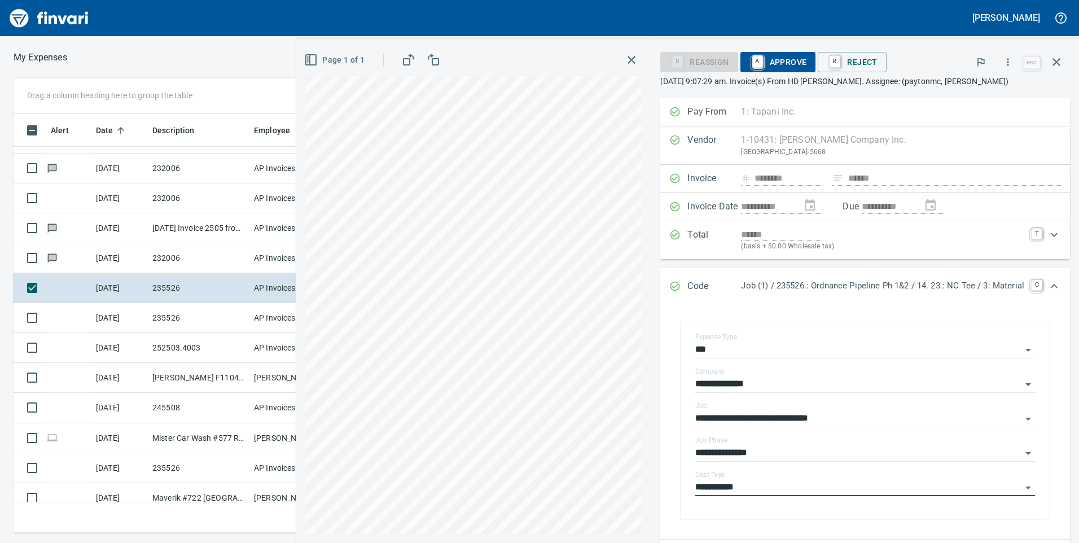
type input "**********"
click at [773, 60] on span "A Approve" at bounding box center [779, 62] width 58 height 19
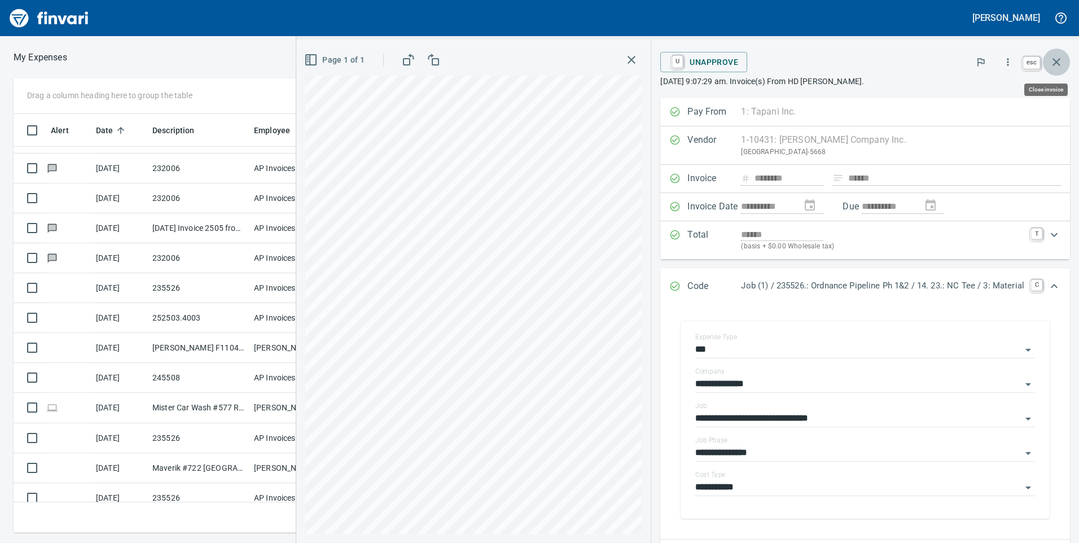
click at [1055, 64] on icon "button" at bounding box center [1057, 62] width 8 height 8
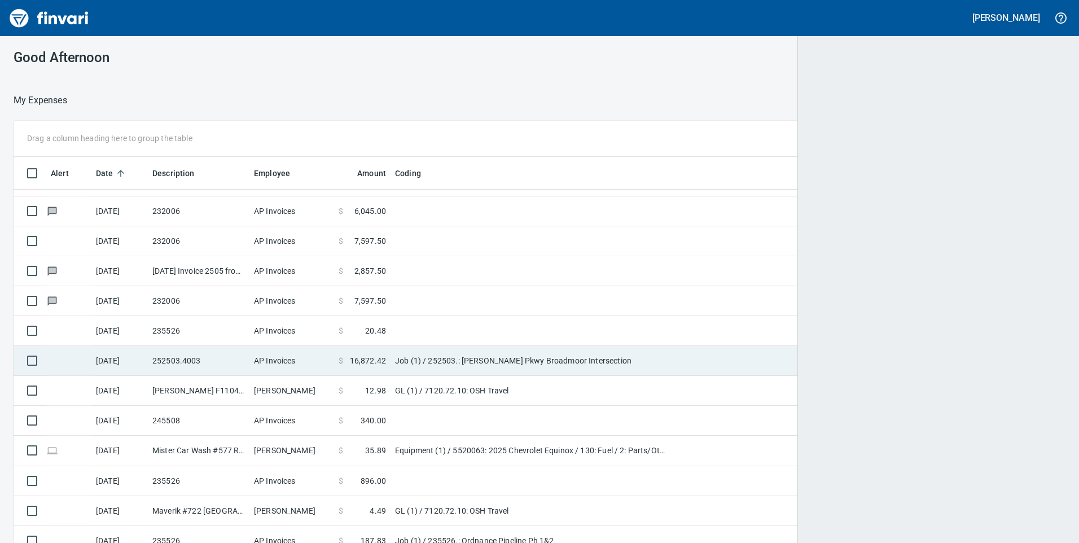
scroll to position [410, 1019]
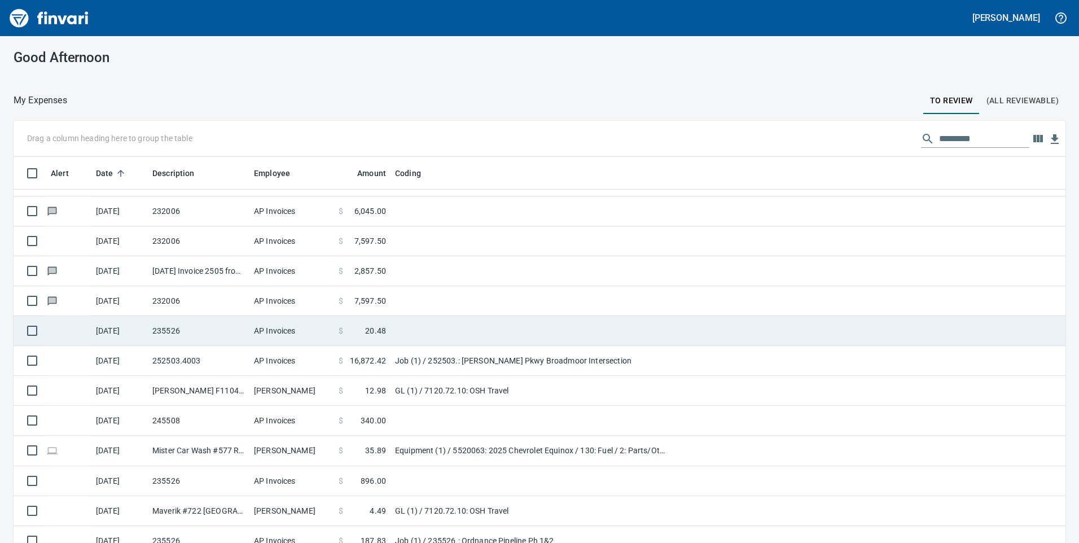
click at [282, 337] on td "AP Invoices" at bounding box center [292, 331] width 85 height 30
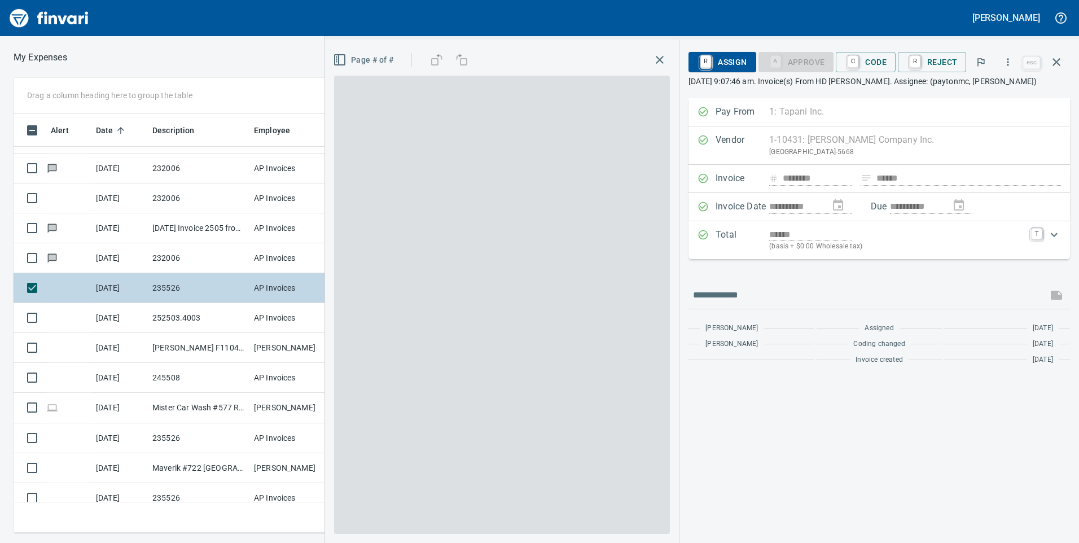
scroll to position [410, 753]
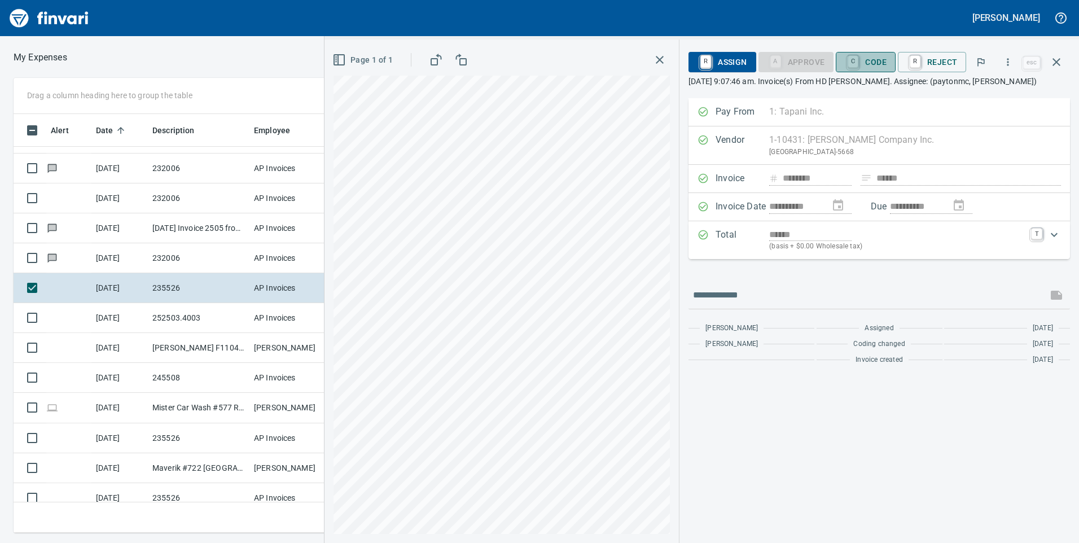
click at [867, 63] on span "C Code" at bounding box center [866, 62] width 42 height 19
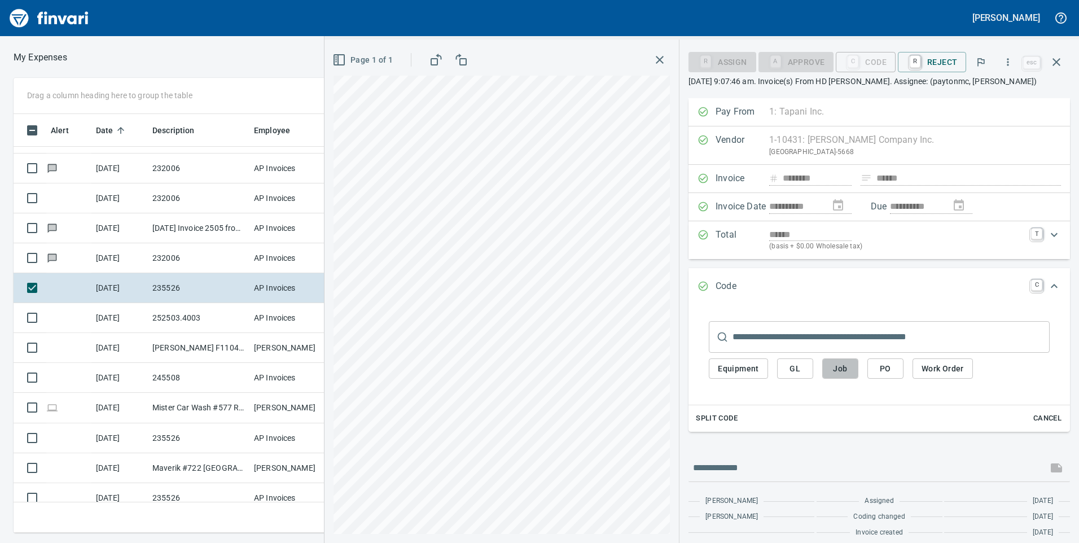
click at [838, 364] on span "Job" at bounding box center [841, 369] width 18 height 14
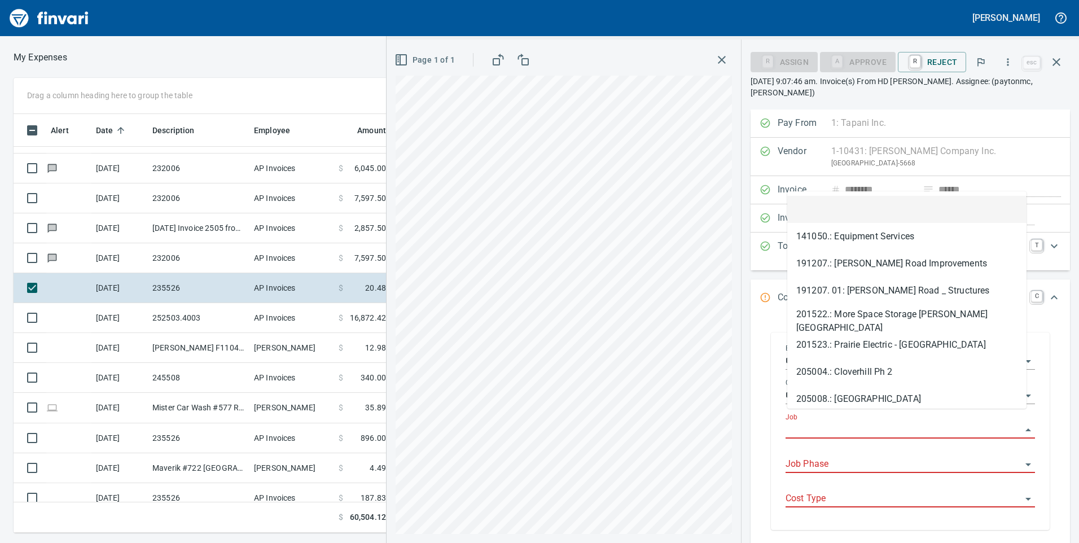
click at [838, 426] on input "Job" at bounding box center [904, 430] width 236 height 16
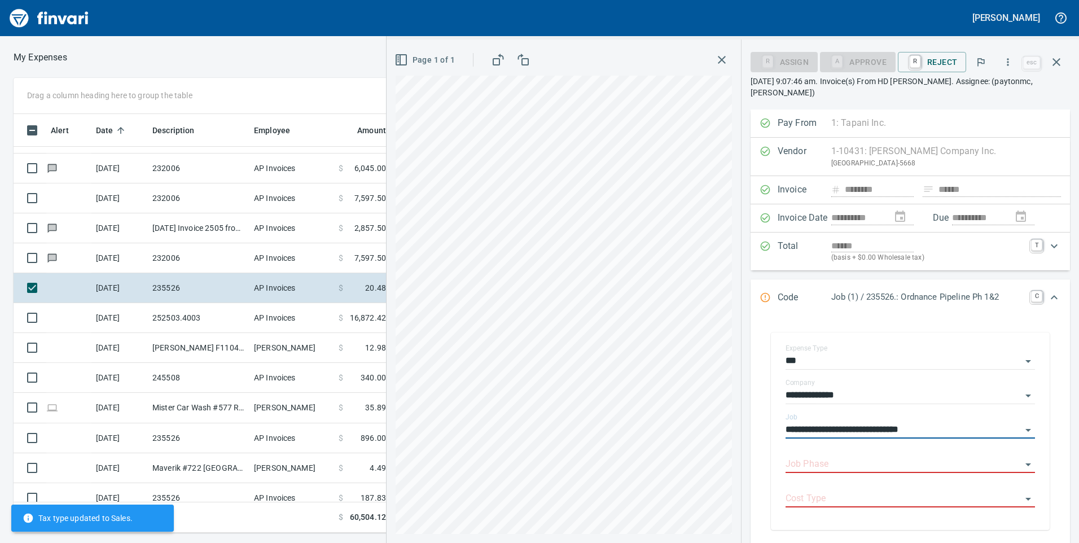
type input "**********"
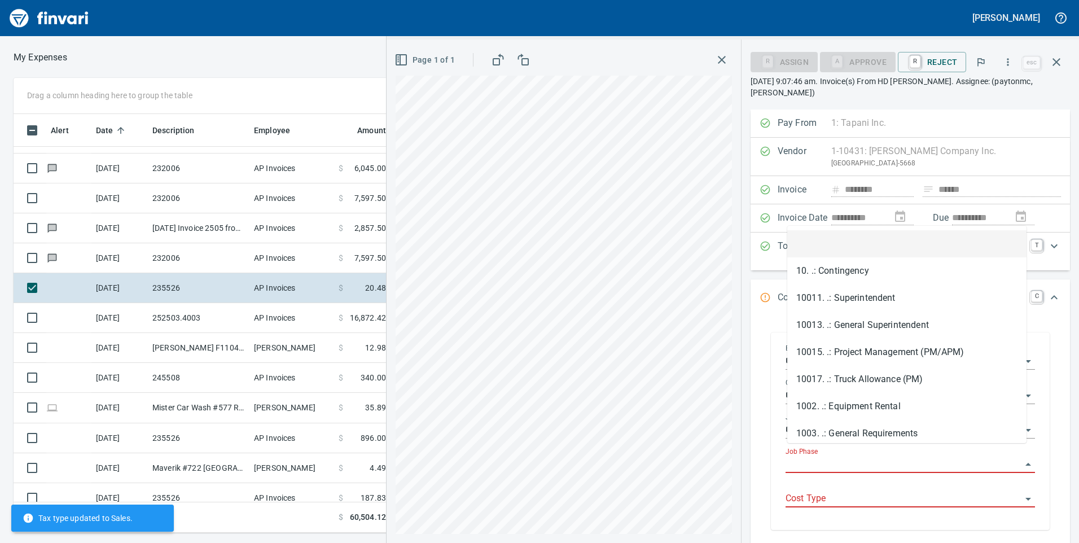
click at [841, 445] on body "[PERSON_NAME] My Expenses To Review (All Reviewable) Drag a column heading here…" at bounding box center [539, 271] width 1079 height 543
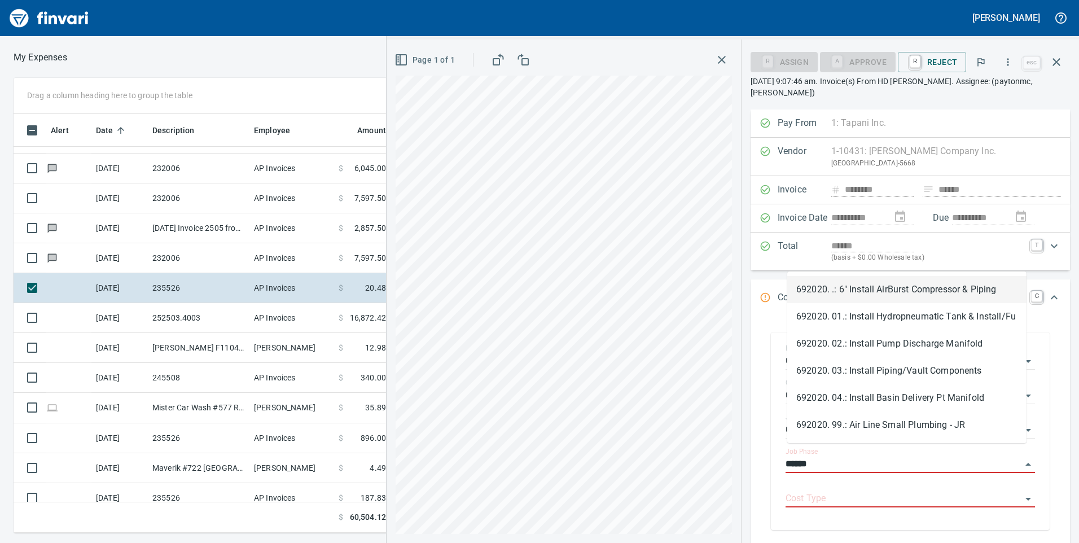
click at [986, 297] on li "692020. .: 6" Install AirBurst Compressor & Piping" at bounding box center [907, 289] width 239 height 27
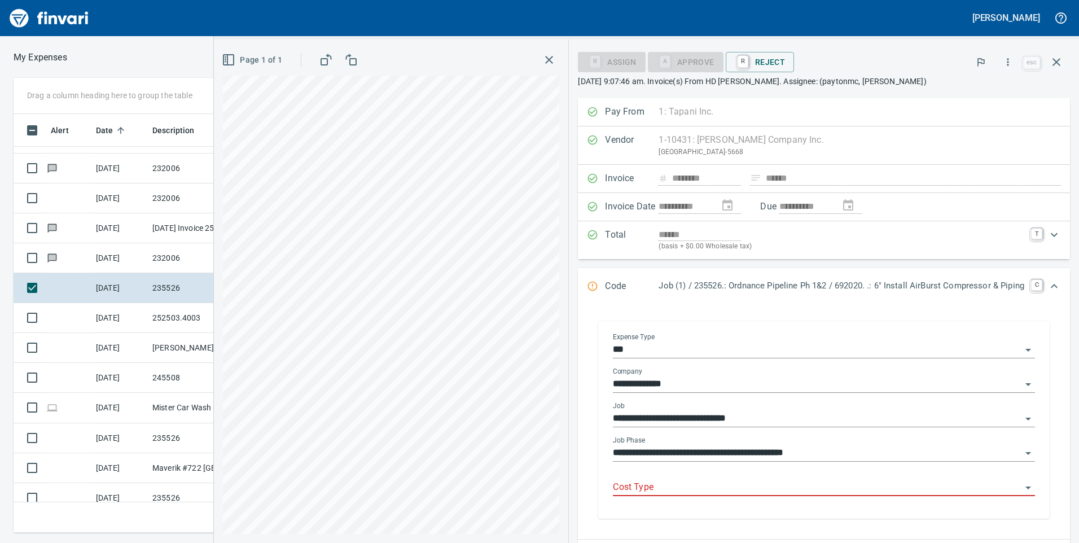
click at [710, 465] on div "**********" at bounding box center [824, 453] width 422 height 34
click at [714, 457] on input "**********" at bounding box center [817, 453] width 409 height 16
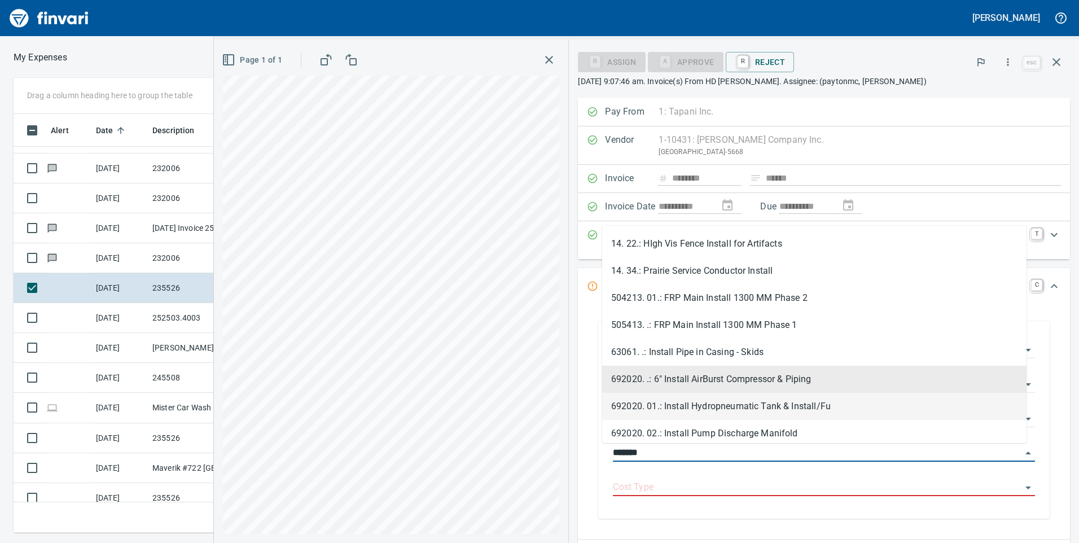
click at [714, 400] on li "692020. 01.: Install Hydropneumatic Tank & Install/Fu" at bounding box center [814, 406] width 425 height 27
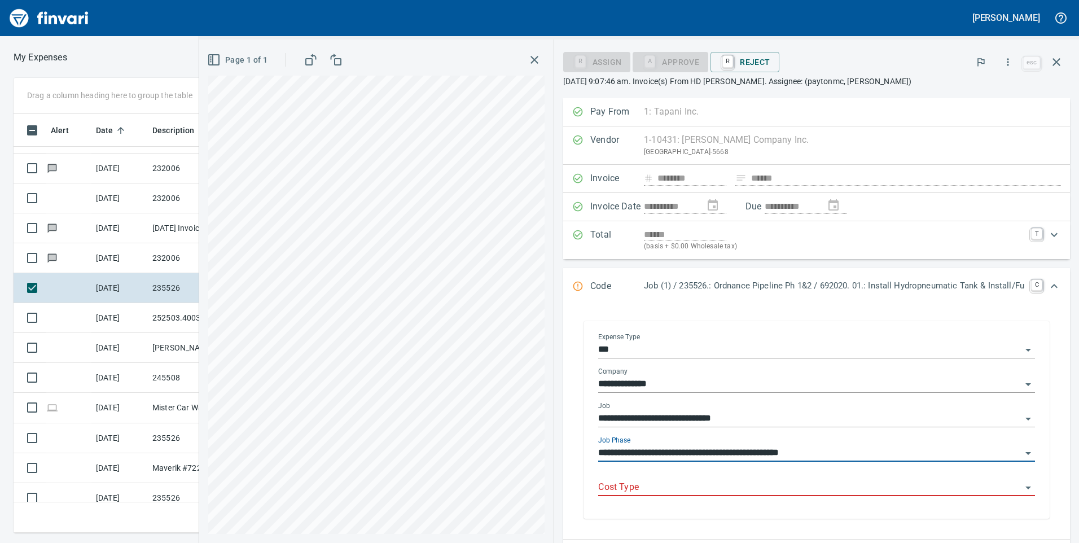
click at [715, 479] on div "Cost Type" at bounding box center [816, 483] width 437 height 25
type input "**********"
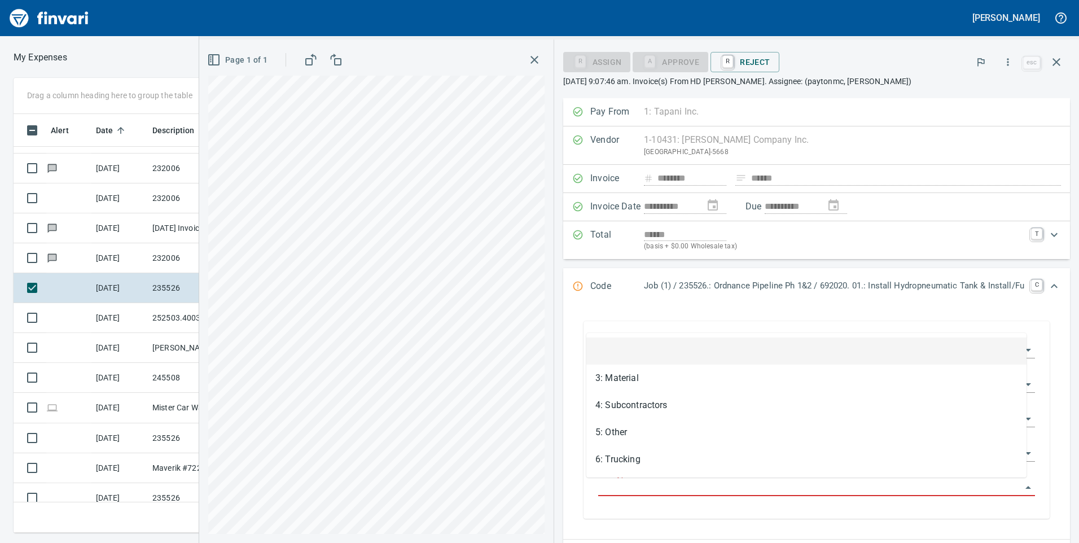
click at [713, 485] on input "Cost Type" at bounding box center [809, 488] width 423 height 16
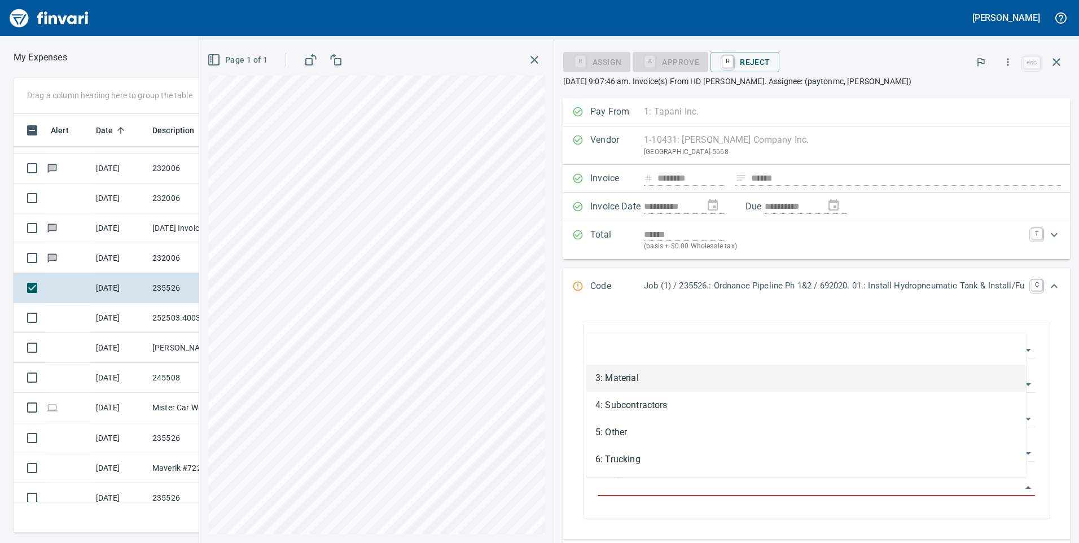
click at [685, 369] on li "3: Material" at bounding box center [807, 378] width 440 height 27
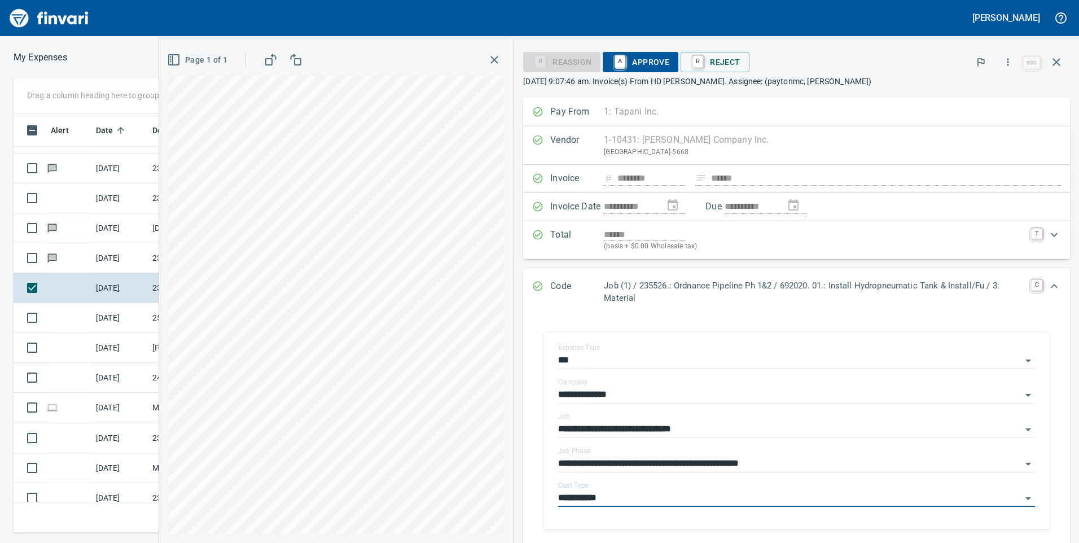
type input "**********"
click at [659, 67] on span "A Approve" at bounding box center [641, 62] width 58 height 19
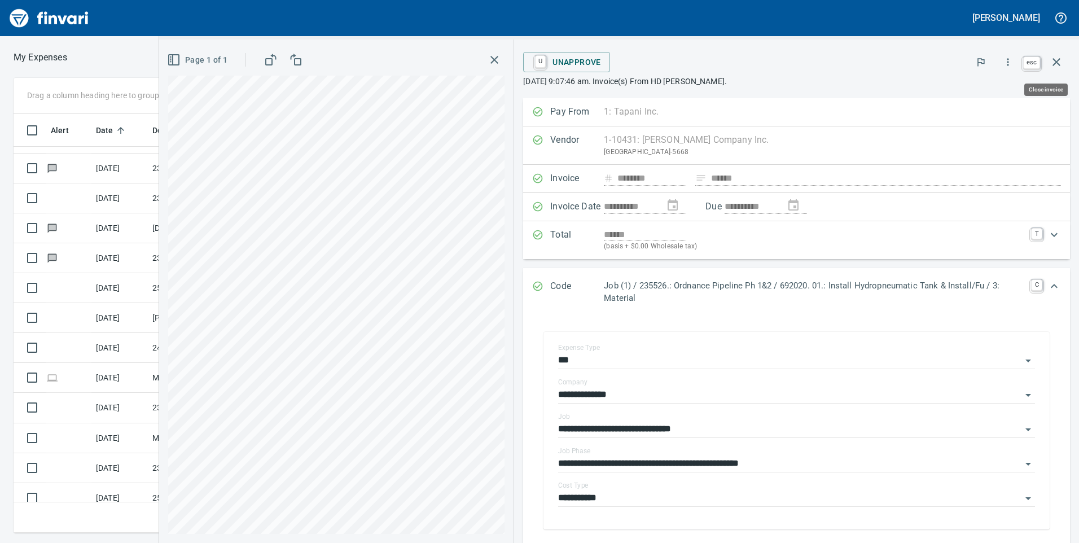
click at [1055, 63] on icon "button" at bounding box center [1057, 62] width 8 height 8
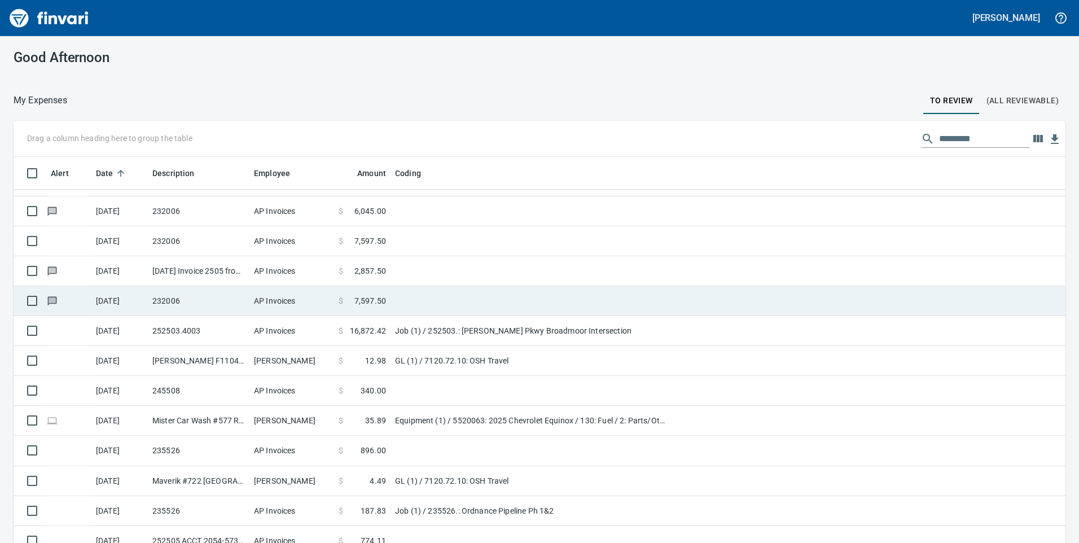
scroll to position [1, 1]
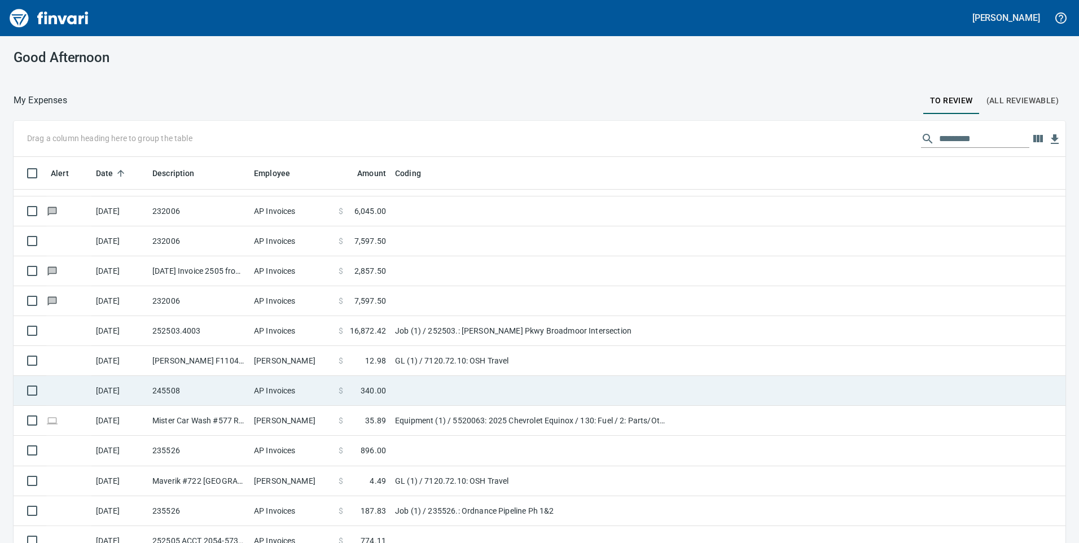
click at [315, 340] on td "AP Invoices" at bounding box center [292, 331] width 85 height 30
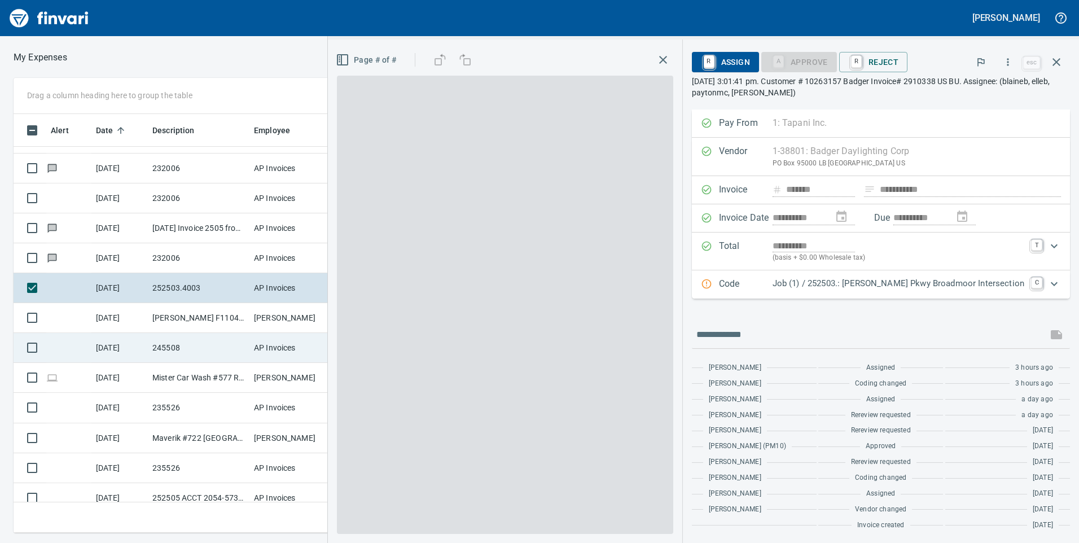
scroll to position [410, 753]
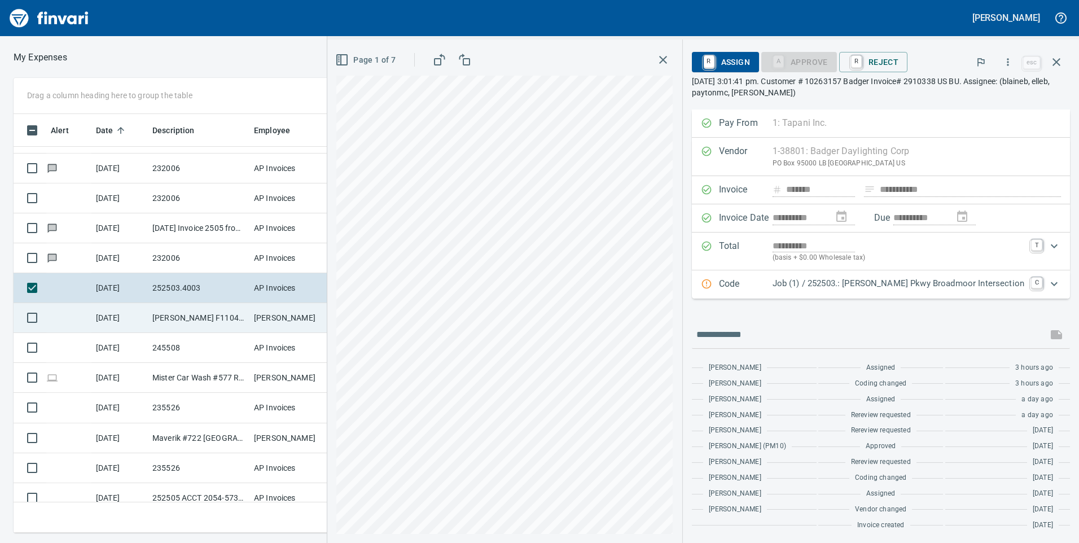
click at [281, 318] on td "[PERSON_NAME]" at bounding box center [292, 318] width 85 height 30
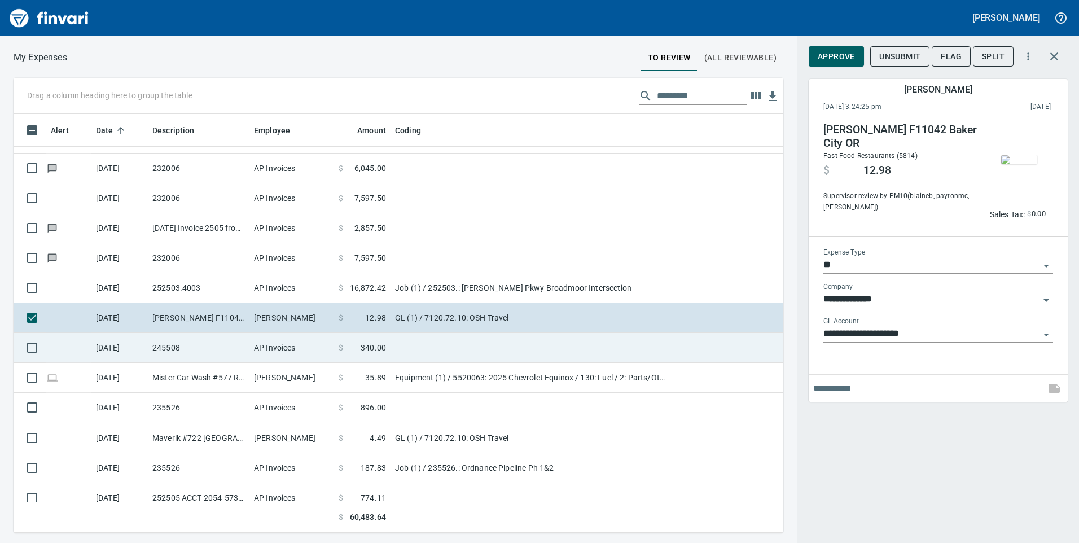
click at [273, 342] on td "AP Invoices" at bounding box center [292, 348] width 85 height 30
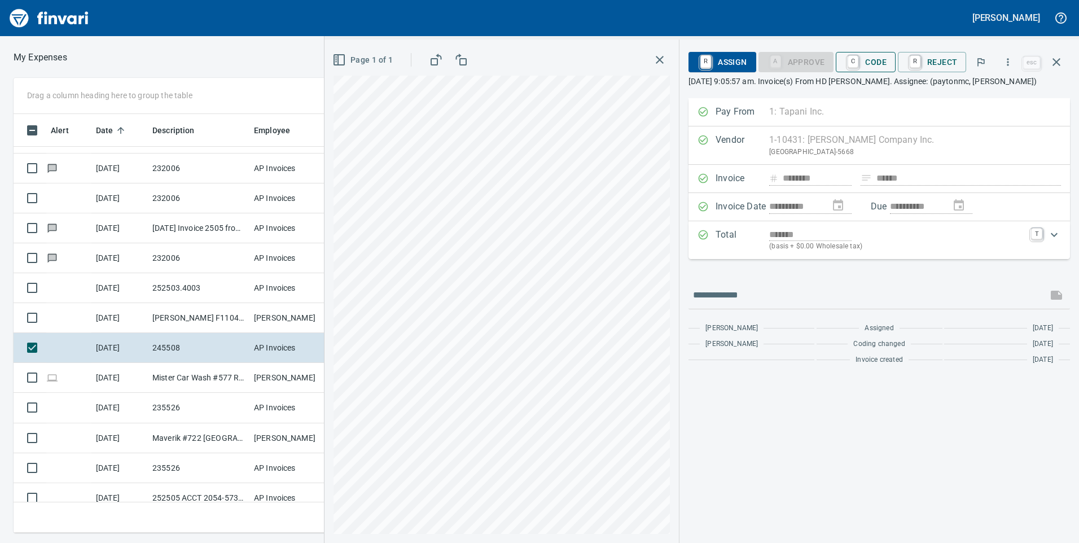
click at [868, 63] on span "C Code" at bounding box center [866, 62] width 42 height 19
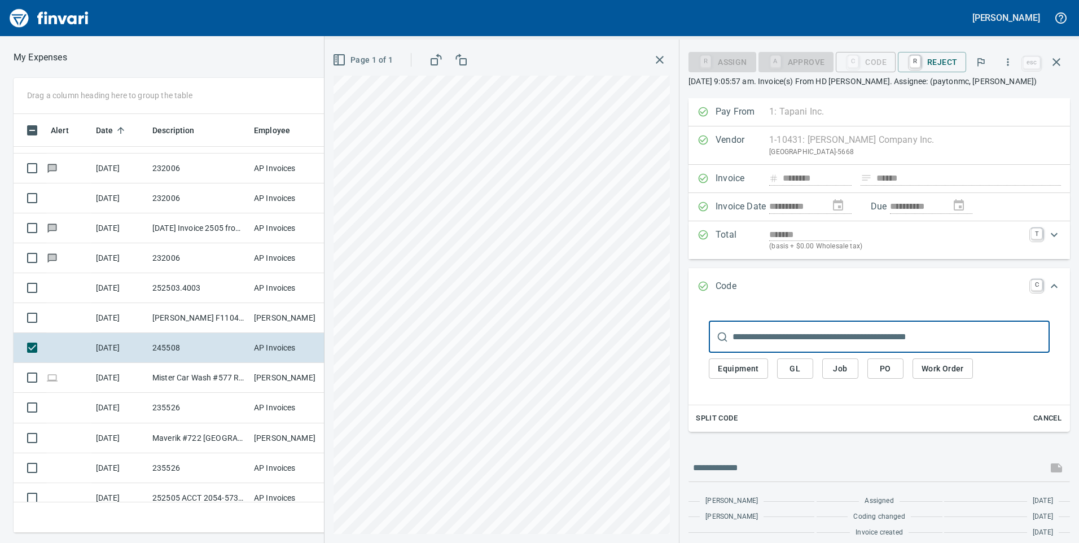
scroll to position [410, 753]
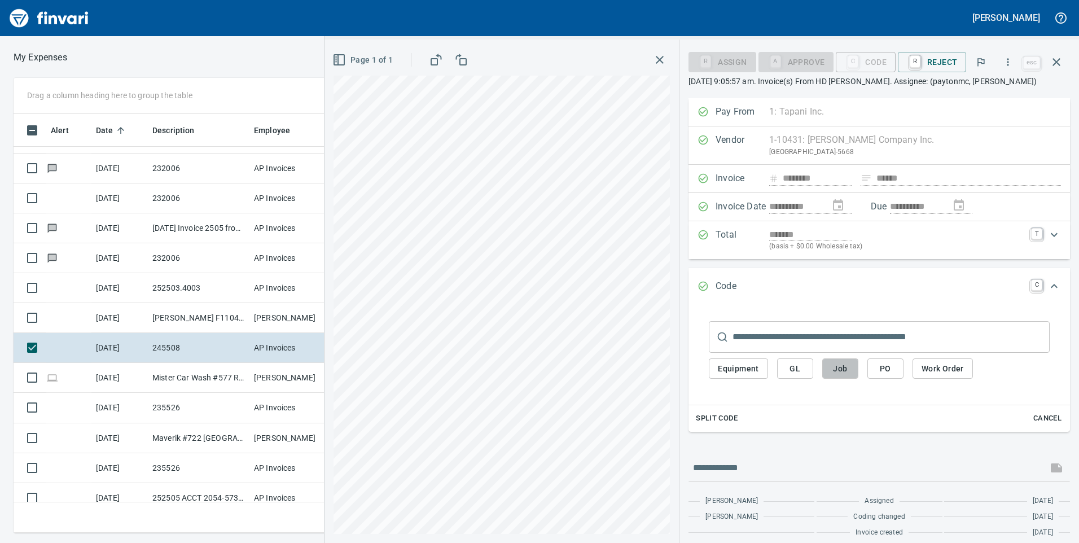
click at [854, 368] on button "Job" at bounding box center [841, 369] width 36 height 21
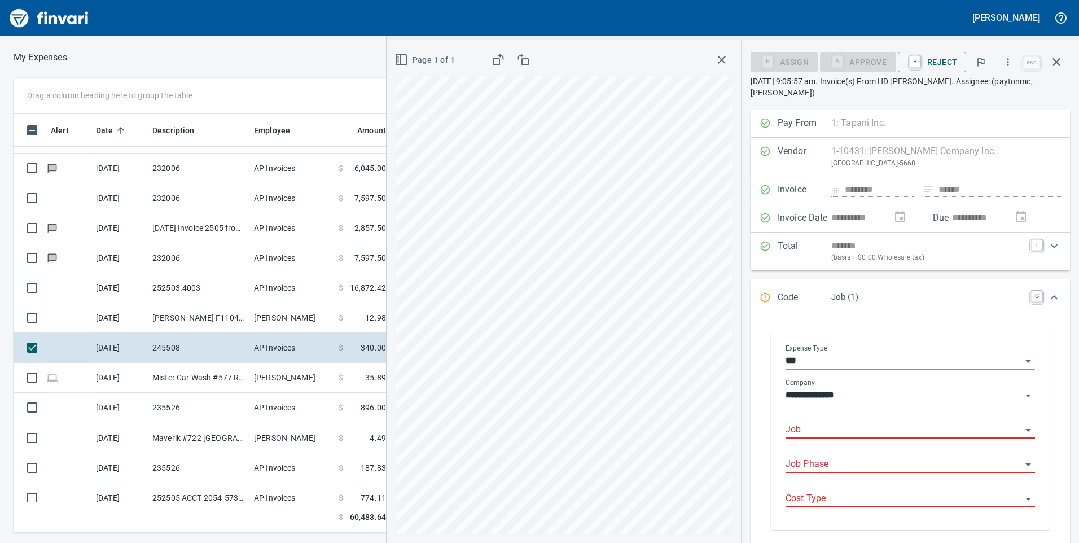
click at [825, 422] on input "Job" at bounding box center [904, 430] width 236 height 16
click at [837, 435] on li "235526.: Ordnance Pipeline Ph 1&2" at bounding box center [907, 447] width 239 height 27
click at [839, 448] on div "Job Phase" at bounding box center [911, 460] width 250 height 25
type input "**********"
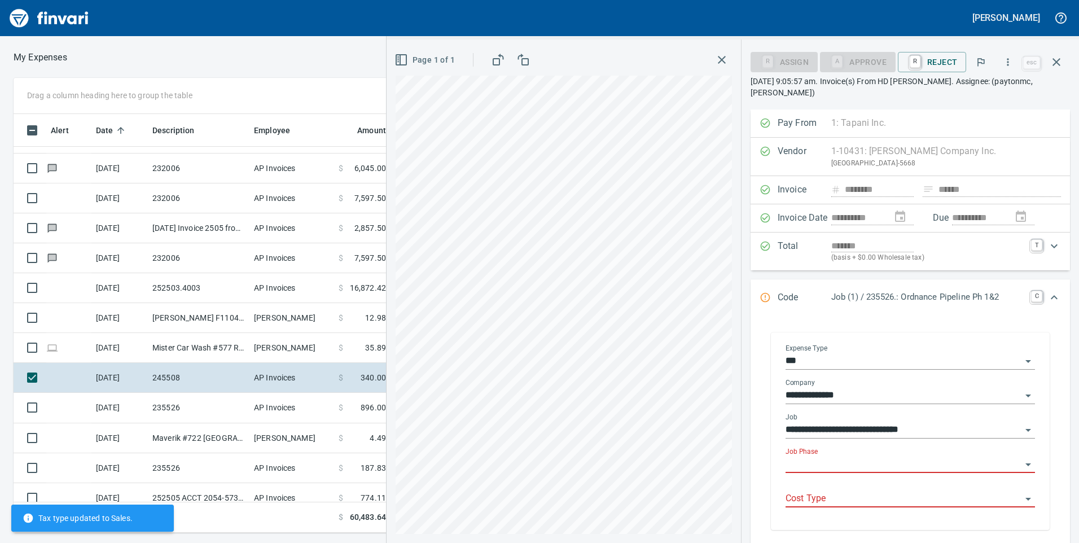
click at [841, 457] on input "Job Phase" at bounding box center [904, 465] width 236 height 16
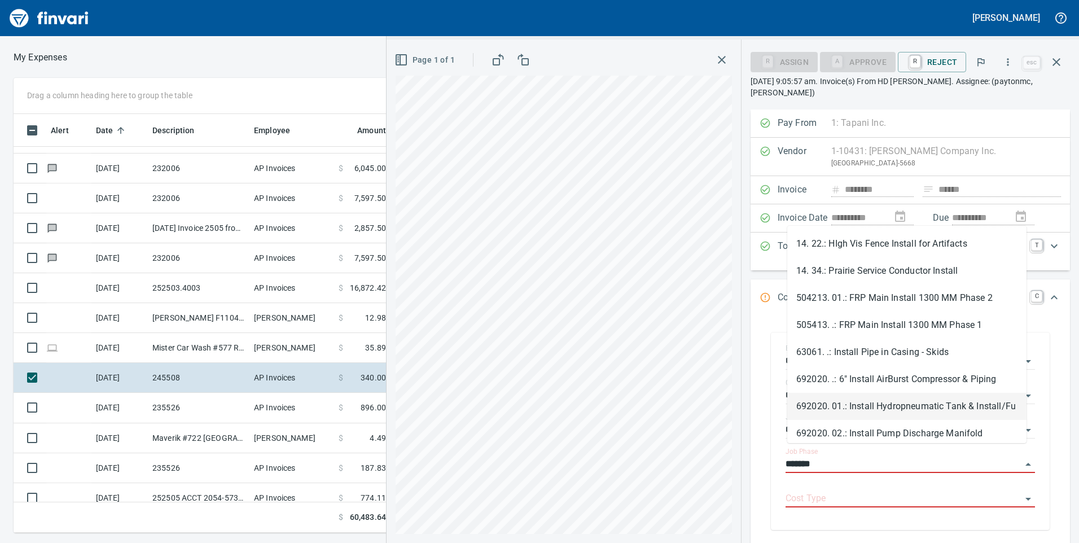
click at [922, 416] on li "692020. 01.: Install Hydropneumatic Tank & Install/Fu" at bounding box center [907, 406] width 239 height 27
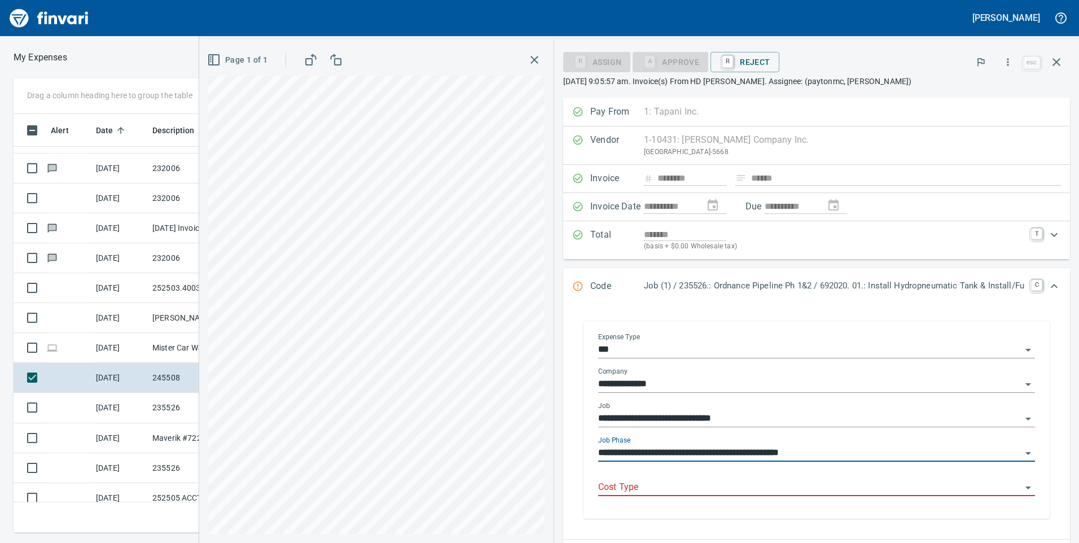
type input "**********"
click at [850, 479] on body "[PERSON_NAME] My Expenses To Review (All Reviewable) Drag a column heading here…" at bounding box center [539, 271] width 1079 height 543
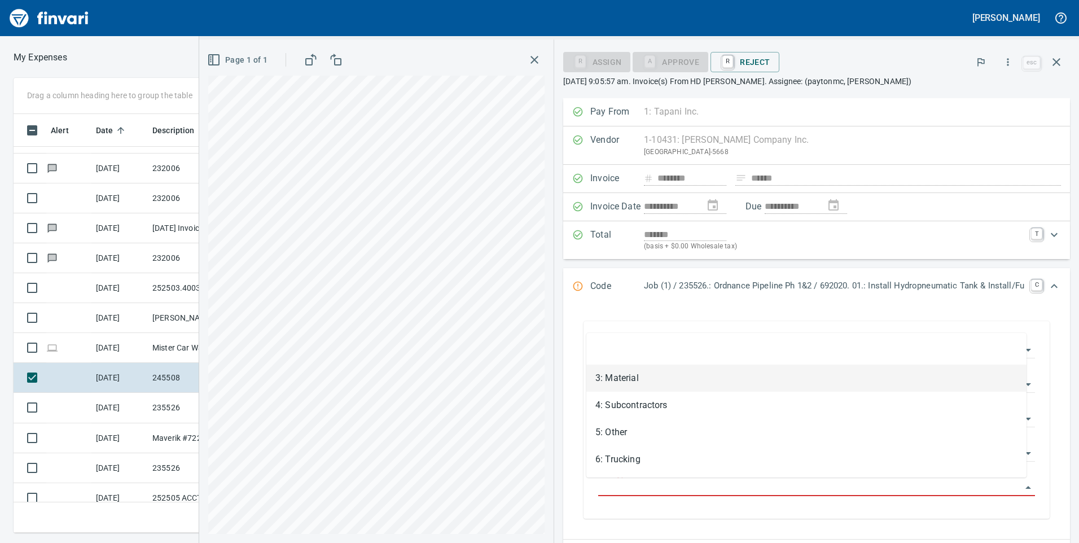
click at [710, 374] on li "3: Material" at bounding box center [807, 378] width 440 height 27
click at [710, 374] on div "**********" at bounding box center [816, 419] width 437 height 172
type input "**********"
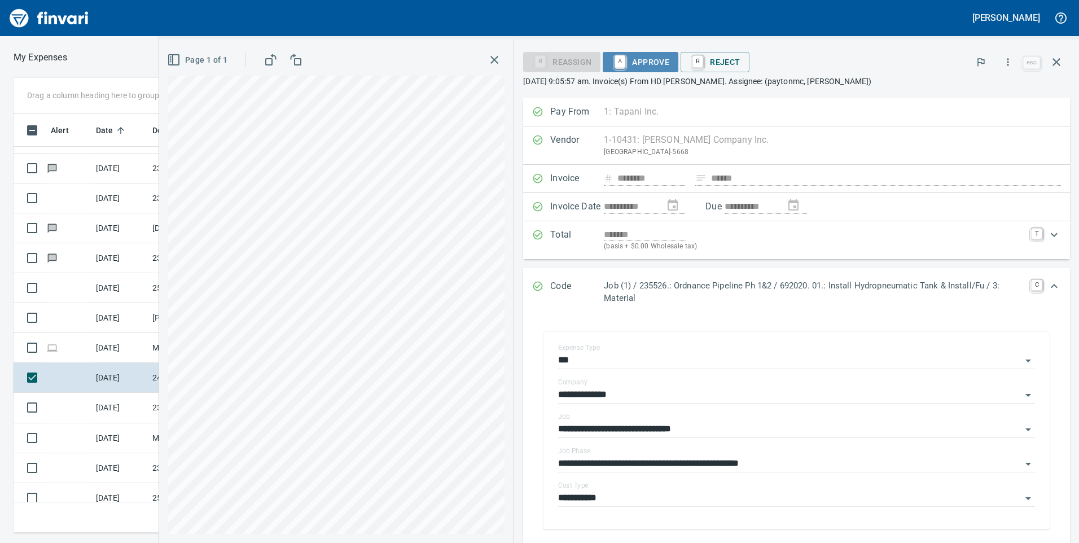
click at [633, 60] on span "A Approve" at bounding box center [641, 62] width 58 height 19
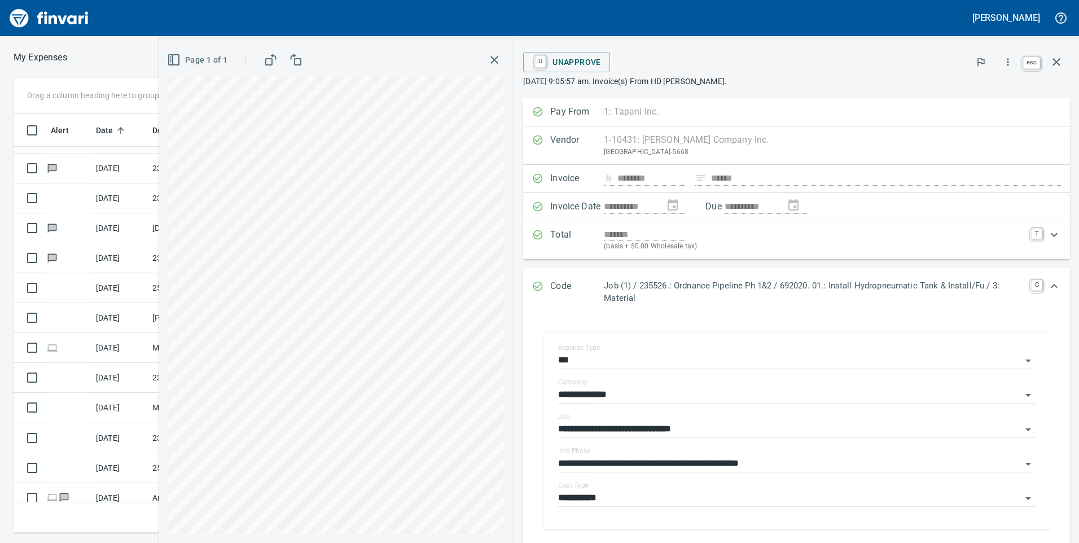
click at [1056, 65] on icon "button" at bounding box center [1057, 62] width 14 height 14
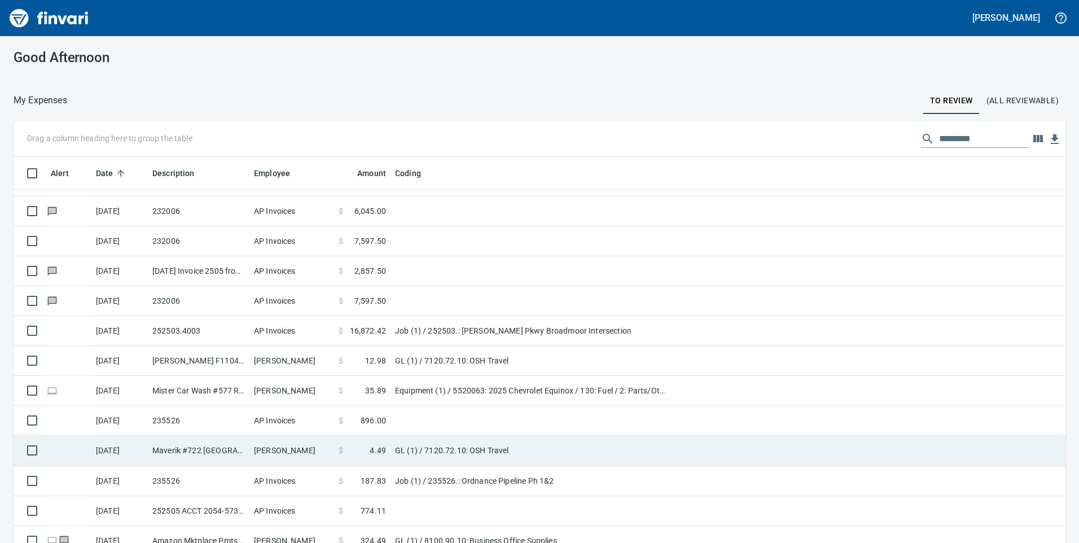
scroll to position [169, 0]
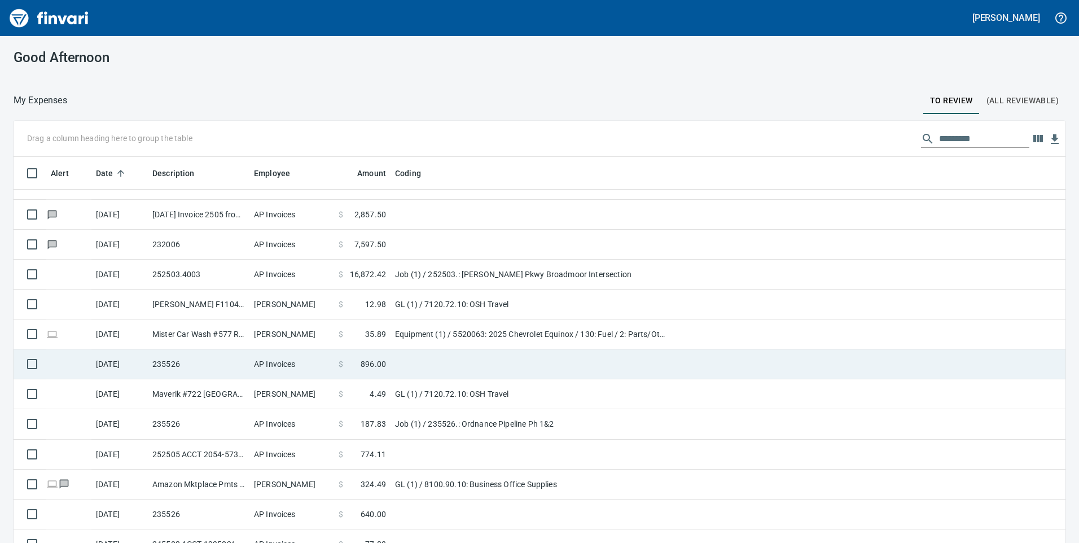
click at [327, 369] on td "AP Invoices" at bounding box center [292, 364] width 85 height 30
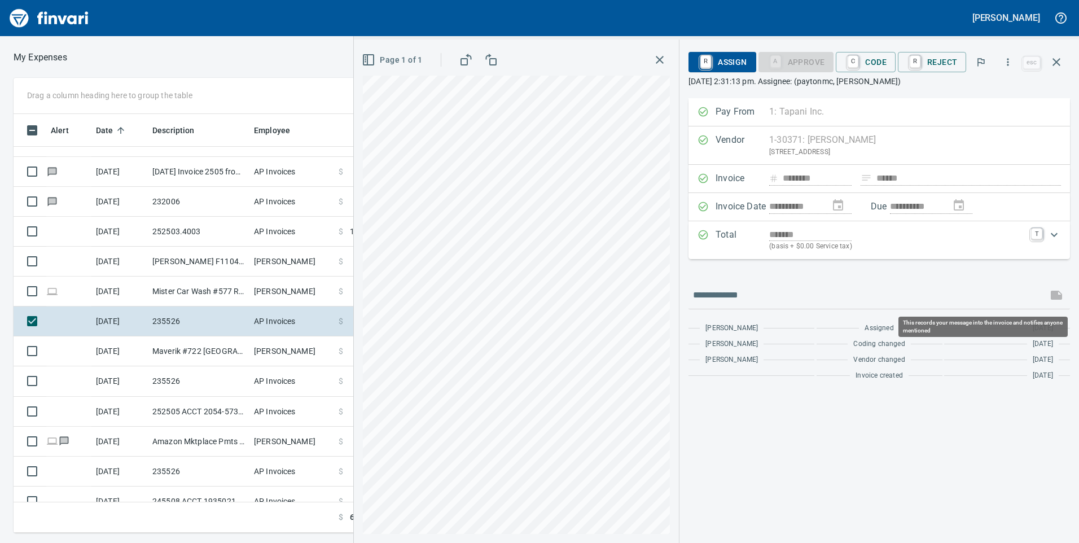
scroll to position [410, 753]
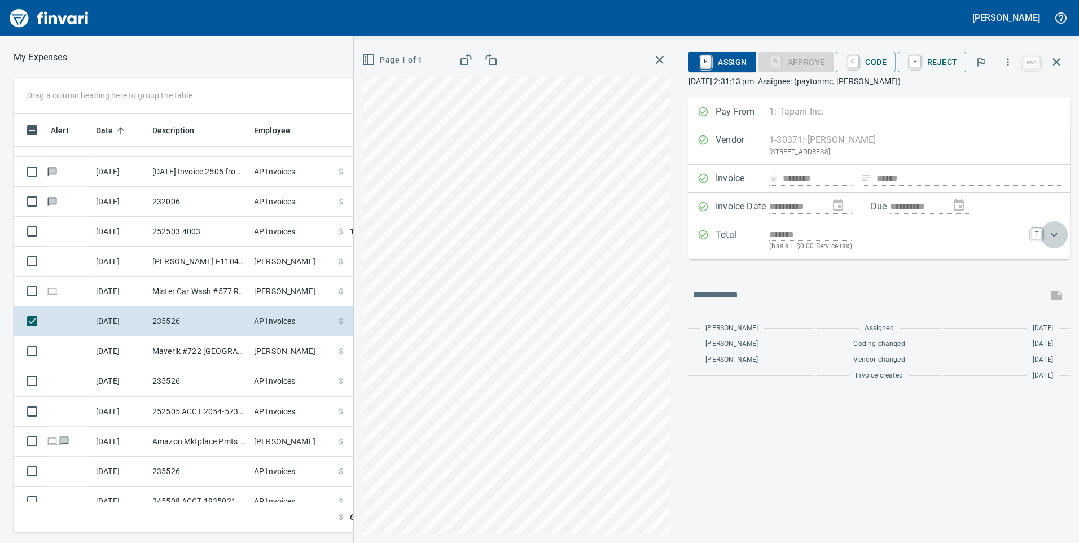
click at [1041, 232] on div "Expand" at bounding box center [1054, 234] width 27 height 27
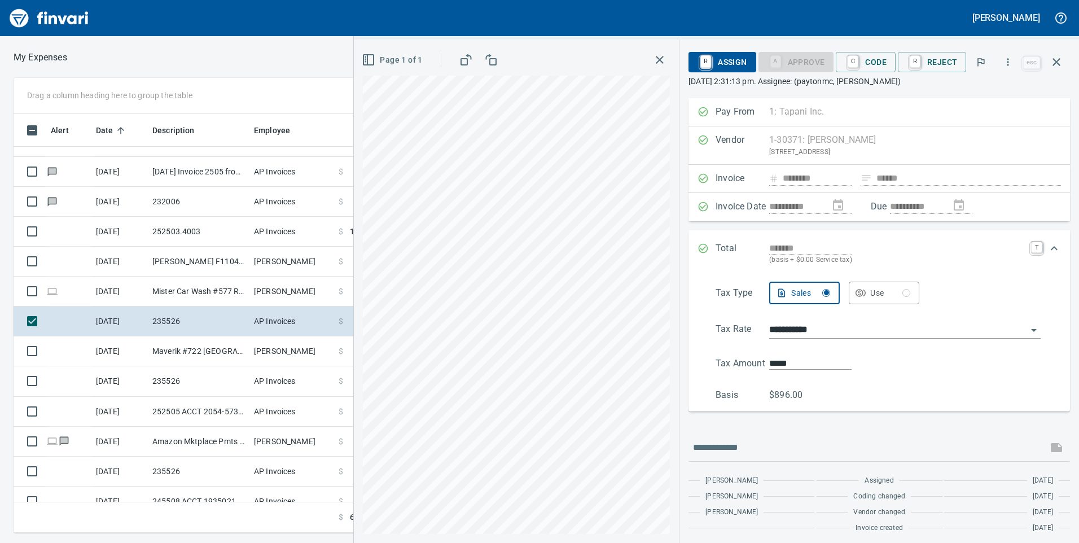
click at [871, 68] on span "C Code" at bounding box center [866, 62] width 42 height 19
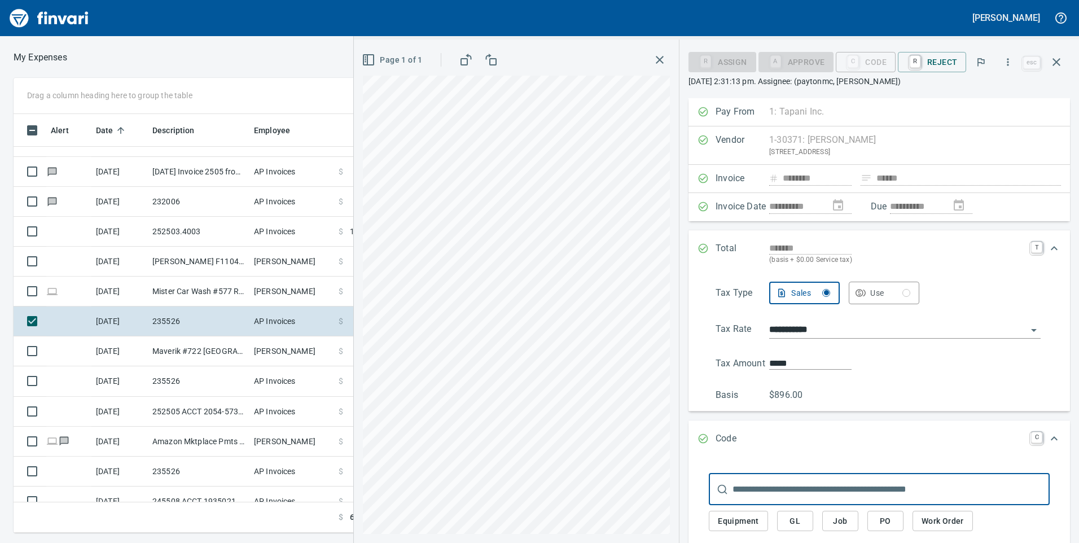
click at [854, 518] on button "Job" at bounding box center [841, 521] width 36 height 21
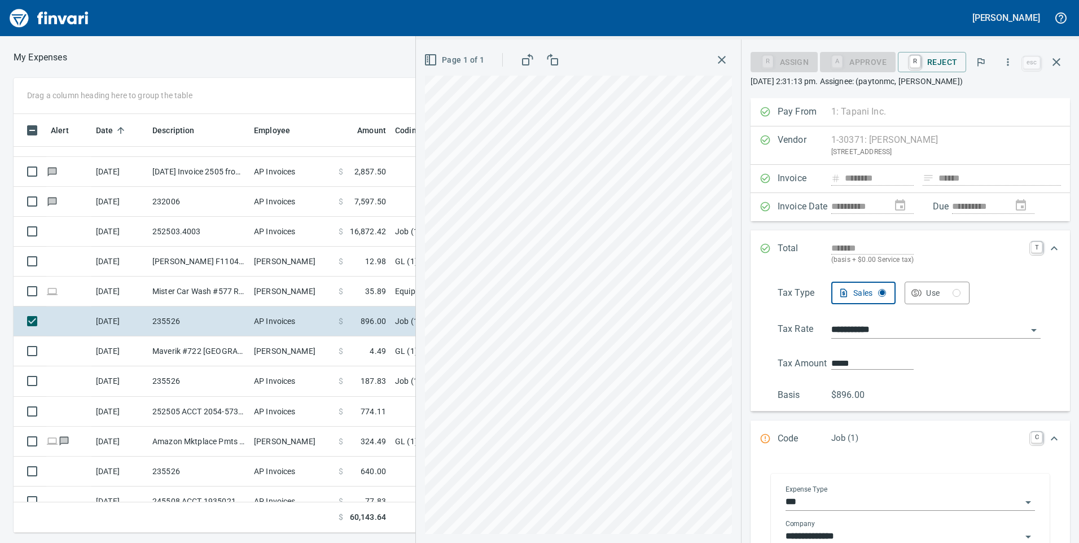
scroll to position [113, 0]
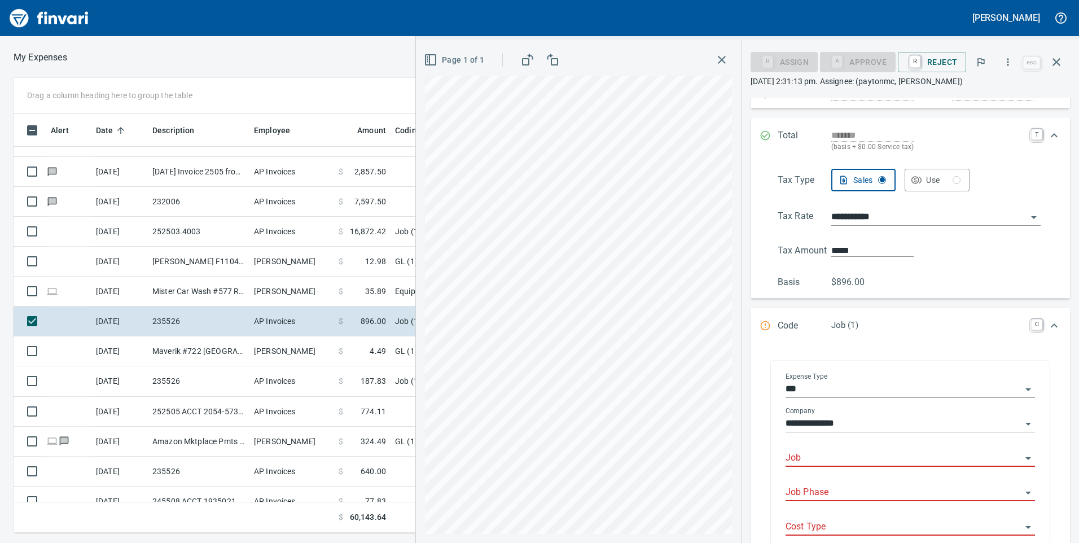
click at [840, 484] on div "Job Phase" at bounding box center [911, 488] width 250 height 25
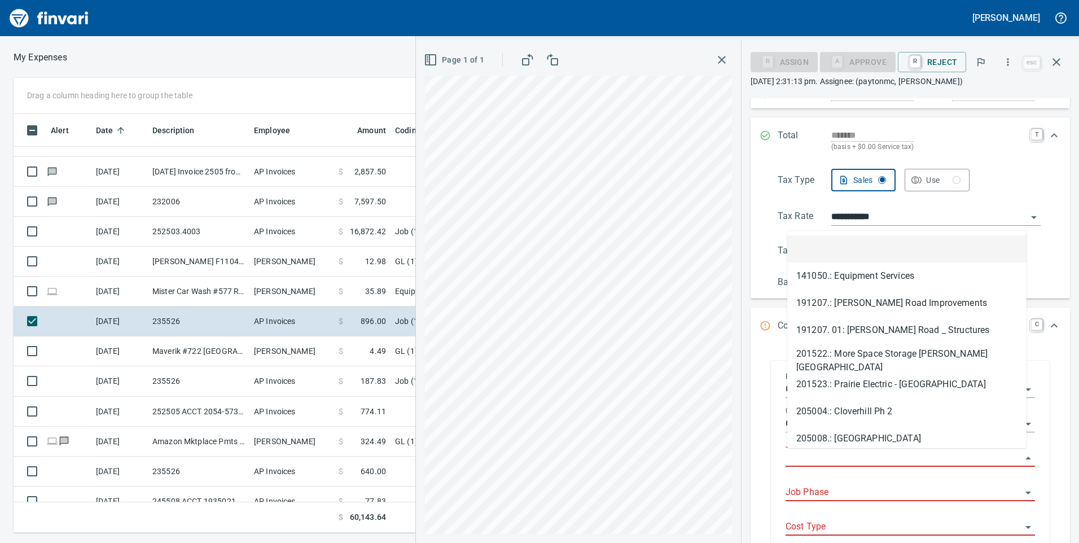
click at [852, 462] on input "Job" at bounding box center [904, 459] width 236 height 16
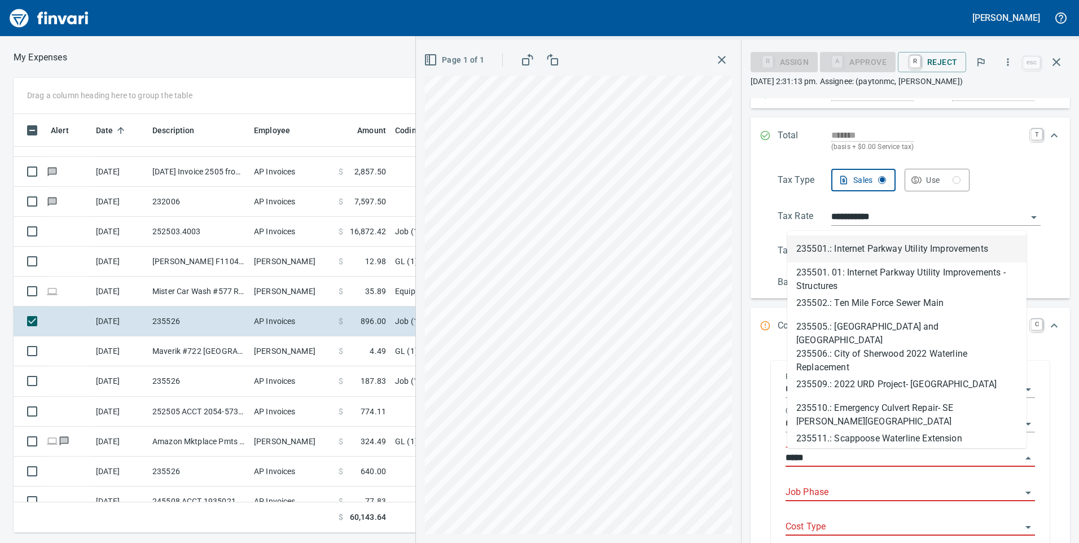
scroll to position [410, 753]
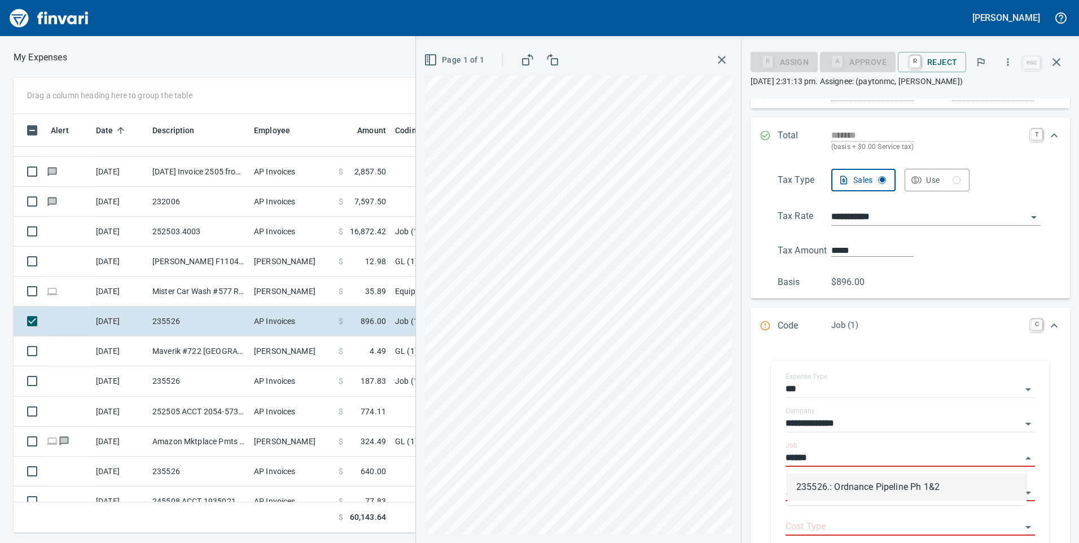
click at [856, 485] on li "235526.: Ordnance Pipeline Ph 1&2" at bounding box center [907, 487] width 239 height 27
type input "**********"
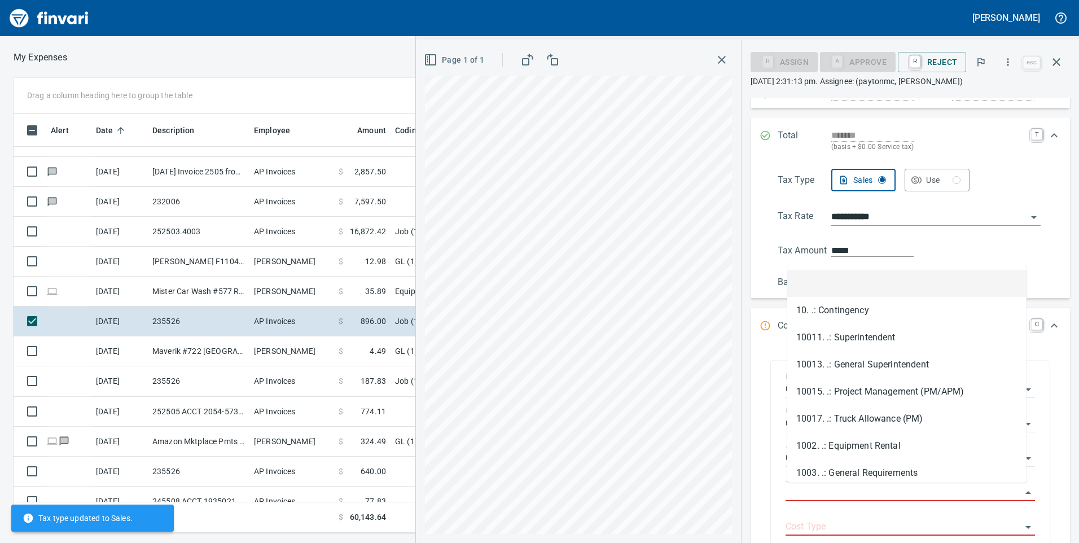
click at [856, 485] on input "Job Phase" at bounding box center [904, 493] width 236 height 16
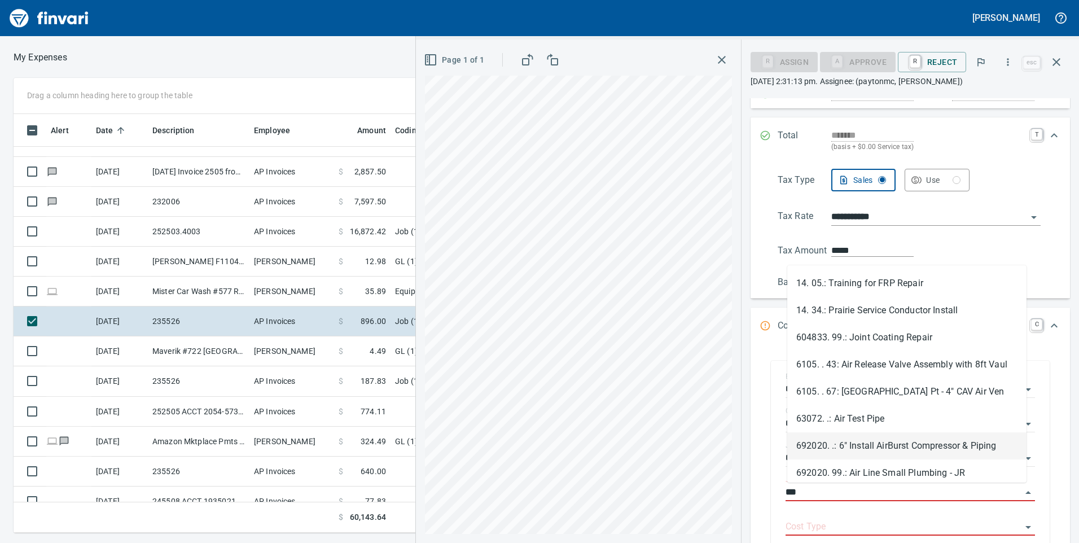
click at [852, 448] on li "692020. .: 6" Install AirBurst Compressor & Piping" at bounding box center [907, 445] width 239 height 27
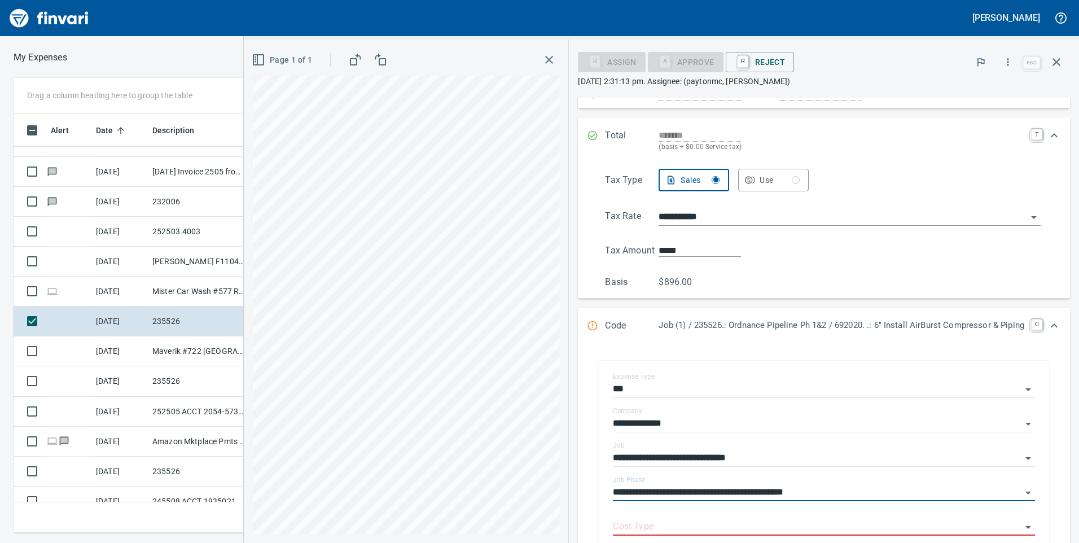
scroll to position [226, 0]
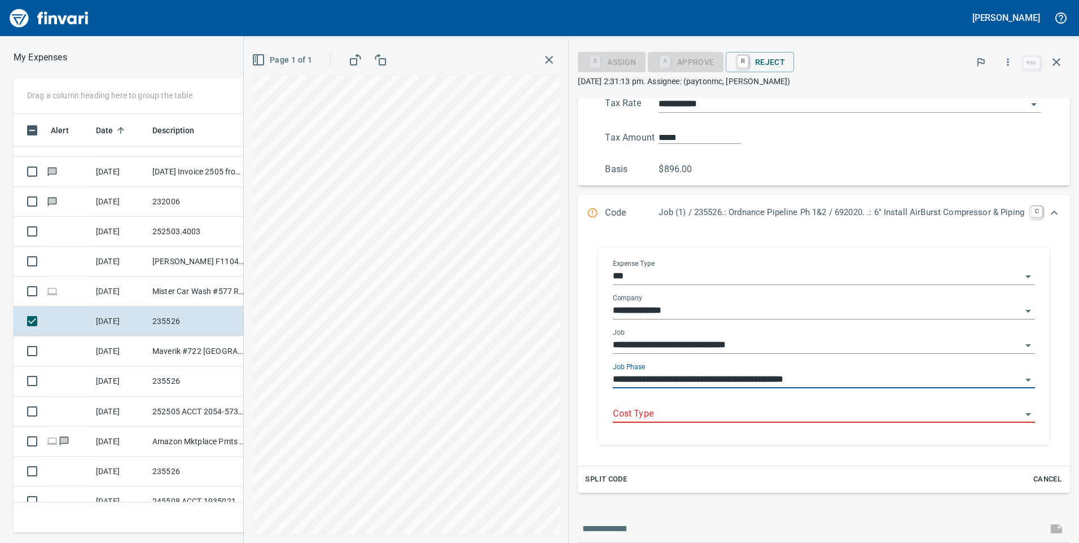
type input "**********"
click at [737, 408] on input "Cost Type" at bounding box center [817, 414] width 409 height 16
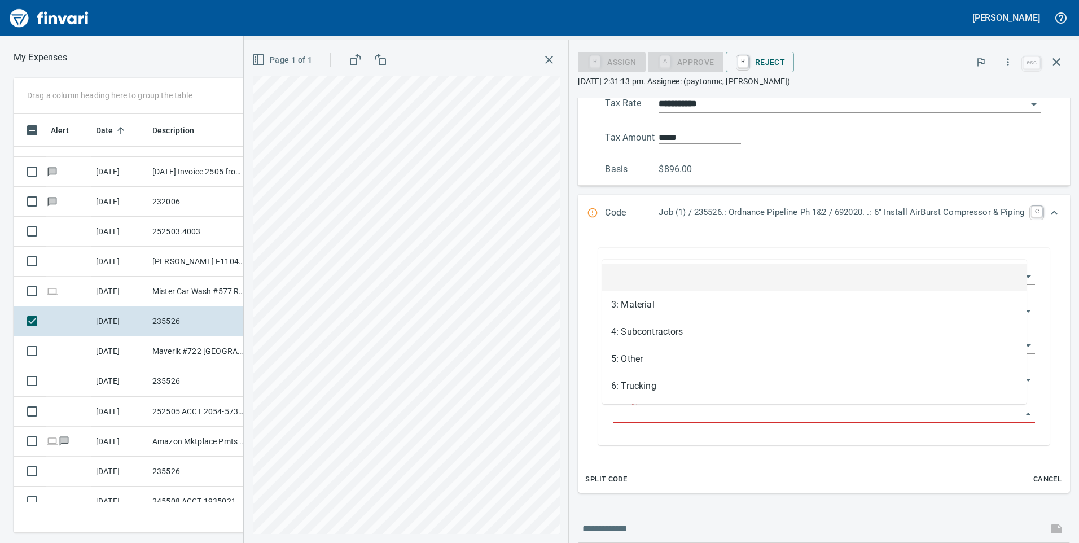
scroll to position [410, 753]
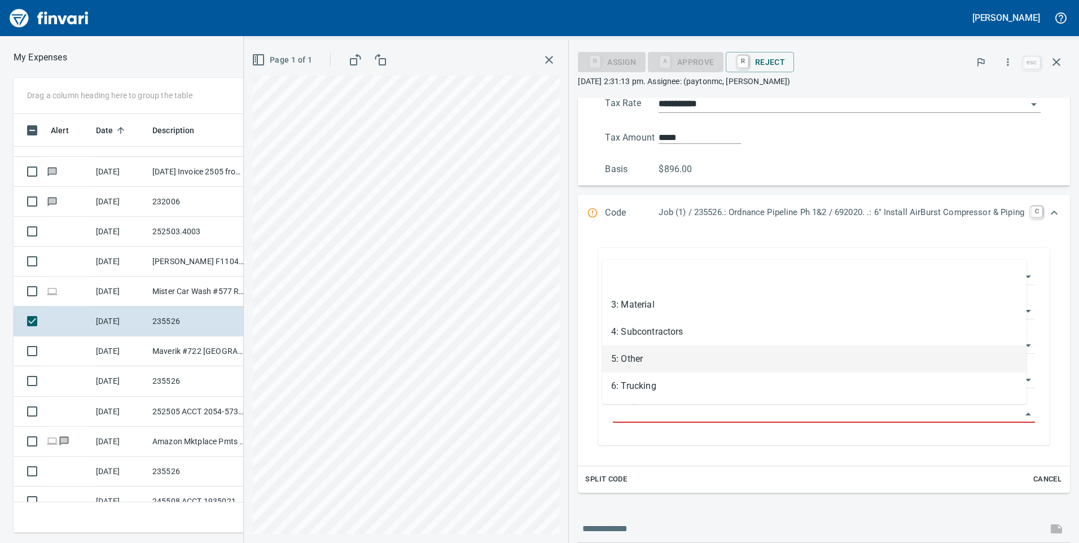
click at [670, 351] on li "5: Other" at bounding box center [814, 359] width 425 height 27
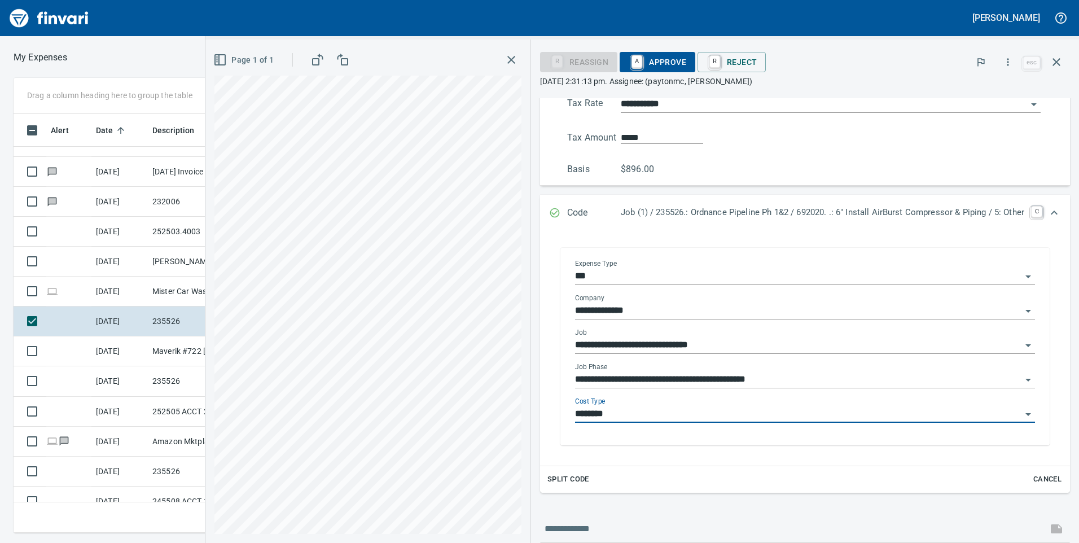
type input "********"
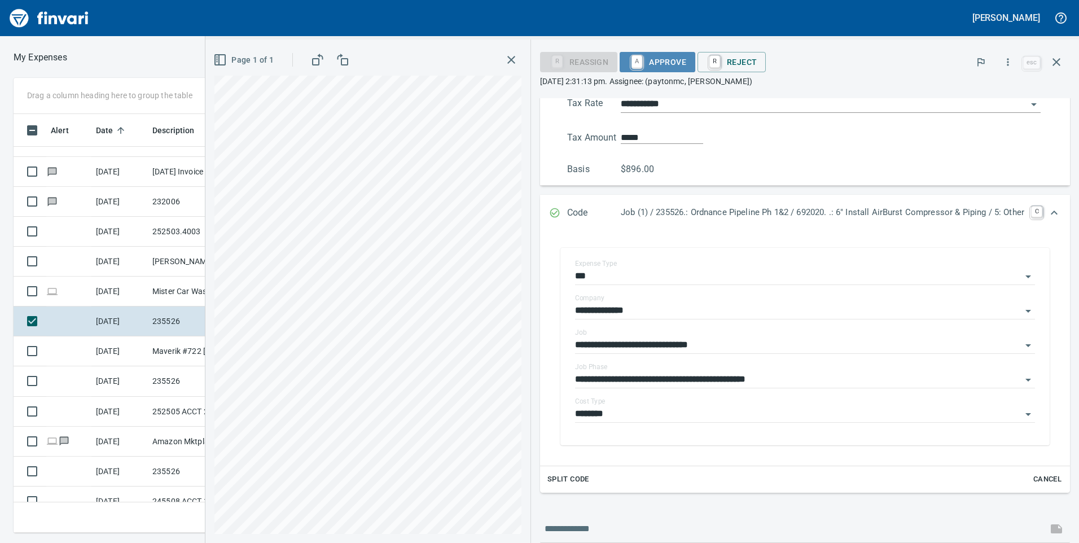
click at [668, 65] on span "A Approve" at bounding box center [658, 62] width 58 height 19
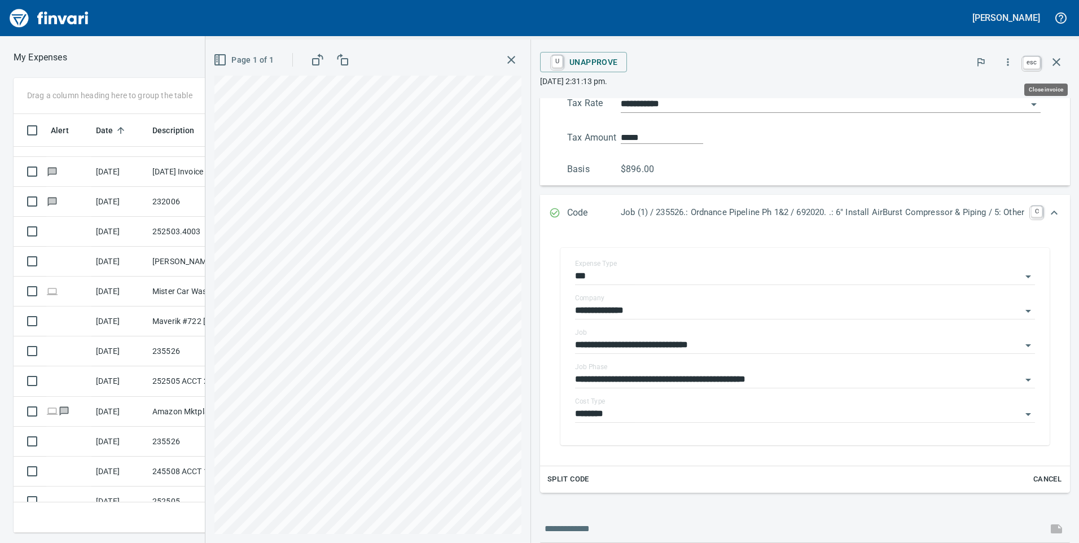
click at [1058, 63] on icon "button" at bounding box center [1057, 62] width 8 height 8
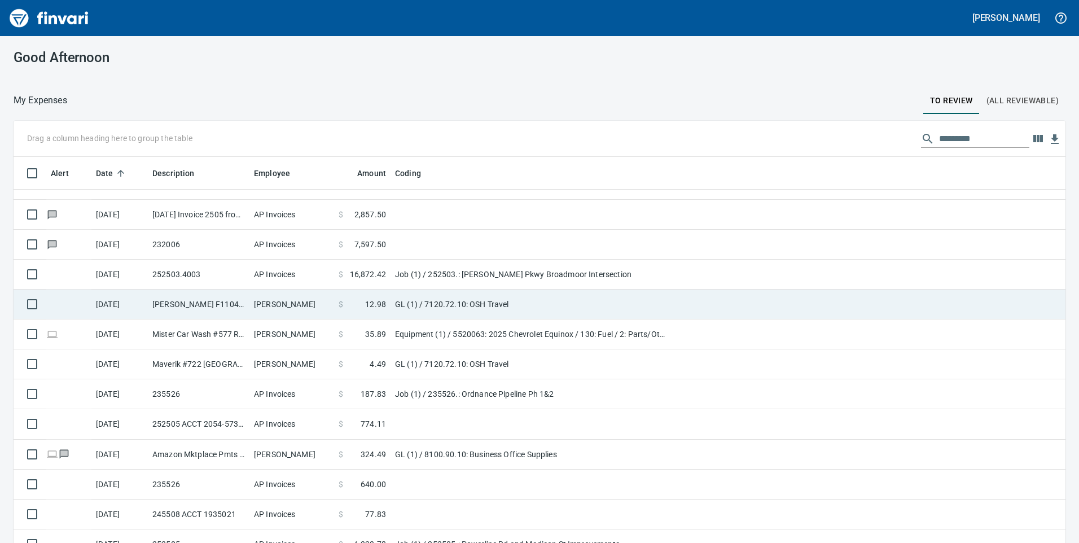
scroll to position [410, 1020]
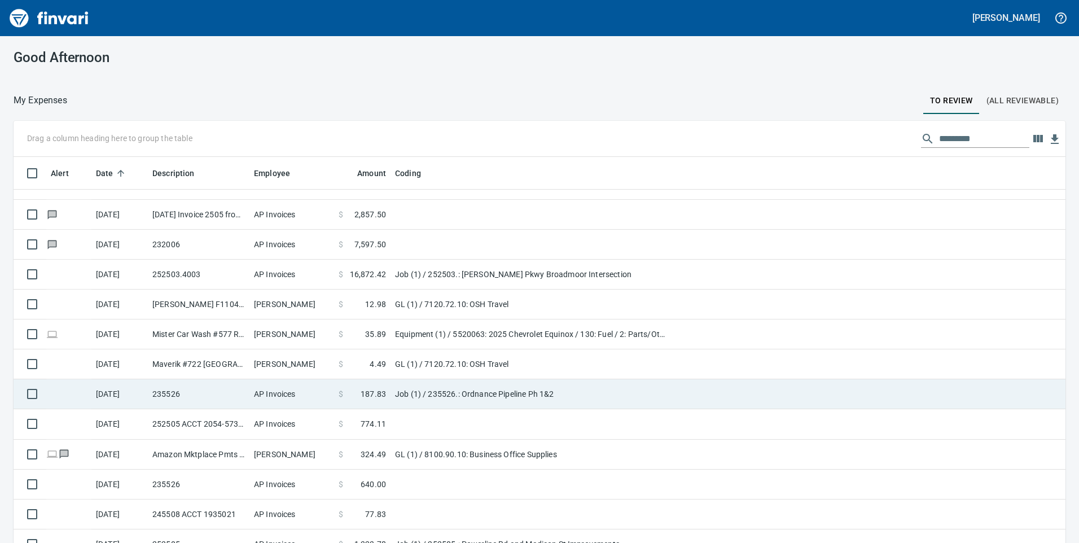
click at [328, 383] on td "AP Invoices" at bounding box center [292, 394] width 85 height 30
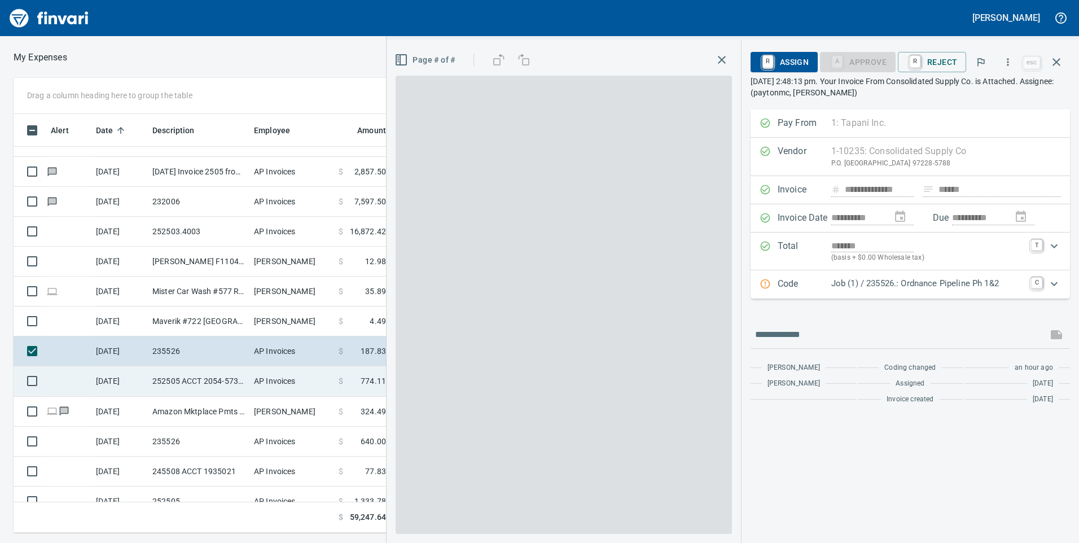
scroll to position [410, 753]
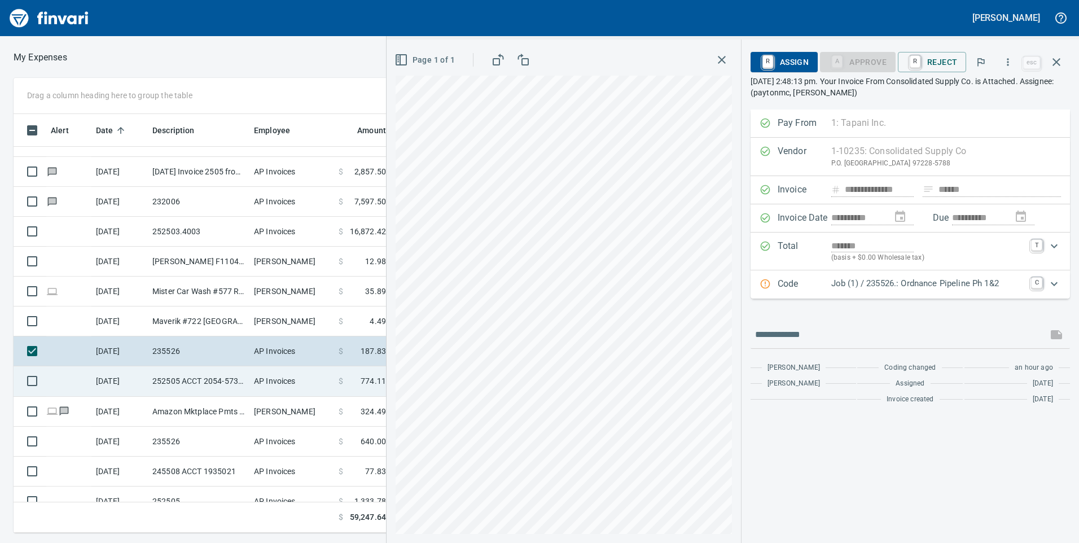
click at [298, 383] on td "AP Invoices" at bounding box center [292, 381] width 85 height 30
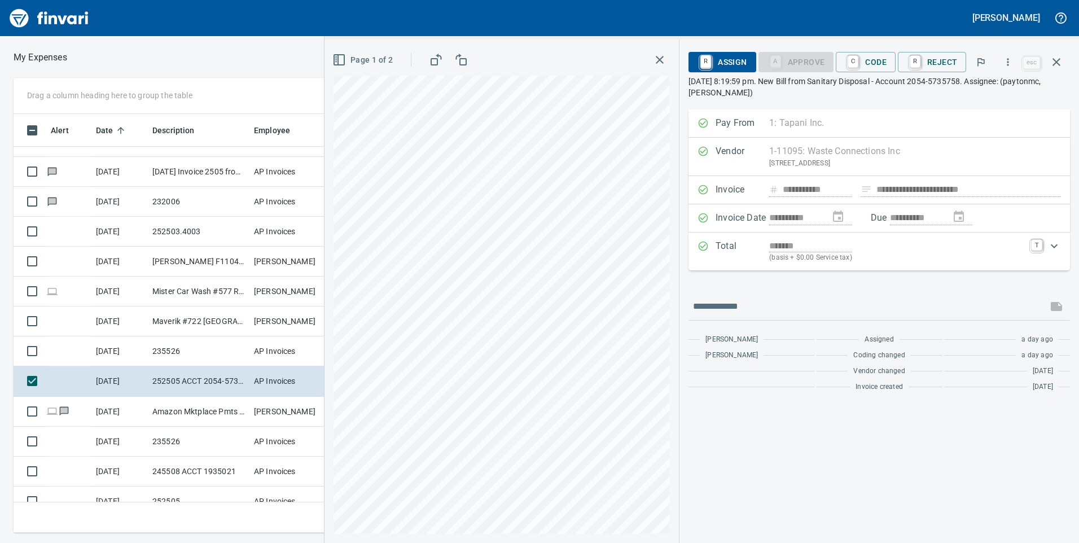
click at [1027, 243] on div "Total ******* (basis + $0.00 Service tax) T" at bounding box center [869, 251] width 343 height 24
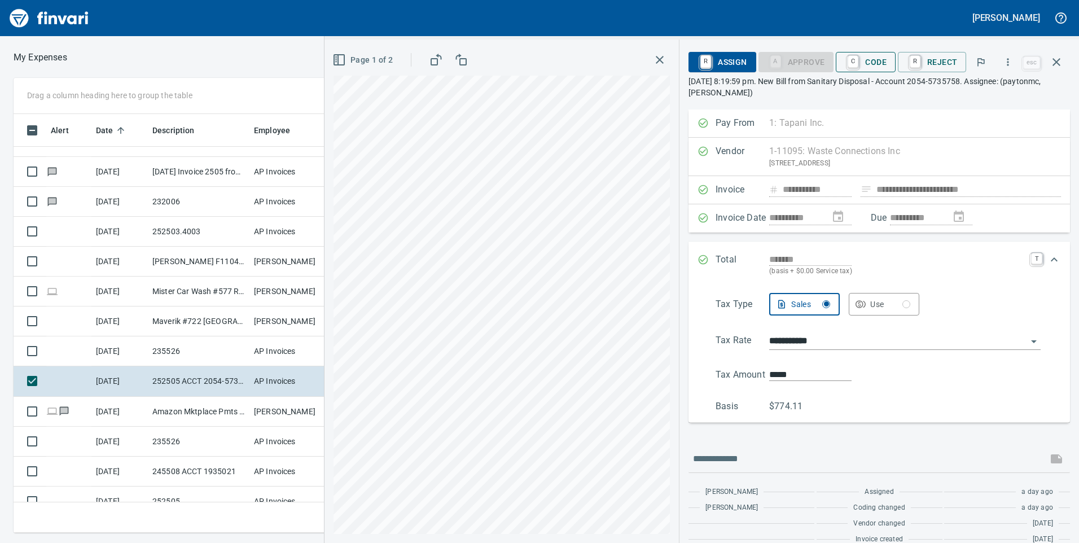
click at [881, 61] on span "C Code" at bounding box center [866, 62] width 42 height 19
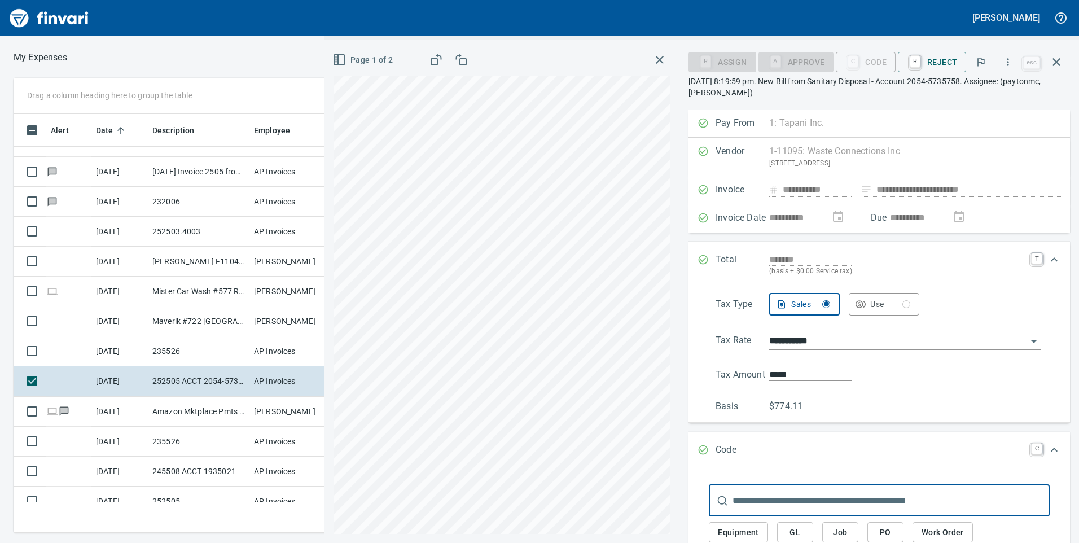
scroll to position [113, 0]
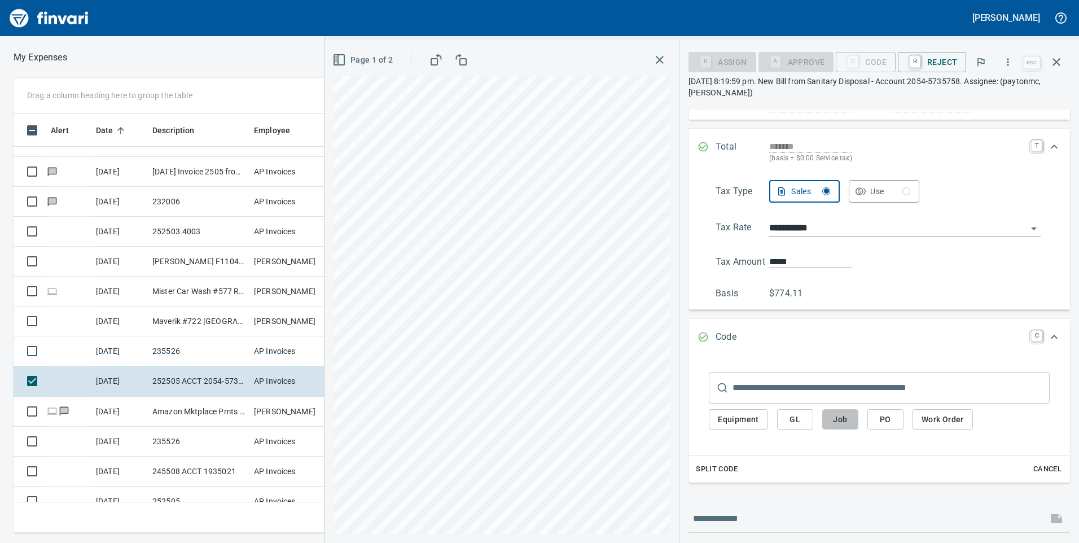
click at [853, 419] on button "Job" at bounding box center [841, 419] width 36 height 21
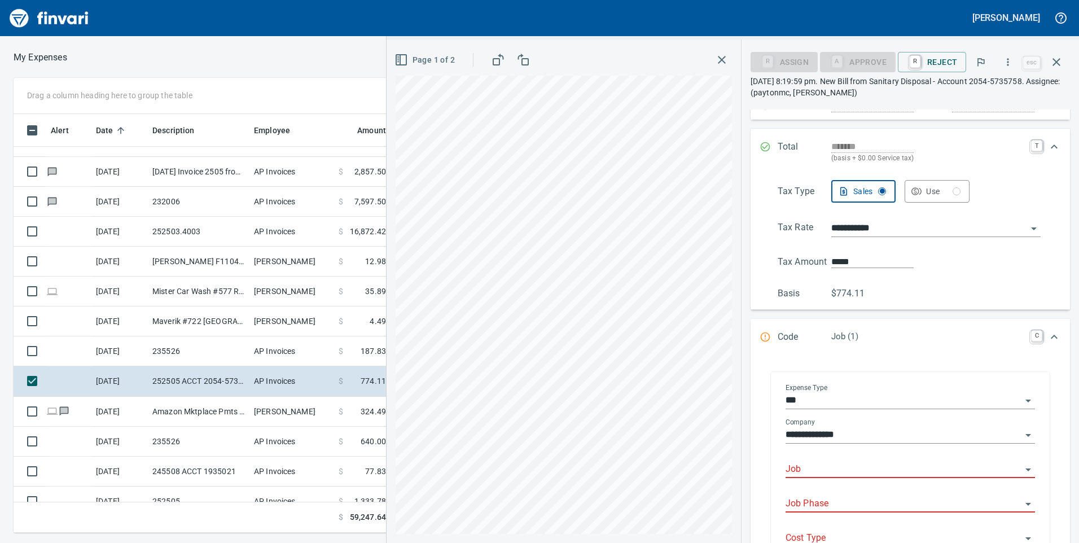
scroll to position [169, 0]
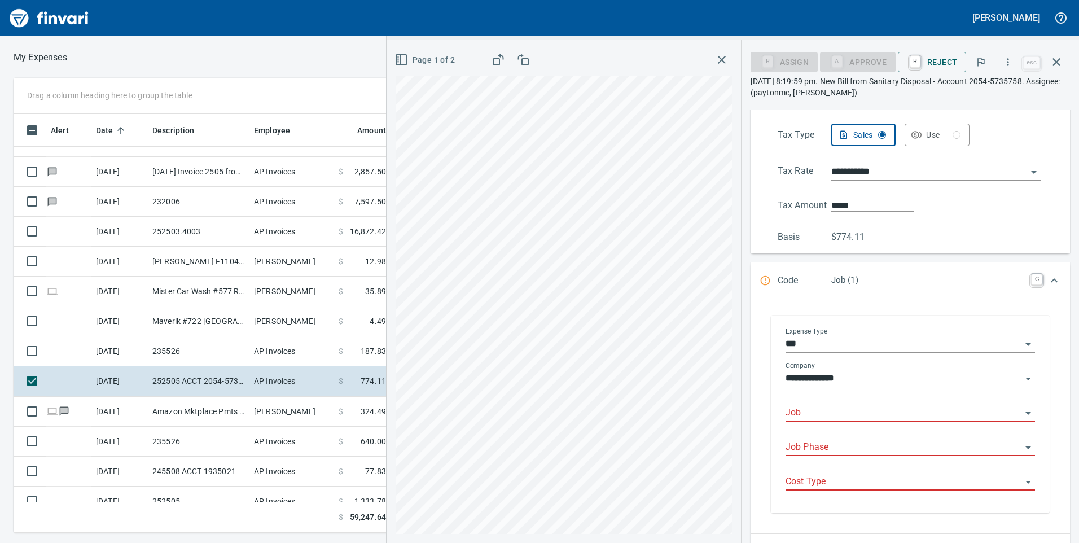
click at [838, 416] on input "Job" at bounding box center [904, 413] width 236 height 16
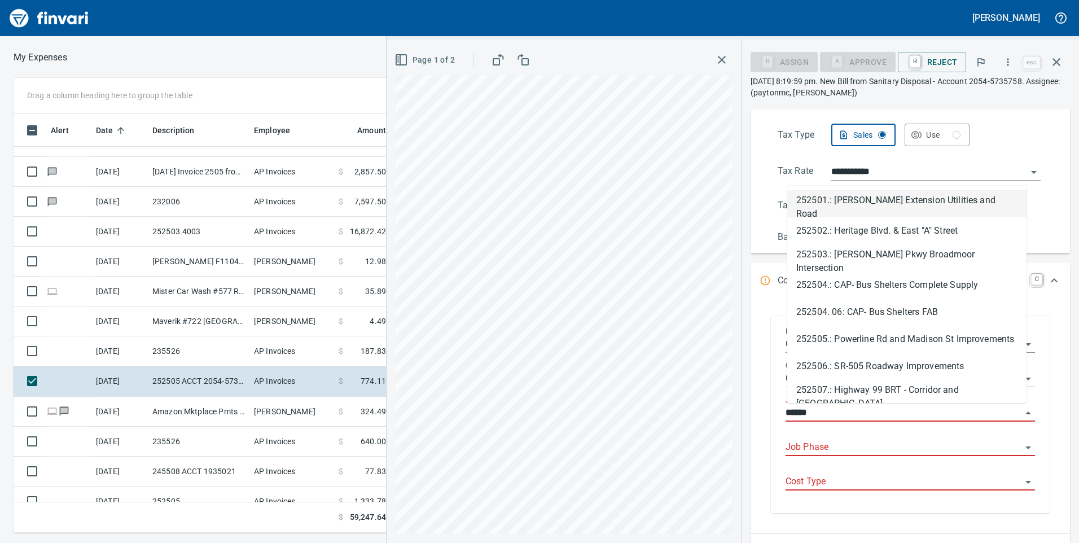
scroll to position [410, 753]
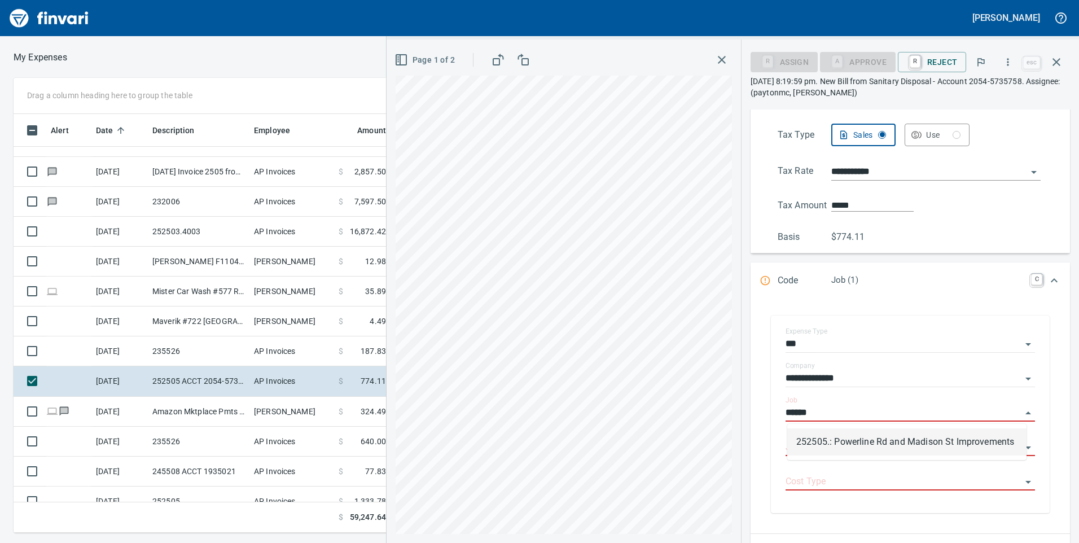
click at [847, 436] on li "252505.: Powerline Rd and Madison St Improvements" at bounding box center [907, 442] width 239 height 27
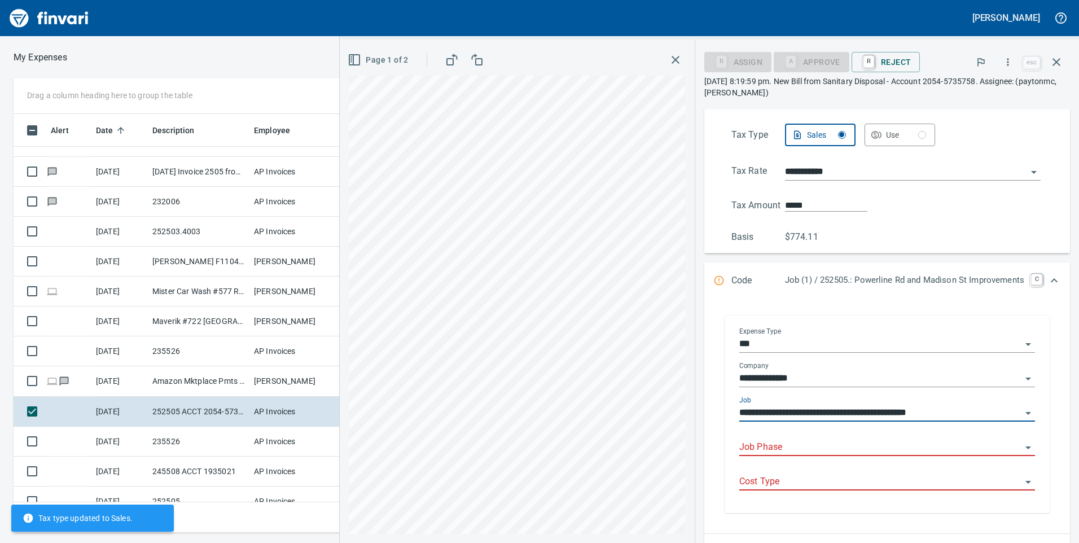
type input "**********"
click at [847, 442] on input "Job Phase" at bounding box center [881, 448] width 282 height 16
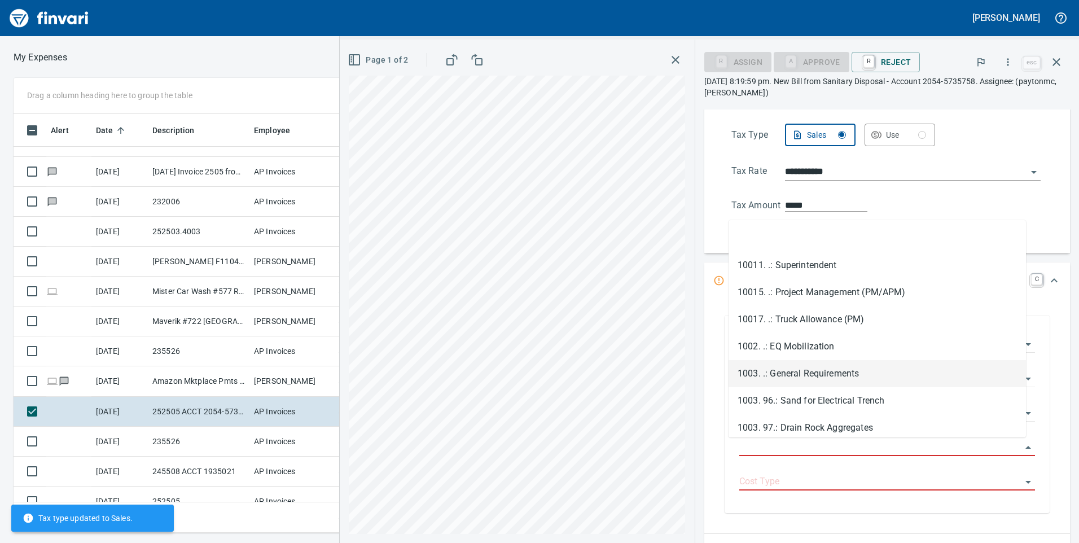
click at [855, 375] on li "1003. .: General Requirements" at bounding box center [878, 373] width 298 height 27
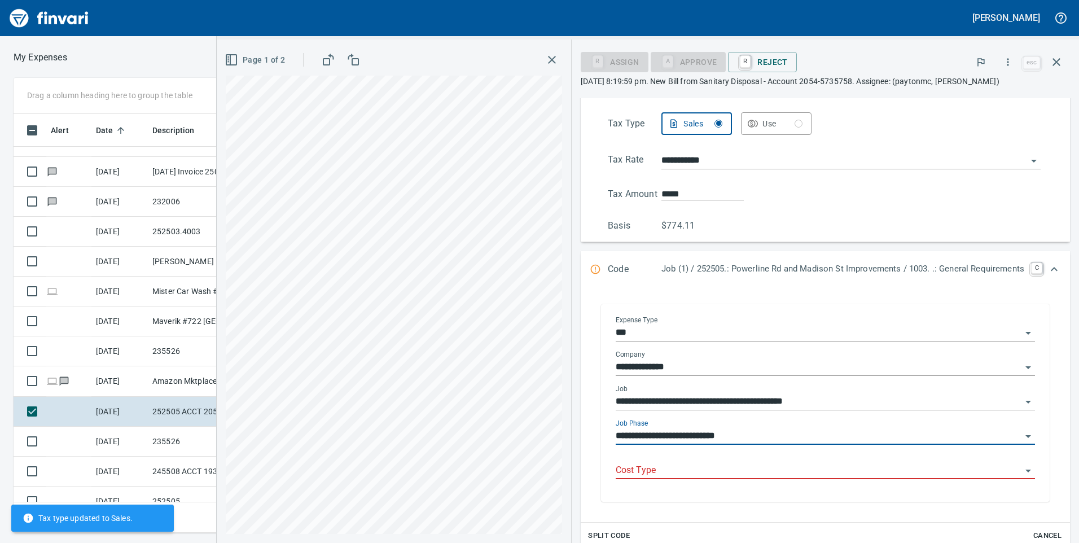
type input "**********"
click at [802, 480] on div "Cost Type" at bounding box center [825, 471] width 419 height 34
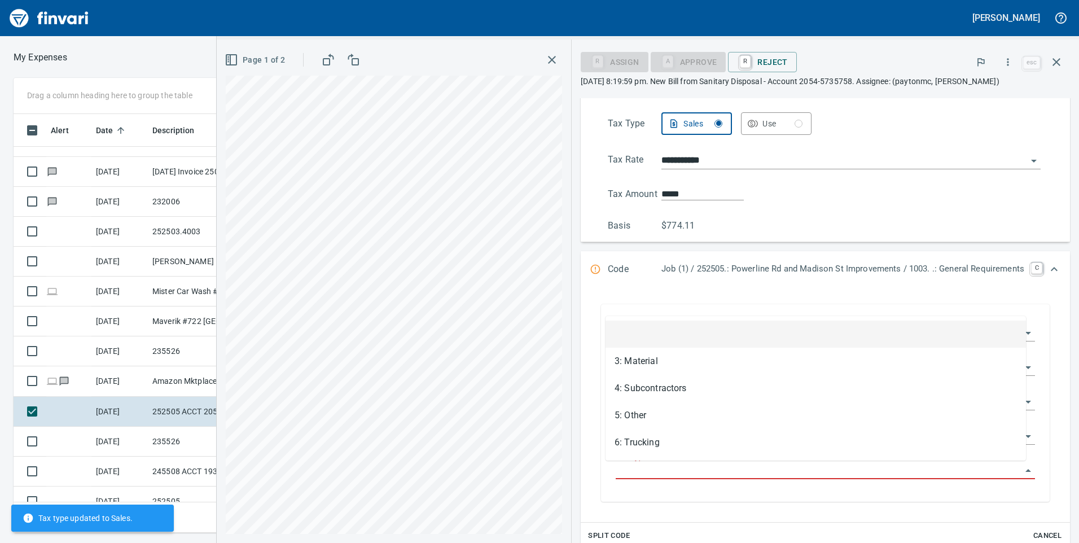
click at [802, 475] on input "Cost Type" at bounding box center [819, 471] width 406 height 16
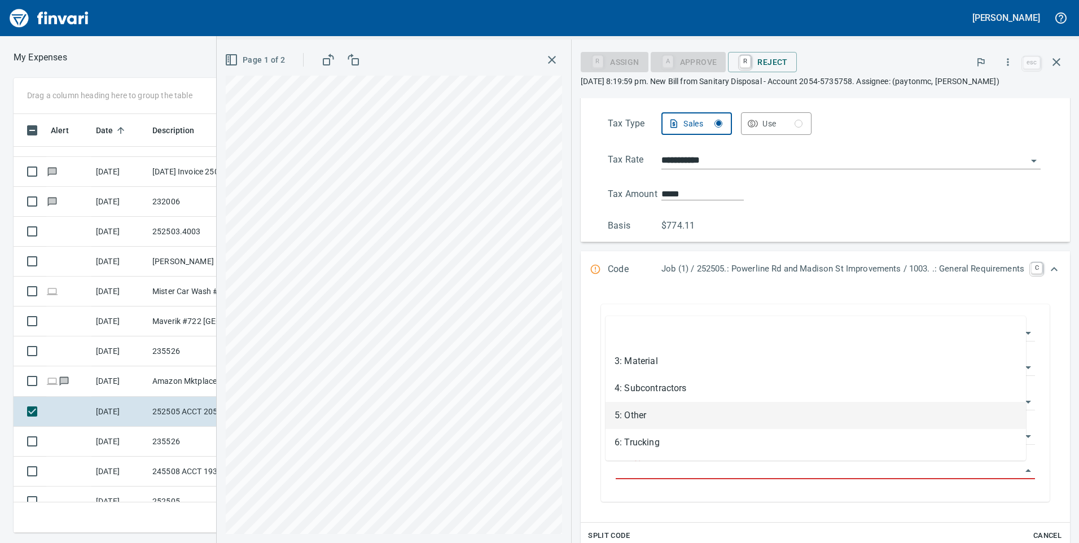
click at [693, 414] on li "5: Other" at bounding box center [816, 415] width 421 height 27
type input "********"
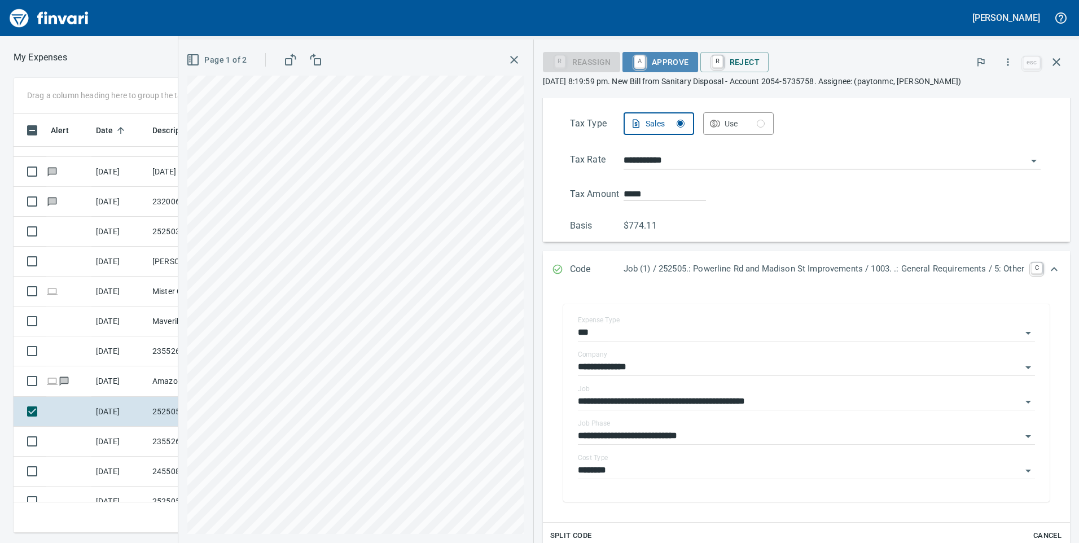
click at [664, 65] on span "A Approve" at bounding box center [661, 62] width 58 height 19
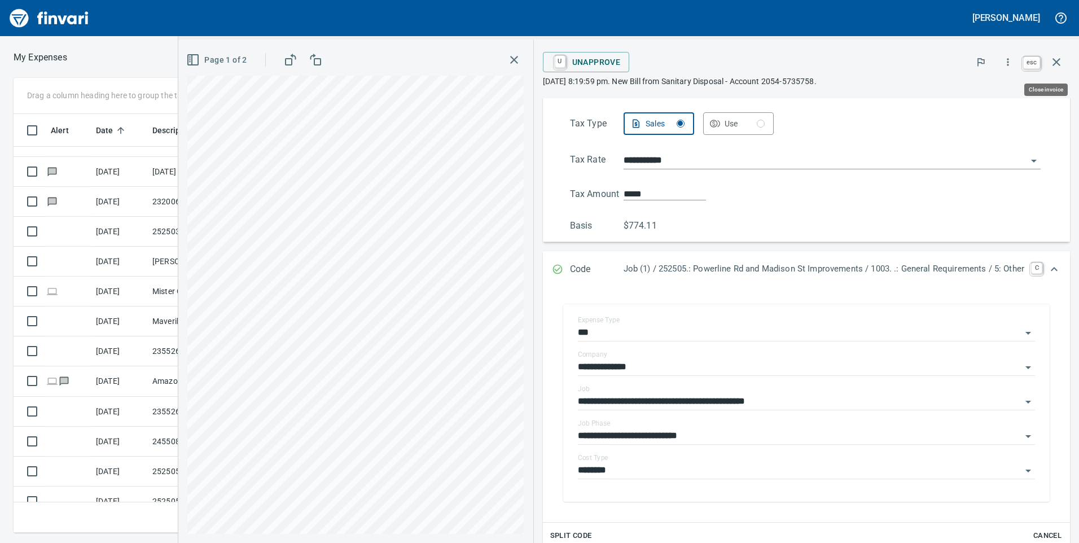
click at [1056, 63] on icon "button" at bounding box center [1057, 62] width 8 height 8
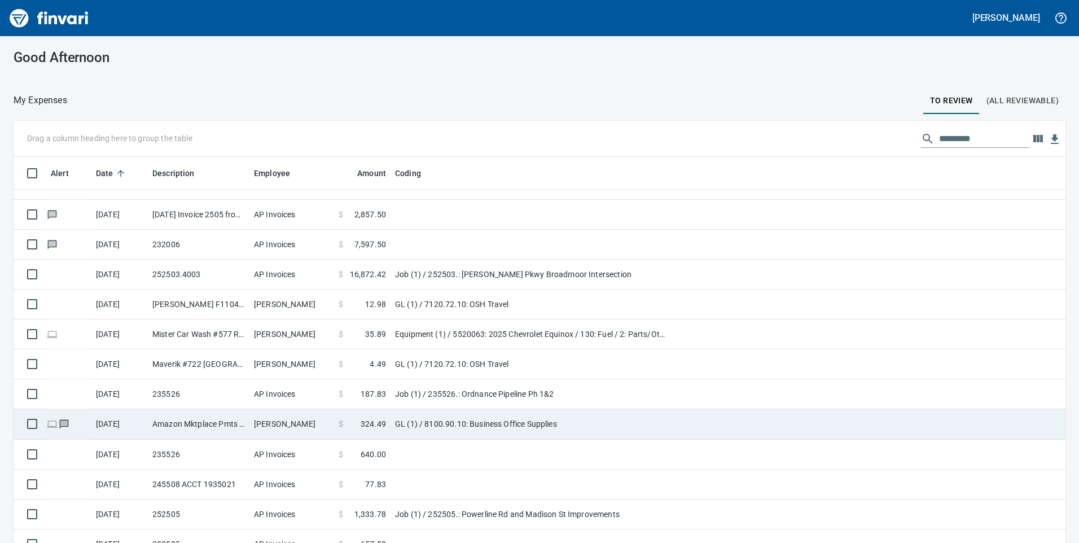
scroll to position [226, 0]
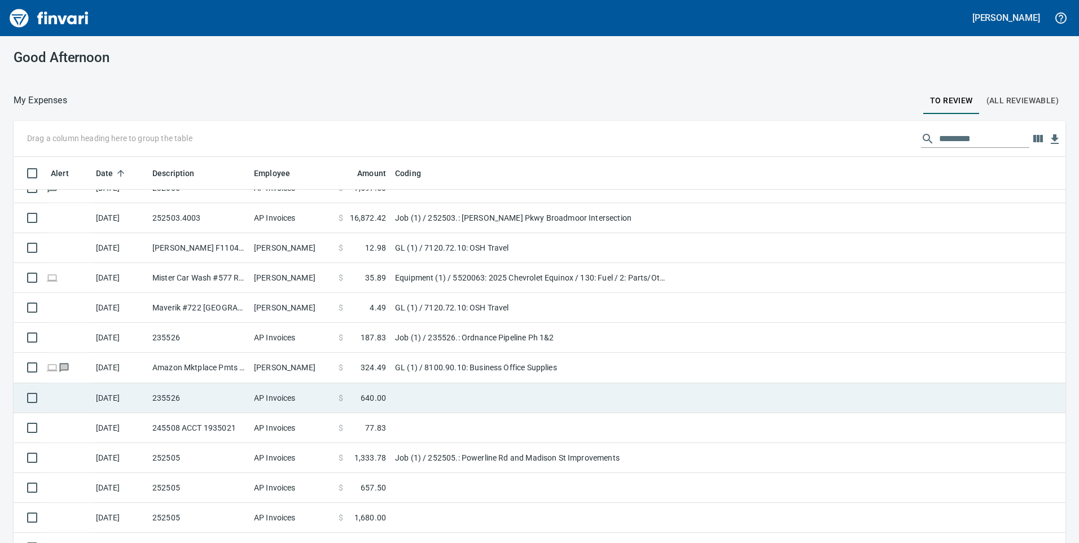
click at [312, 406] on td "AP Invoices" at bounding box center [292, 398] width 85 height 30
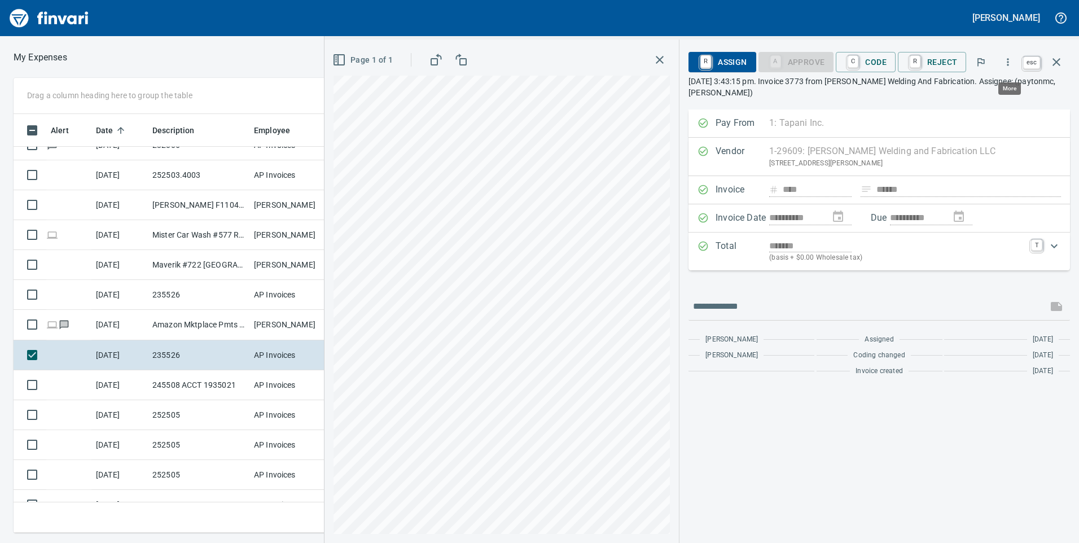
scroll to position [410, 753]
click at [1056, 60] on icon "button" at bounding box center [1057, 62] width 14 height 14
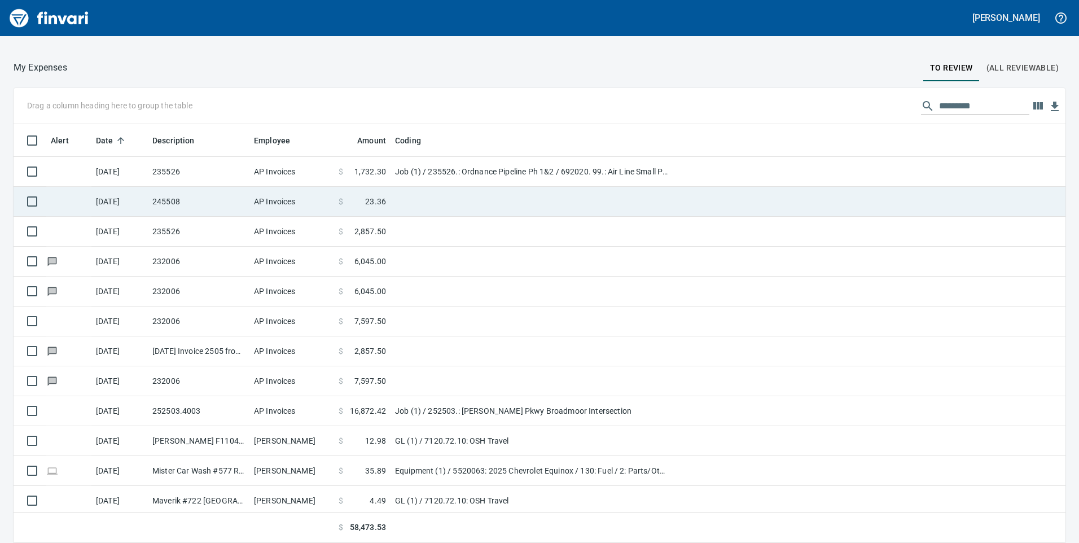
click at [113, 197] on td "[DATE]" at bounding box center [119, 202] width 56 height 30
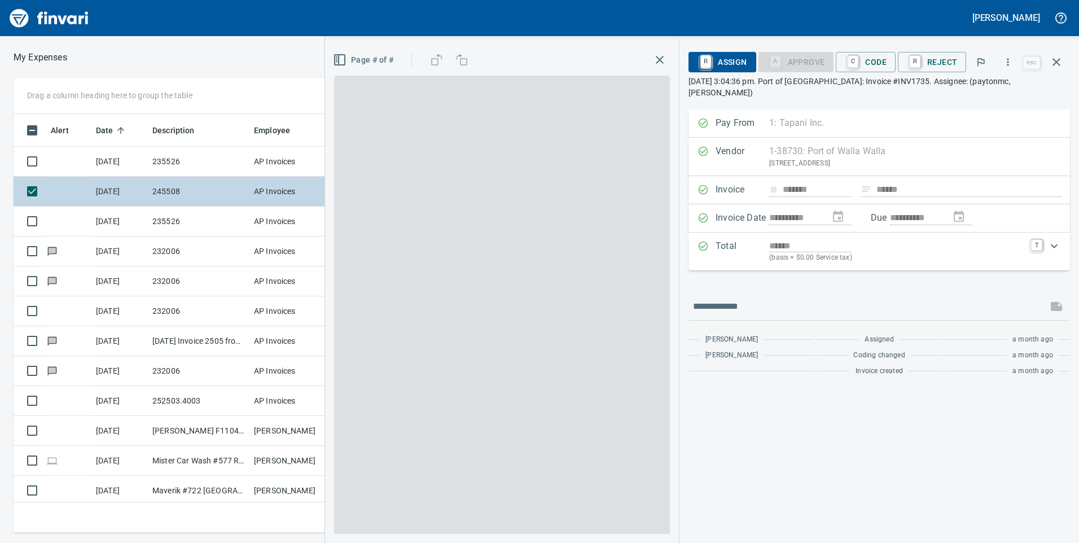
scroll to position [410, 753]
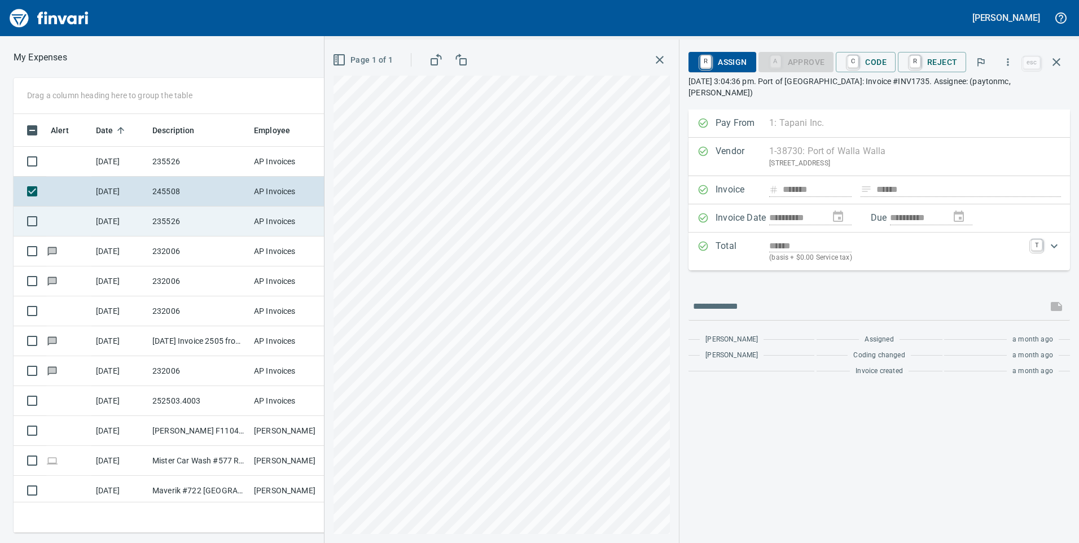
click at [106, 217] on td "[DATE]" at bounding box center [119, 222] width 56 height 30
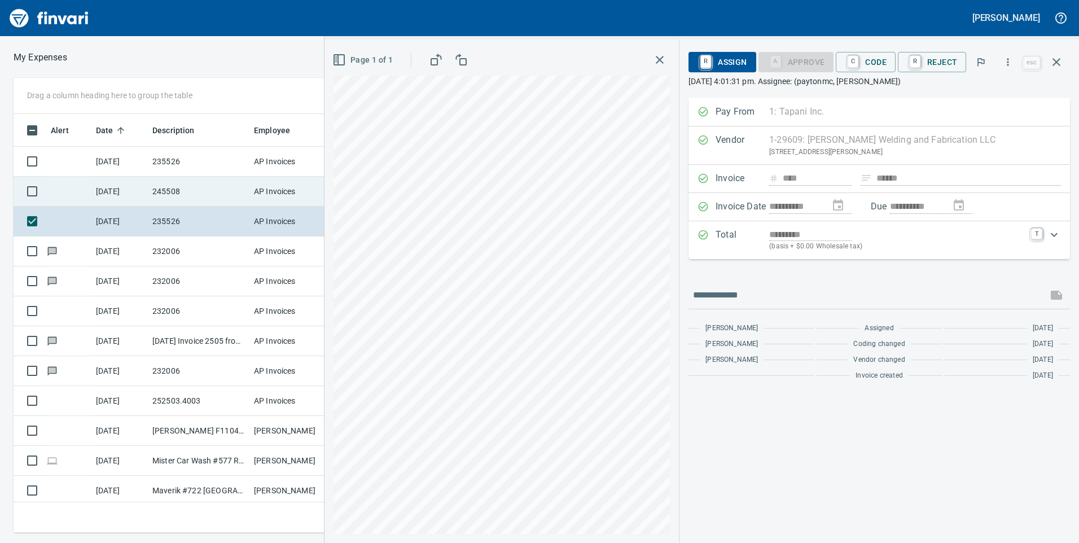
click at [197, 198] on td "245508" at bounding box center [199, 192] width 102 height 30
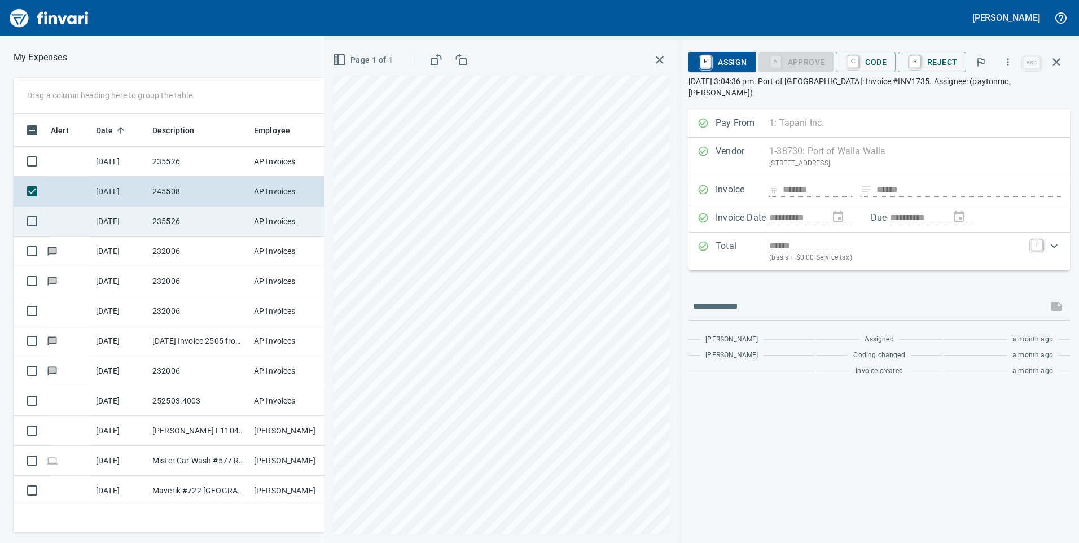
click at [199, 215] on td "235526" at bounding box center [199, 222] width 102 height 30
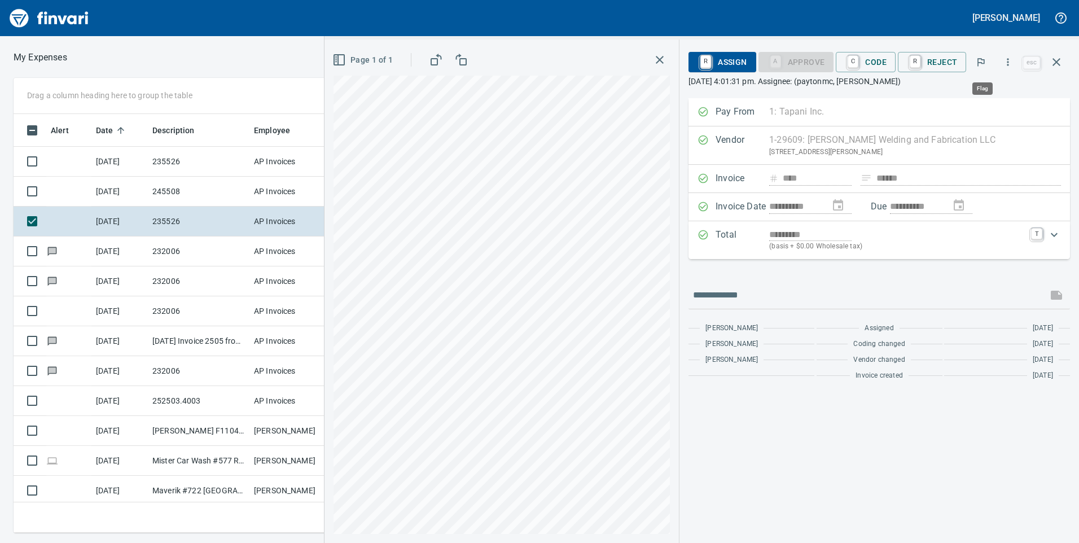
click at [985, 60] on icon "button" at bounding box center [981, 62] width 7 height 8
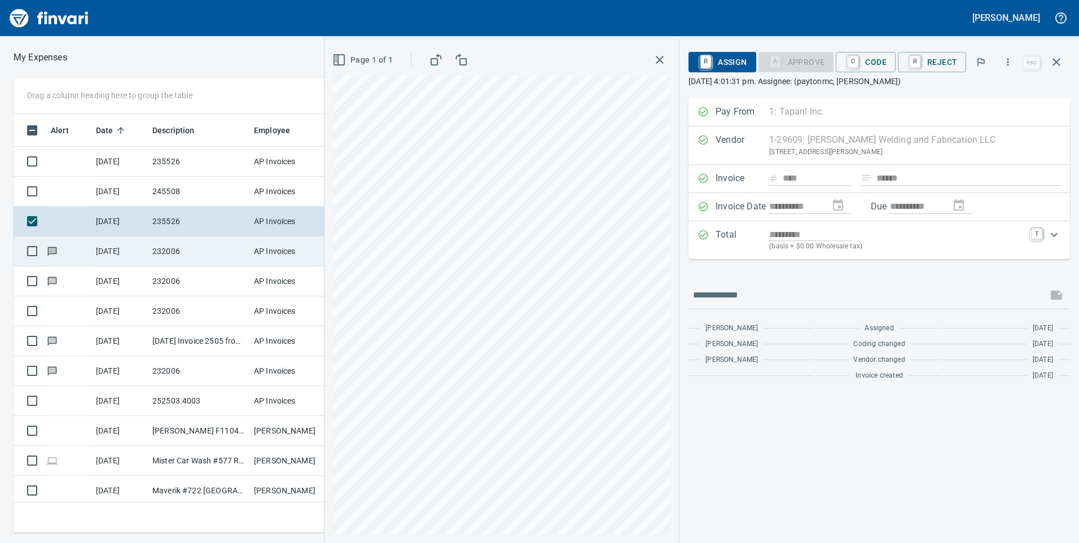
scroll to position [410, 753]
click at [201, 252] on td "232006" at bounding box center [199, 252] width 102 height 30
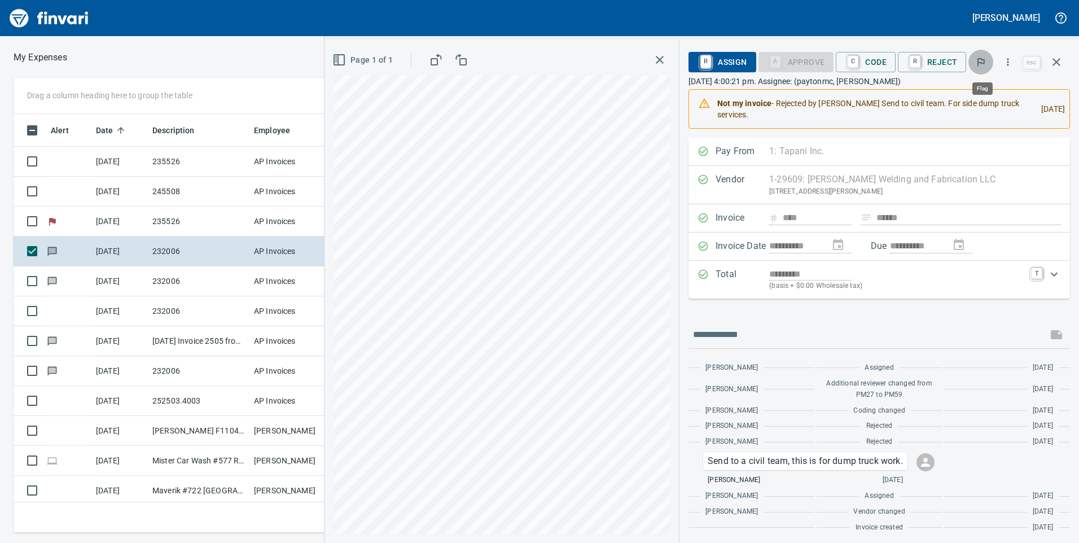
click at [982, 67] on icon "button" at bounding box center [981, 61] width 11 height 11
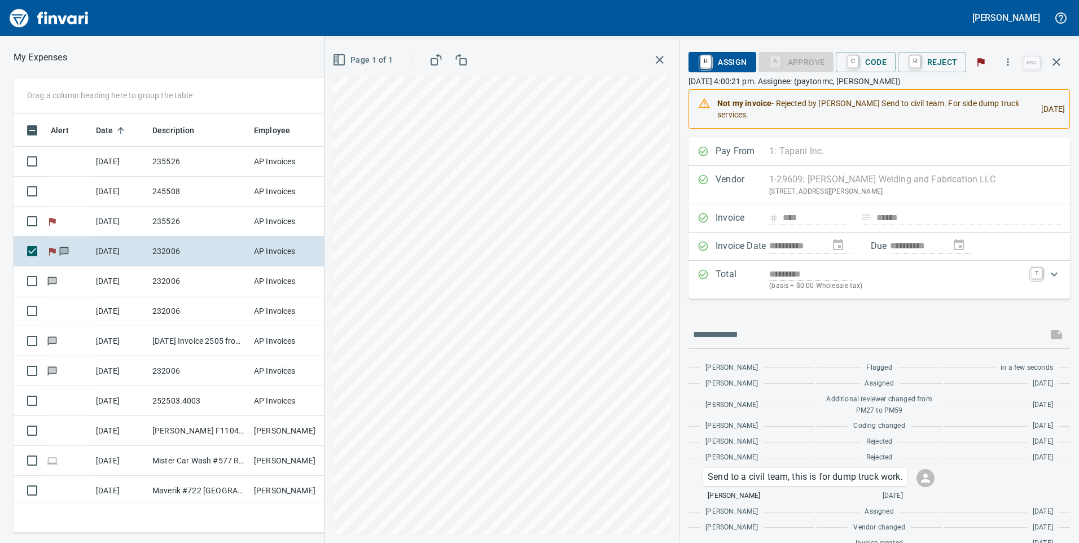
drag, startPoint x: 259, startPoint y: 287, endPoint x: 683, endPoint y: 158, distance: 443.8
click at [259, 287] on td "AP Invoices" at bounding box center [292, 281] width 85 height 30
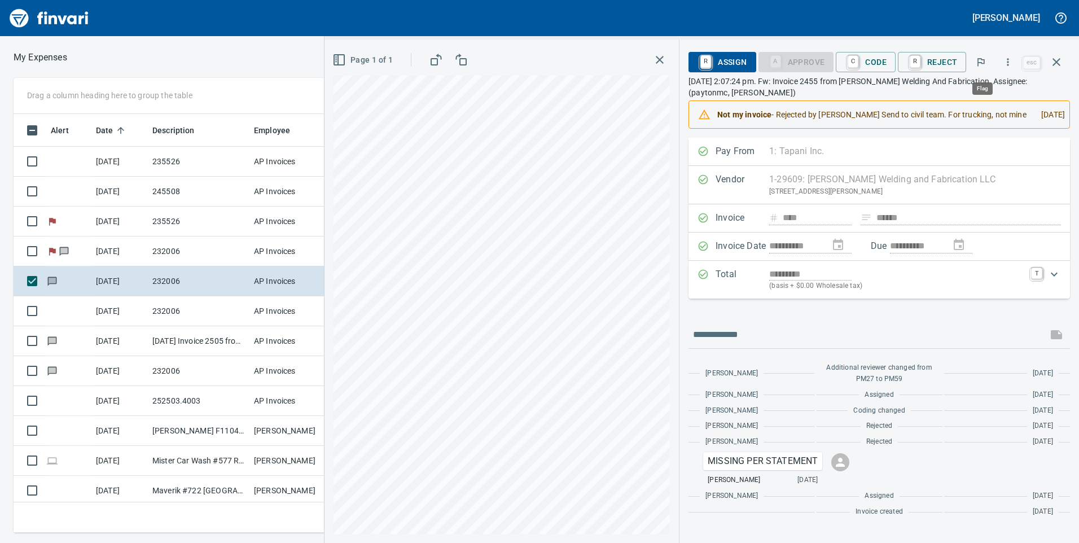
click at [982, 61] on icon "button" at bounding box center [981, 61] width 11 height 11
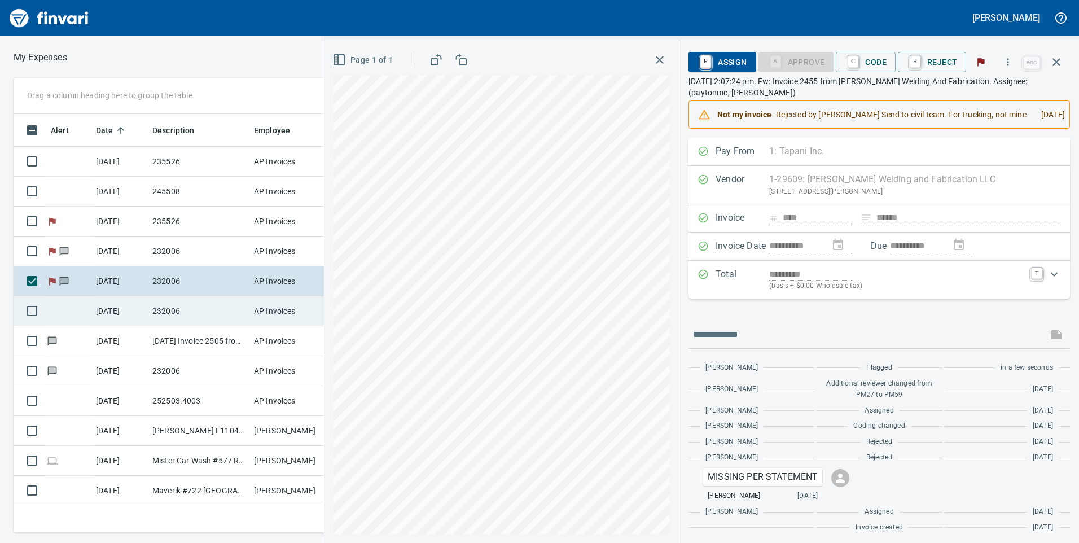
click at [260, 299] on td "AP Invoices" at bounding box center [292, 311] width 85 height 30
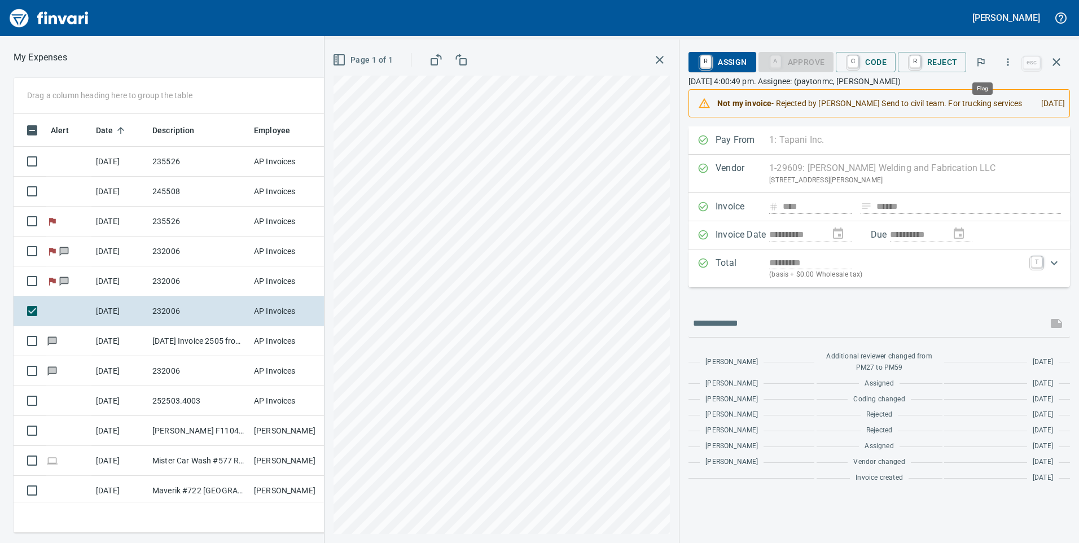
click at [992, 58] on button "button" at bounding box center [981, 62] width 25 height 25
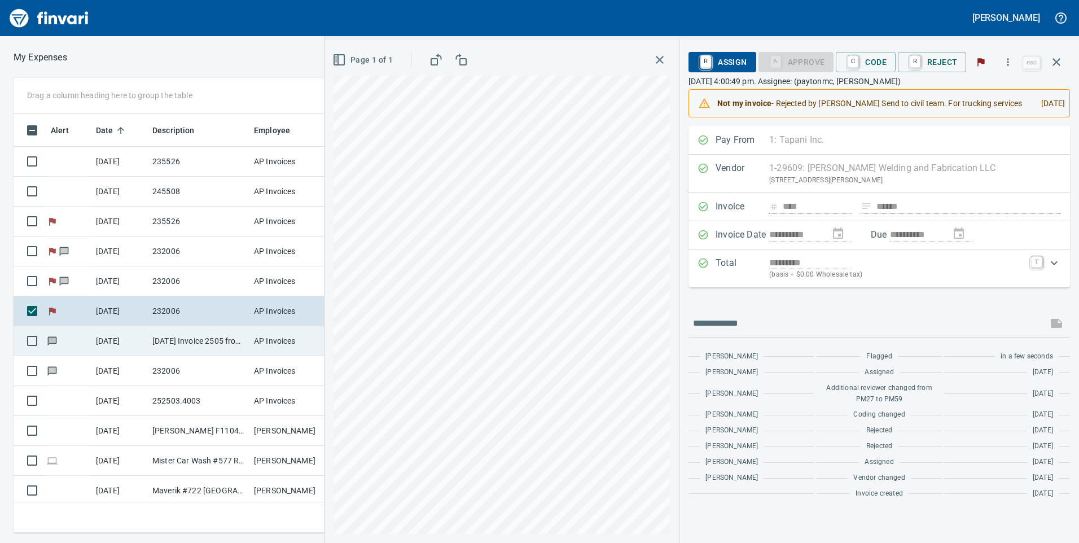
click at [266, 348] on td "AP Invoices" at bounding box center [292, 341] width 85 height 30
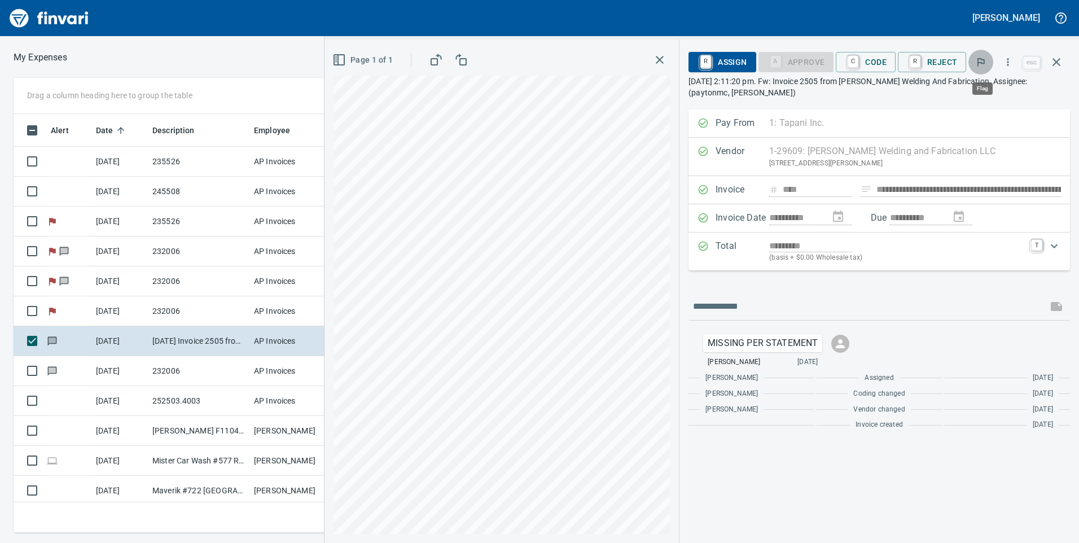
click at [982, 57] on icon "button" at bounding box center [981, 61] width 11 height 11
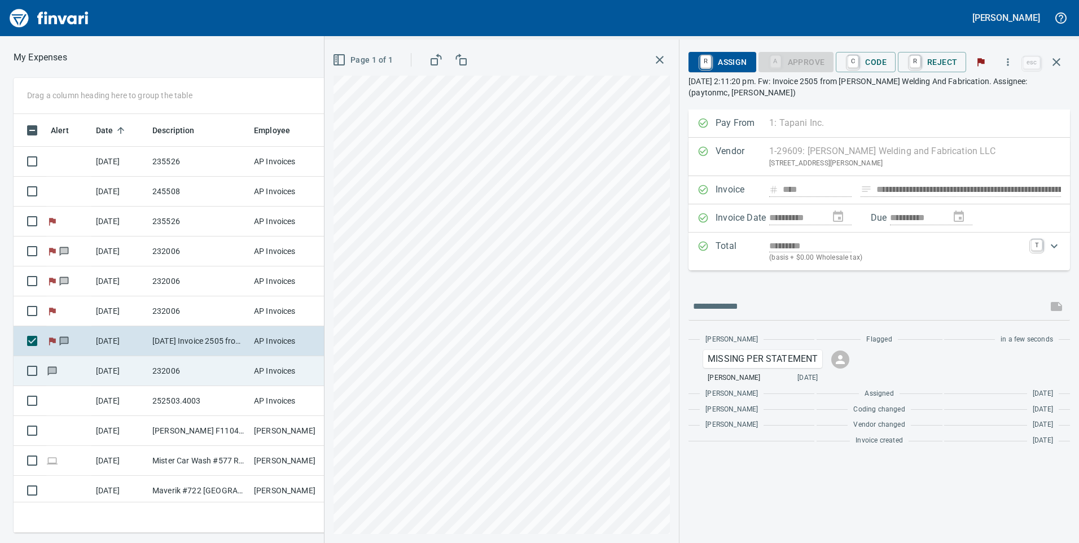
click at [268, 365] on td "AP Invoices" at bounding box center [292, 371] width 85 height 30
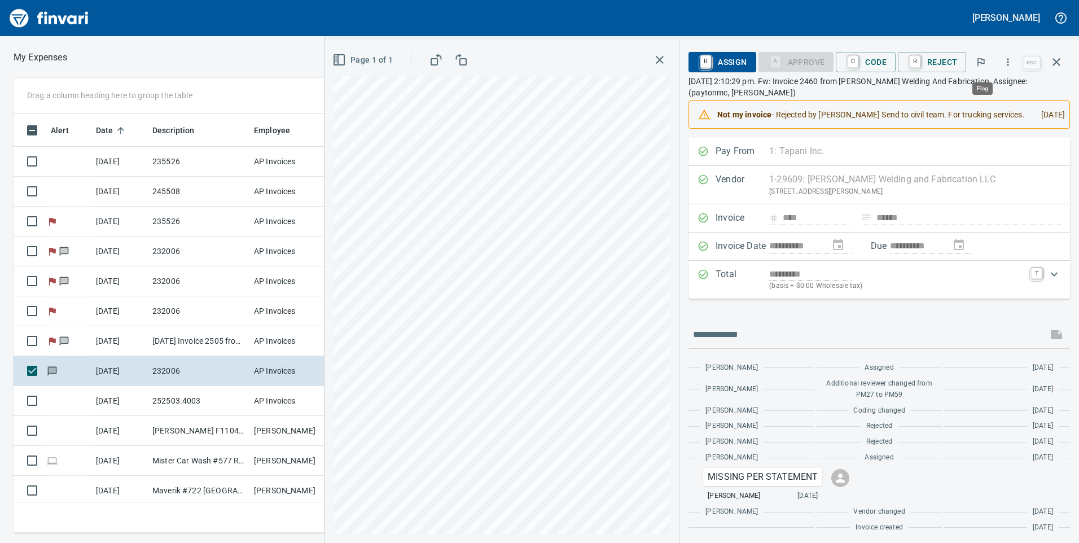
click at [990, 61] on button "button" at bounding box center [981, 62] width 25 height 25
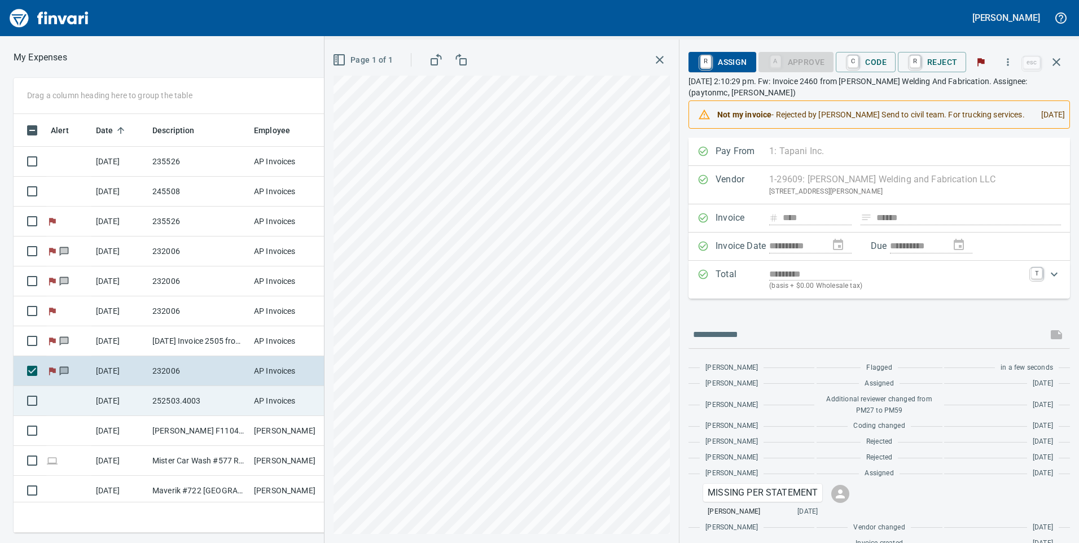
click at [244, 388] on td "252503.4003" at bounding box center [199, 401] width 102 height 30
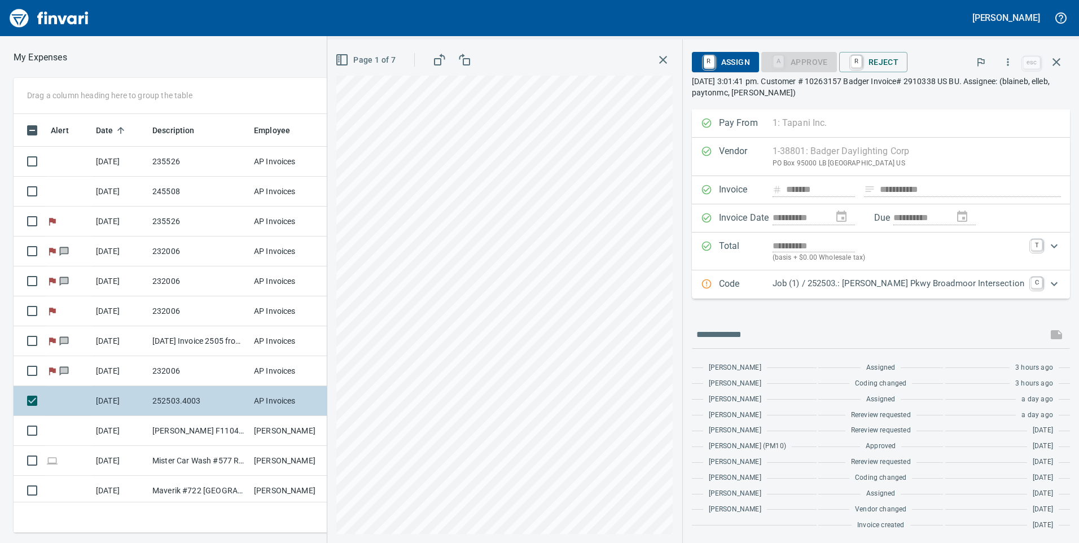
scroll to position [56, 0]
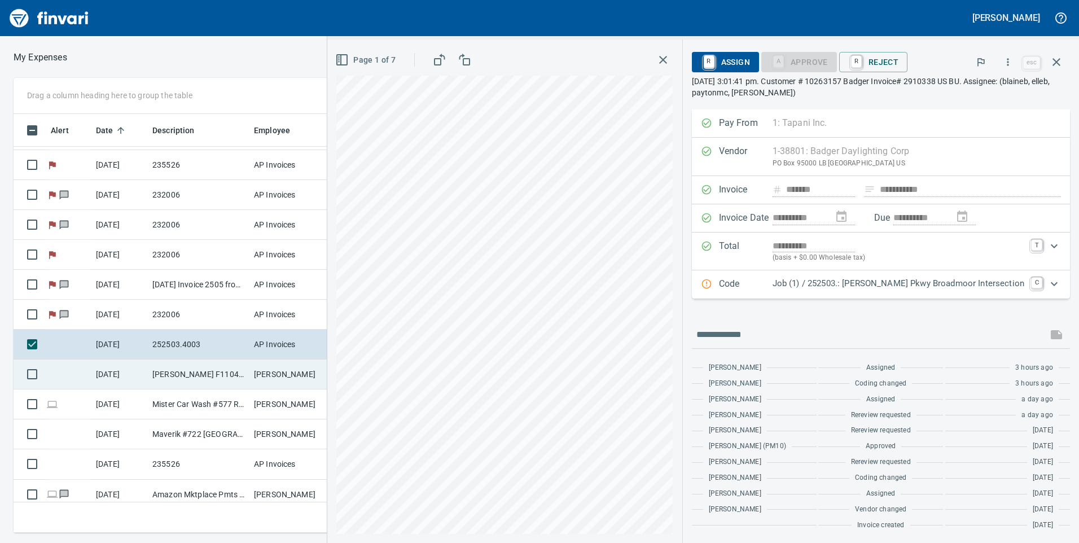
click at [286, 366] on td "[PERSON_NAME]" at bounding box center [292, 375] width 85 height 30
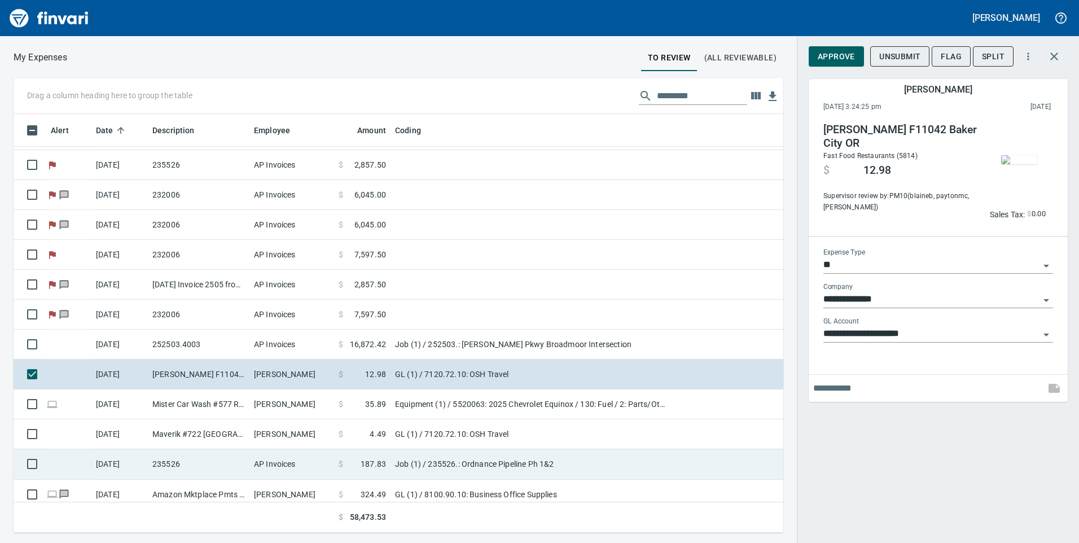
click at [313, 457] on td "AP Invoices" at bounding box center [292, 464] width 85 height 30
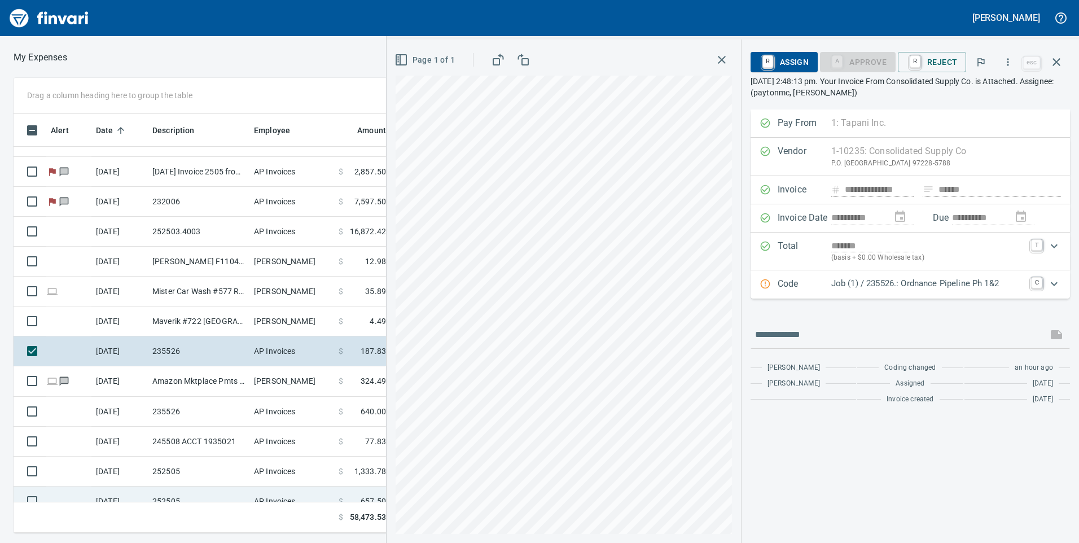
scroll to position [243, 0]
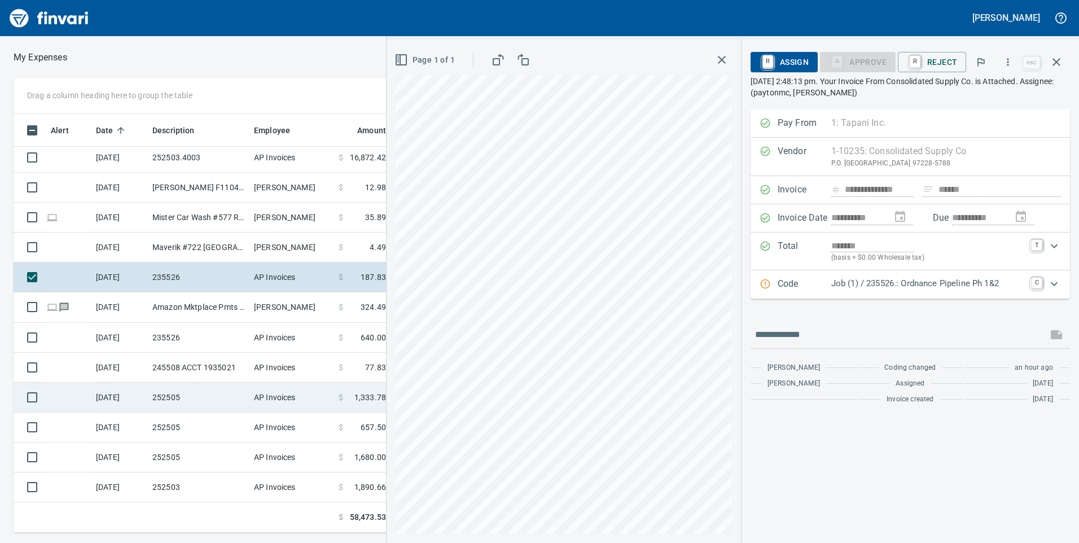
click at [270, 403] on td "AP Invoices" at bounding box center [292, 398] width 85 height 30
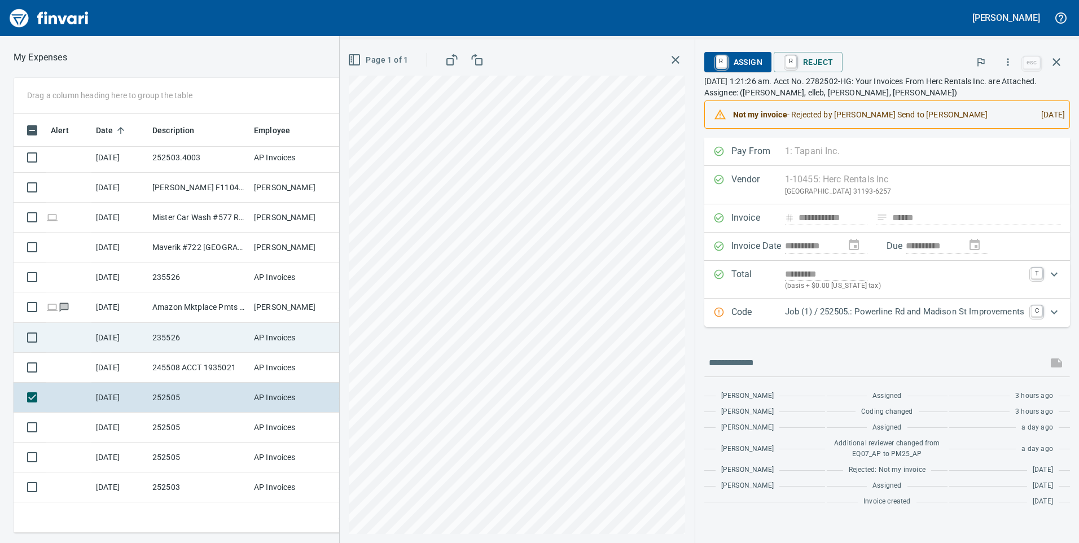
click at [284, 331] on td "AP Invoices" at bounding box center [292, 338] width 85 height 30
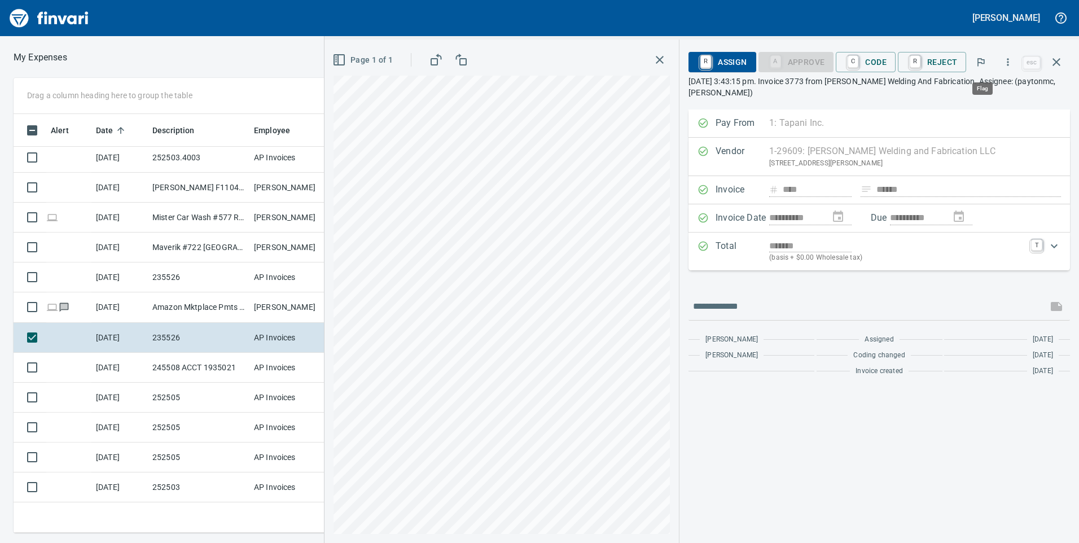
click at [990, 66] on button "button" at bounding box center [981, 62] width 25 height 25
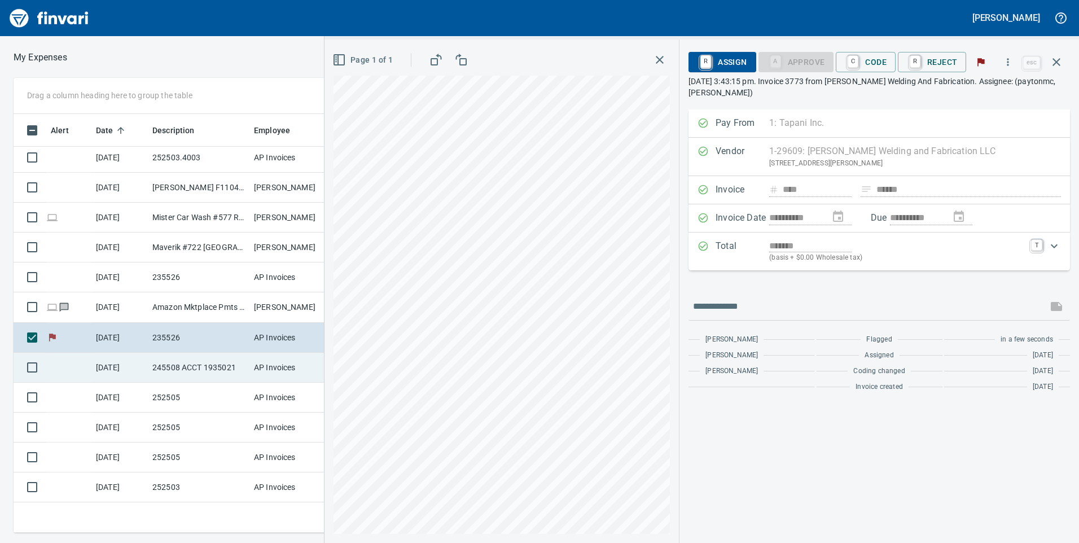
click at [267, 378] on td "AP Invoices" at bounding box center [292, 368] width 85 height 30
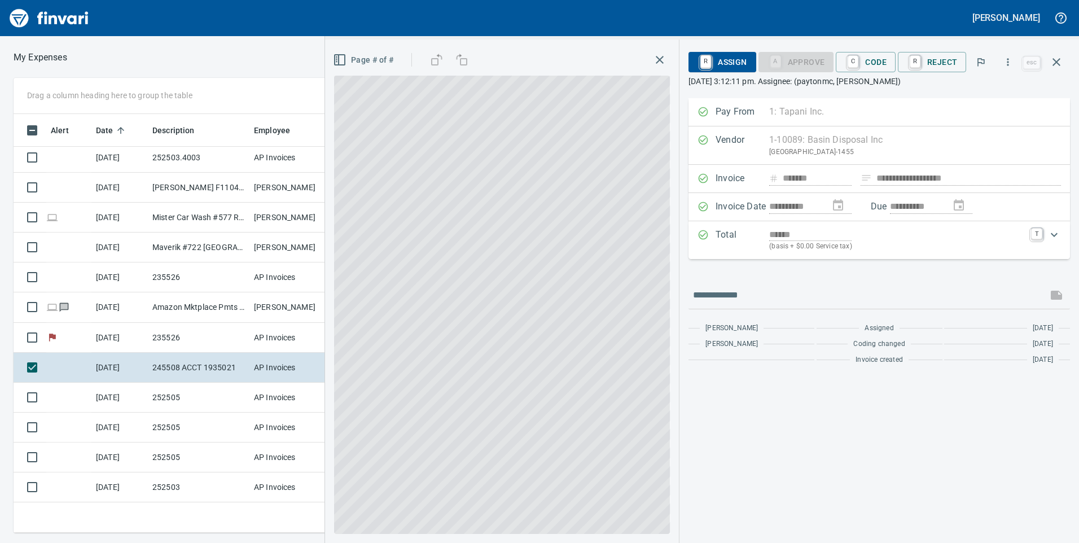
click at [1051, 231] on icon "Expand" at bounding box center [1055, 235] width 14 height 14
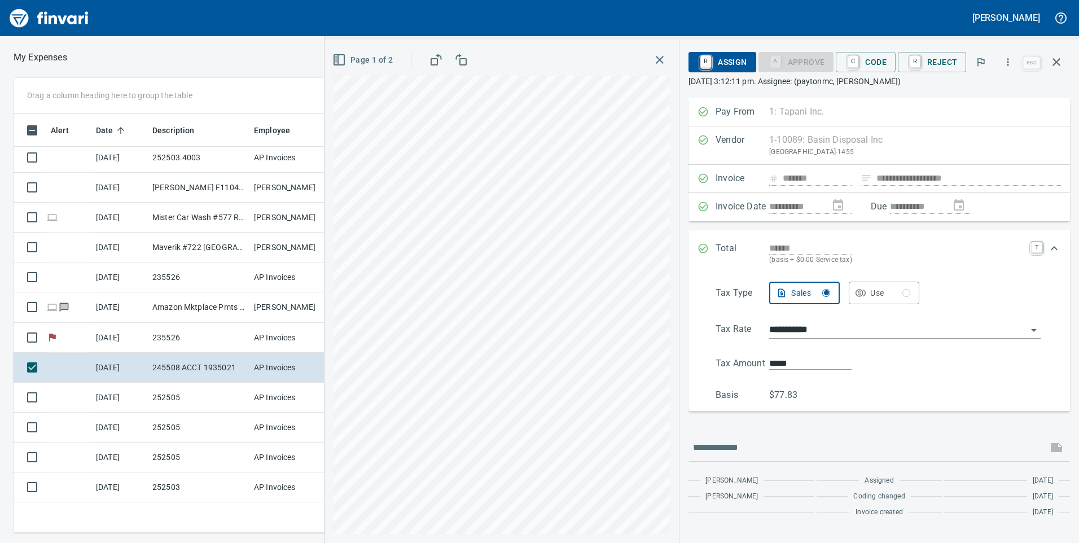
drag, startPoint x: 946, startPoint y: 64, endPoint x: 967, endPoint y: 127, distance: 66.6
click at [967, 127] on div "**********" at bounding box center [880, 292] width 400 height 504
click at [880, 68] on span "C Code" at bounding box center [866, 62] width 42 height 19
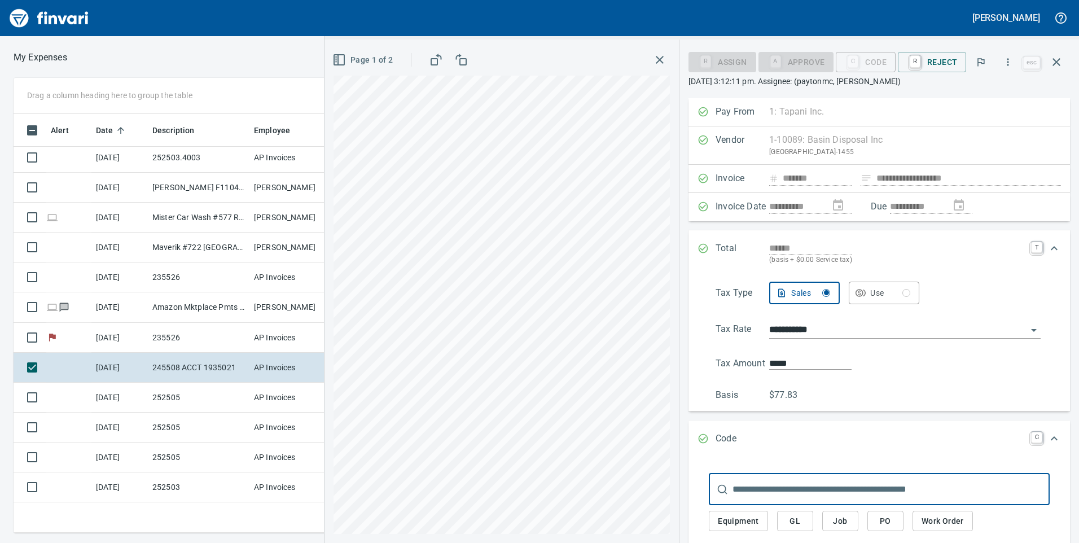
click at [842, 521] on span "Job" at bounding box center [841, 521] width 18 height 14
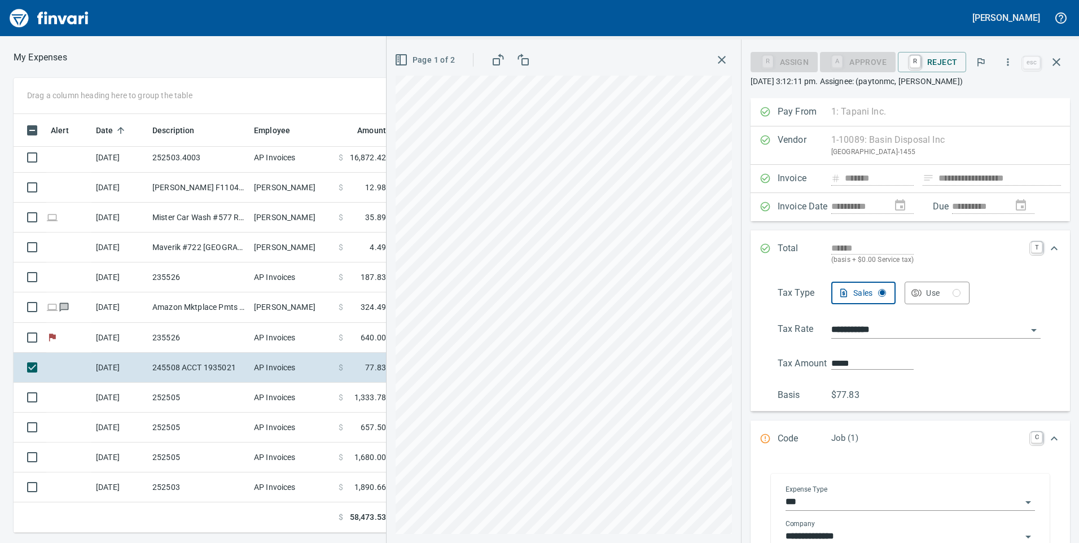
scroll to position [113, 0]
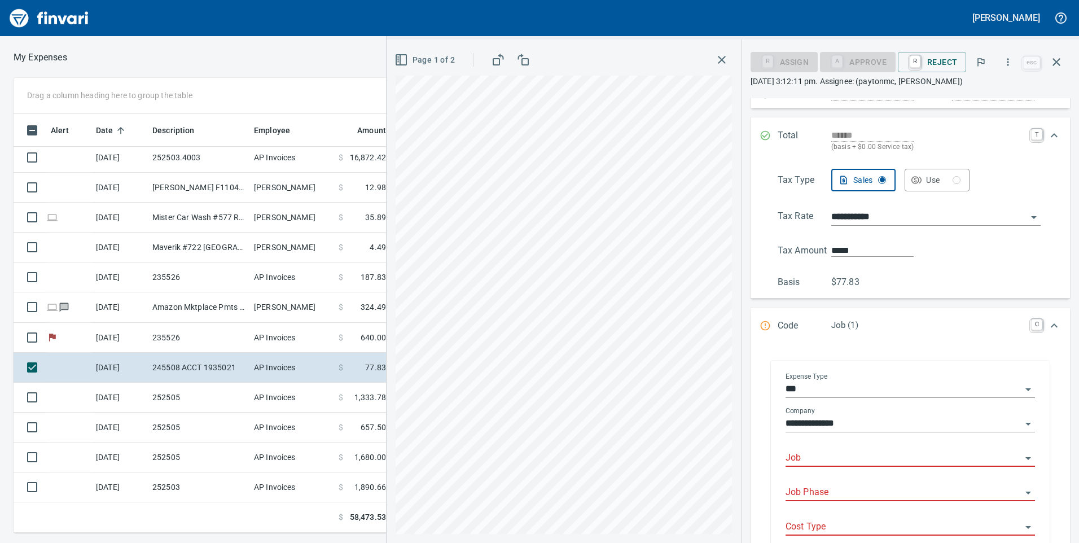
click at [851, 455] on input "Job" at bounding box center [904, 459] width 236 height 16
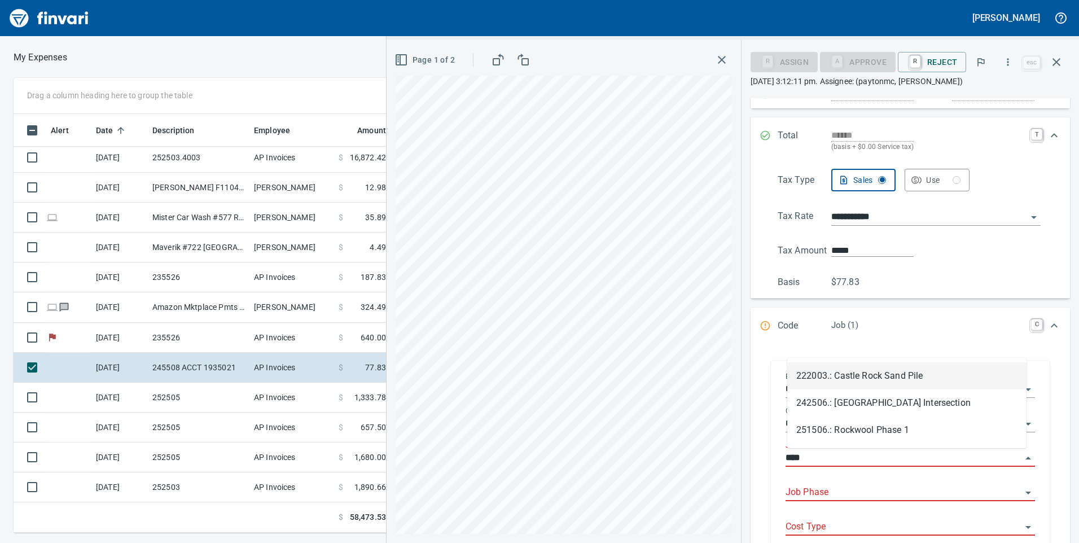
scroll to position [410, 753]
click at [910, 444] on div "222003.: [GEOGRAPHIC_DATA] 242506.: [GEOGRAPHIC_DATA] Intersection 251506.: [GE…" at bounding box center [907, 403] width 239 height 90
click at [916, 432] on li "251506.: Rockwool Phase 1" at bounding box center [907, 430] width 239 height 27
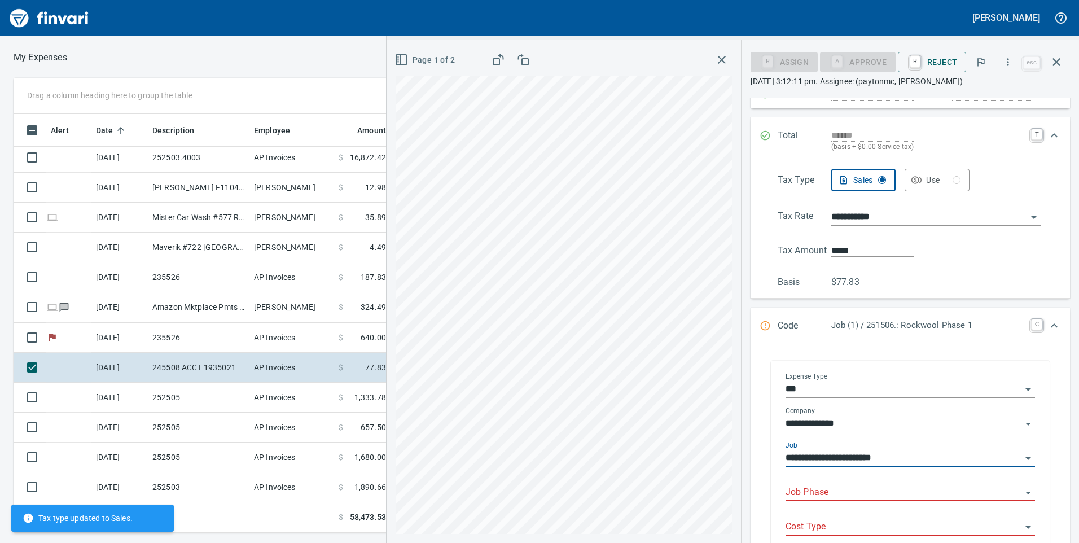
type input "**********"
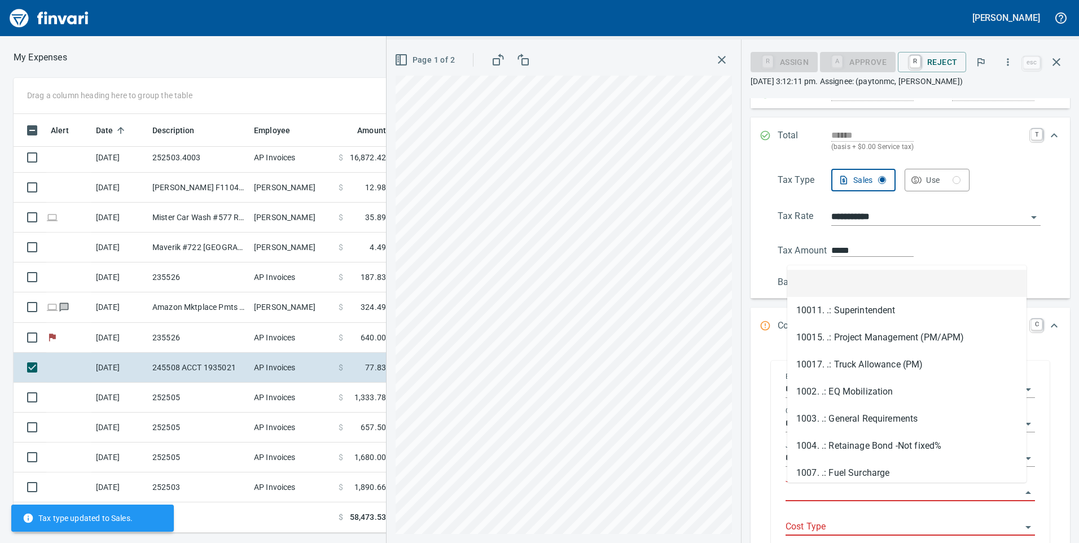
click at [882, 487] on input "Job Phase" at bounding box center [904, 493] width 236 height 16
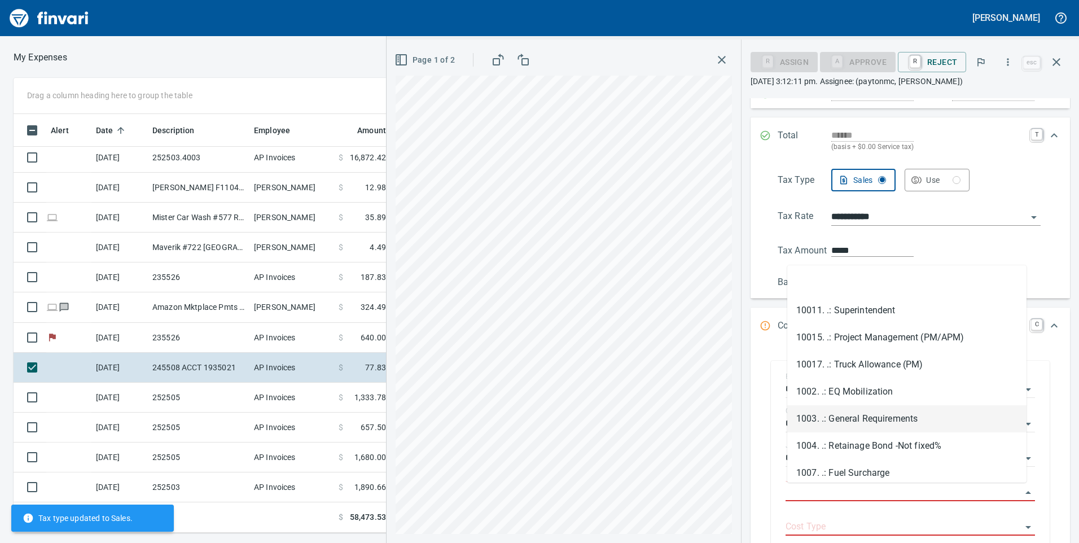
click at [881, 416] on li "1003. .: General Requirements" at bounding box center [907, 418] width 239 height 27
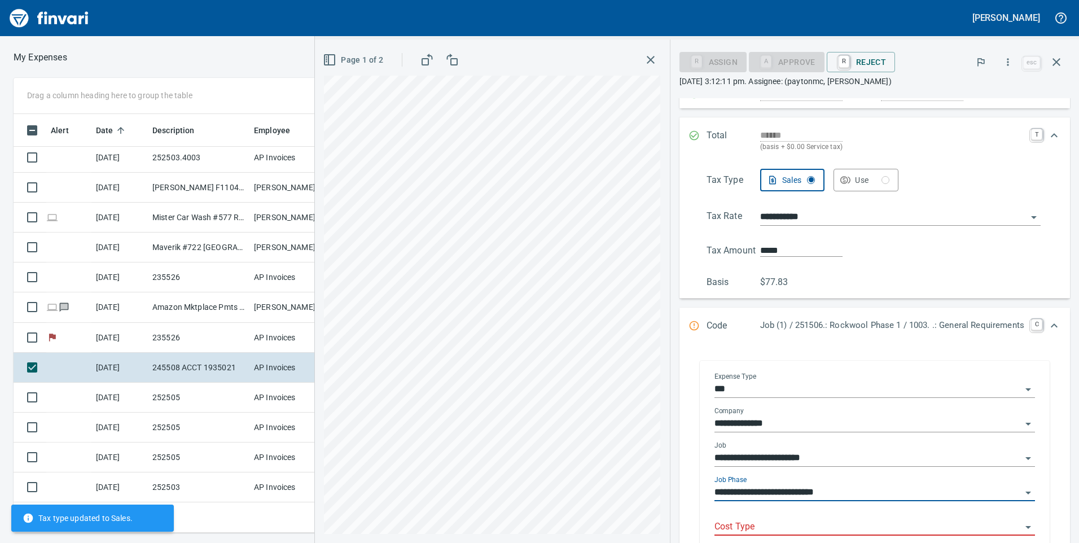
type input "**********"
click at [871, 526] on input "Cost Type" at bounding box center [868, 527] width 307 height 16
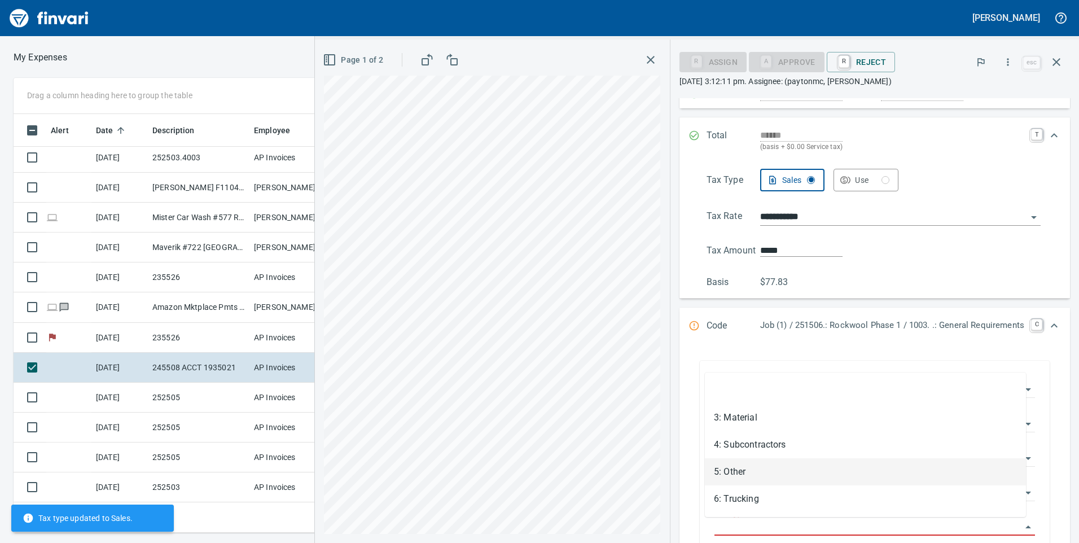
click at [767, 467] on li "5: Other" at bounding box center [865, 471] width 321 height 27
type input "********"
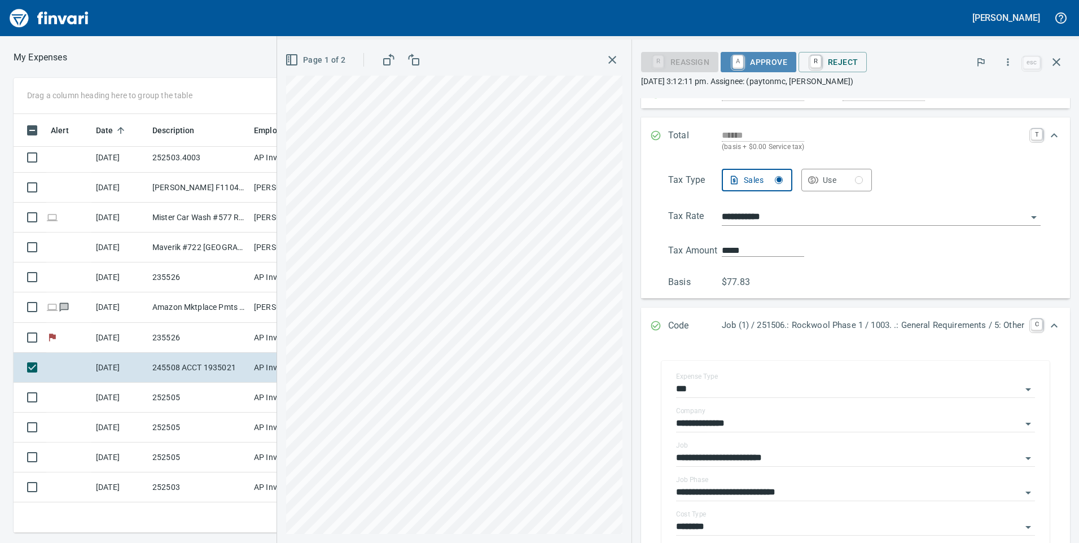
click at [748, 65] on span "A Approve" at bounding box center [759, 62] width 58 height 19
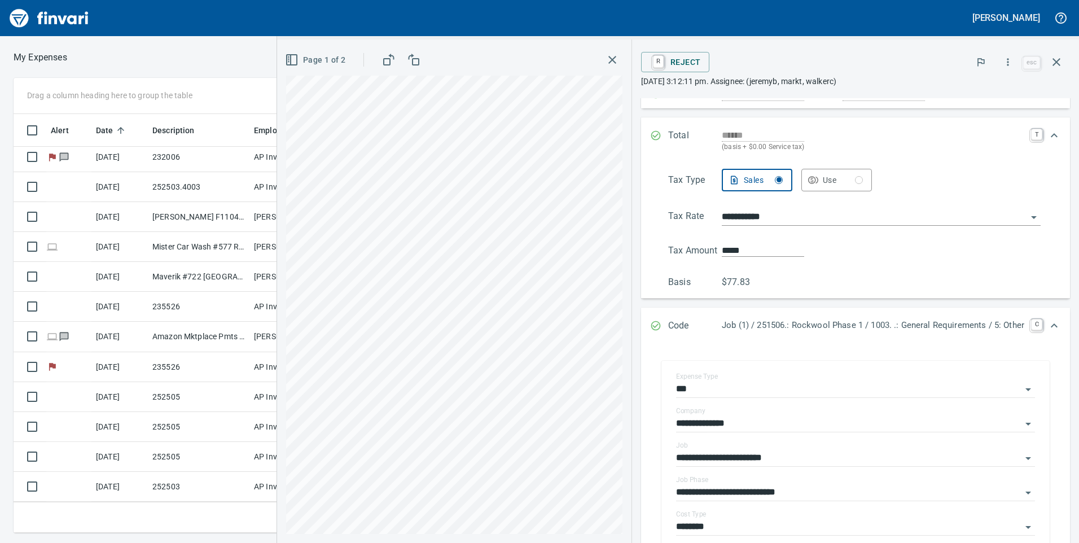
scroll to position [213, 0]
click at [1060, 62] on icon "button" at bounding box center [1057, 62] width 14 height 14
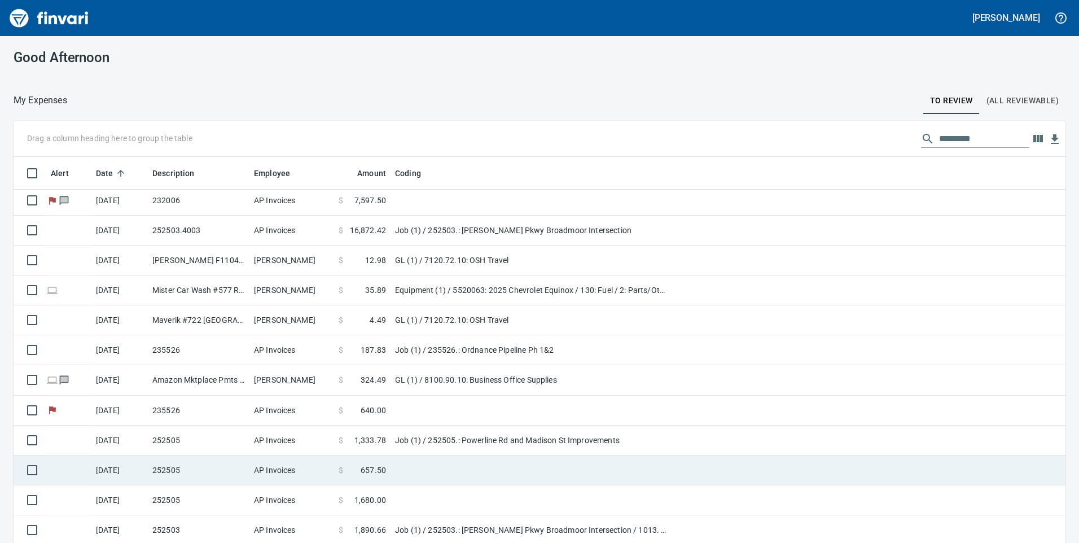
scroll to position [33, 0]
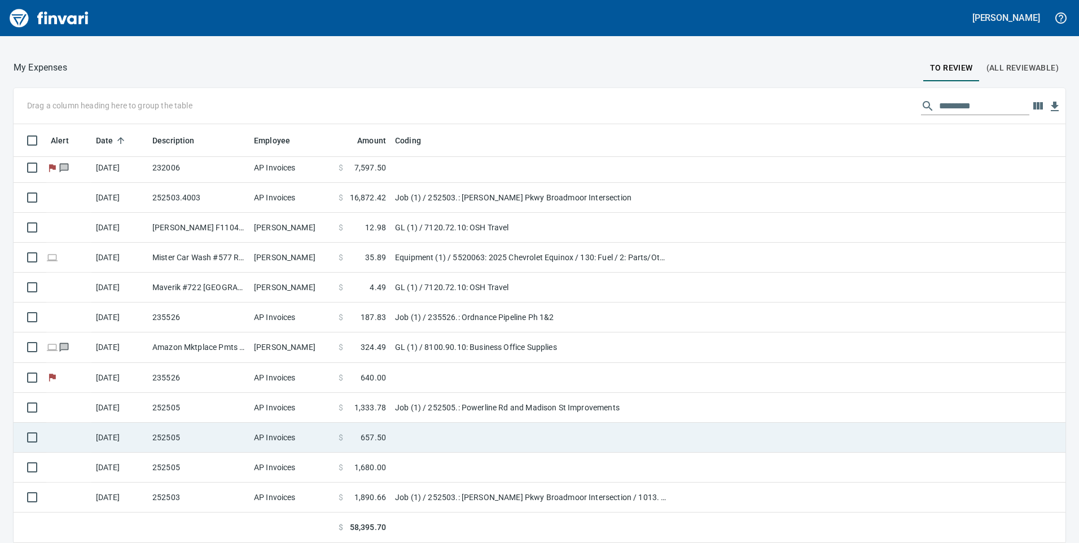
click at [251, 442] on td "AP Invoices" at bounding box center [292, 438] width 85 height 30
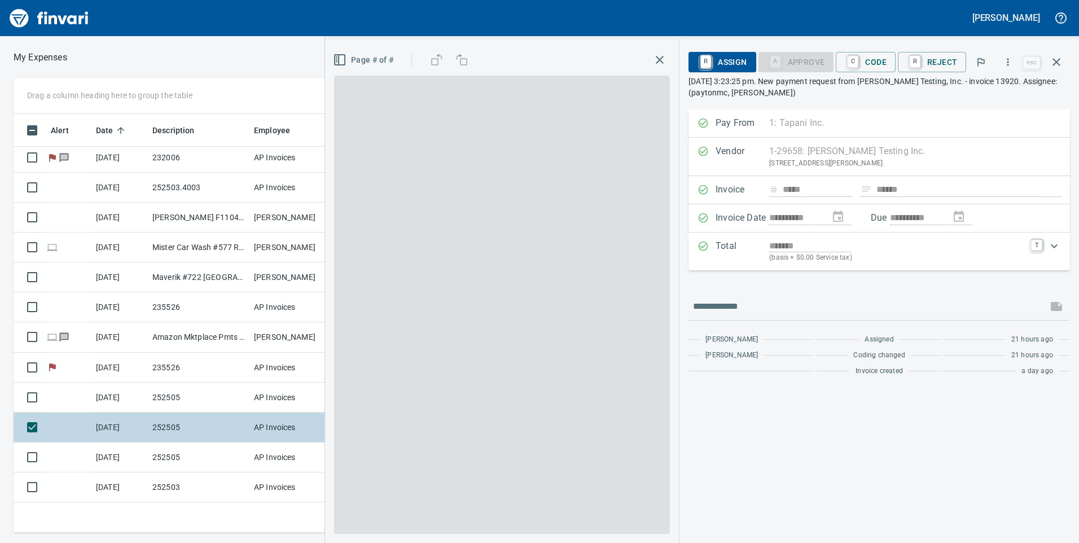
scroll to position [410, 753]
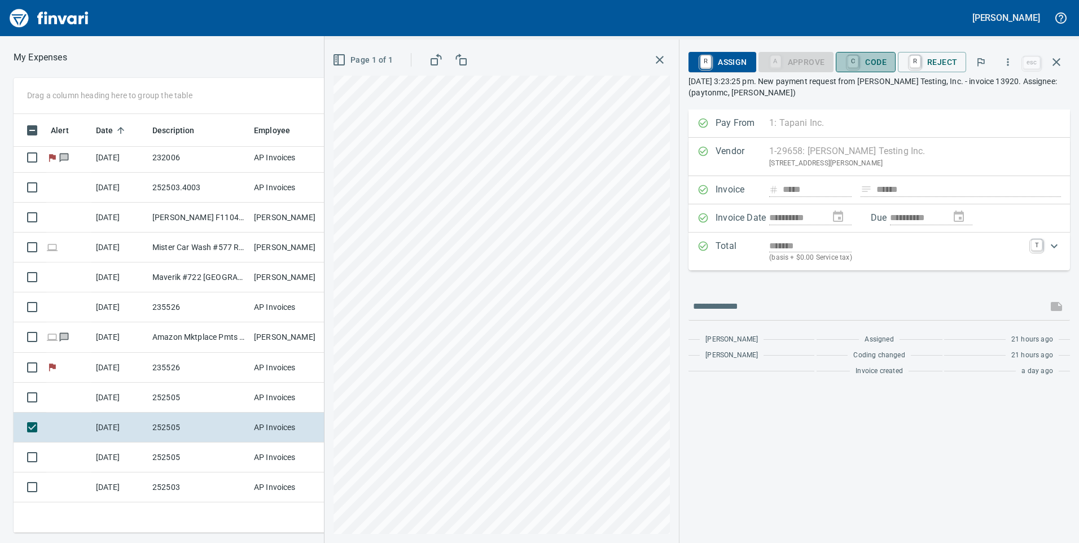
click at [887, 60] on span "C Code" at bounding box center [866, 62] width 42 height 19
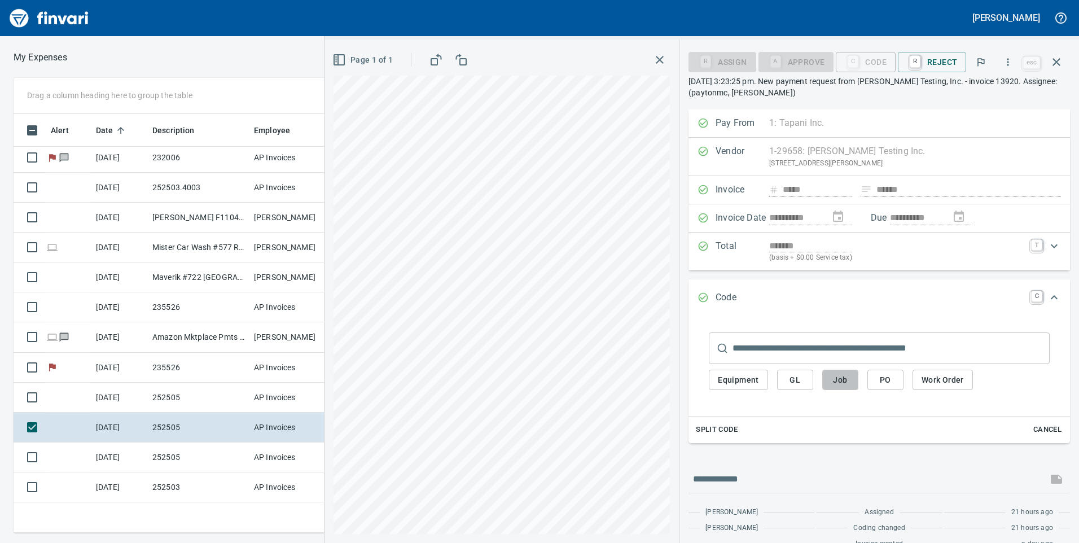
click at [835, 379] on span "Job" at bounding box center [841, 380] width 18 height 14
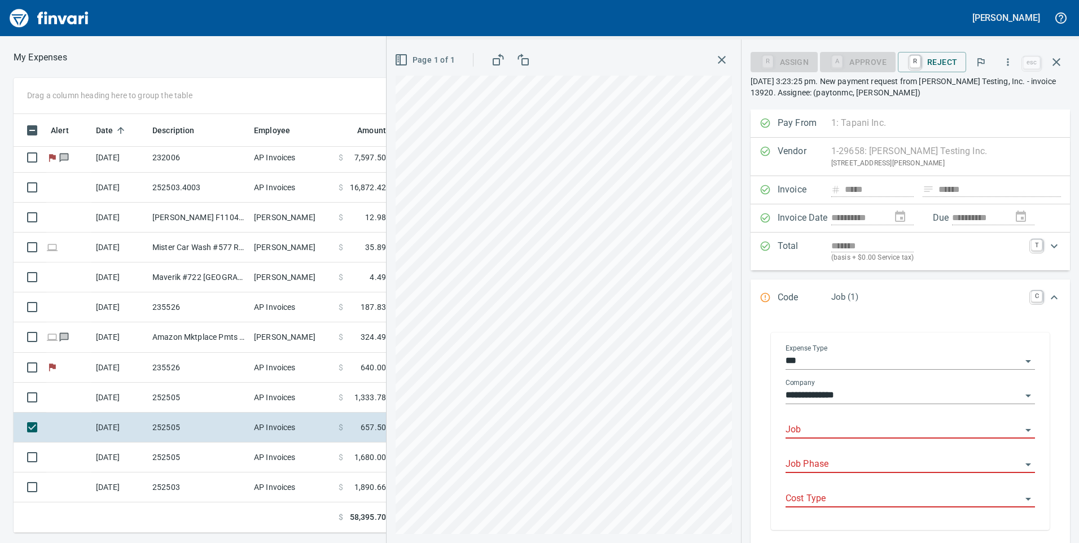
click at [830, 427] on input "Job" at bounding box center [904, 430] width 236 height 16
click at [858, 454] on li "252505.: Powerline Rd and Madison St Improvements" at bounding box center [907, 458] width 239 height 27
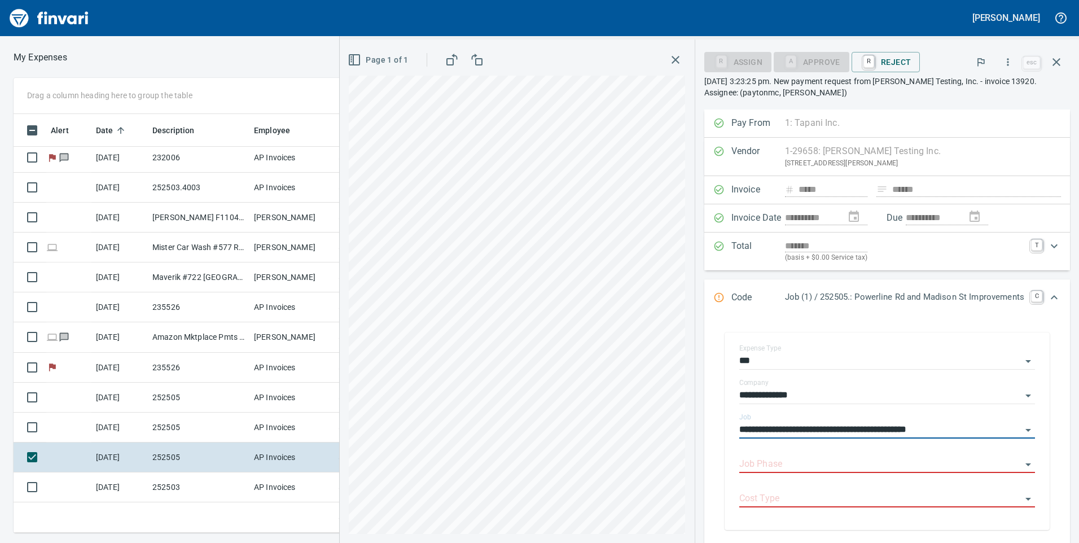
type input "**********"
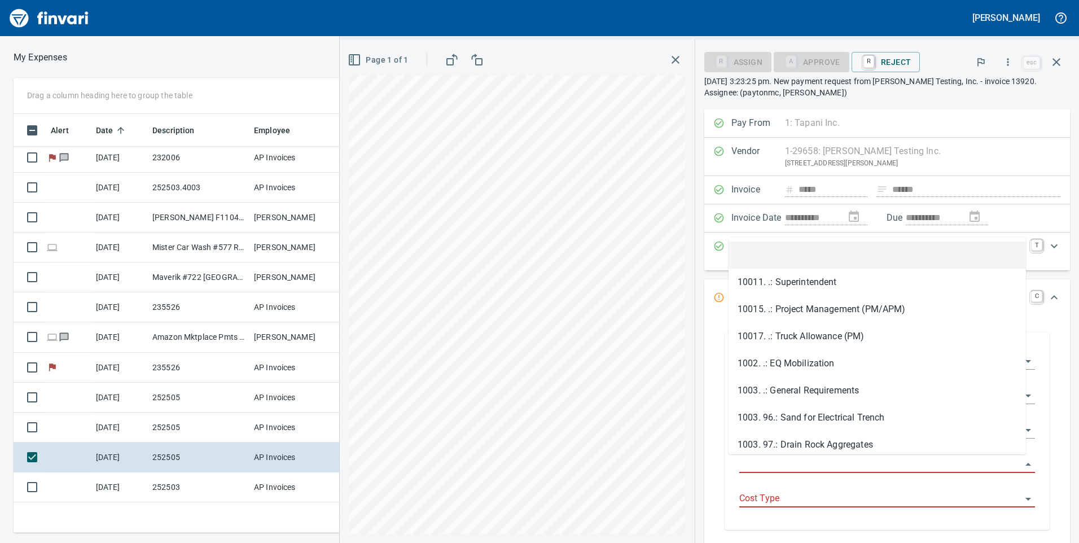
click at [812, 457] on input "Job Phase" at bounding box center [881, 465] width 282 height 16
type input "*"
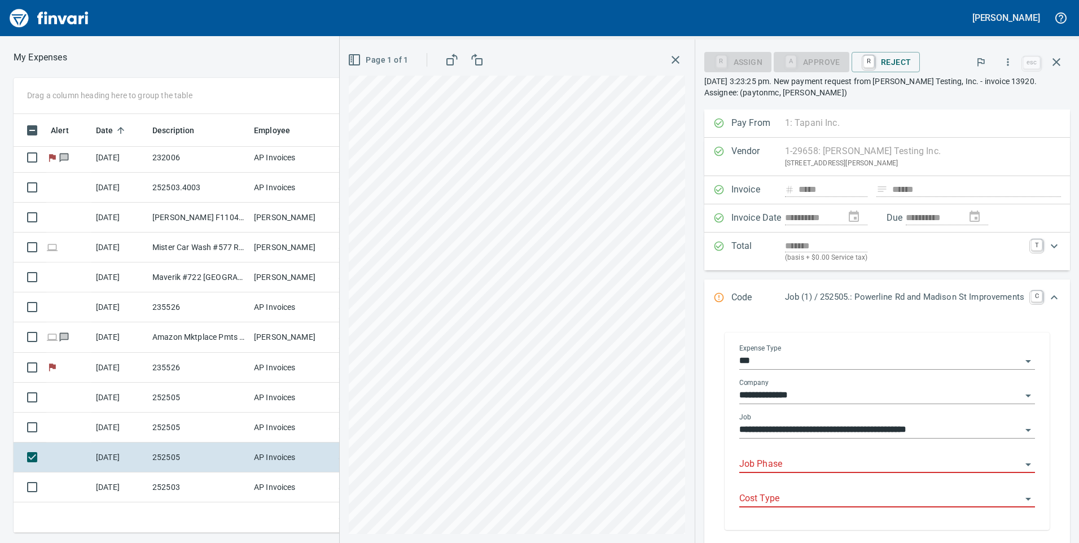
scroll to position [56, 0]
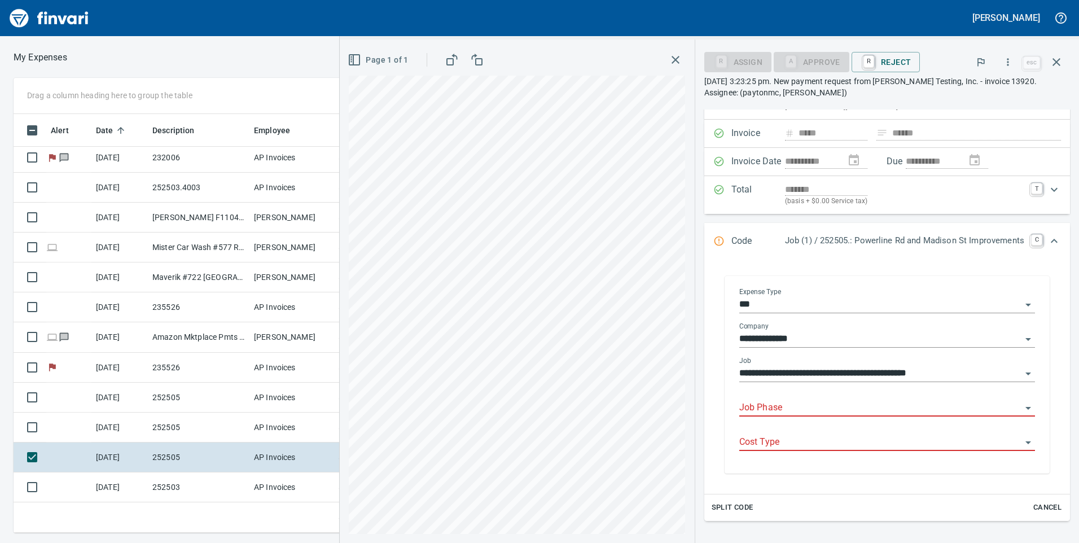
click at [783, 413] on input "Job Phase" at bounding box center [881, 408] width 282 height 16
click at [792, 413] on input "Job Phase" at bounding box center [881, 408] width 282 height 16
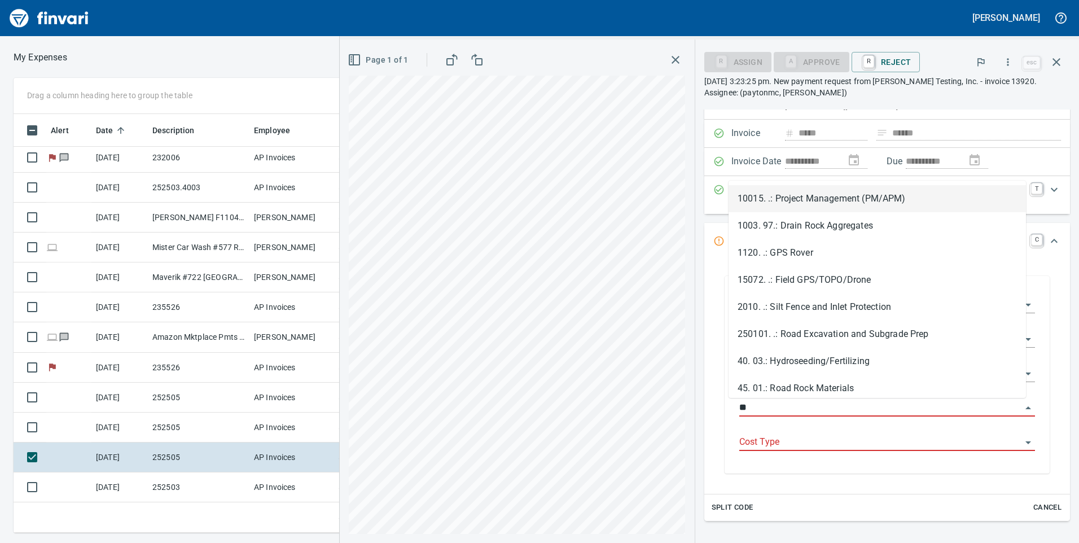
type input "*"
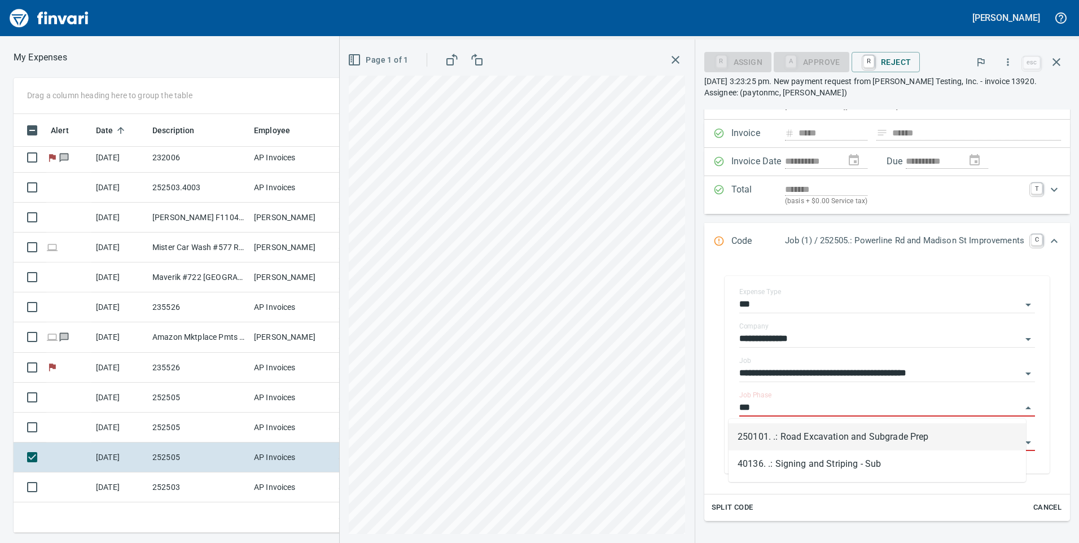
type input "***"
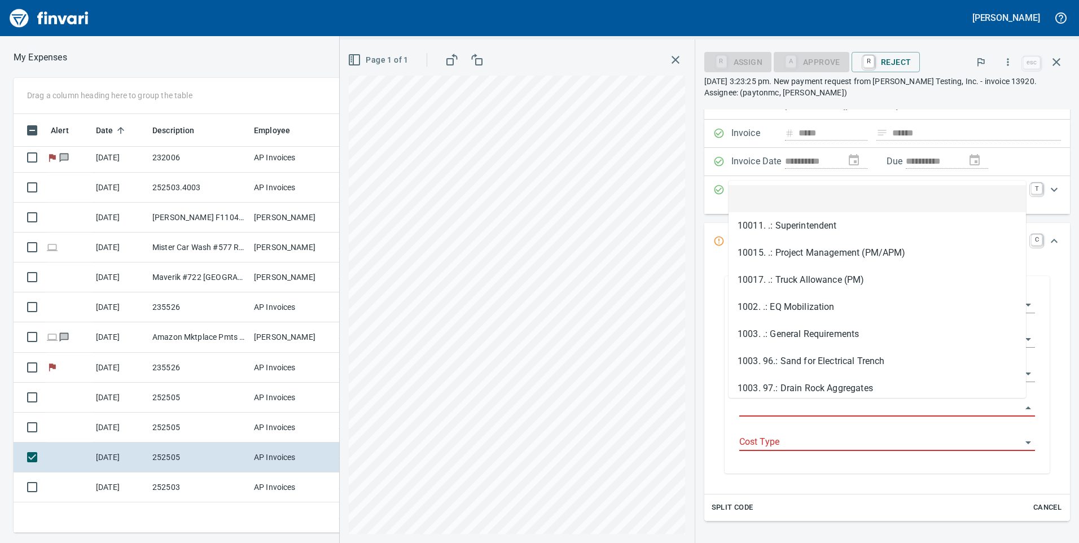
click at [817, 405] on input "Job Phase" at bounding box center [881, 408] width 282 height 16
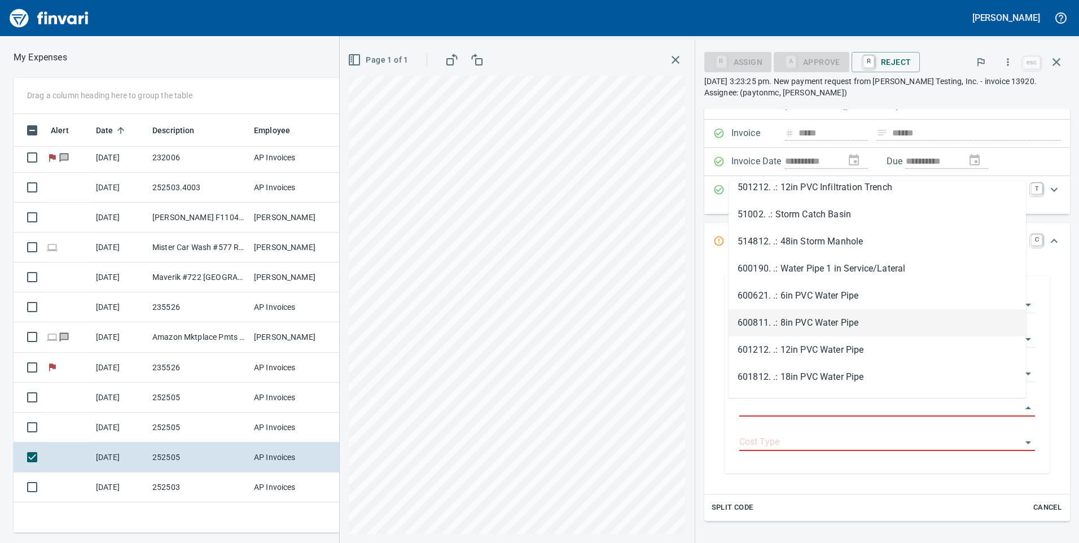
scroll to position [1581, 0]
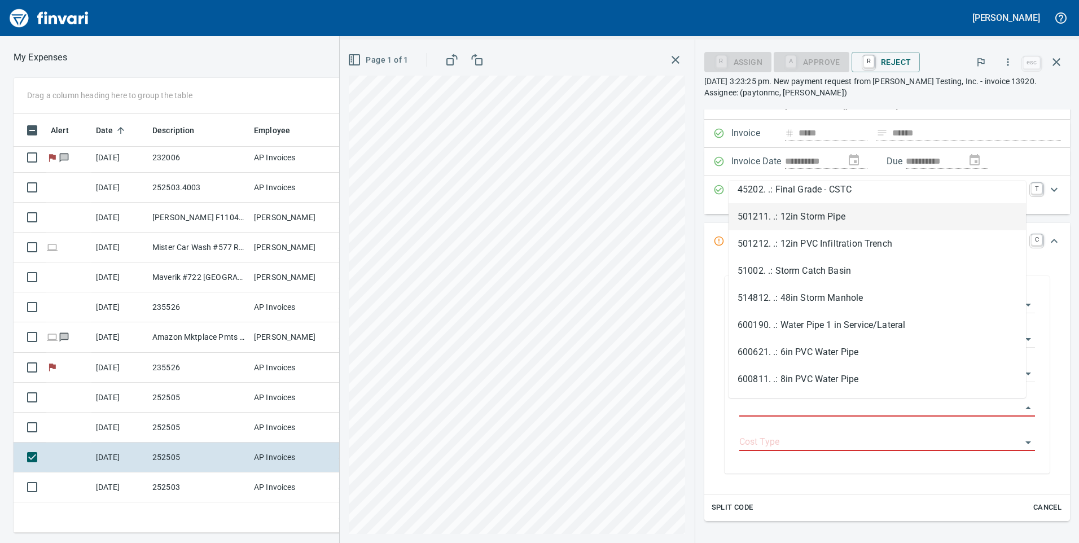
click at [876, 220] on li "501211. .: 12in Storm Pipe" at bounding box center [878, 216] width 298 height 27
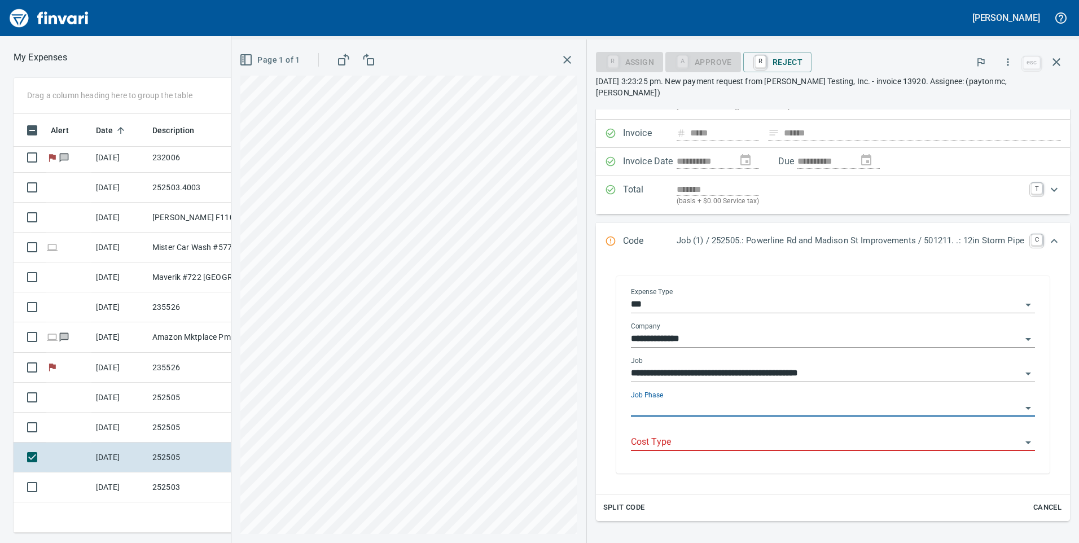
type input "**********"
click at [758, 435] on input "Cost Type" at bounding box center [826, 443] width 391 height 16
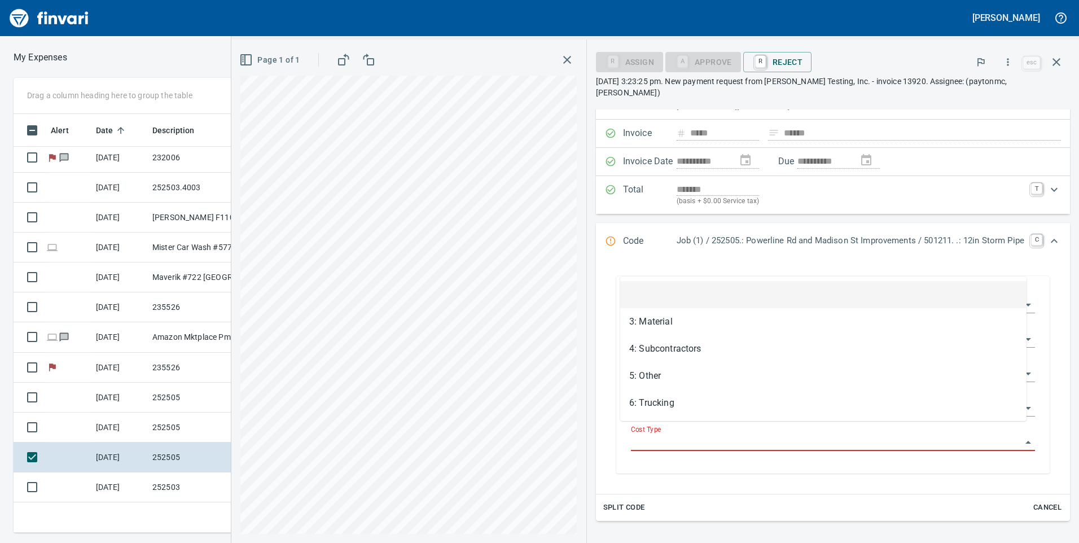
scroll to position [410, 753]
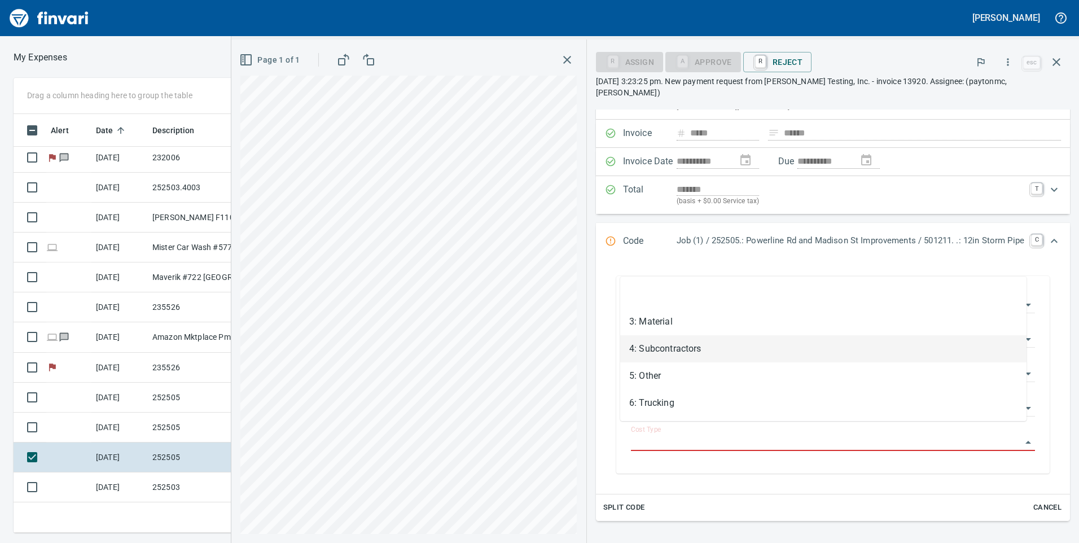
click at [713, 357] on li "4: Subcontractors" at bounding box center [823, 348] width 406 height 27
type input "**********"
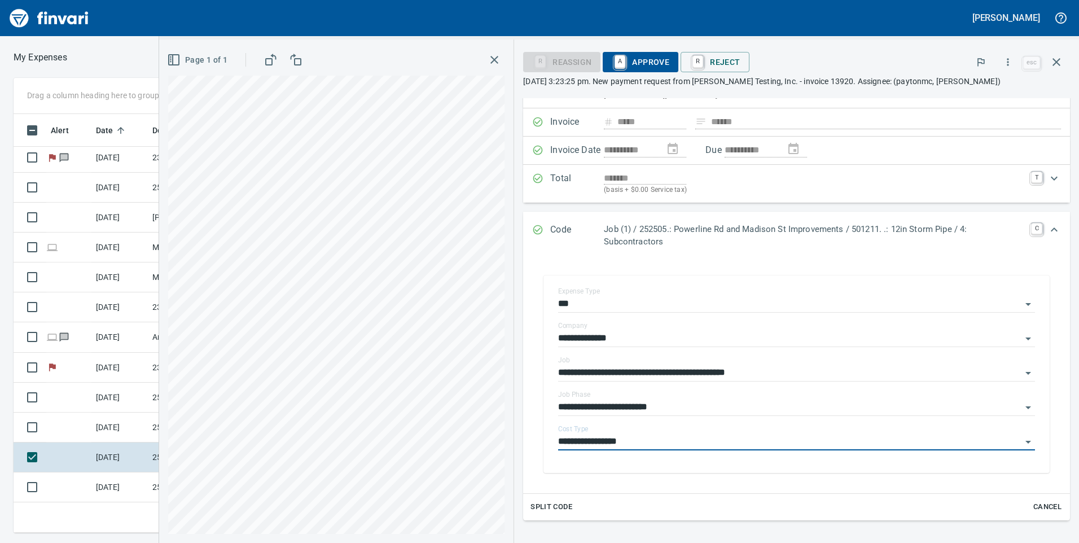
click at [662, 60] on span "A Approve" at bounding box center [641, 62] width 58 height 19
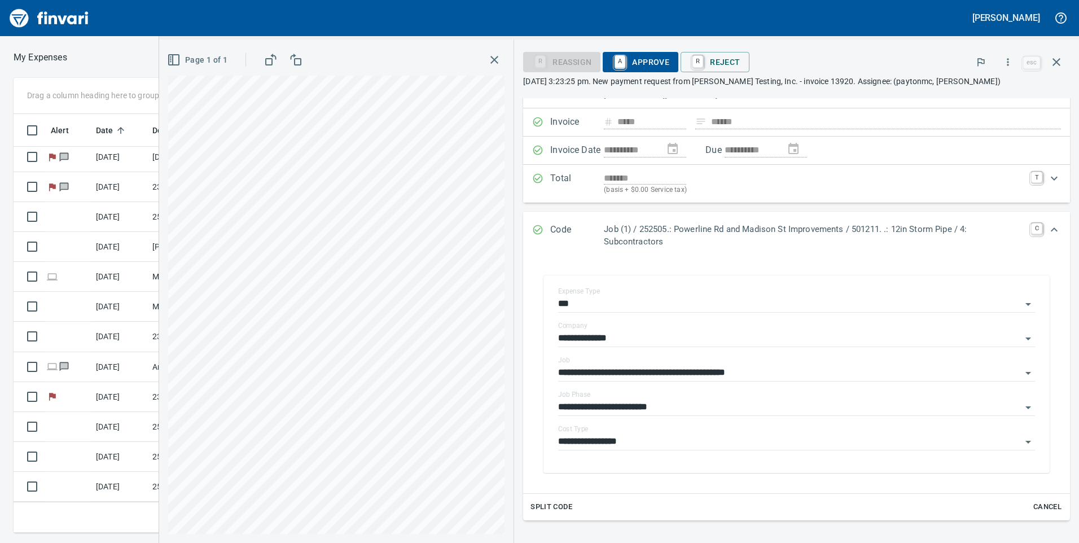
scroll to position [183, 0]
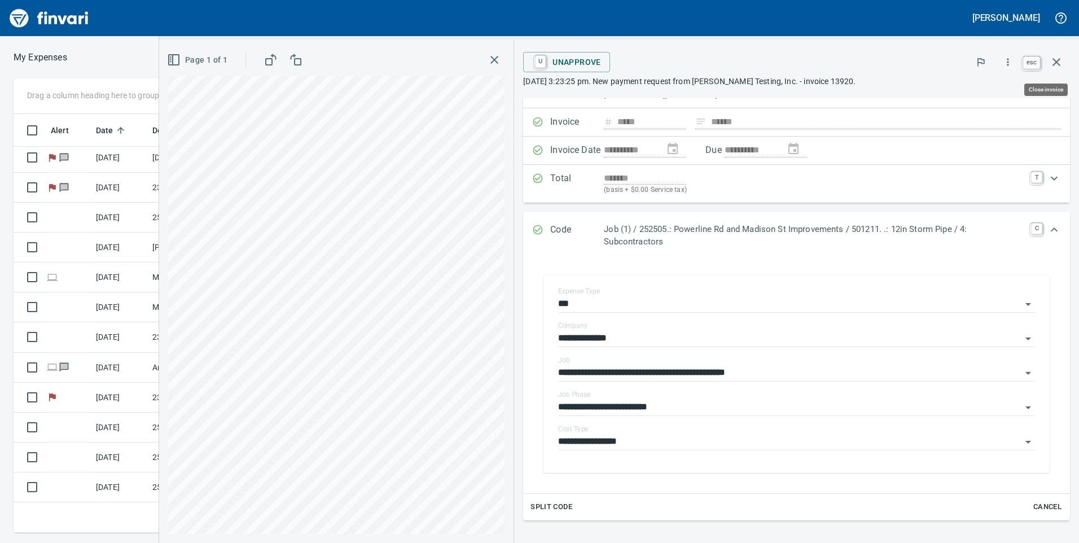
click at [1053, 61] on icon "button" at bounding box center [1057, 62] width 14 height 14
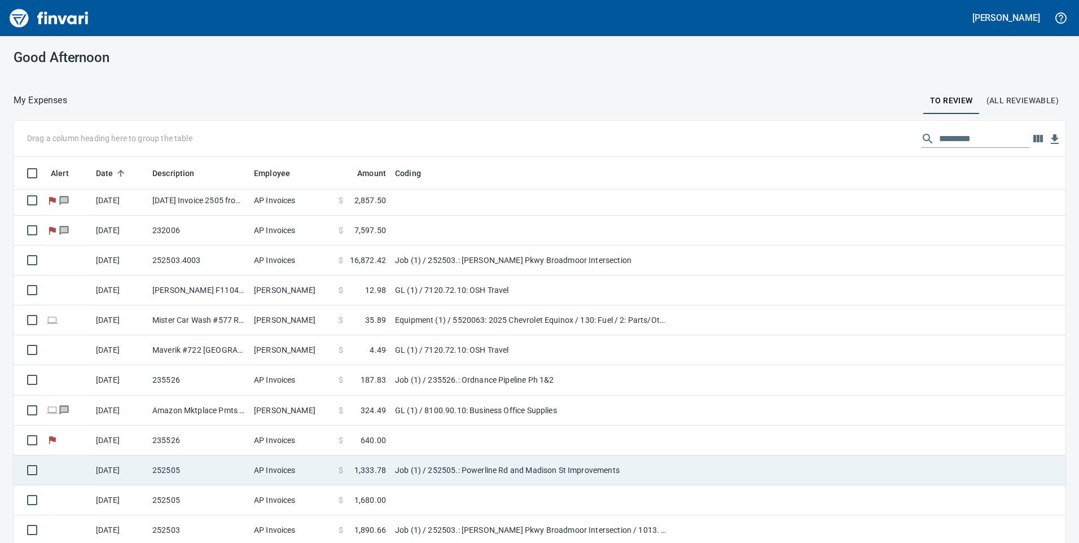
scroll to position [33, 0]
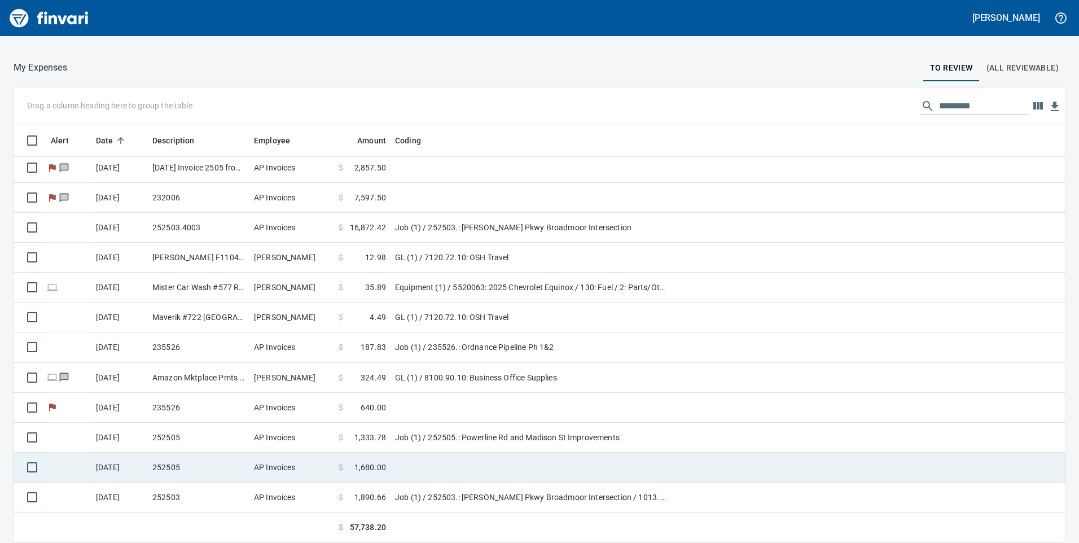
click at [408, 471] on td at bounding box center [532, 468] width 282 height 30
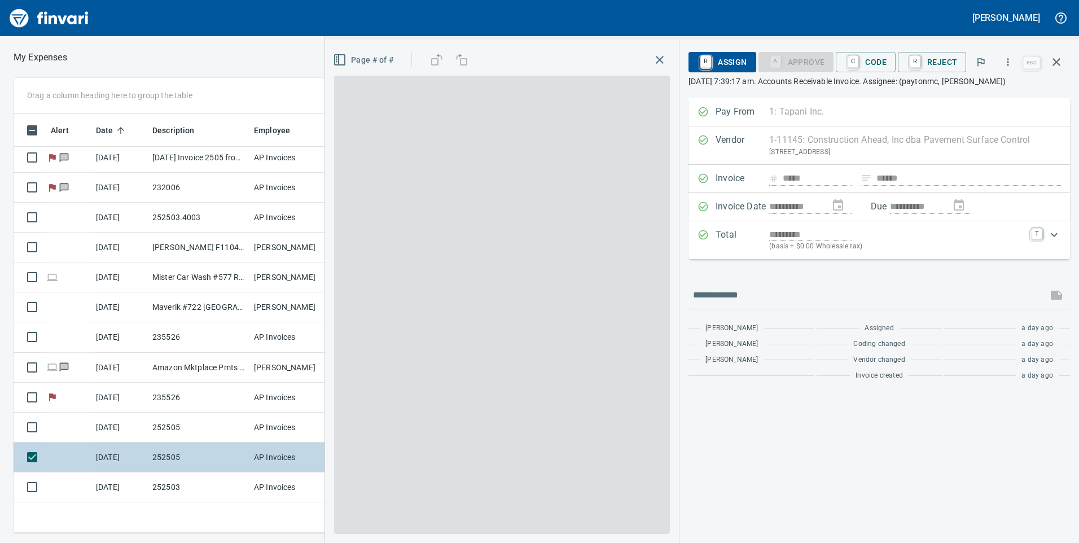
scroll to position [410, 753]
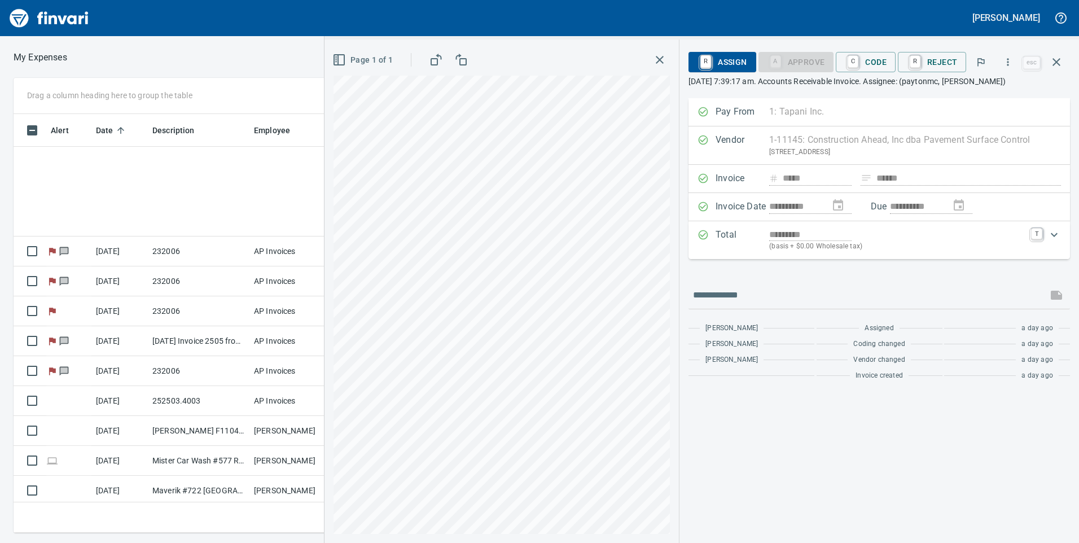
scroll to position [410, 753]
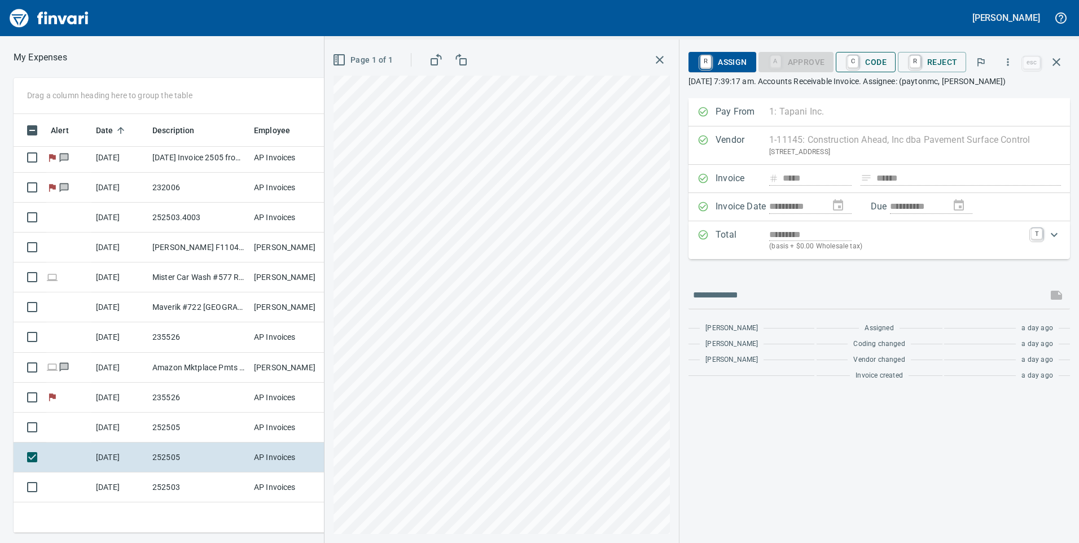
click at [869, 71] on span "C Code" at bounding box center [866, 62] width 42 height 19
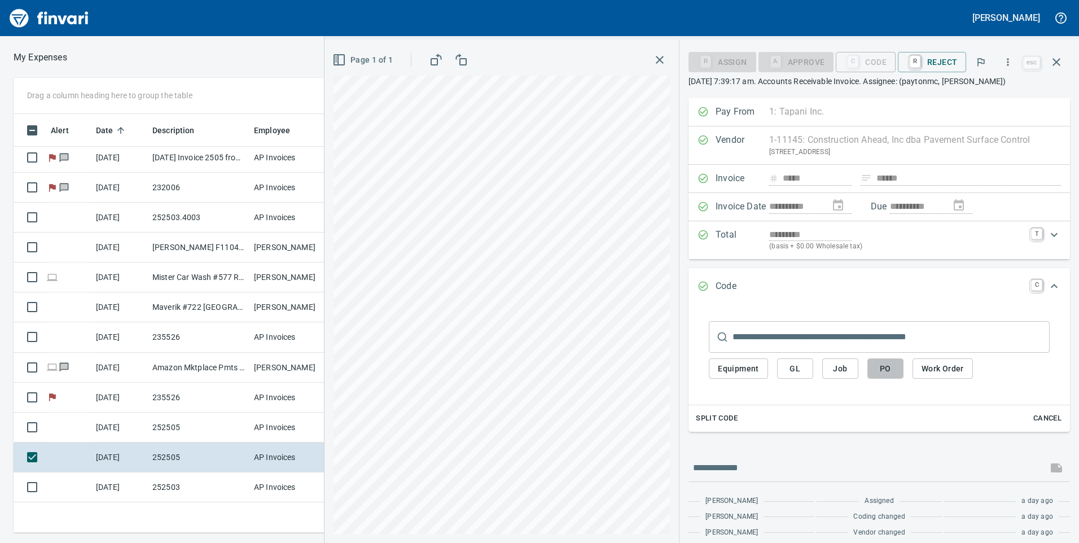
click at [898, 366] on button "PO" at bounding box center [886, 369] width 36 height 21
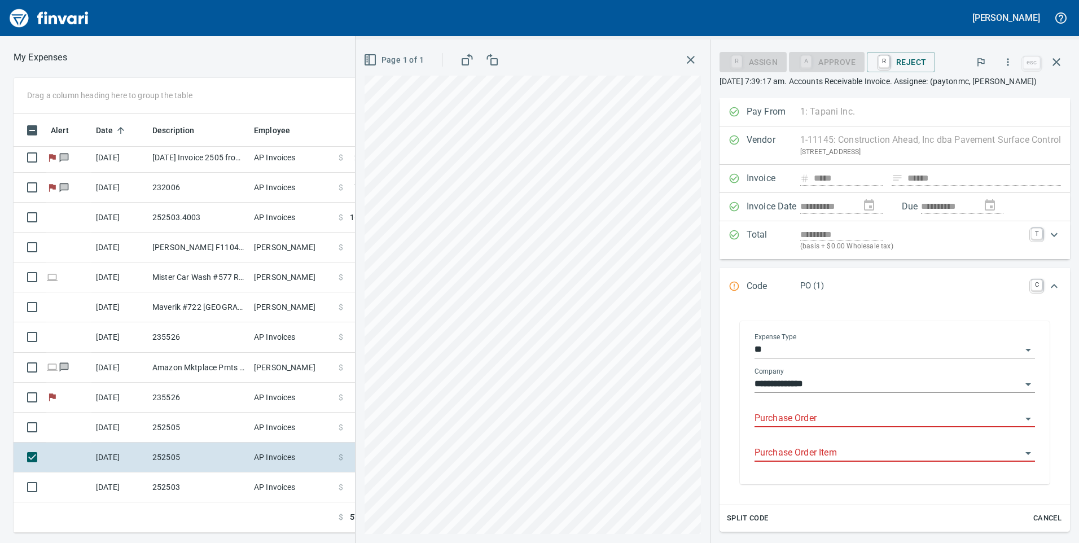
click at [864, 423] on input "Purchase Order" at bounding box center [888, 419] width 267 height 16
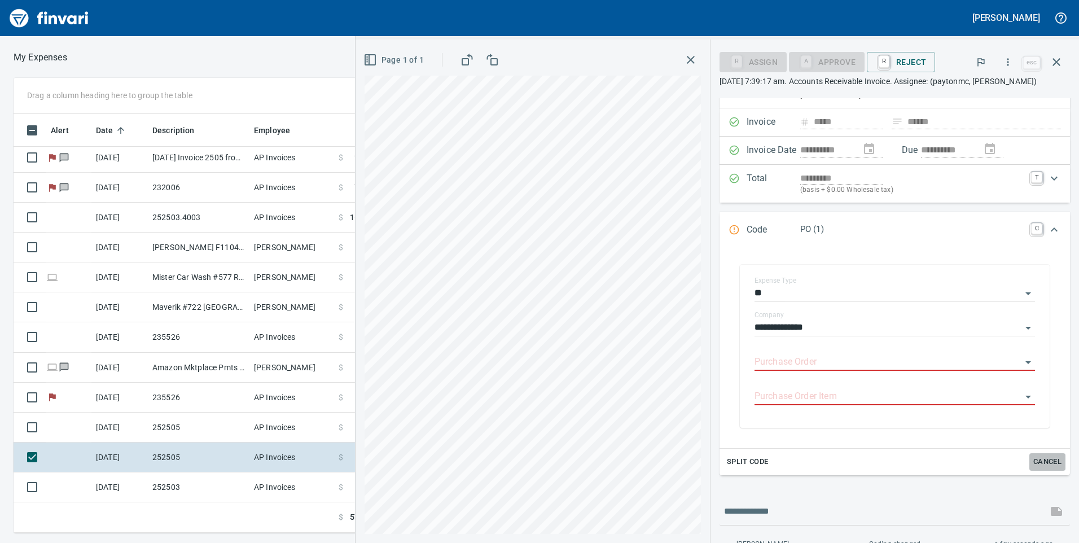
click at [1034, 466] on span "Cancel" at bounding box center [1048, 462] width 30 height 13
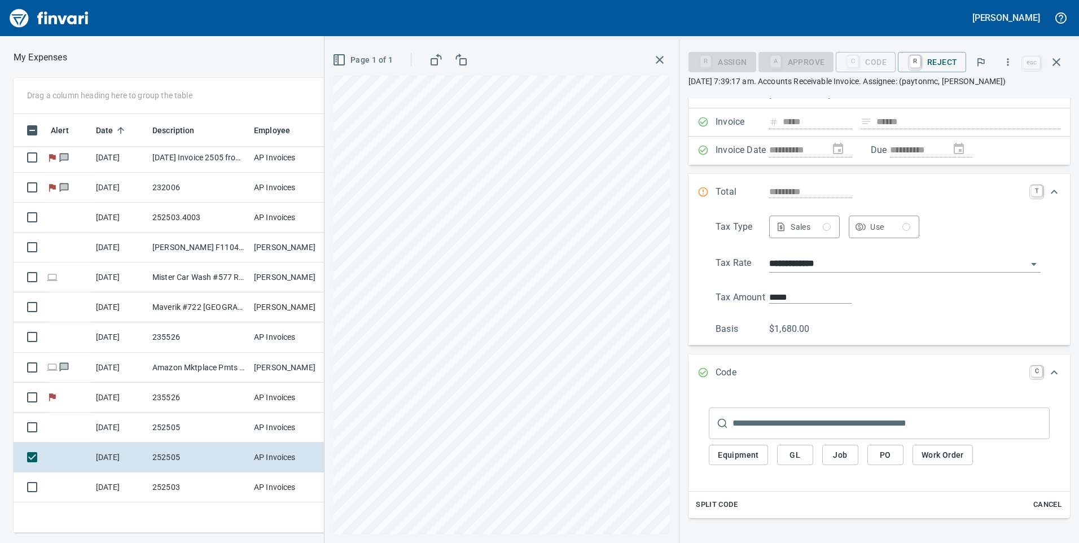
scroll to position [0, 0]
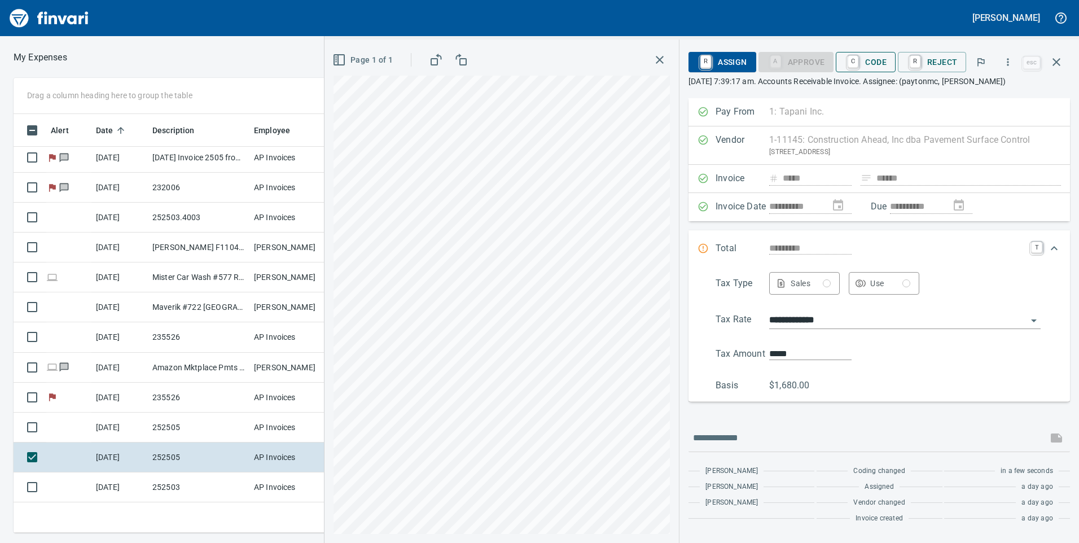
click at [863, 64] on span "C Code" at bounding box center [866, 62] width 42 height 19
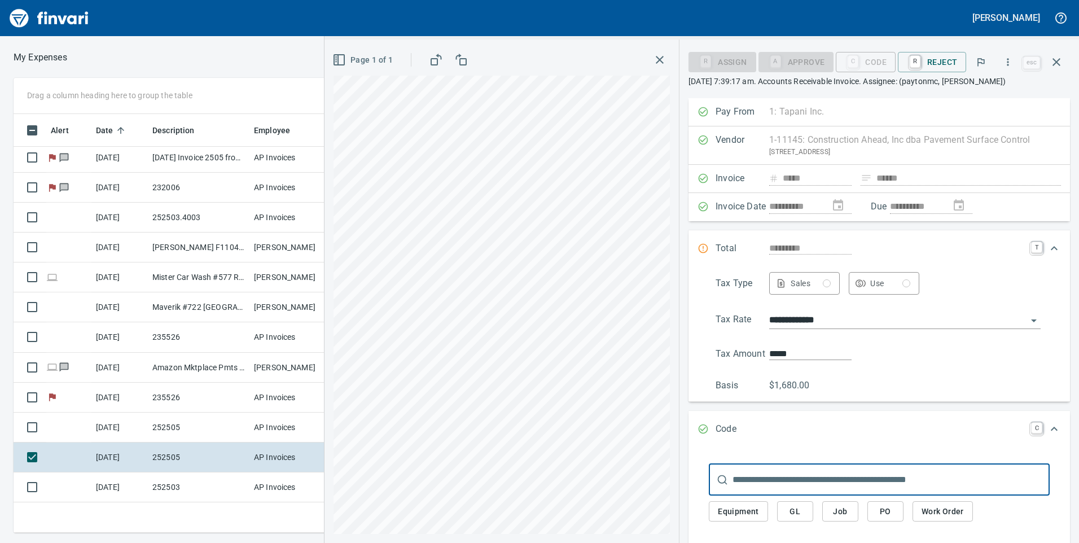
click at [850, 513] on span "Job" at bounding box center [841, 512] width 18 height 14
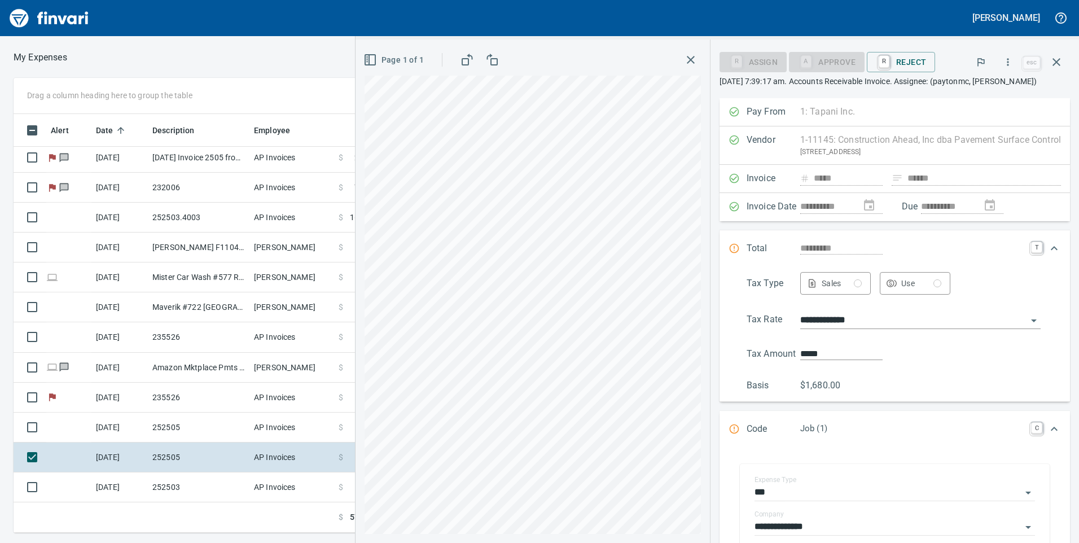
scroll to position [113, 0]
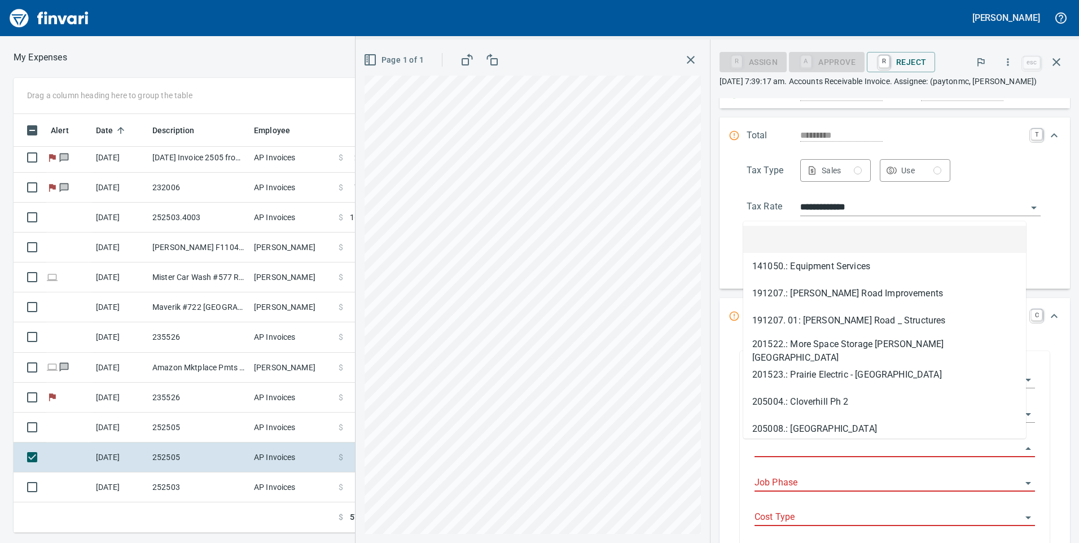
click at [830, 454] on input "Job" at bounding box center [888, 449] width 267 height 16
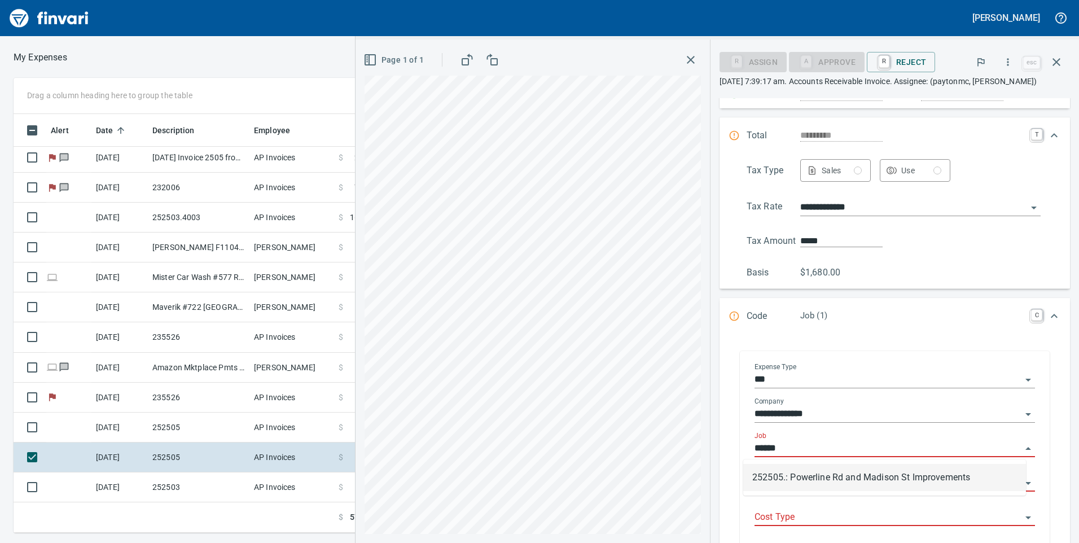
scroll to position [410, 753]
click at [838, 477] on li "252505.: Powerline Rd and Madison St Improvements" at bounding box center [885, 477] width 283 height 27
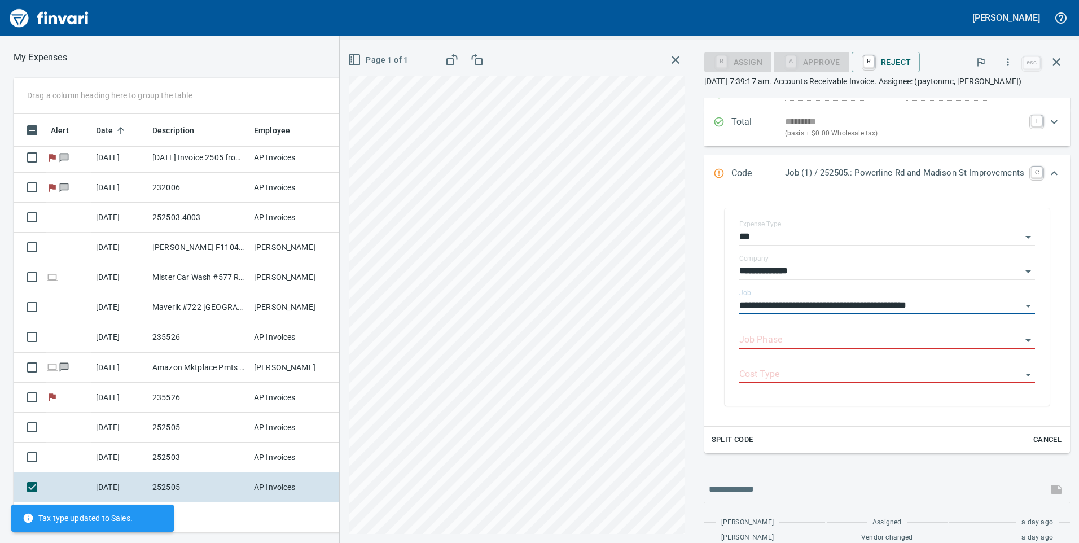
click at [838, 477] on div "**********" at bounding box center [888, 274] width 366 height 579
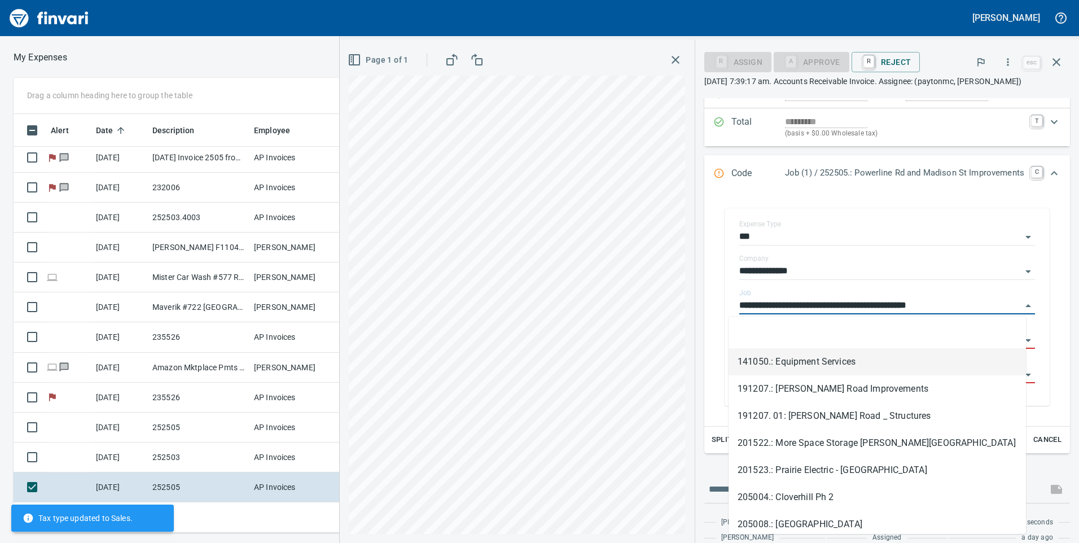
type input "**********"
click at [705, 347] on div "**********" at bounding box center [888, 310] width 366 height 234
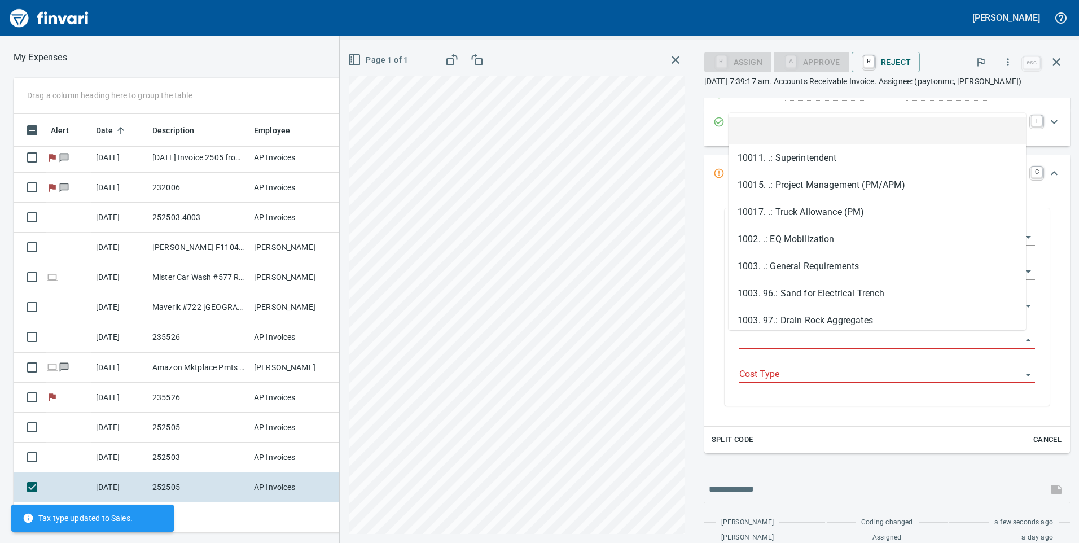
click at [771, 346] on input "Job Phase" at bounding box center [881, 341] width 282 height 16
type input "*"
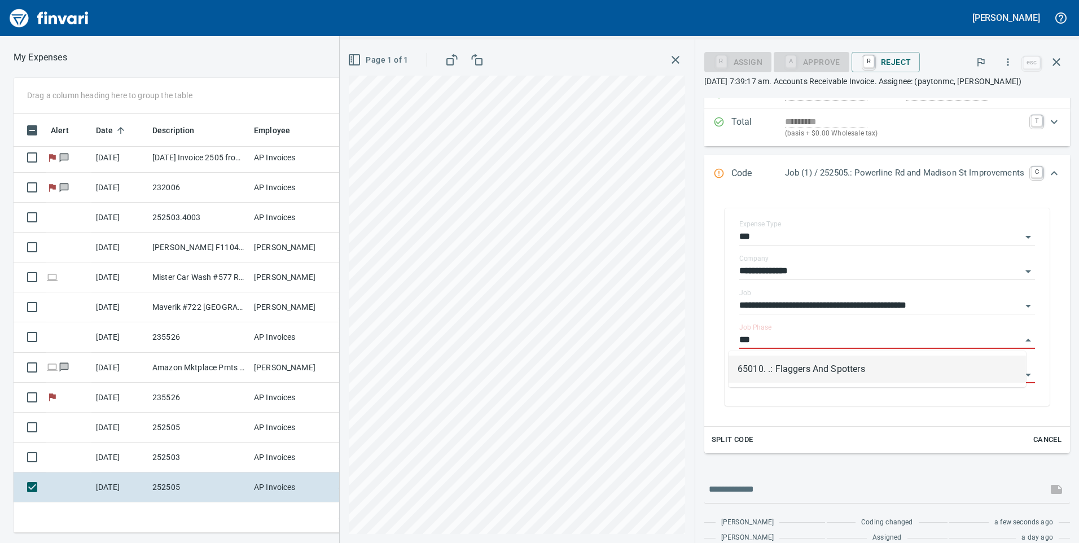
click at [847, 356] on li "65010. .: Flaggers And Spotters" at bounding box center [878, 369] width 298 height 27
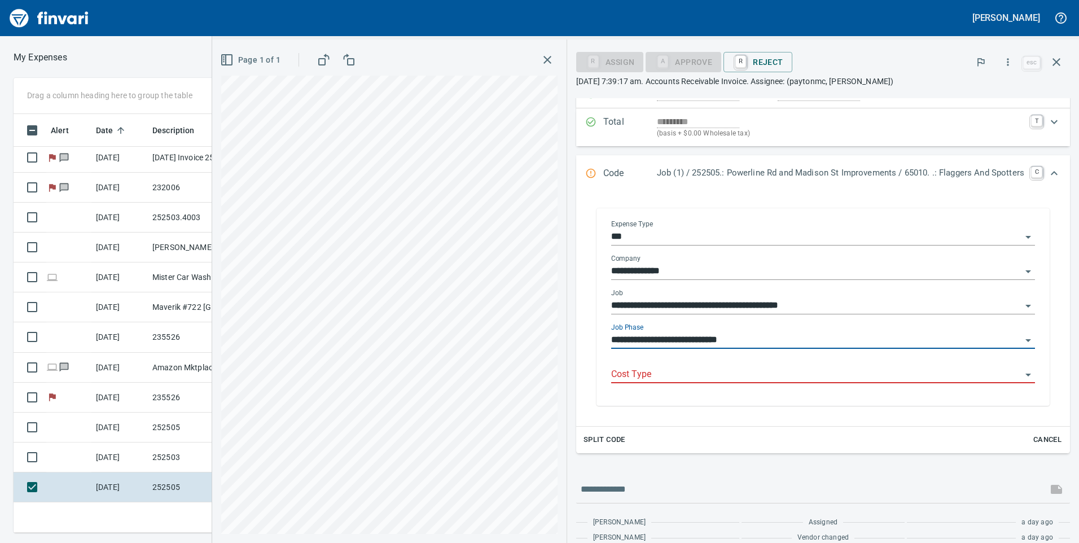
type input "**********"
click at [838, 372] on input "Cost Type" at bounding box center [816, 375] width 410 height 16
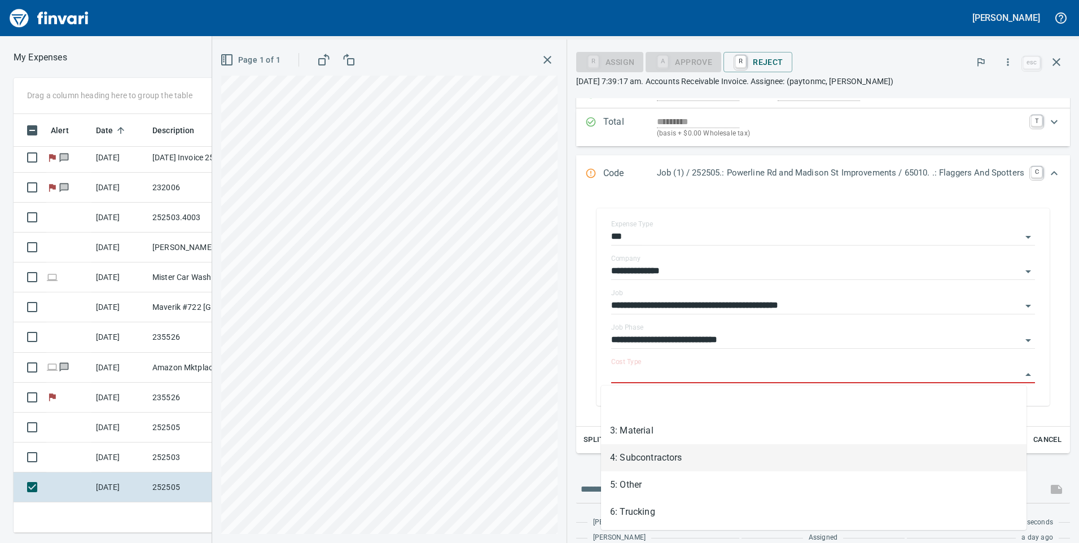
click at [698, 466] on li "4: Subcontractors" at bounding box center [814, 457] width 426 height 27
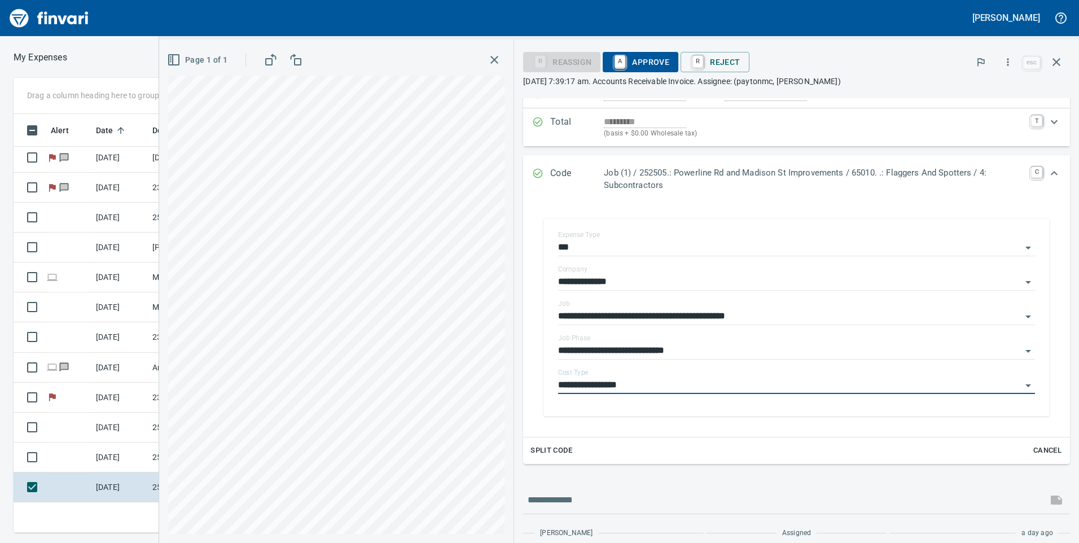
type input "**********"
click at [635, 59] on span "A Approve" at bounding box center [641, 62] width 58 height 19
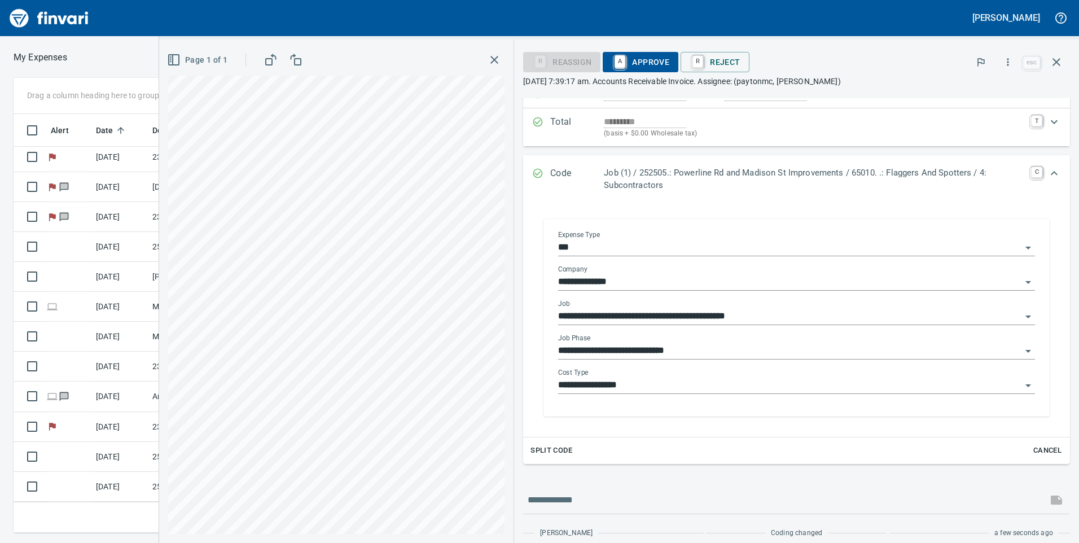
scroll to position [154, 0]
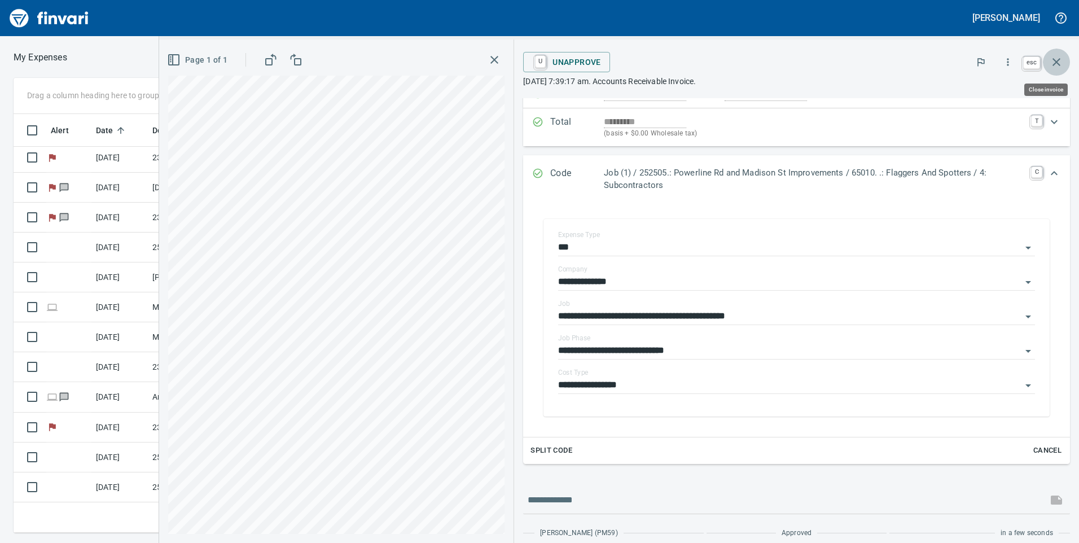
click at [1061, 58] on icon "button" at bounding box center [1057, 62] width 14 height 14
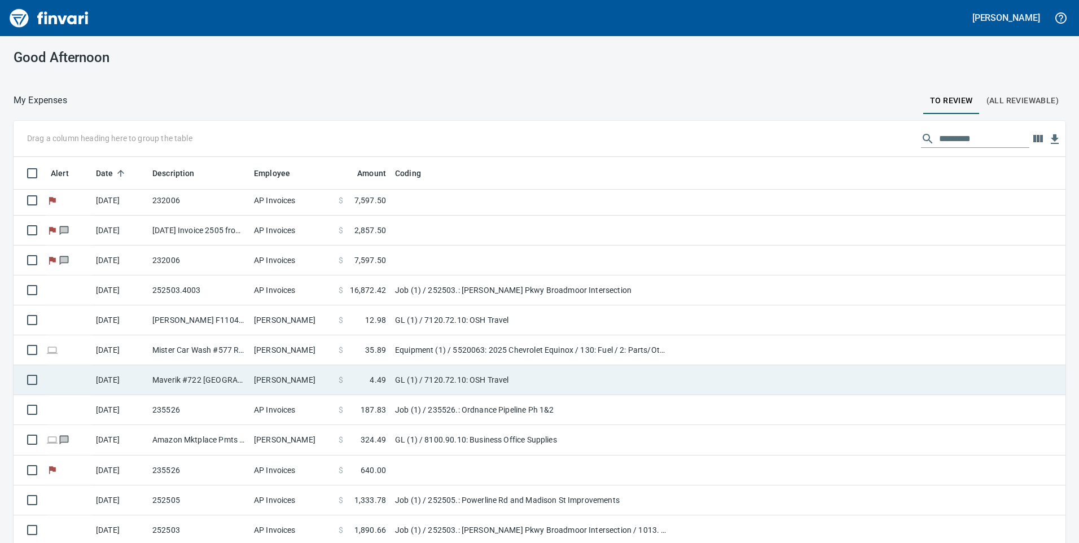
scroll to position [33, 0]
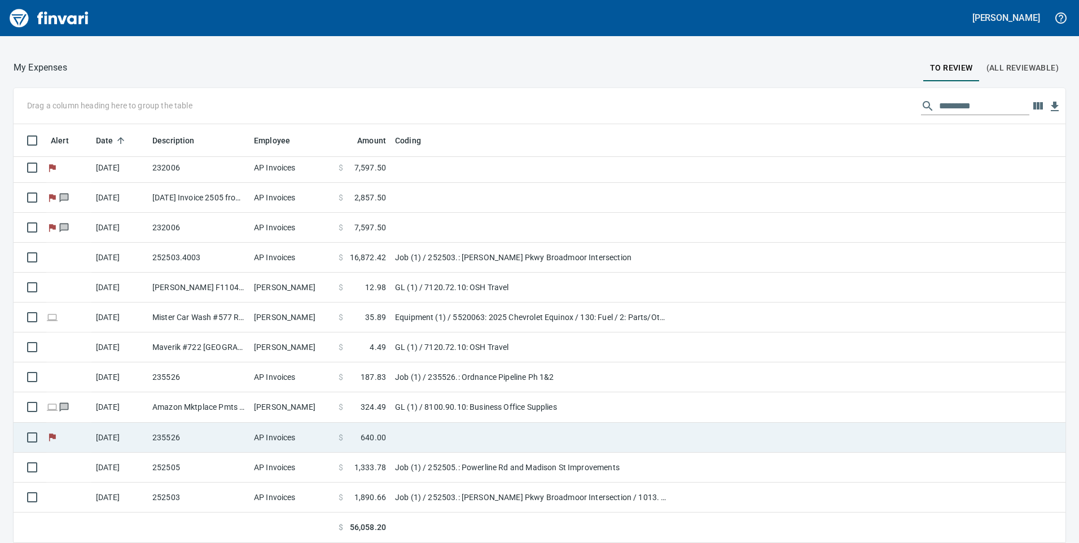
click at [409, 443] on td at bounding box center [532, 438] width 282 height 30
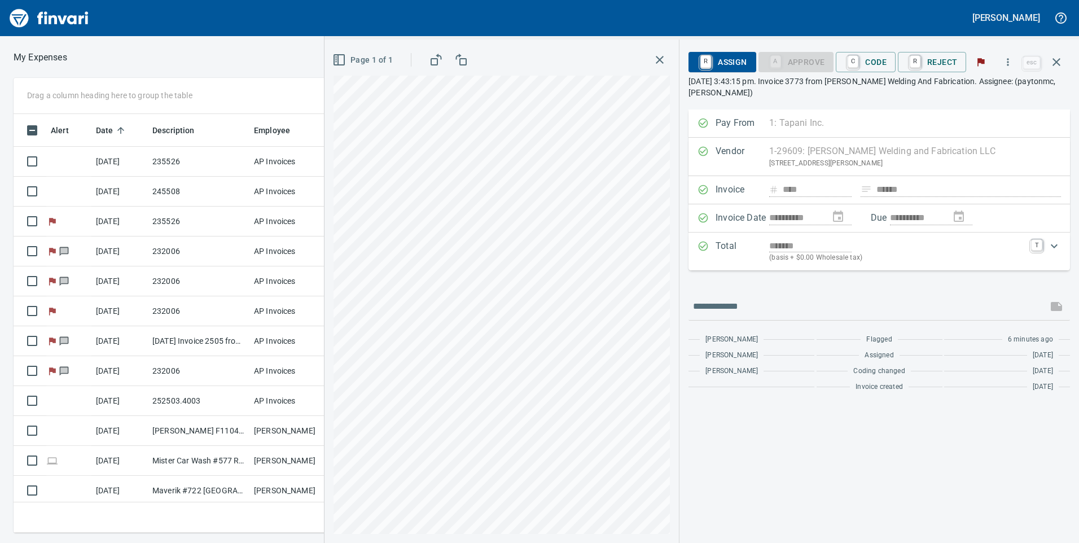
scroll to position [154, 0]
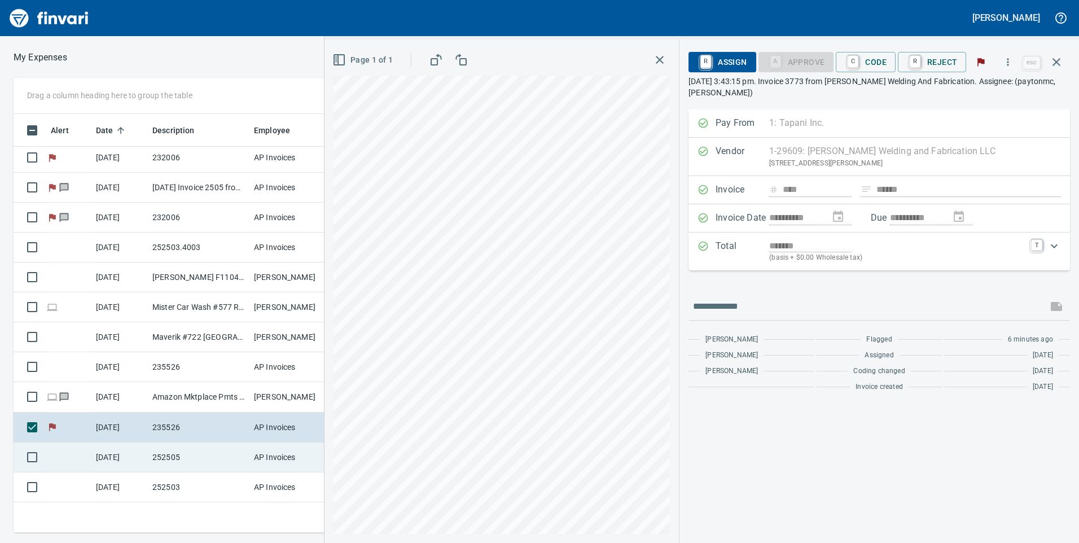
click at [196, 460] on td "252505" at bounding box center [199, 458] width 102 height 30
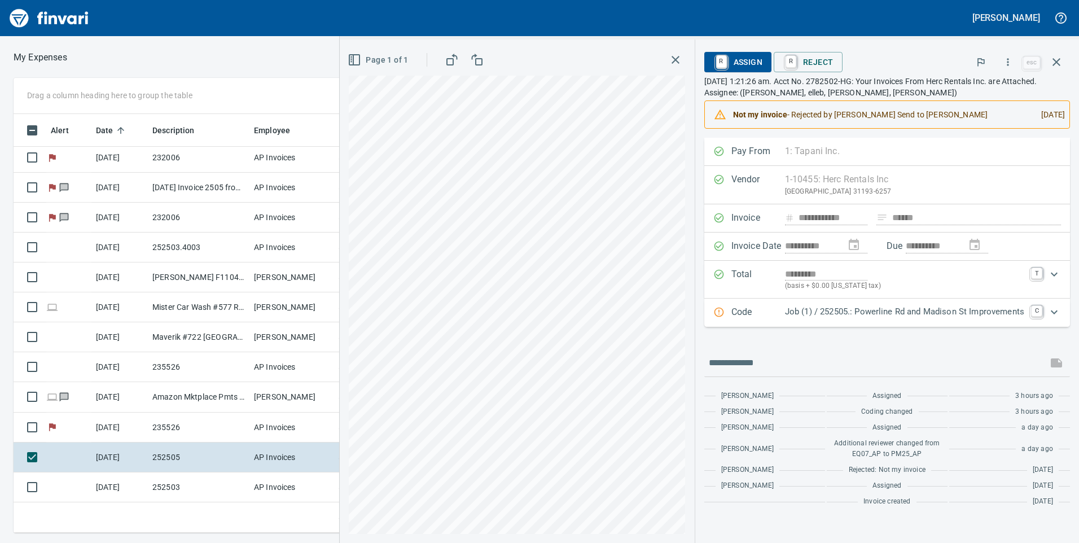
click at [999, 319] on div "Job (1) / 252505.: Powerline Rd and Madison St Improvements" at bounding box center [904, 312] width 239 height 15
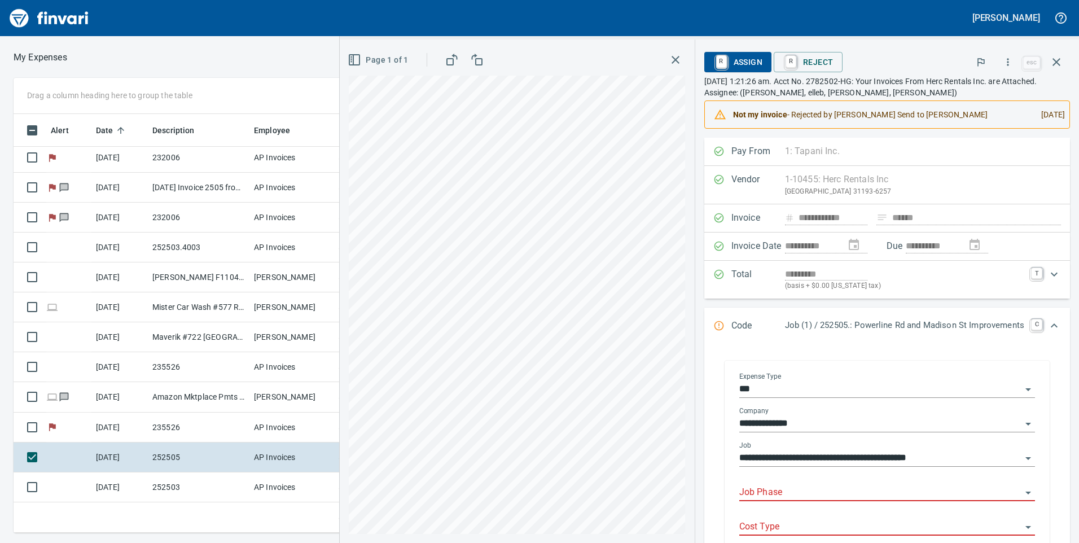
scroll to position [56, 0]
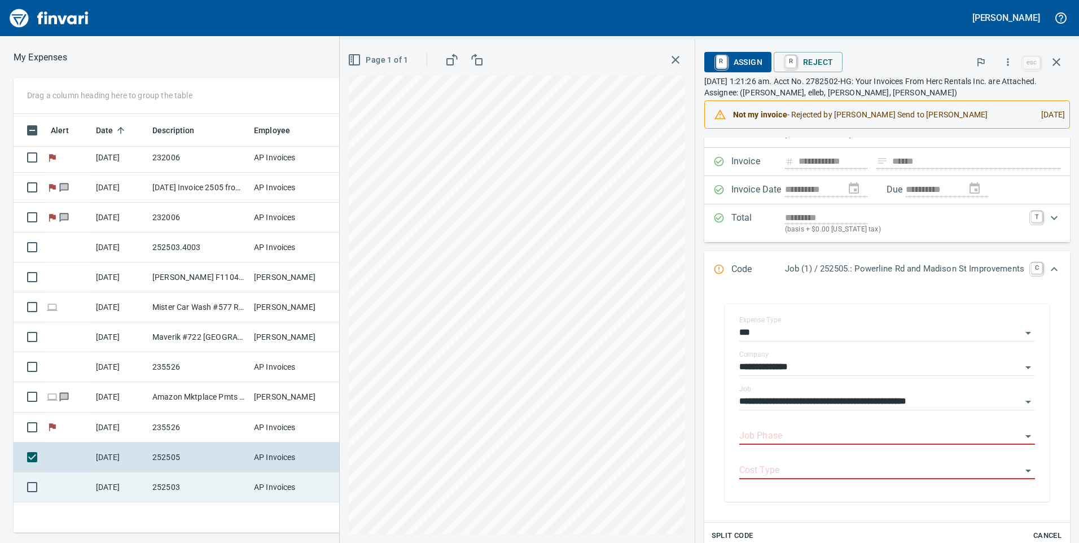
click at [235, 483] on td "252503" at bounding box center [199, 488] width 102 height 30
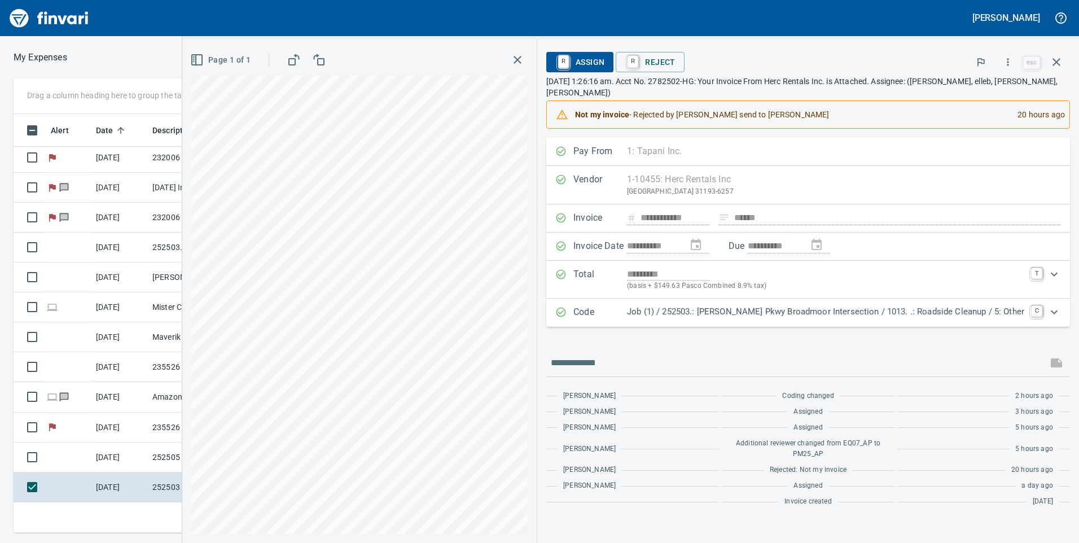
click at [714, 311] on p "Job (1) / 252503.: [PERSON_NAME] Pkwy Broadmoor Intersection / 1013. .: Roadsid…" at bounding box center [825, 311] width 397 height 13
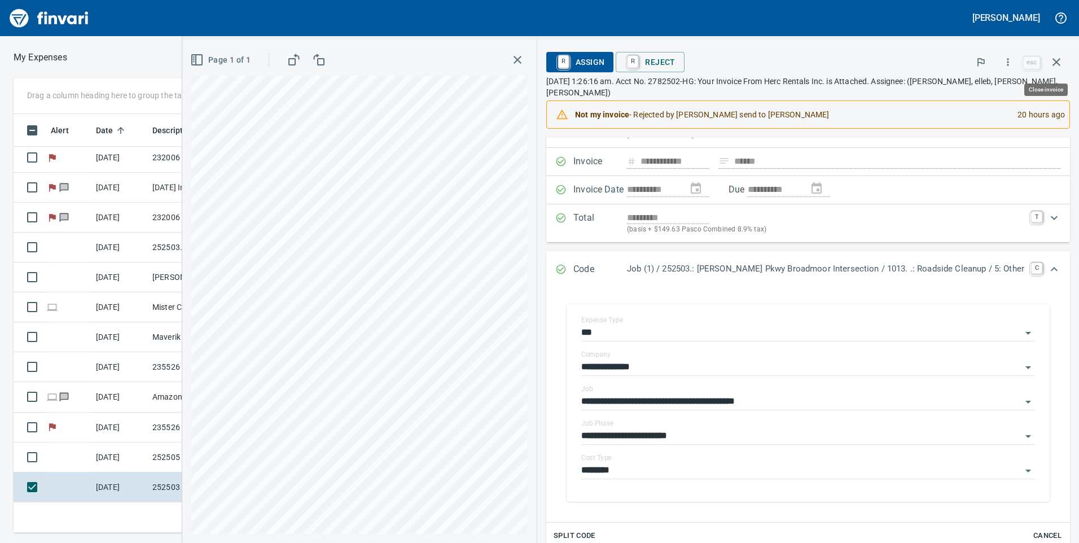
scroll to position [410, 753]
click at [150, 451] on td "252505" at bounding box center [199, 458] width 102 height 30
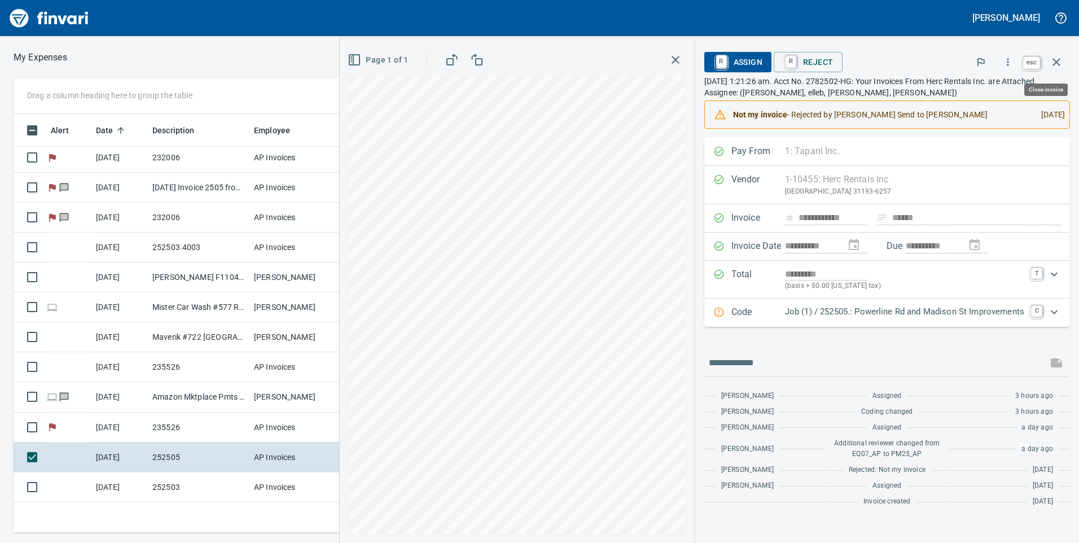
click at [1057, 65] on icon "button" at bounding box center [1057, 62] width 14 height 14
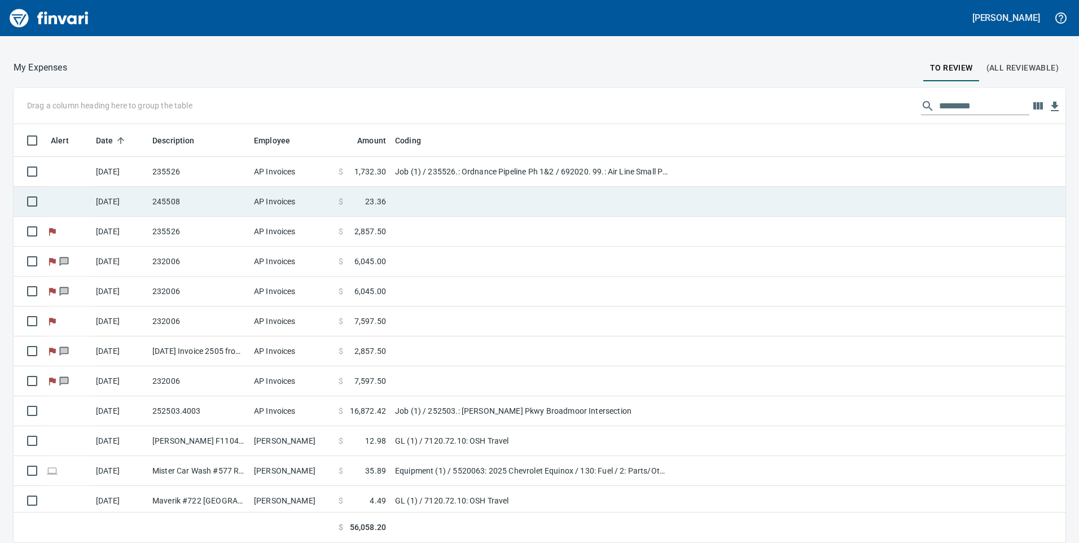
click at [338, 208] on td "$ 23.36" at bounding box center [362, 202] width 56 height 30
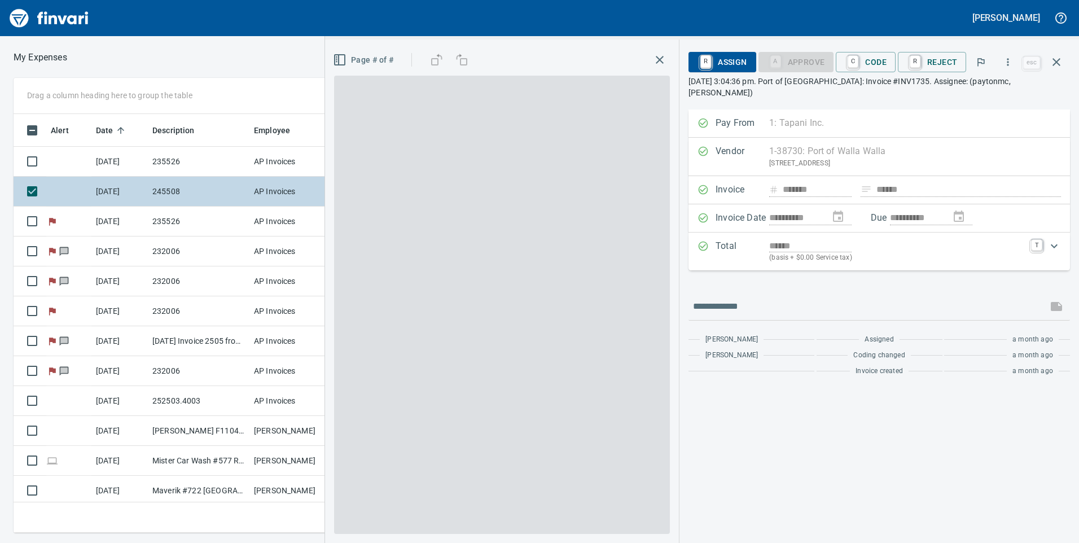
scroll to position [410, 753]
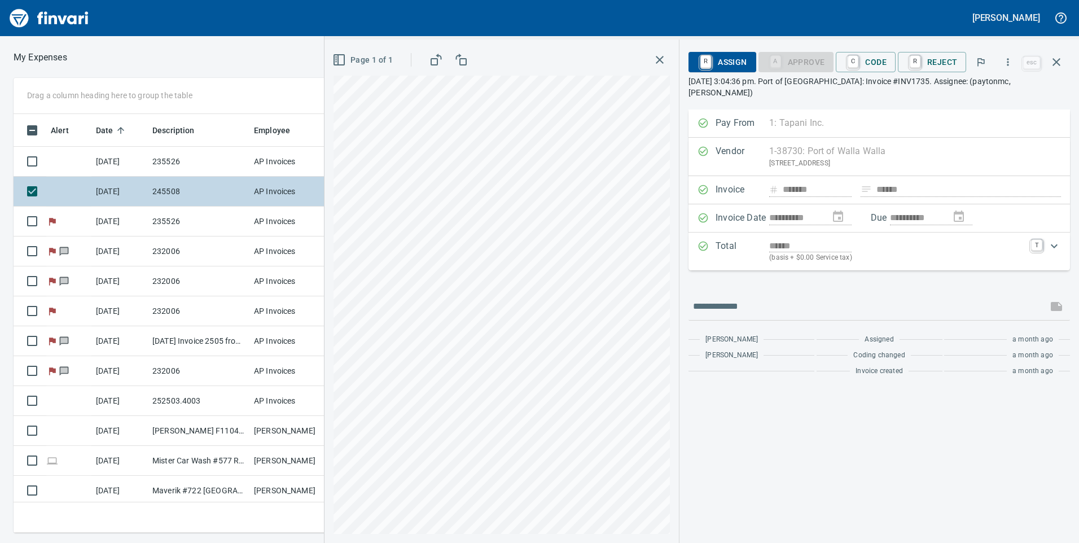
click at [259, 193] on td "AP Invoices" at bounding box center [292, 192] width 85 height 30
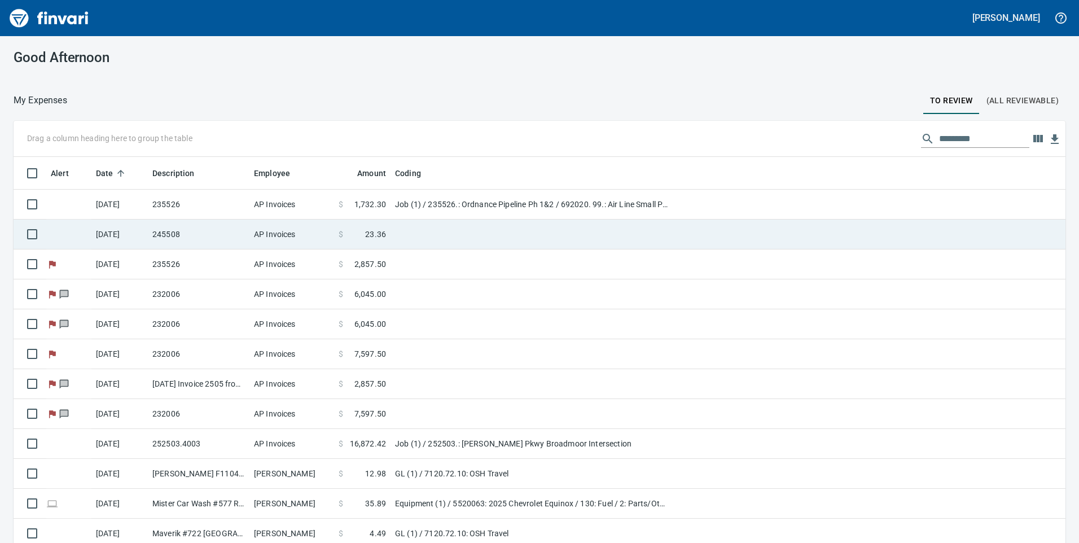
scroll to position [1, 1]
